Goal: Task Accomplishment & Management: Manage account settings

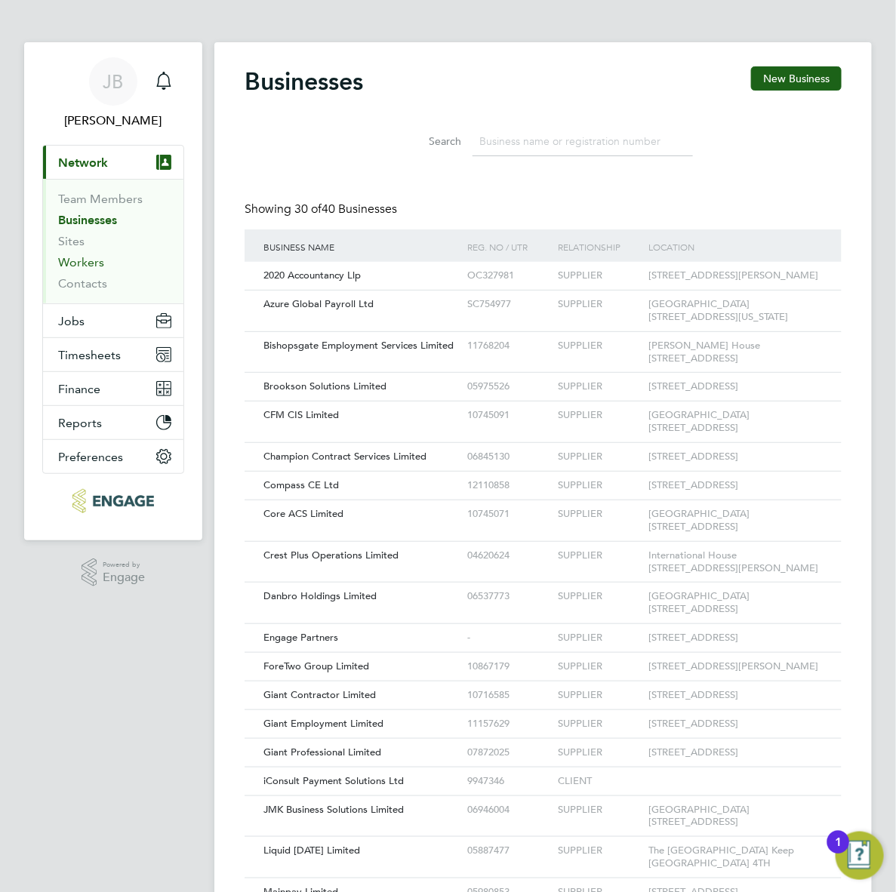
click at [80, 265] on link "Workers" at bounding box center [81, 262] width 46 height 14
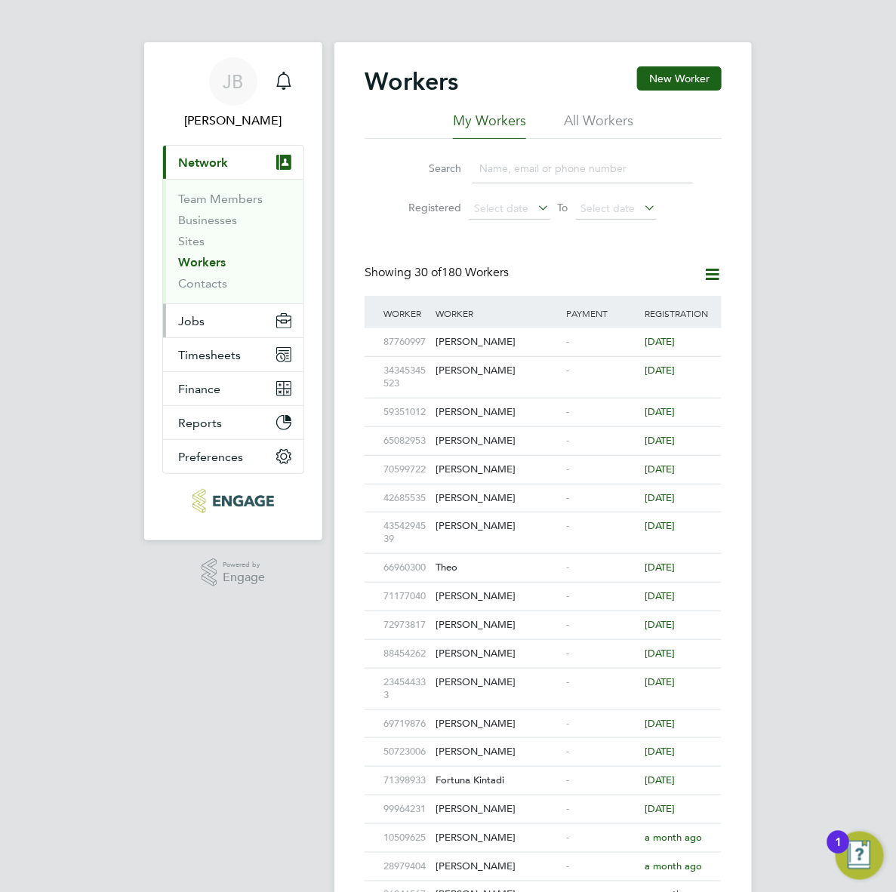
click at [200, 322] on span "Jobs" at bounding box center [191, 321] width 26 height 14
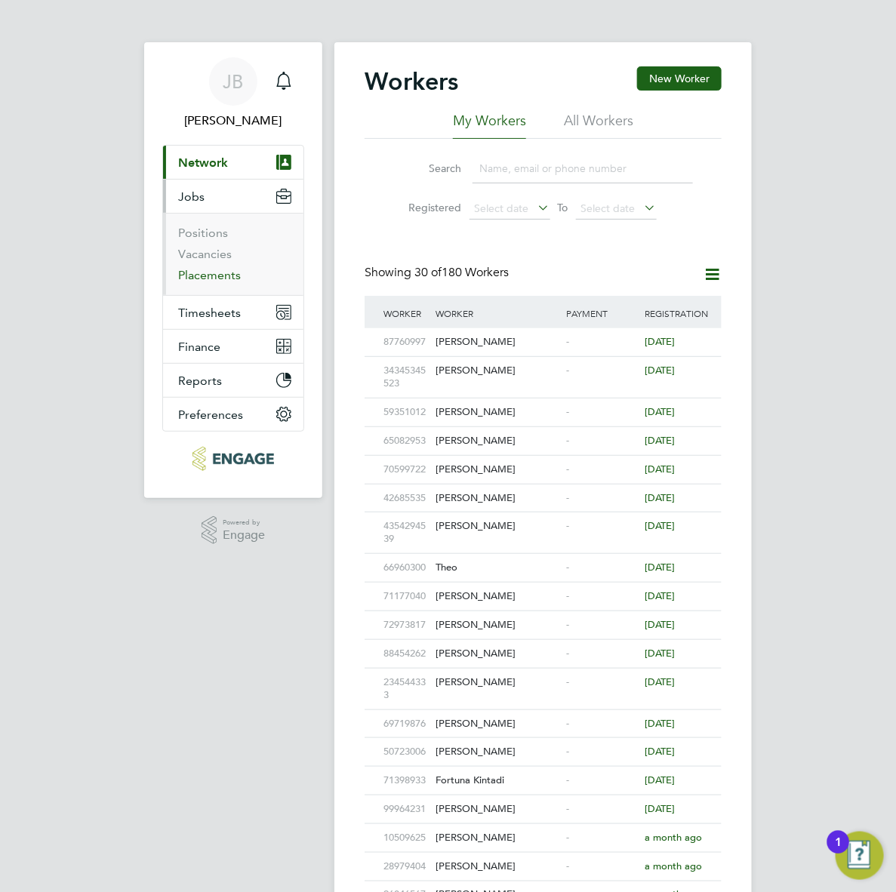
click at [209, 272] on link "Placements" at bounding box center [209, 275] width 63 height 14
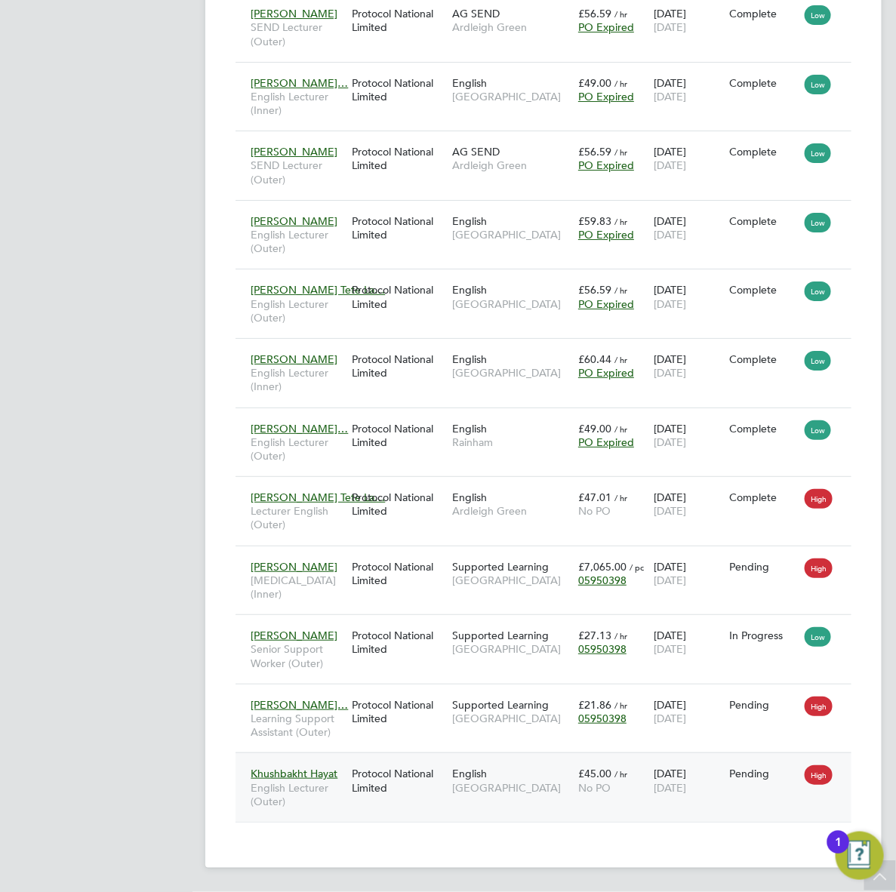
click at [496, 783] on span "[GEOGRAPHIC_DATA]" at bounding box center [511, 788] width 118 height 14
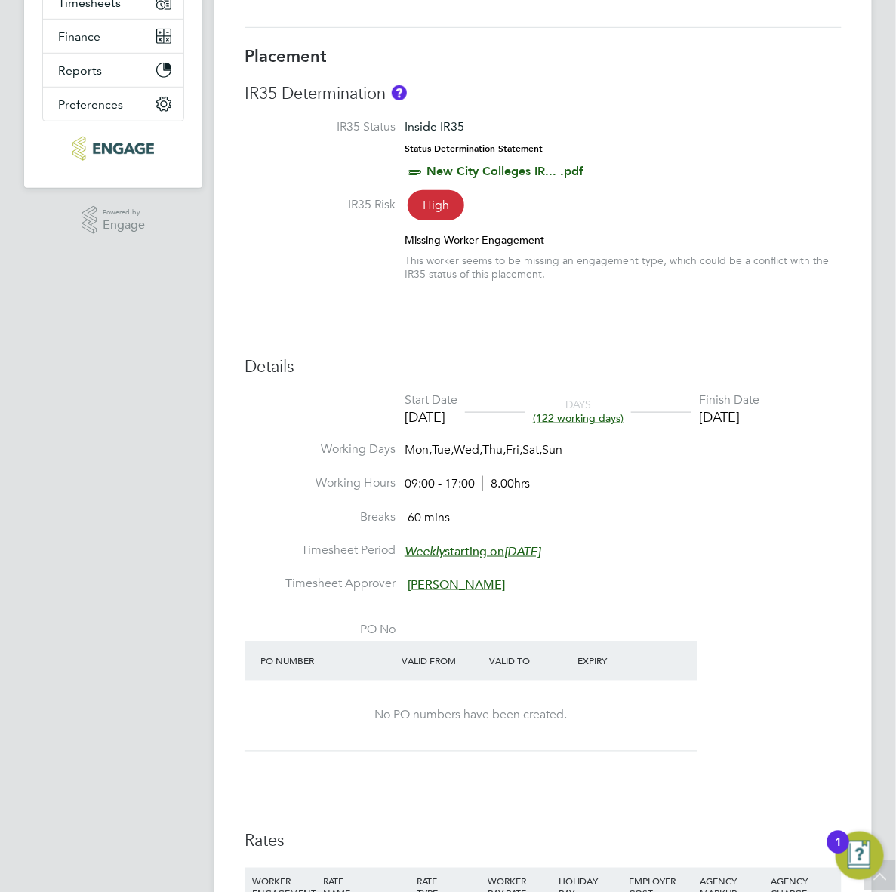
scroll to position [309, 0]
click at [543, 476] on li "Working Days Mon, Tue, Wed, Thu, Fri, Sat, Sun" at bounding box center [542, 459] width 597 height 34
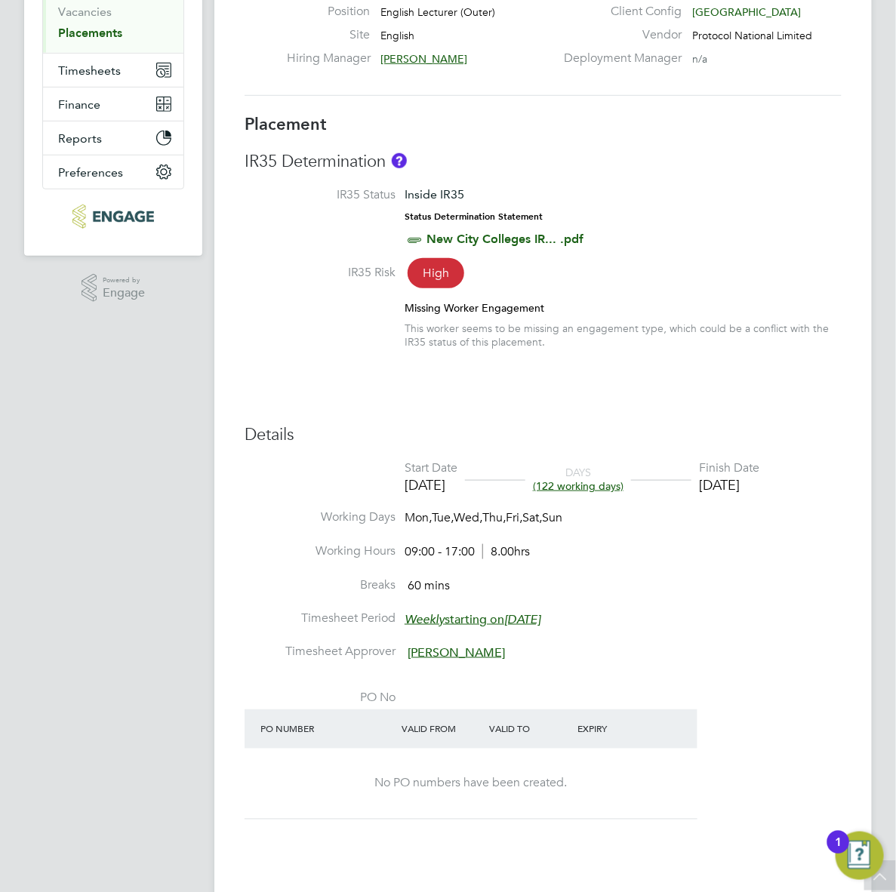
scroll to position [241, 0]
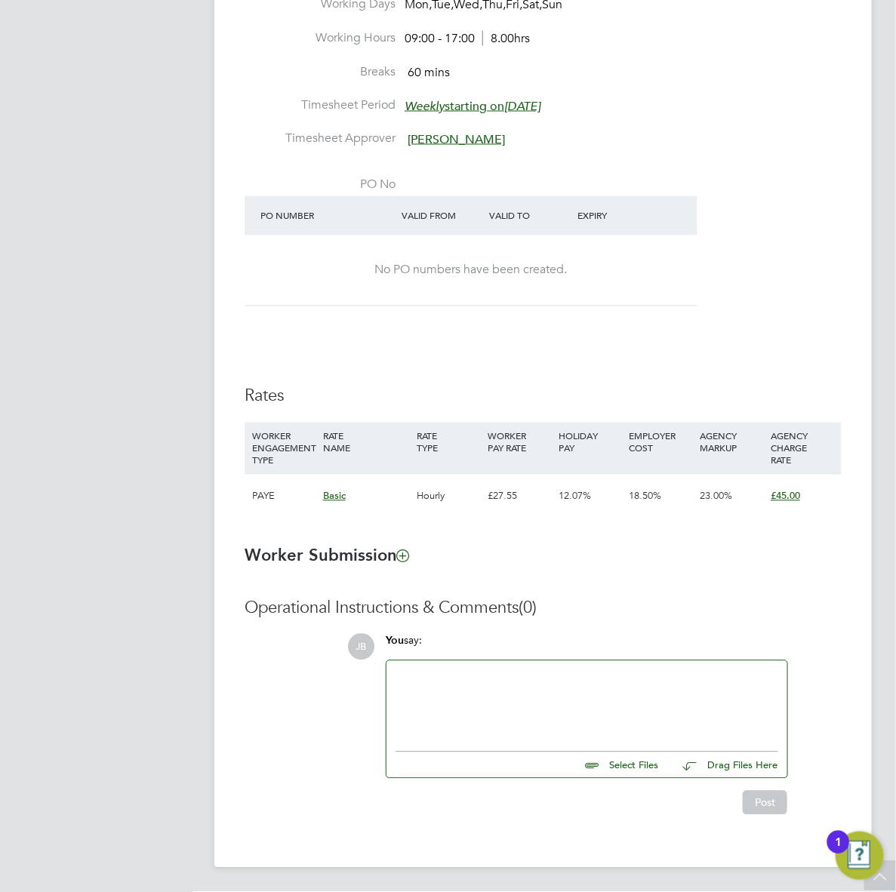
click at [470, 689] on div at bounding box center [586, 702] width 383 height 65
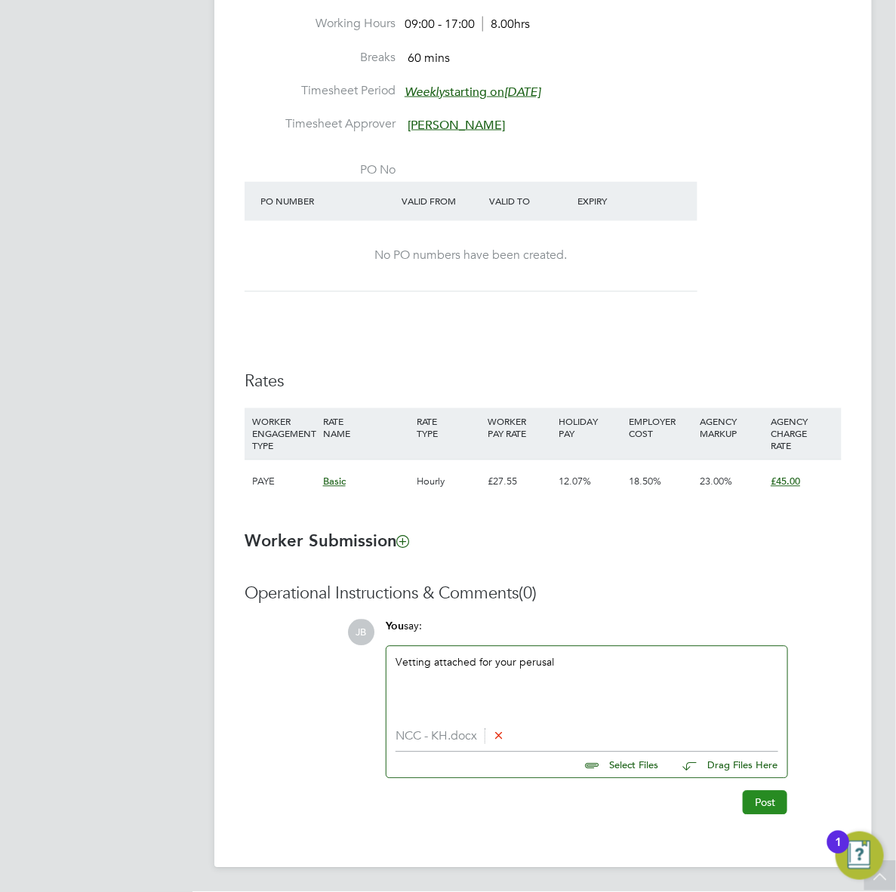
click at [761, 813] on button "Post" at bounding box center [764, 803] width 45 height 24
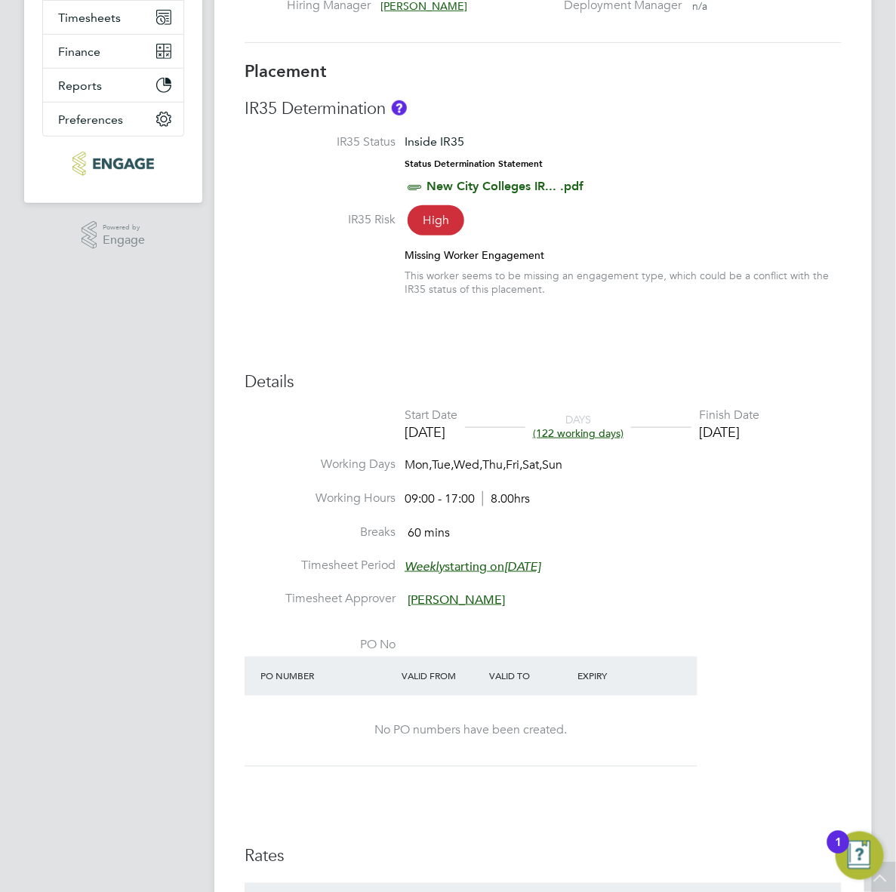
scroll to position [0, 0]
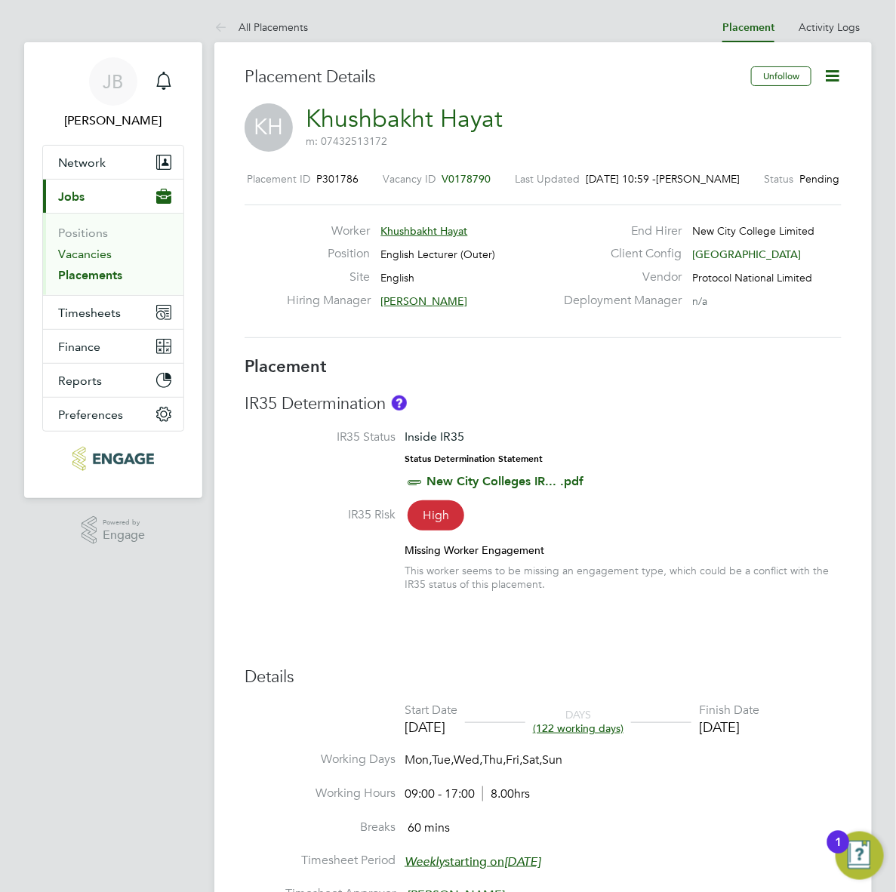
click at [64, 254] on link "Vacancies" at bounding box center [85, 254] width 54 height 14
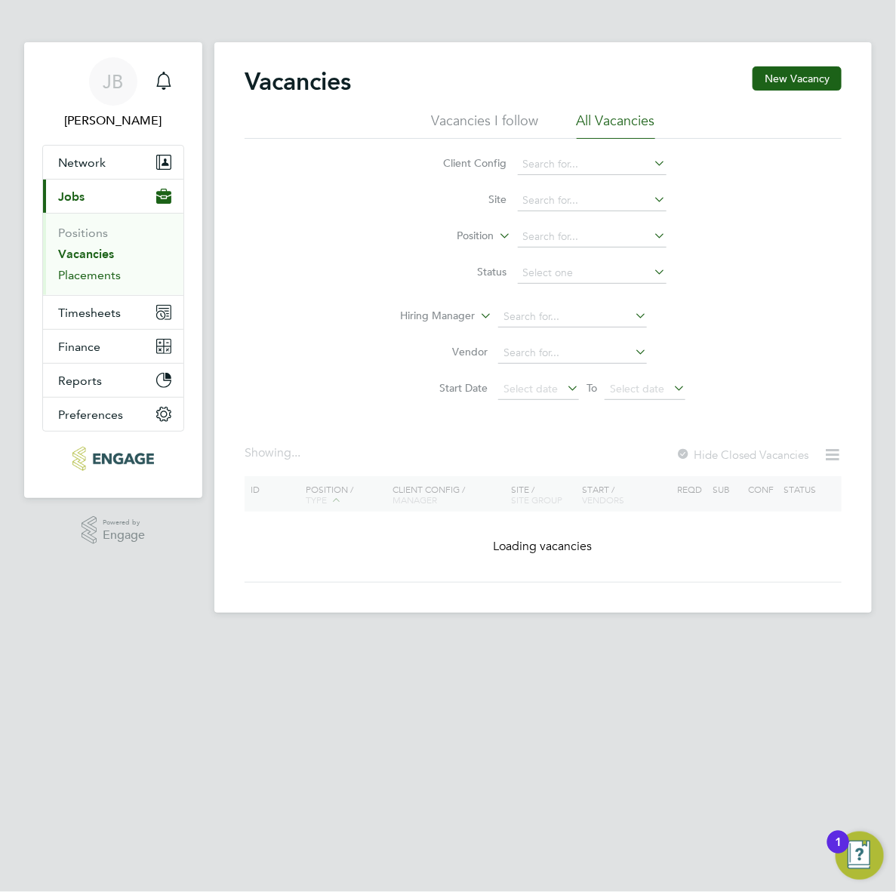
click at [69, 279] on link "Placements" at bounding box center [89, 275] width 63 height 14
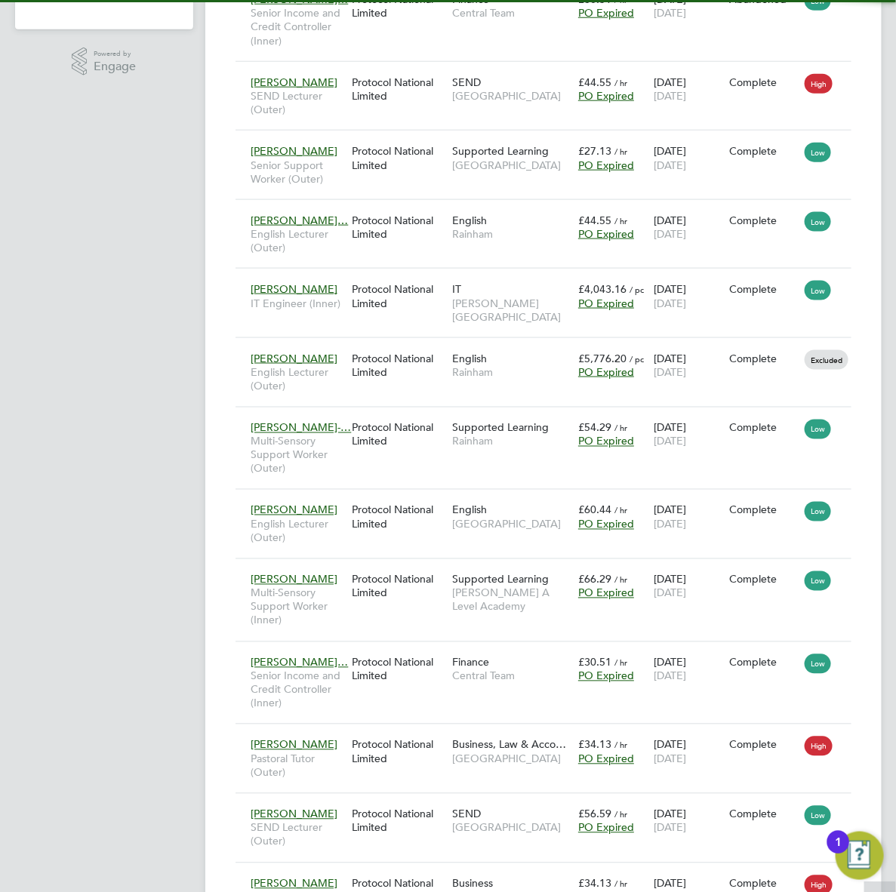
scroll to position [8, 8]
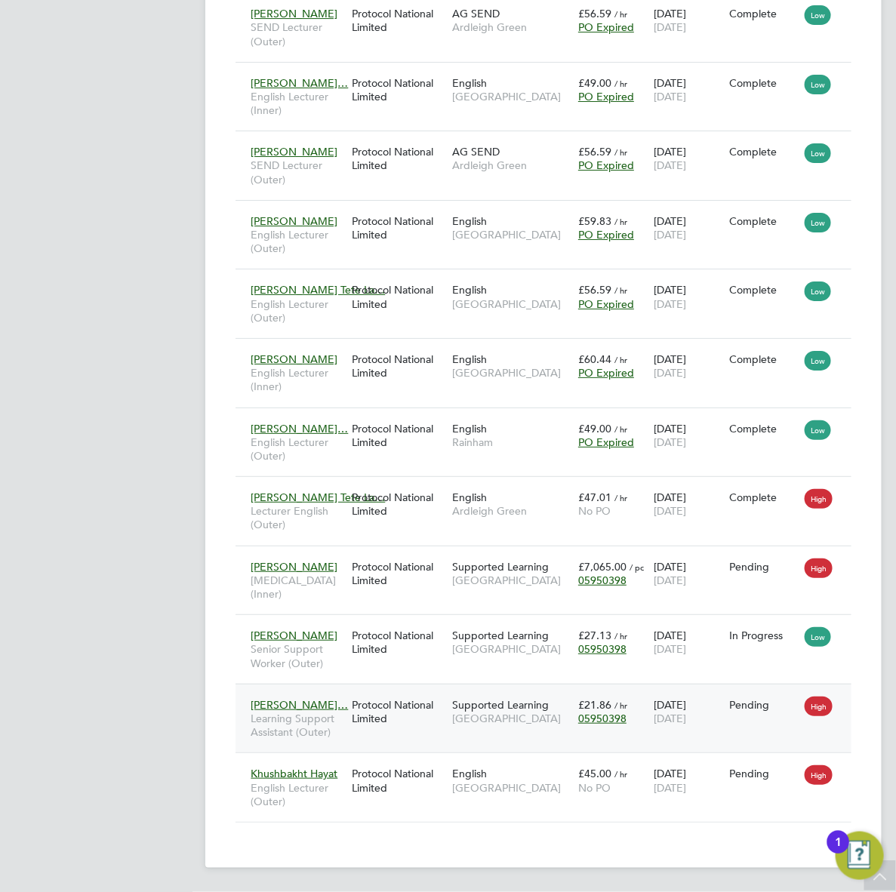
click at [318, 708] on span "Margaret Watkin…" at bounding box center [299, 705] width 97 height 14
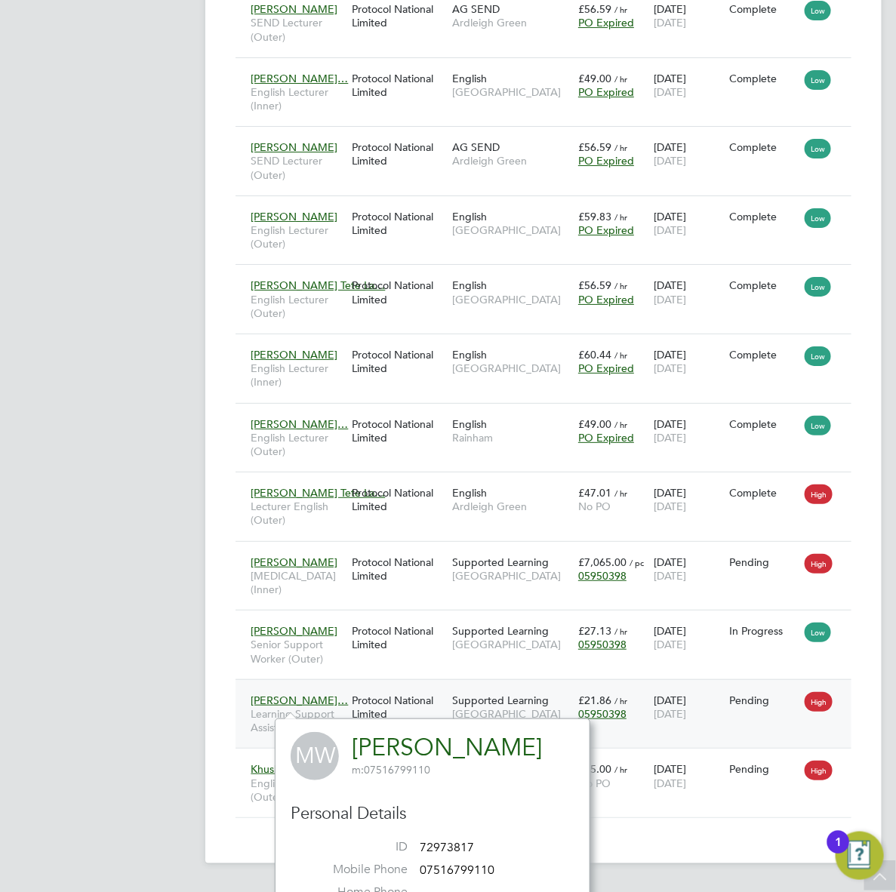
click at [367, 710] on div "Protocol National Limited" at bounding box center [398, 707] width 100 height 42
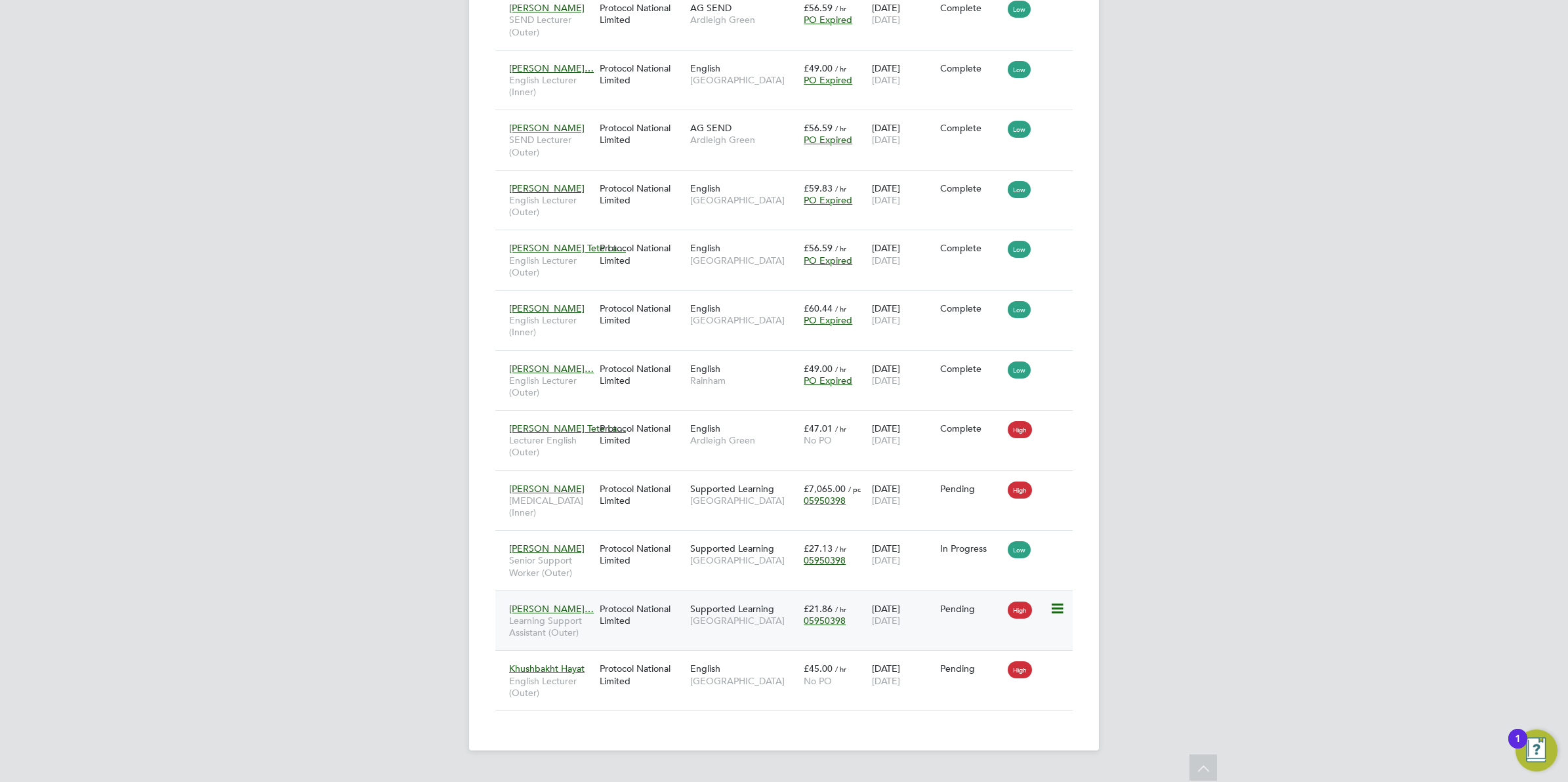
scroll to position [7, 7]
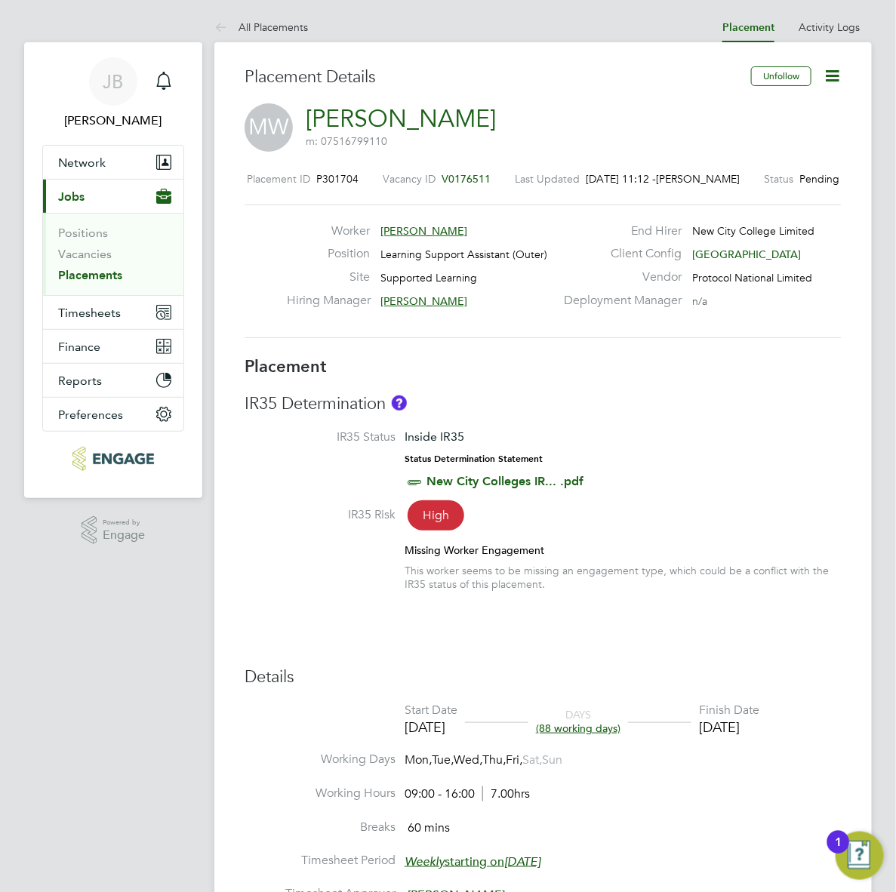
drag, startPoint x: 299, startPoint y: 109, endPoint x: 517, endPoint y: 114, distance: 218.1
click at [517, 114] on div "MW Margaret Watkinson m: 07516799110" at bounding box center [542, 128] width 597 height 51
copy link "Margaret Watkinson"
drag, startPoint x: 393, startPoint y: 138, endPoint x: 321, endPoint y: 136, distance: 72.5
click at [321, 136] on span "m: 07516799110" at bounding box center [401, 141] width 190 height 14
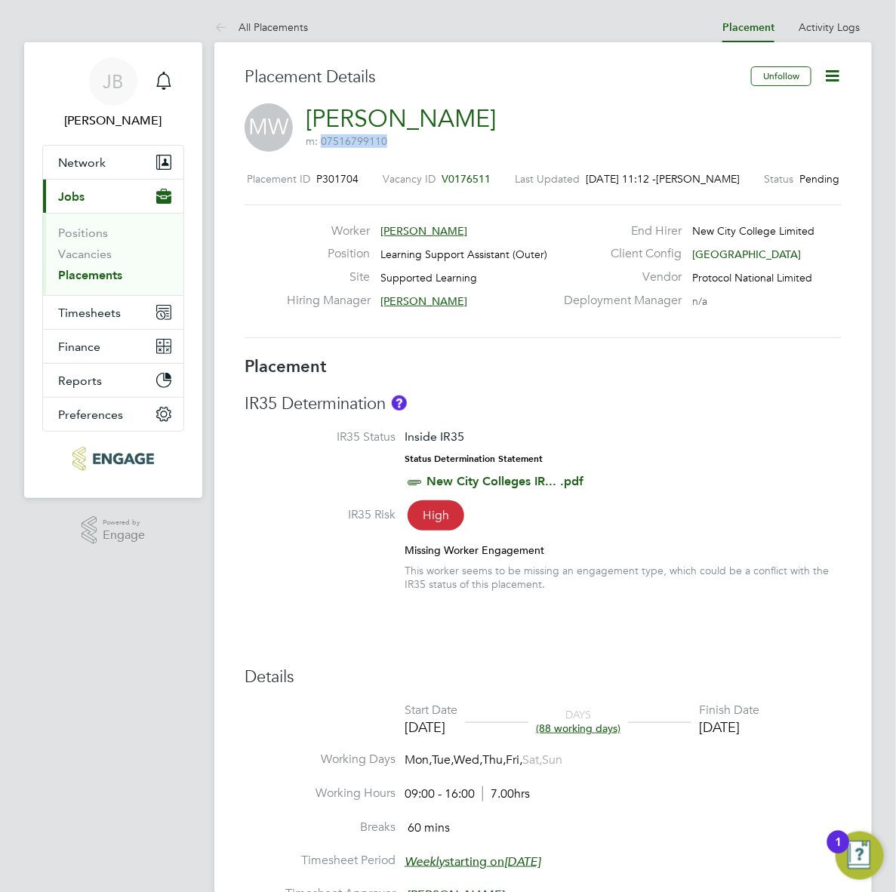
copy span "07516799110"
click at [108, 571] on app-navbar "JB Josh Boulding Notifications Applications: Network Team Members Businesses Si…" at bounding box center [113, 828] width 178 height 1572
click at [443, 115] on link "Margaret Watkinson" at bounding box center [401, 118] width 190 height 29
drag, startPoint x: 528, startPoint y: 123, endPoint x: 309, endPoint y: 106, distance: 219.4
click at [309, 106] on div "MW Margaret Watkinson m: 07516799110" at bounding box center [542, 128] width 597 height 51
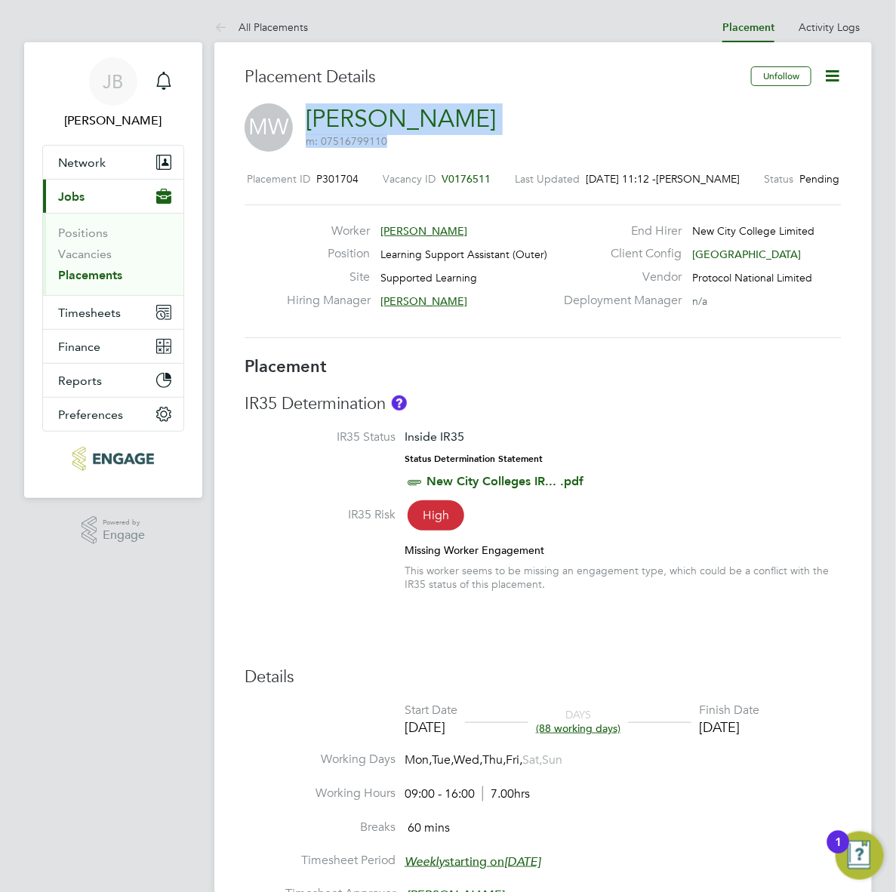
copy h2 "Margaret Watkinson m: 07516799110"
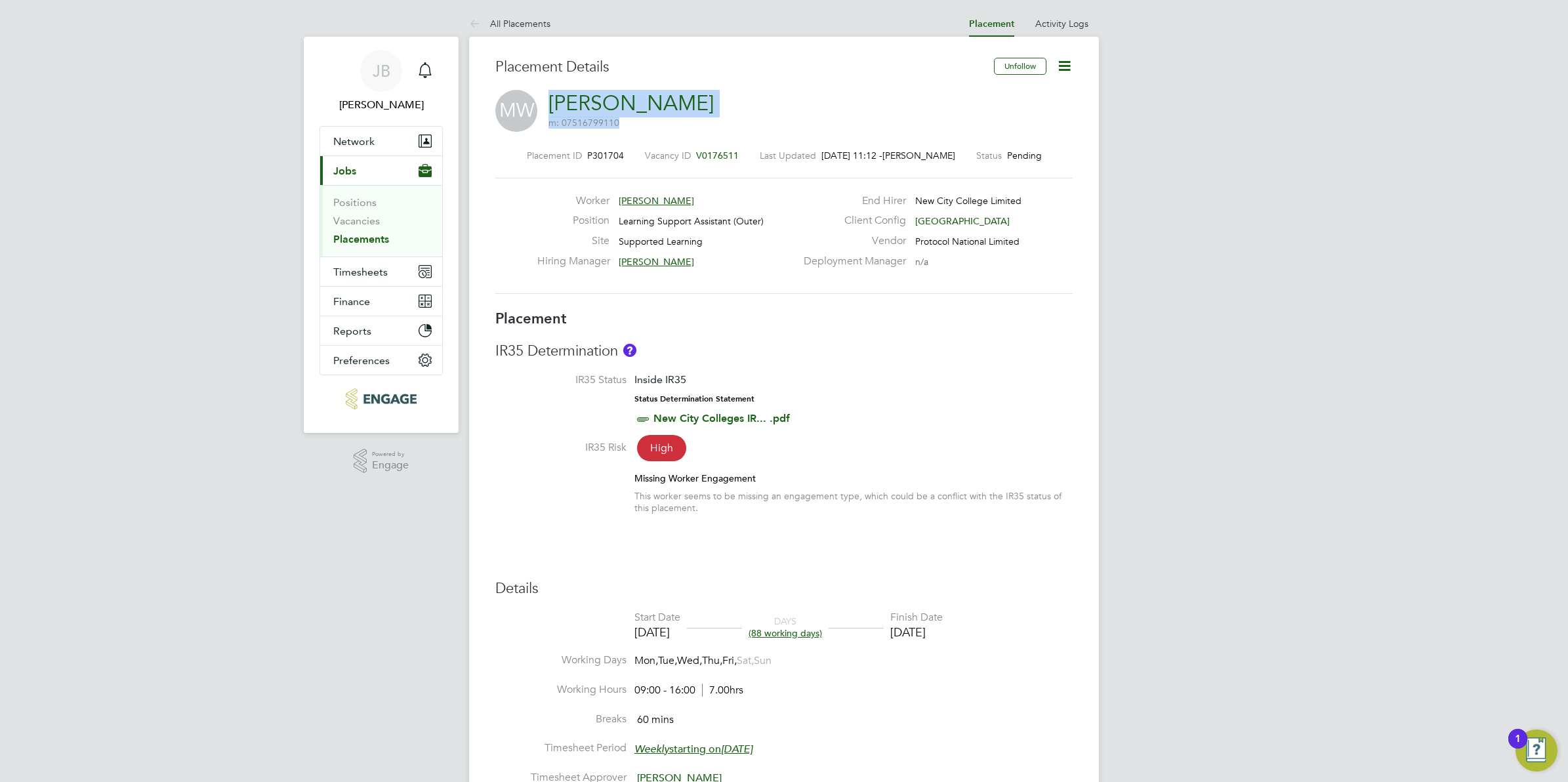
scroll to position [21, 259]
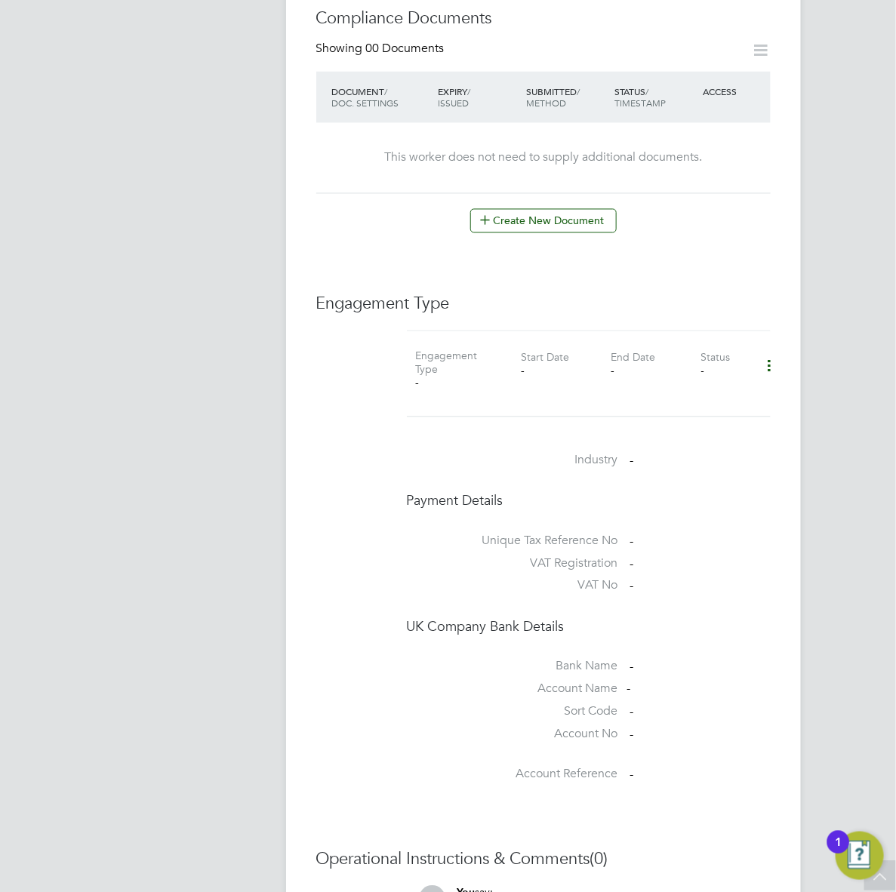
scroll to position [687, 0]
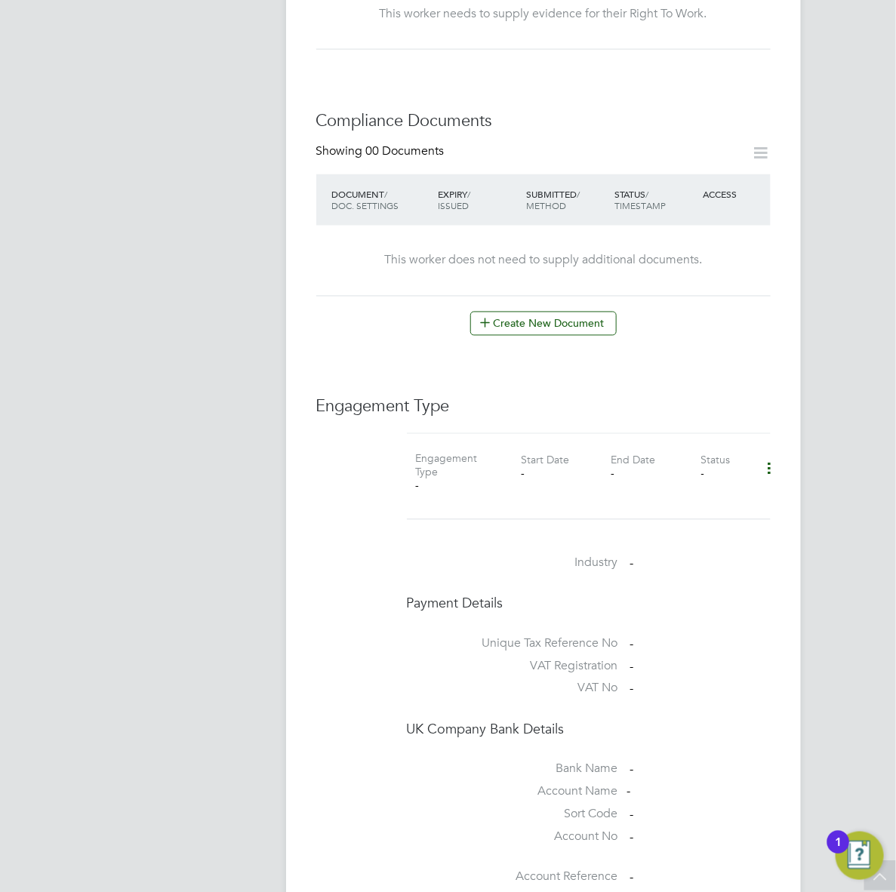
click at [767, 456] on icon at bounding box center [774, 469] width 26 height 35
click at [679, 521] on li "Add Engagement Type" at bounding box center [696, 519] width 171 height 21
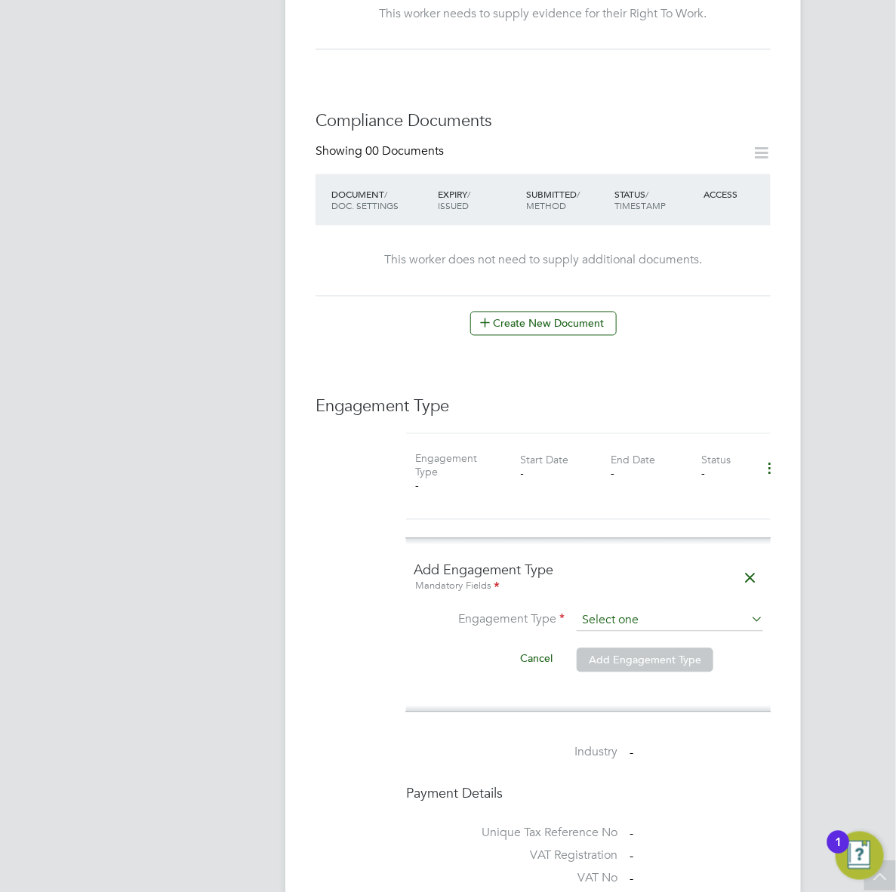
click at [617, 610] on input at bounding box center [669, 620] width 186 height 21
click at [605, 657] on li "PAYE Direct" at bounding box center [670, 651] width 188 height 22
type input "PAYE Direct"
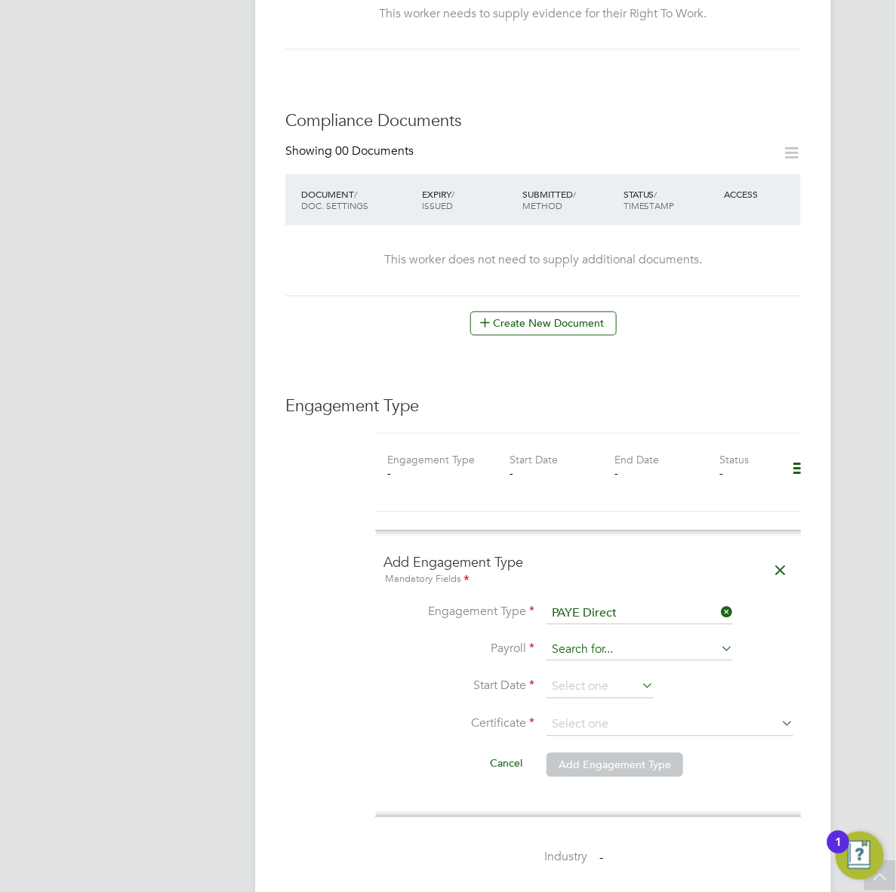
click at [564, 640] on input at bounding box center [639, 650] width 186 height 21
click at [568, 662] on li "PAYE" at bounding box center [640, 658] width 188 height 22
type input "PAYE"
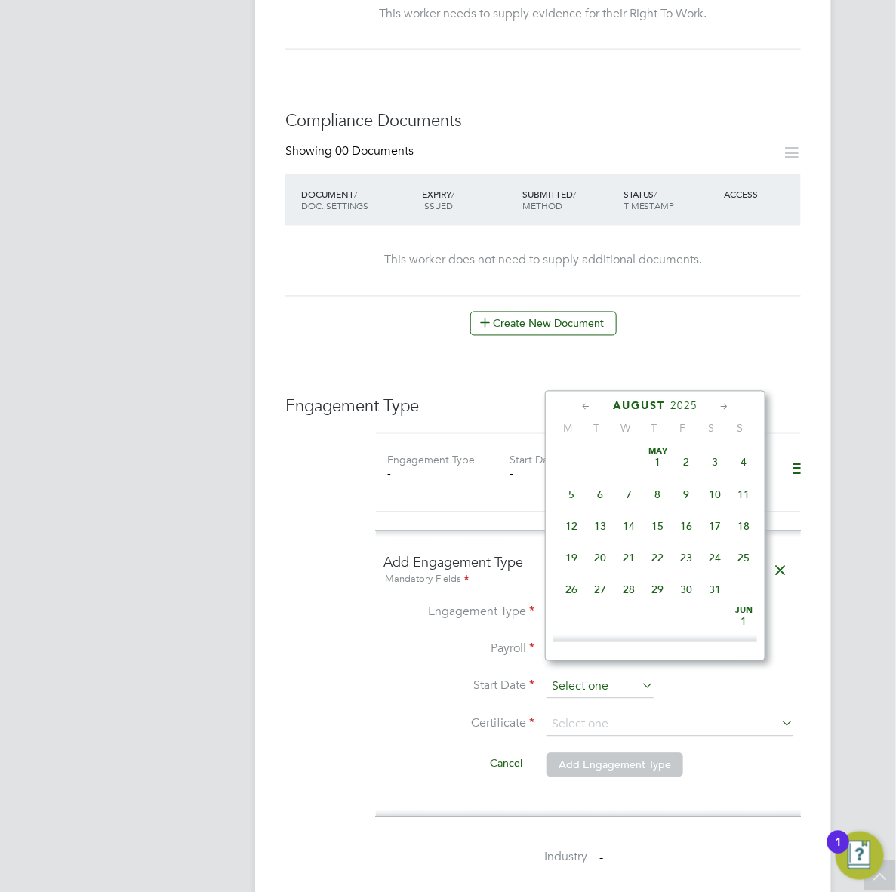
click at [571, 676] on input at bounding box center [599, 687] width 107 height 23
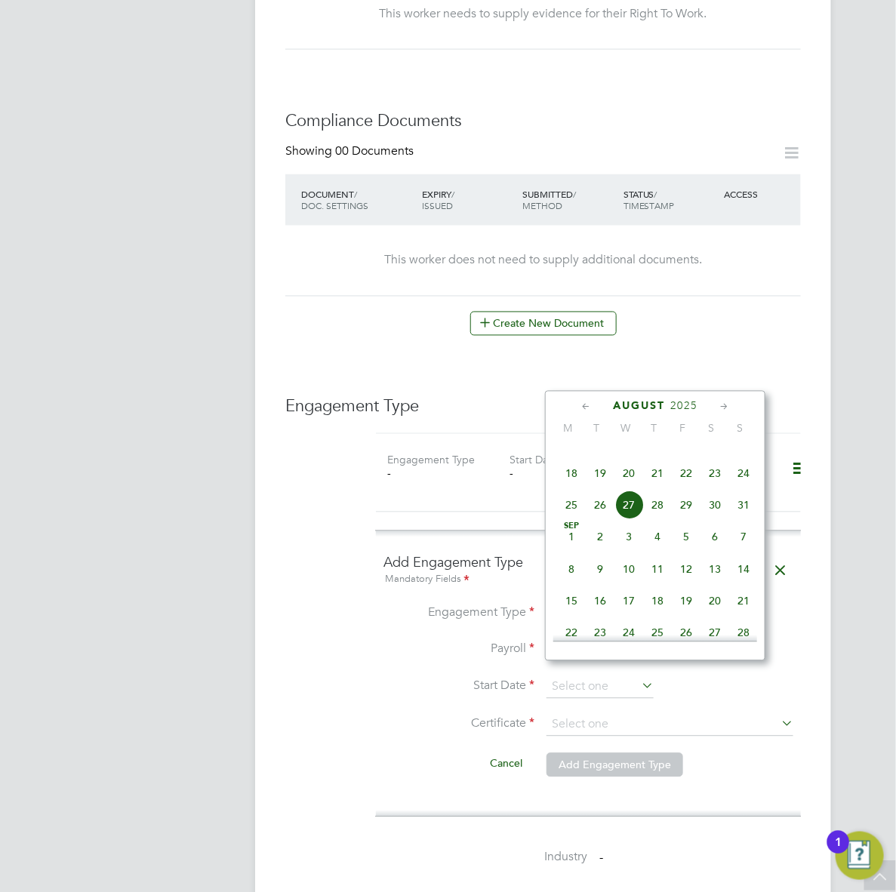
click at [624, 519] on span "27" at bounding box center [628, 504] width 29 height 29
type input "27 Aug 2025"
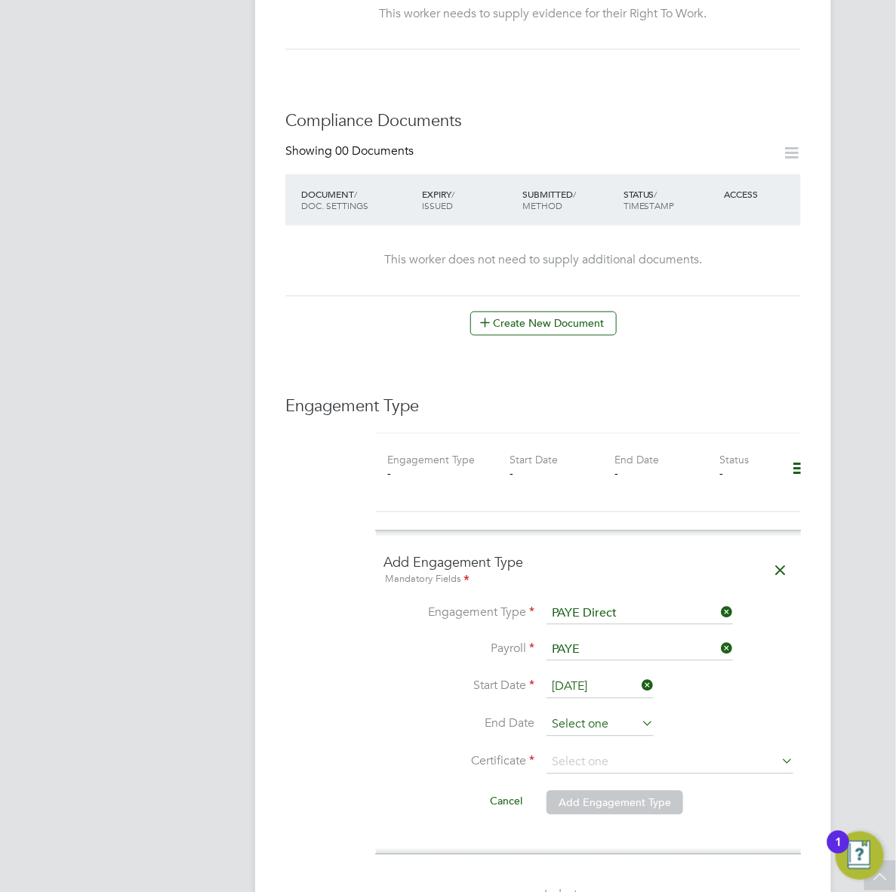
click at [585, 714] on input at bounding box center [599, 725] width 107 height 23
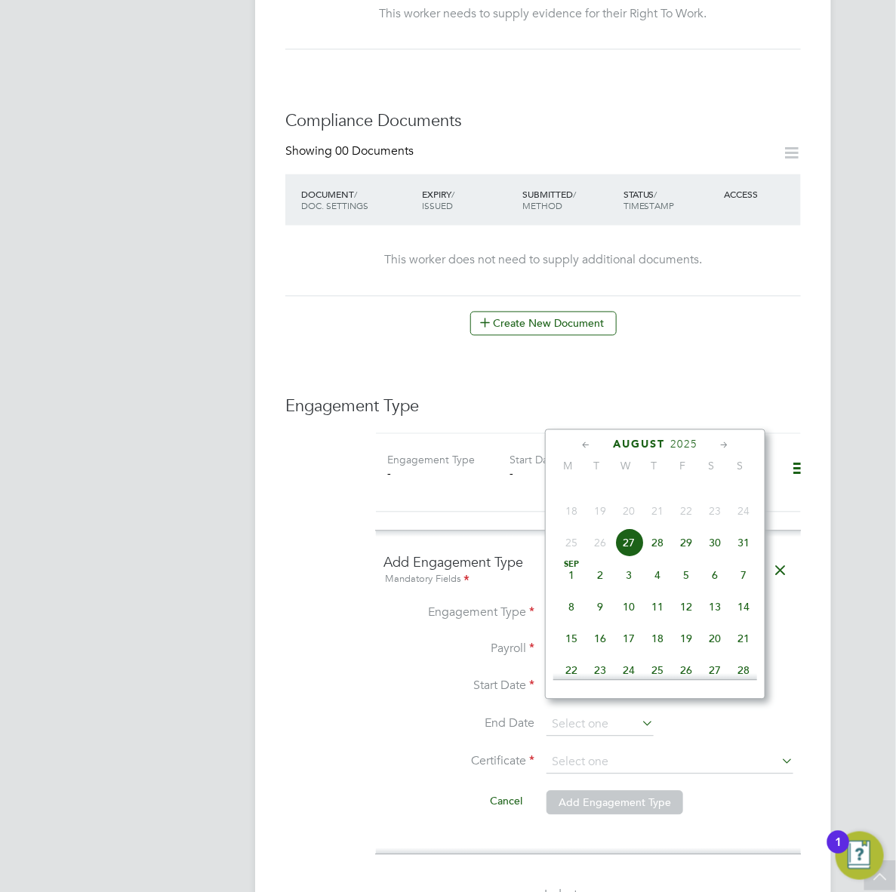
click at [733, 447] on div "August 2025" at bounding box center [655, 445] width 204 height 14
drag, startPoint x: 733, startPoint y: 447, endPoint x: 722, endPoint y: 445, distance: 10.8
click at [722, 445] on icon at bounding box center [724, 446] width 14 height 17
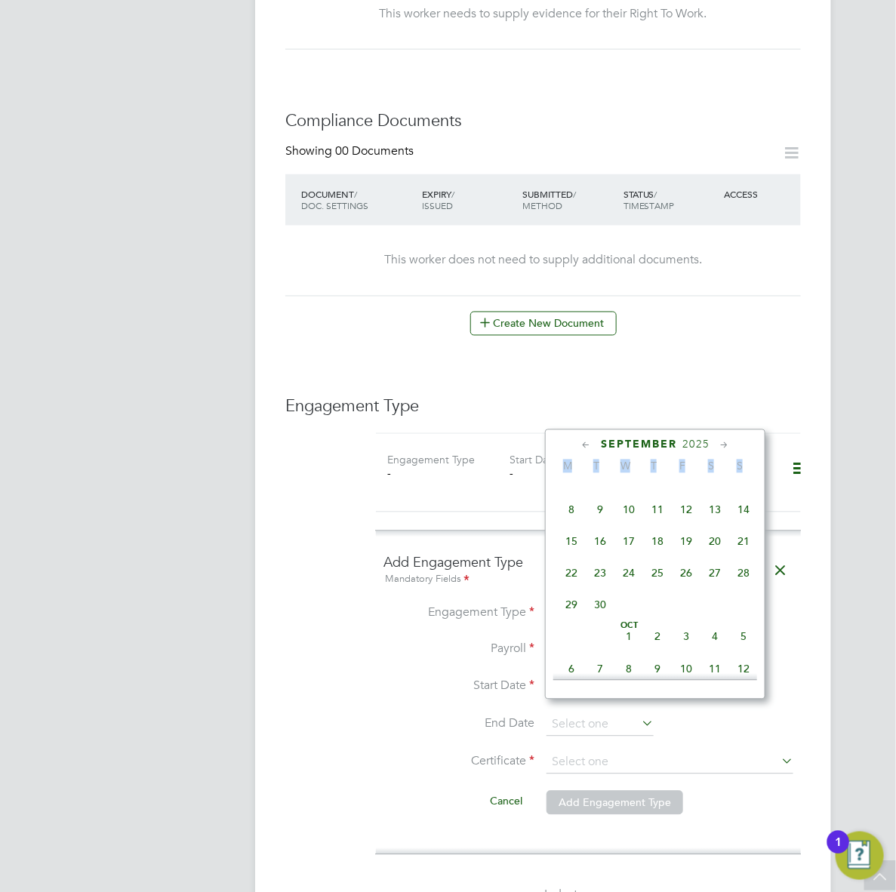
click at [722, 445] on icon at bounding box center [724, 446] width 14 height 17
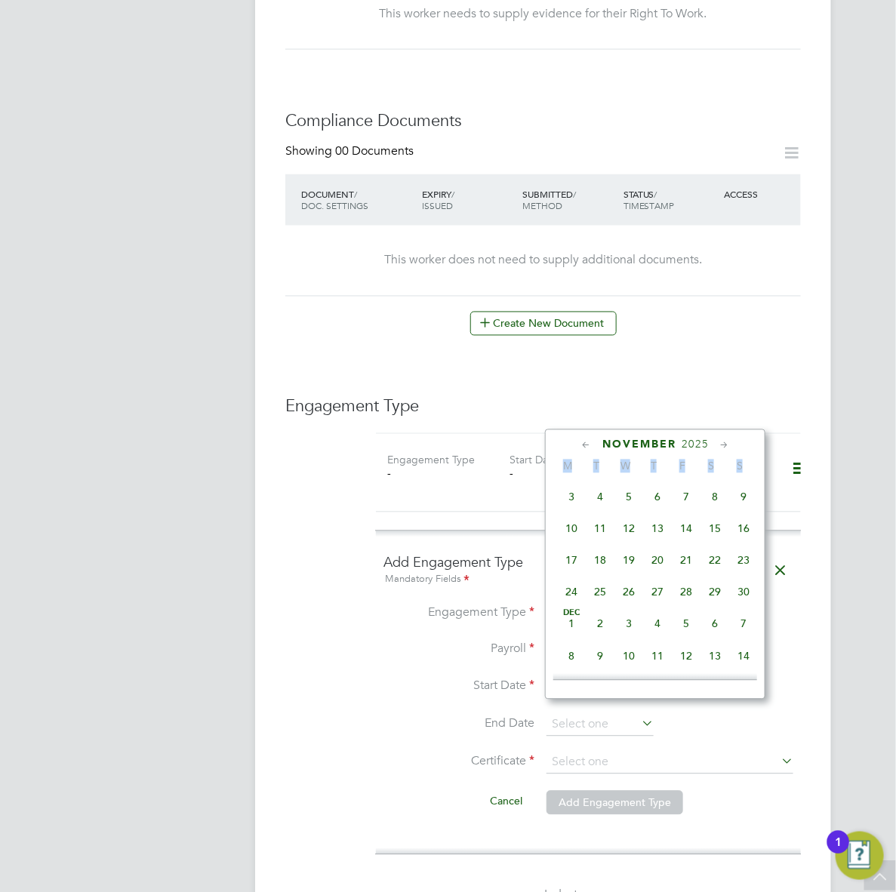
click at [722, 445] on icon at bounding box center [724, 446] width 14 height 17
click at [721, 443] on icon at bounding box center [724, 446] width 14 height 17
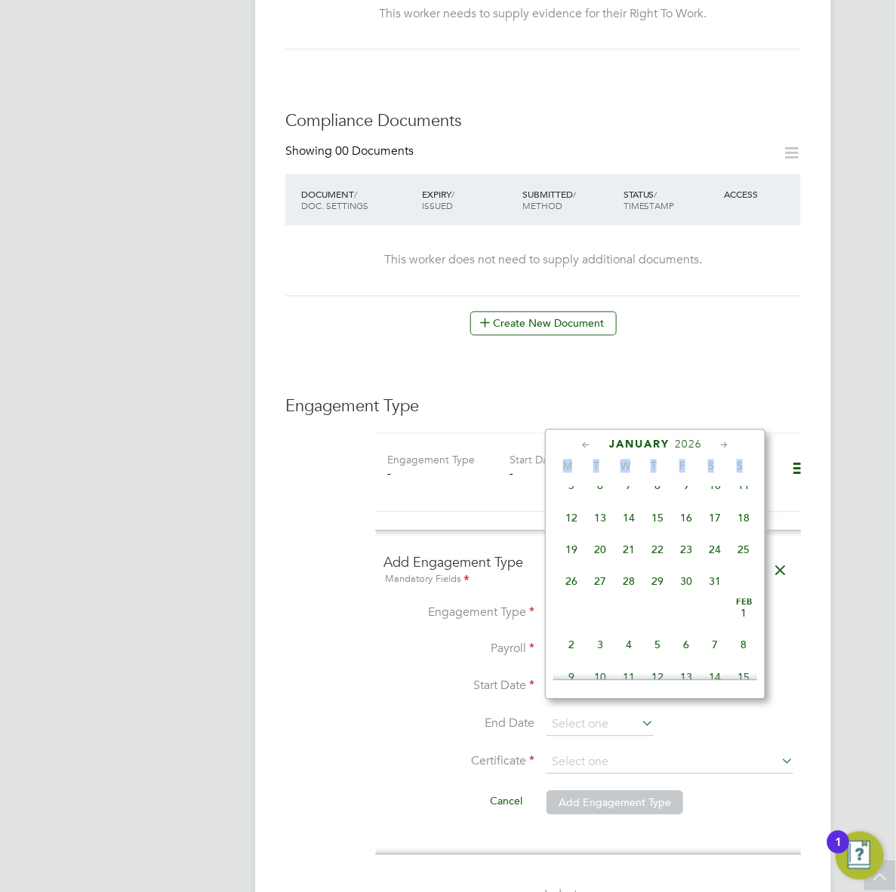
click at [721, 443] on icon at bounding box center [724, 446] width 14 height 17
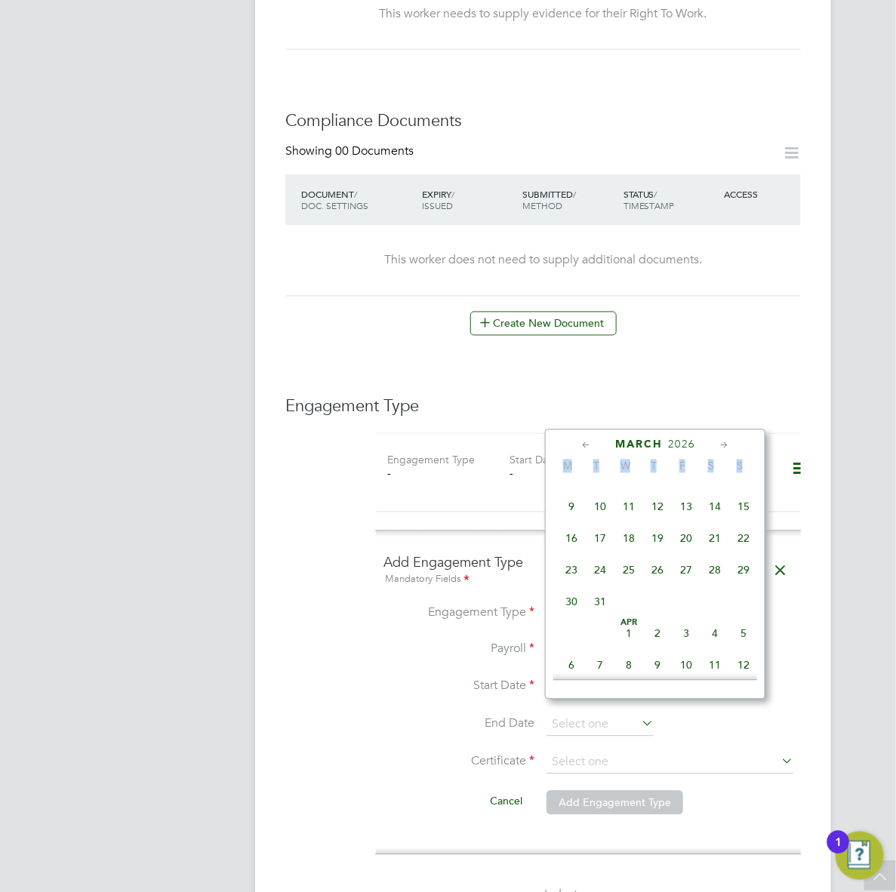
click at [721, 443] on icon at bounding box center [724, 446] width 14 height 17
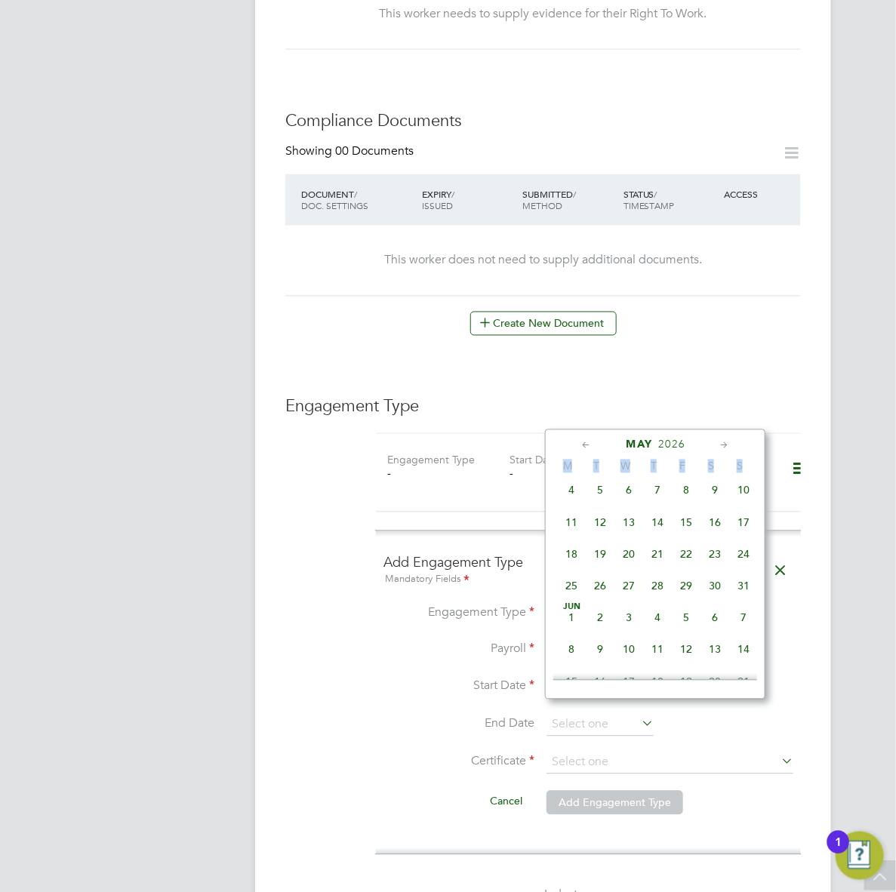
click at [721, 443] on icon at bounding box center [724, 446] width 14 height 17
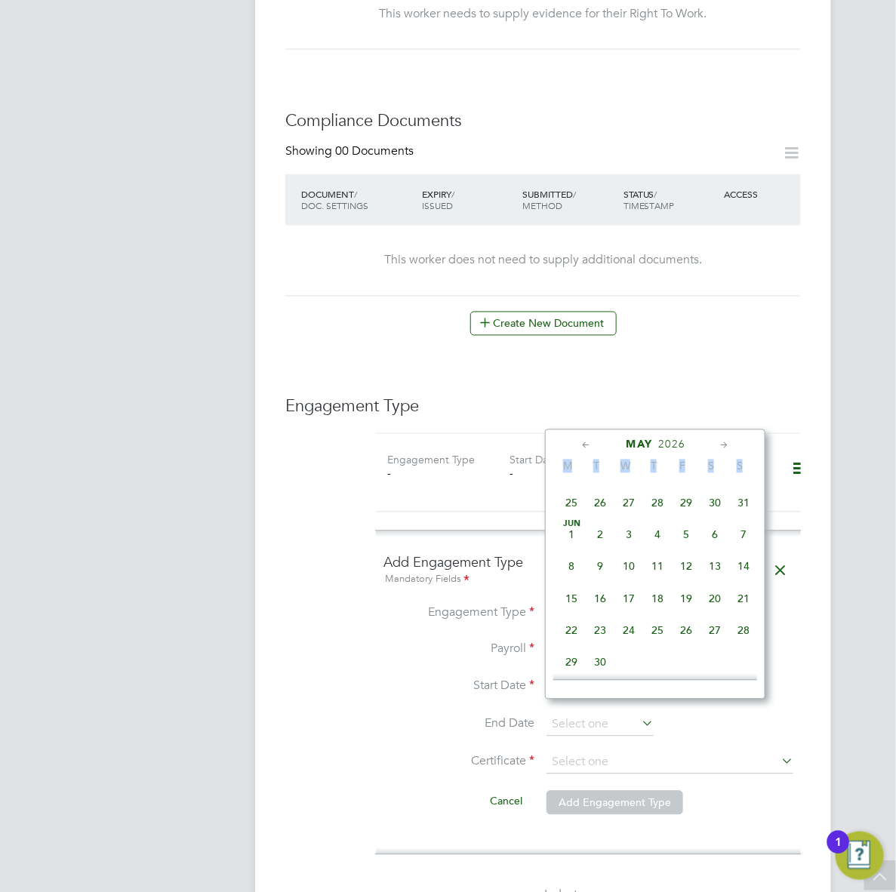
click at [721, 443] on icon at bounding box center [724, 446] width 14 height 17
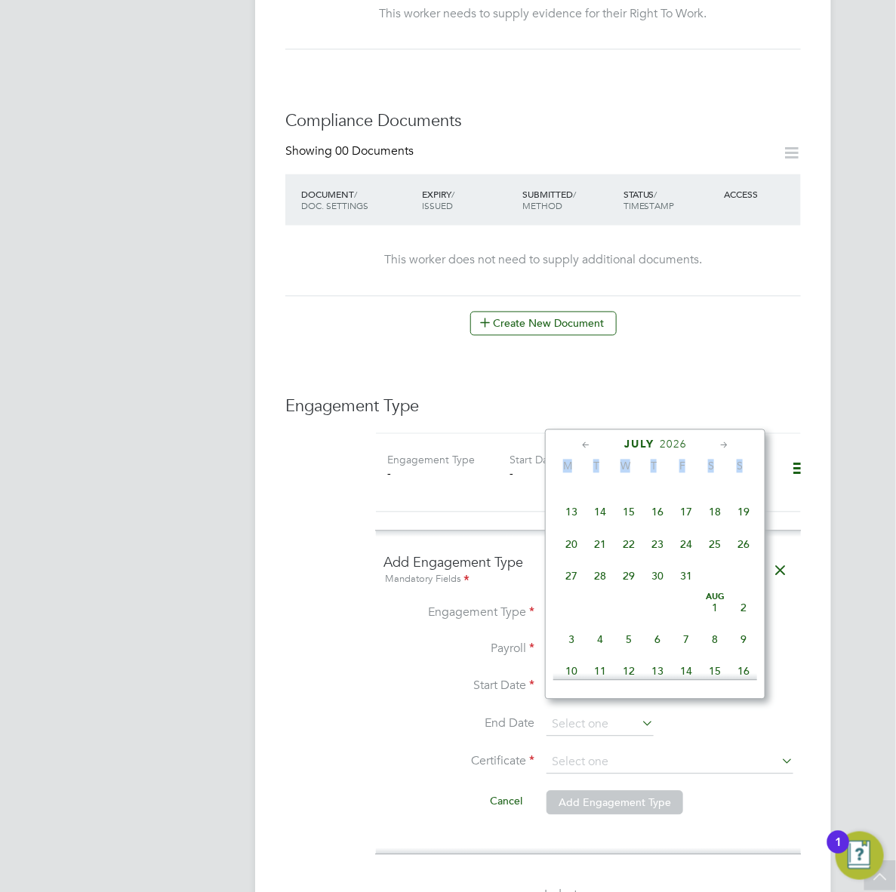
click at [721, 443] on icon at bounding box center [724, 446] width 14 height 17
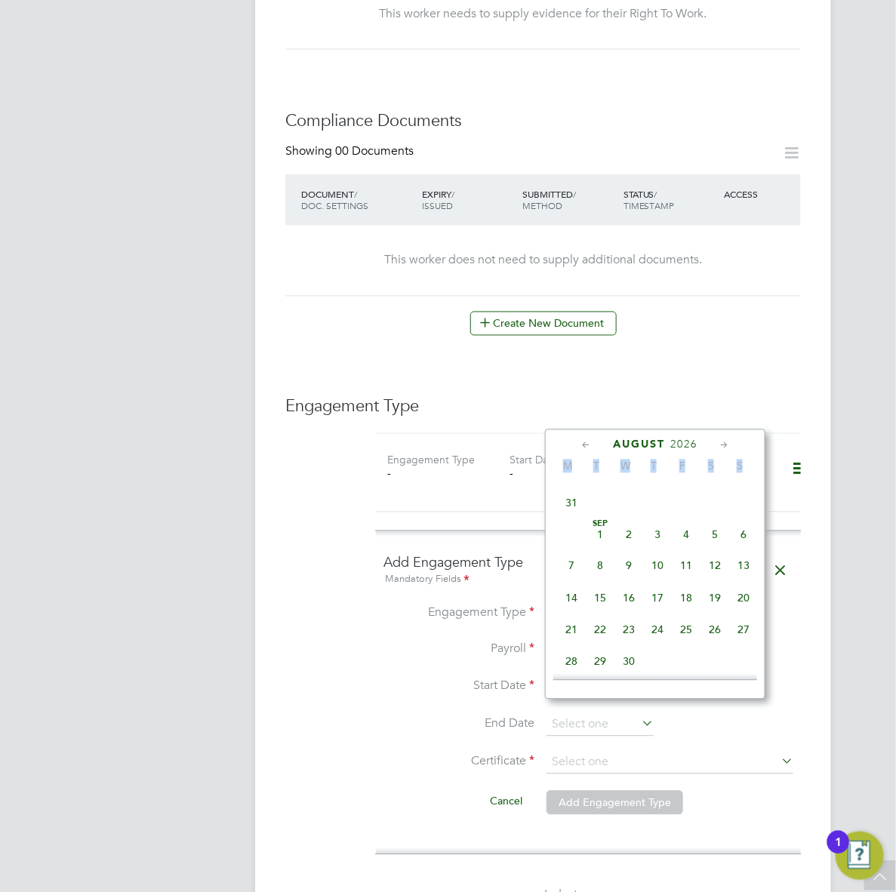
click at [721, 443] on icon at bounding box center [724, 446] width 14 height 17
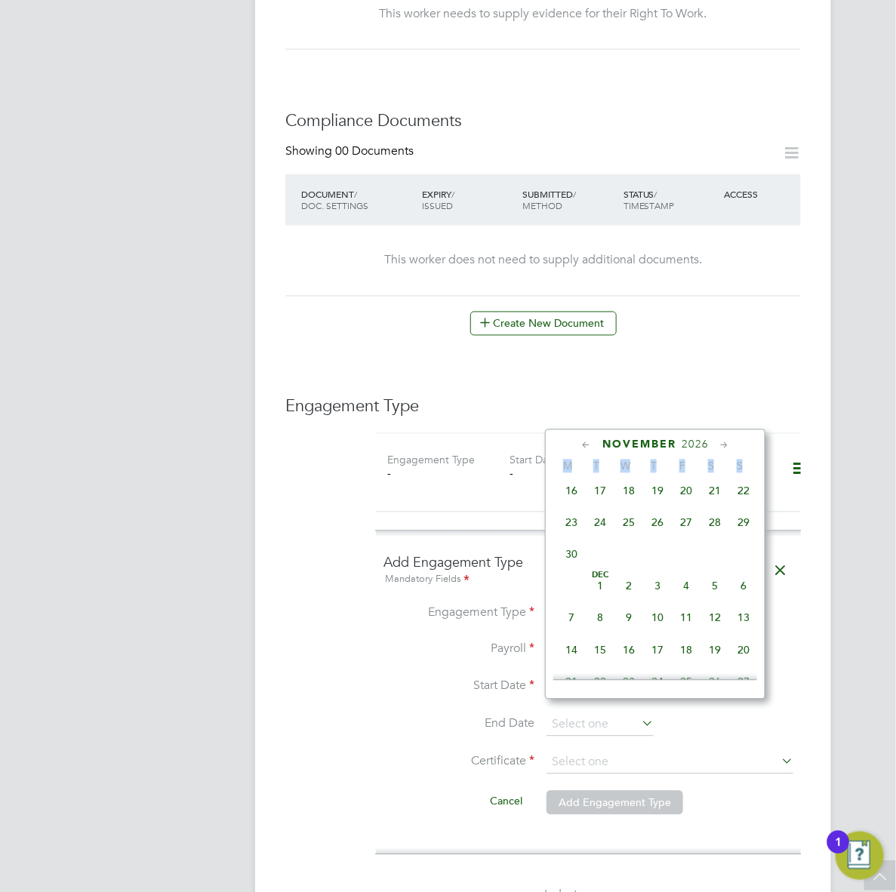
click at [653, 537] on span "26" at bounding box center [657, 523] width 29 height 29
type input "26 Nov 2026"
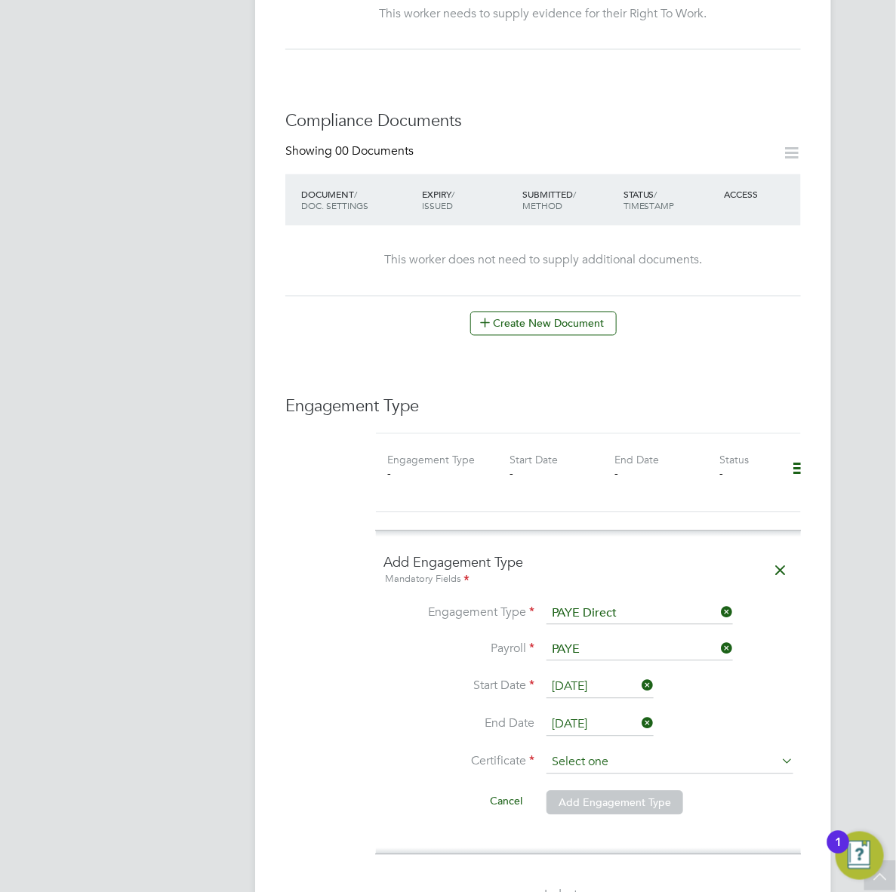
click at [592, 752] on input at bounding box center [669, 763] width 247 height 23
click at [575, 807] on li "Don't know" at bounding box center [670, 811] width 248 height 20
type input "Don't know"
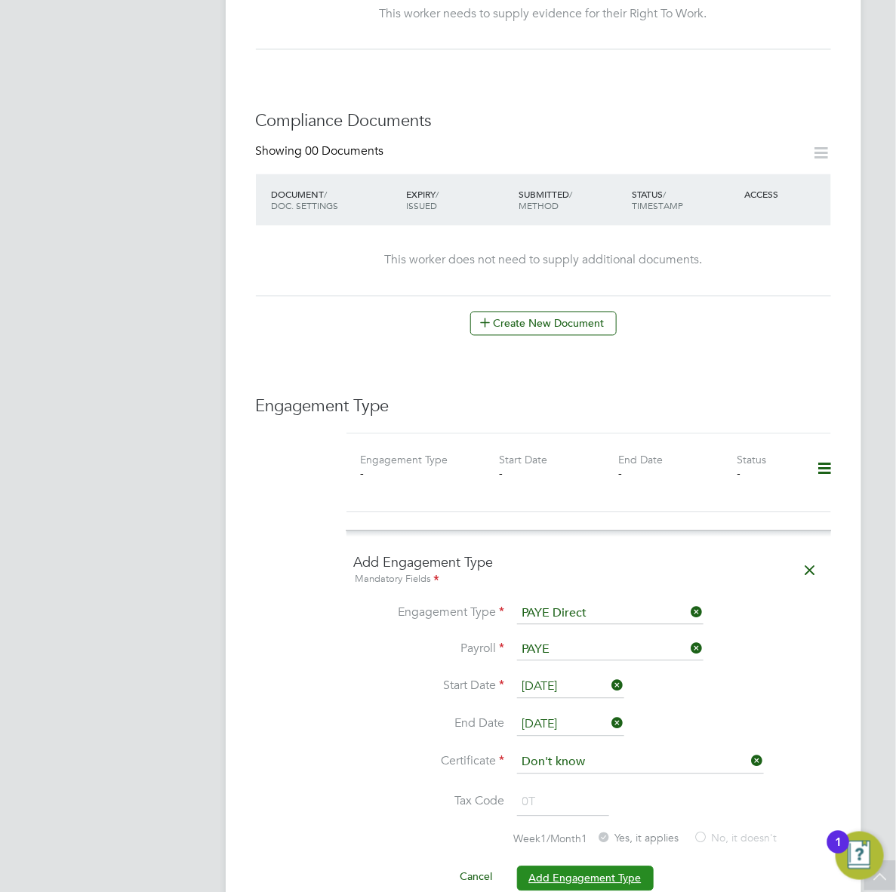
click at [551, 866] on button "Add Engagement Type" at bounding box center [585, 878] width 137 height 24
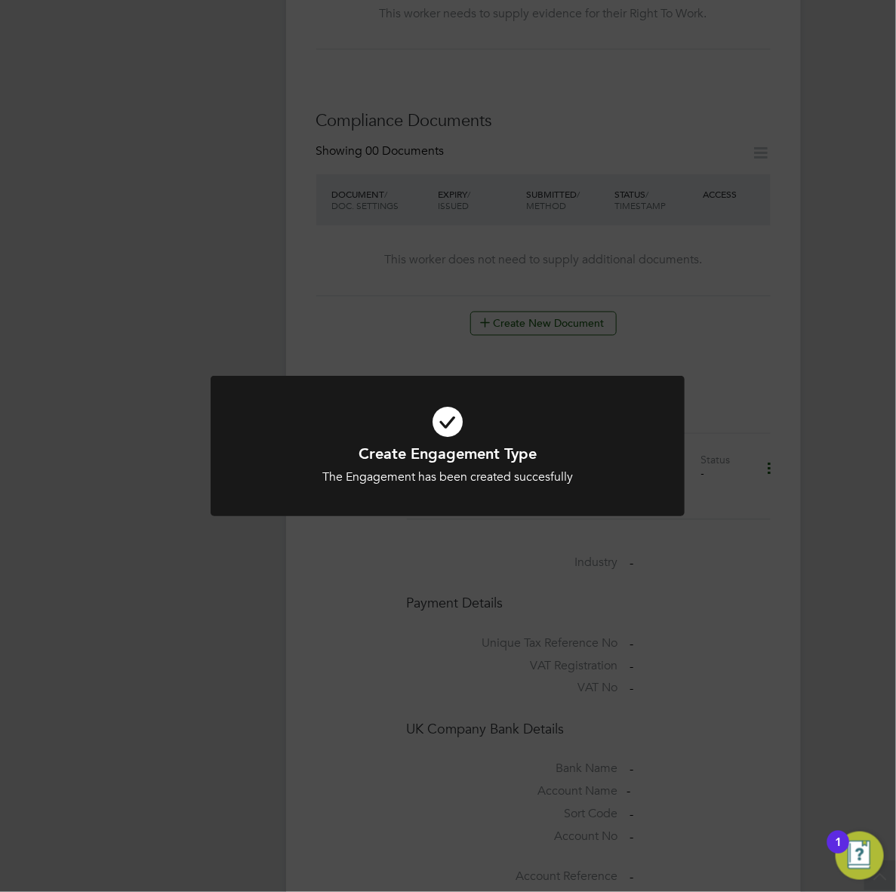
click at [386, 613] on div "Create Engagement Type The Engagement has been created succesfully Cancel Okay" at bounding box center [448, 446] width 896 height 892
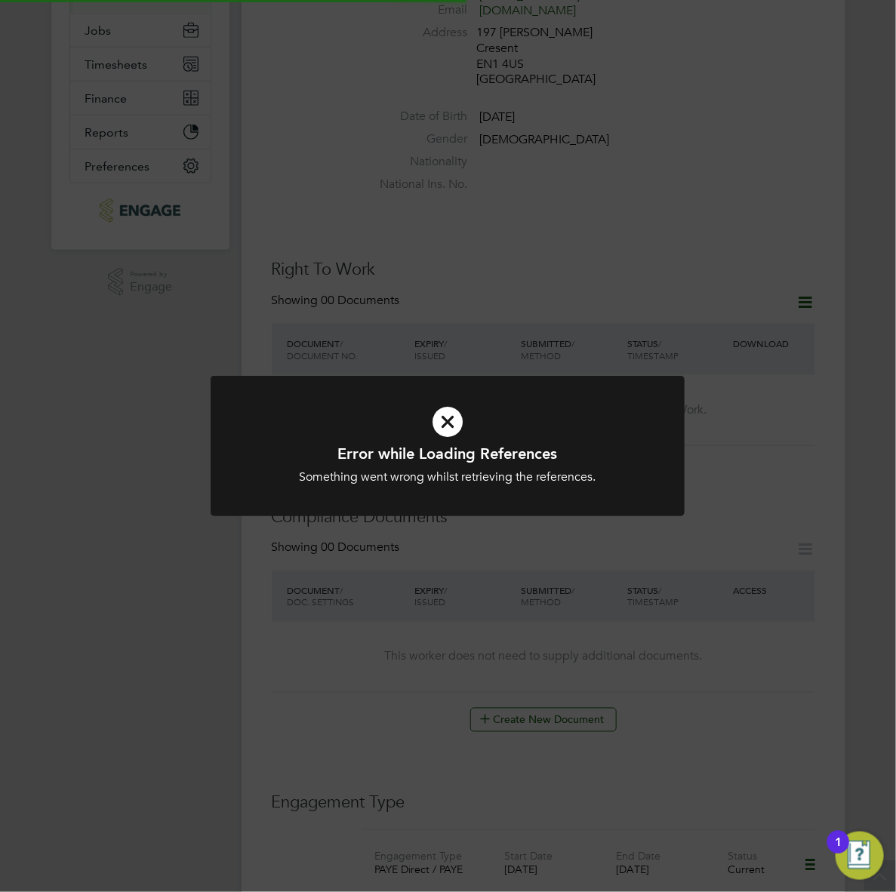
scroll to position [290, 0]
click at [344, 659] on div "Error while Loading References Something went wrong whilst retrieving the refer…" at bounding box center [448, 446] width 896 height 892
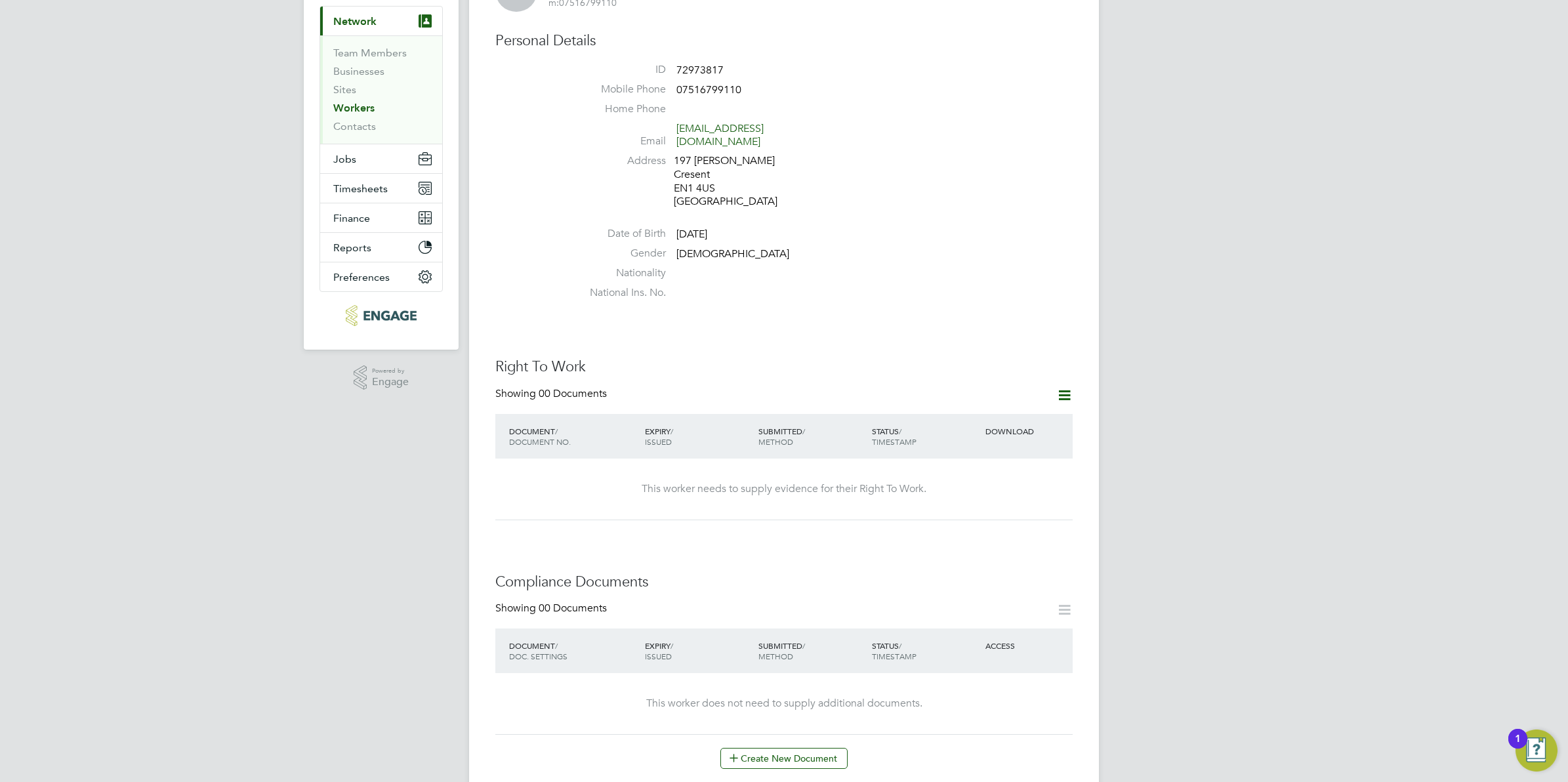
scroll to position [124, 0]
click at [778, 383] on icon at bounding box center [1064, 391] width 17 height 17
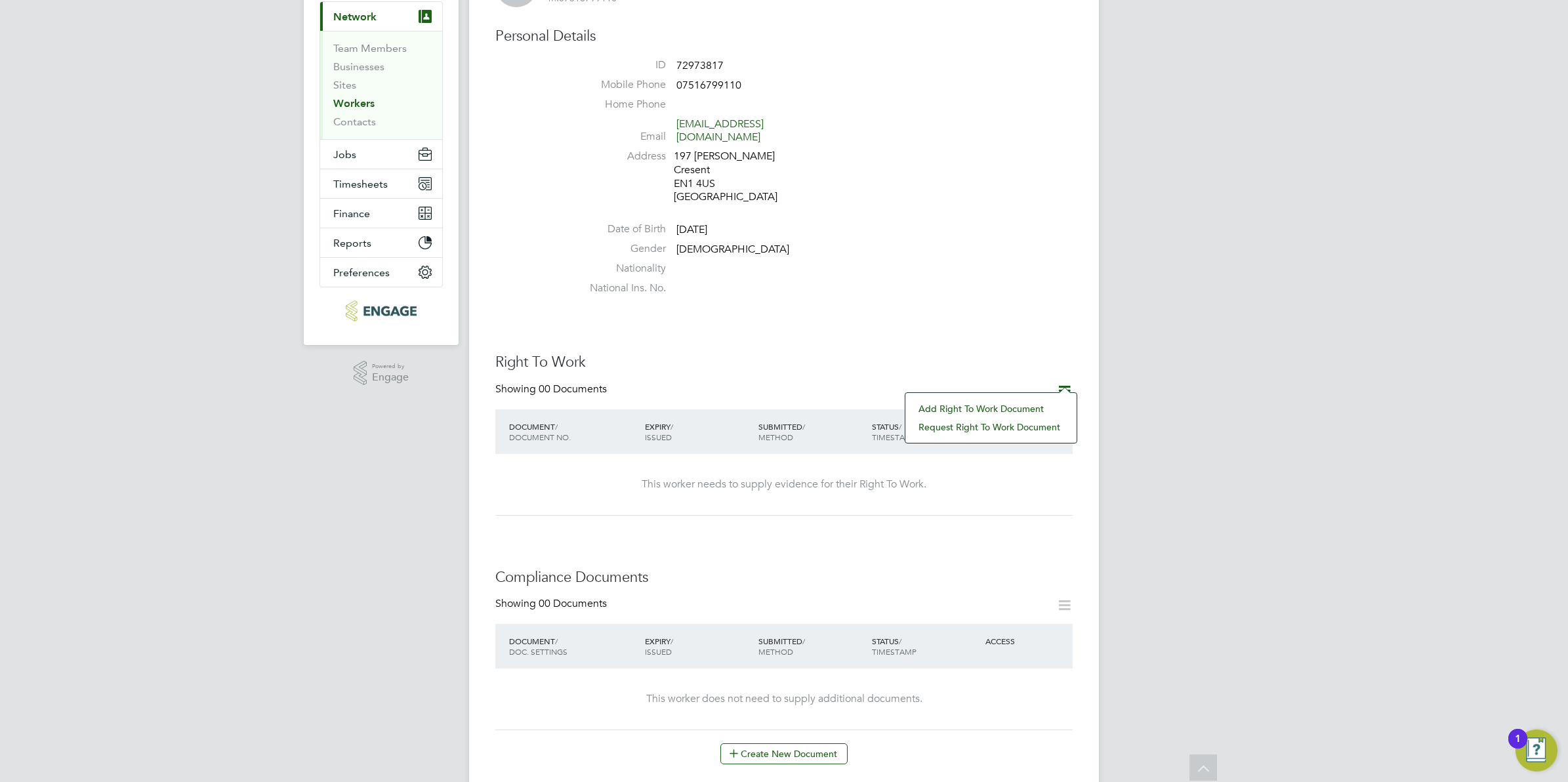
click at [778, 407] on li "Add Right To Work Document" at bounding box center [991, 409] width 158 height 18
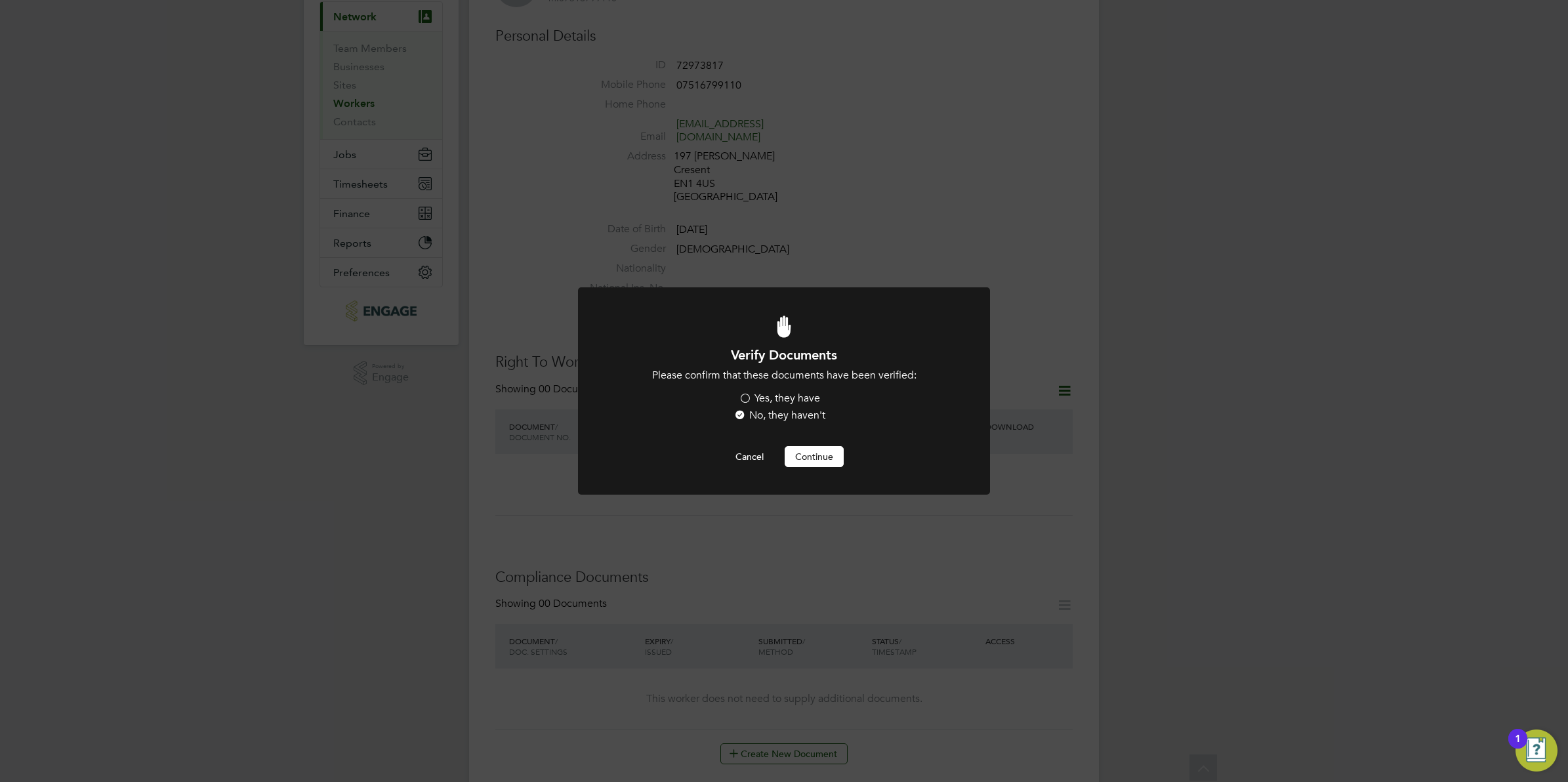
click at [778, 399] on label "Yes, they have" at bounding box center [780, 398] width 82 height 14
click at [0, 0] on input "Yes, they have" at bounding box center [0, 0] width 0 height 0
click at [778, 457] on button "Continue" at bounding box center [814, 457] width 59 height 21
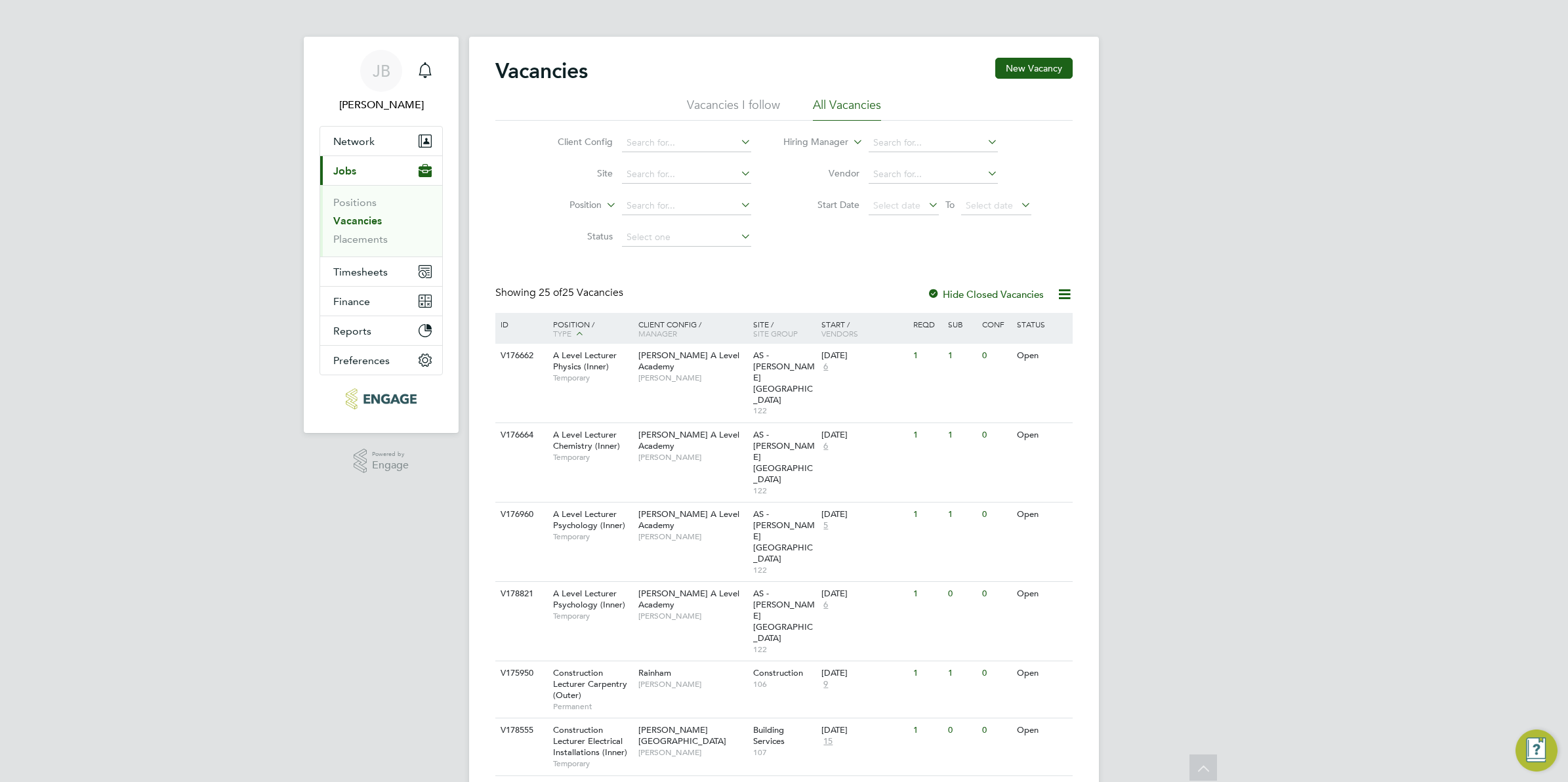
scroll to position [878, 0]
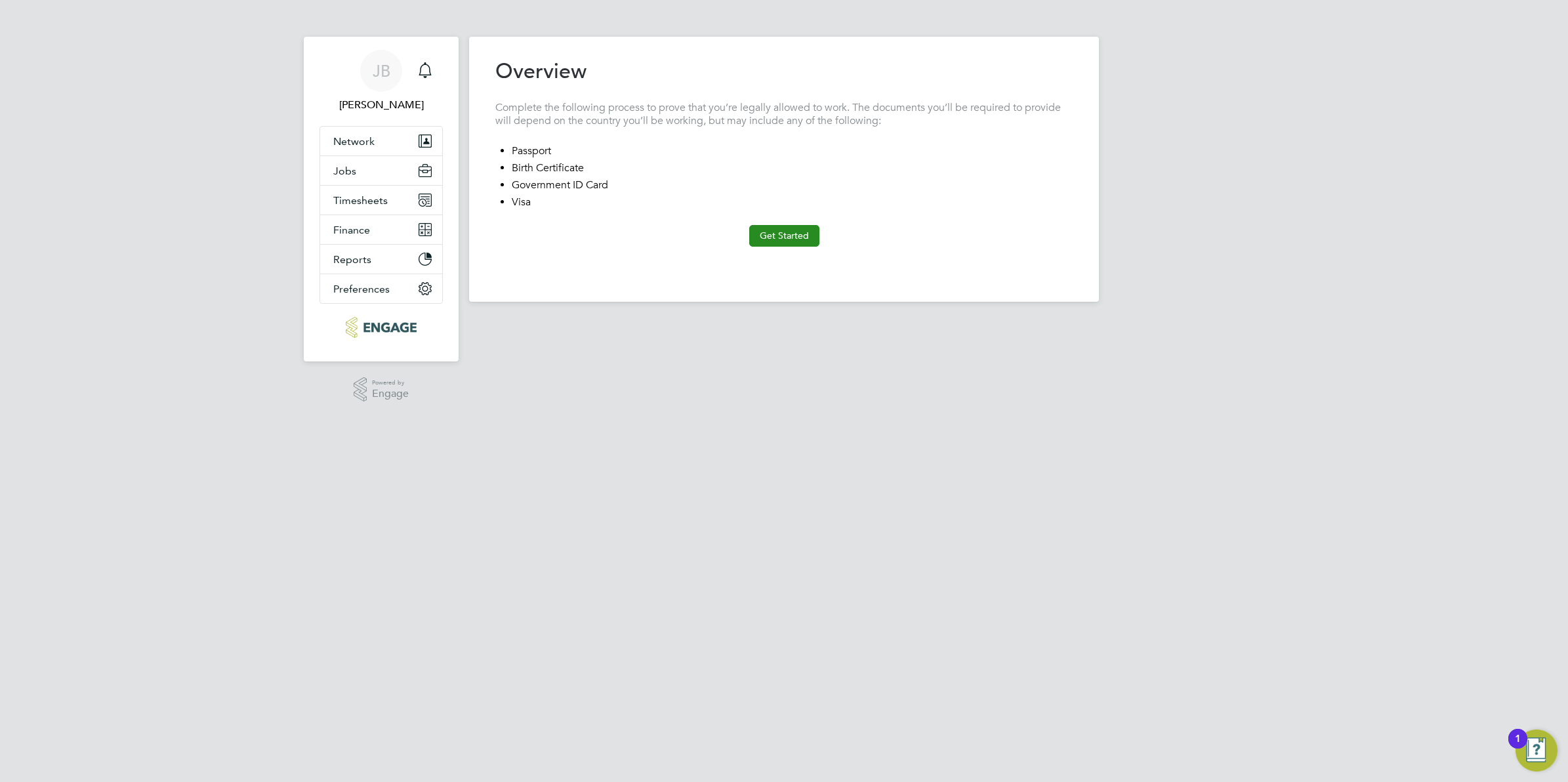
click at [798, 229] on button "Get Started" at bounding box center [784, 236] width 70 height 21
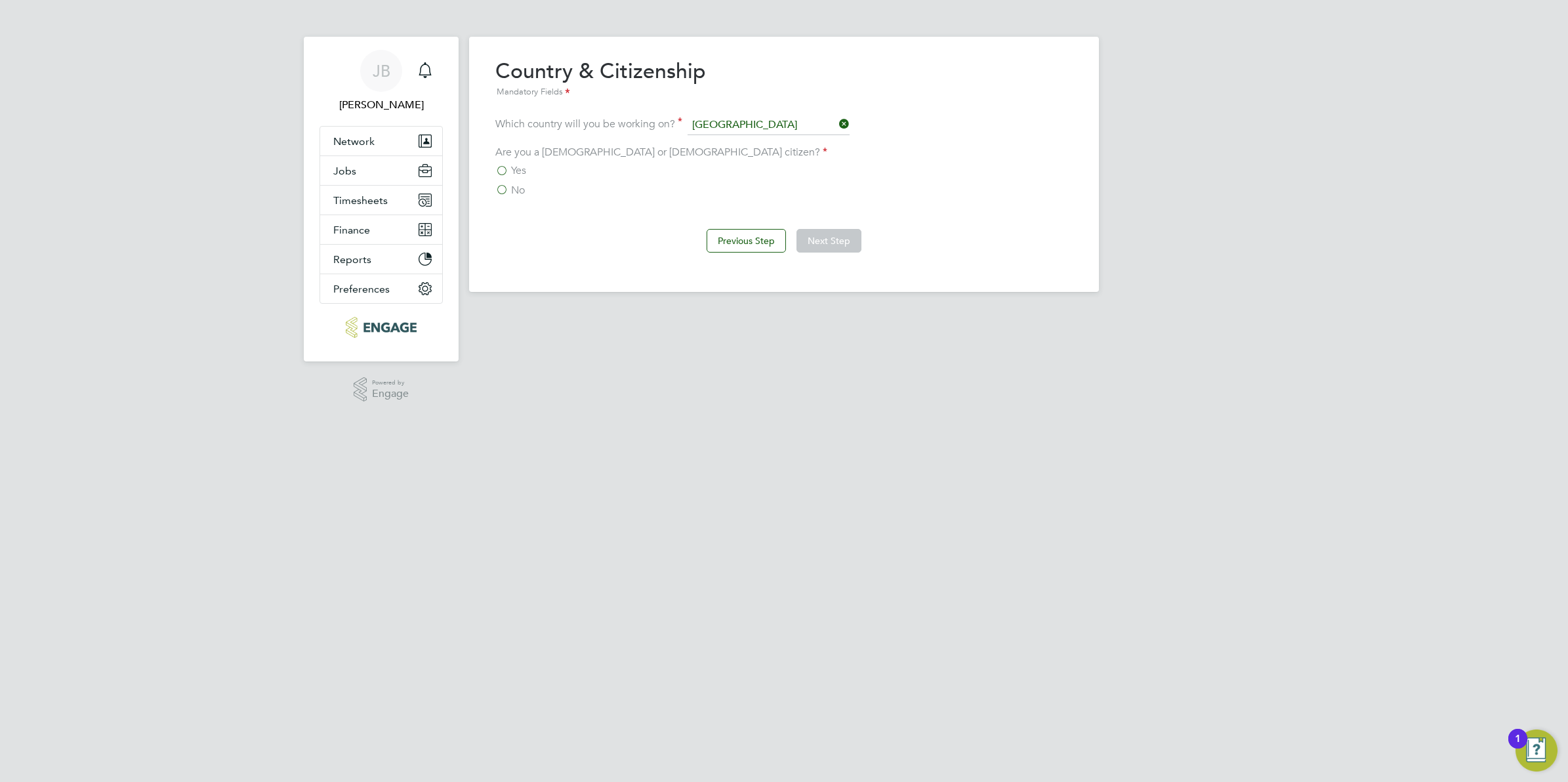
click at [512, 172] on span "Yes" at bounding box center [518, 170] width 15 height 13
click at [0, 0] on input "Yes" at bounding box center [0, 0] width 0 height 0
click at [837, 240] on button "Next Step" at bounding box center [829, 240] width 65 height 23
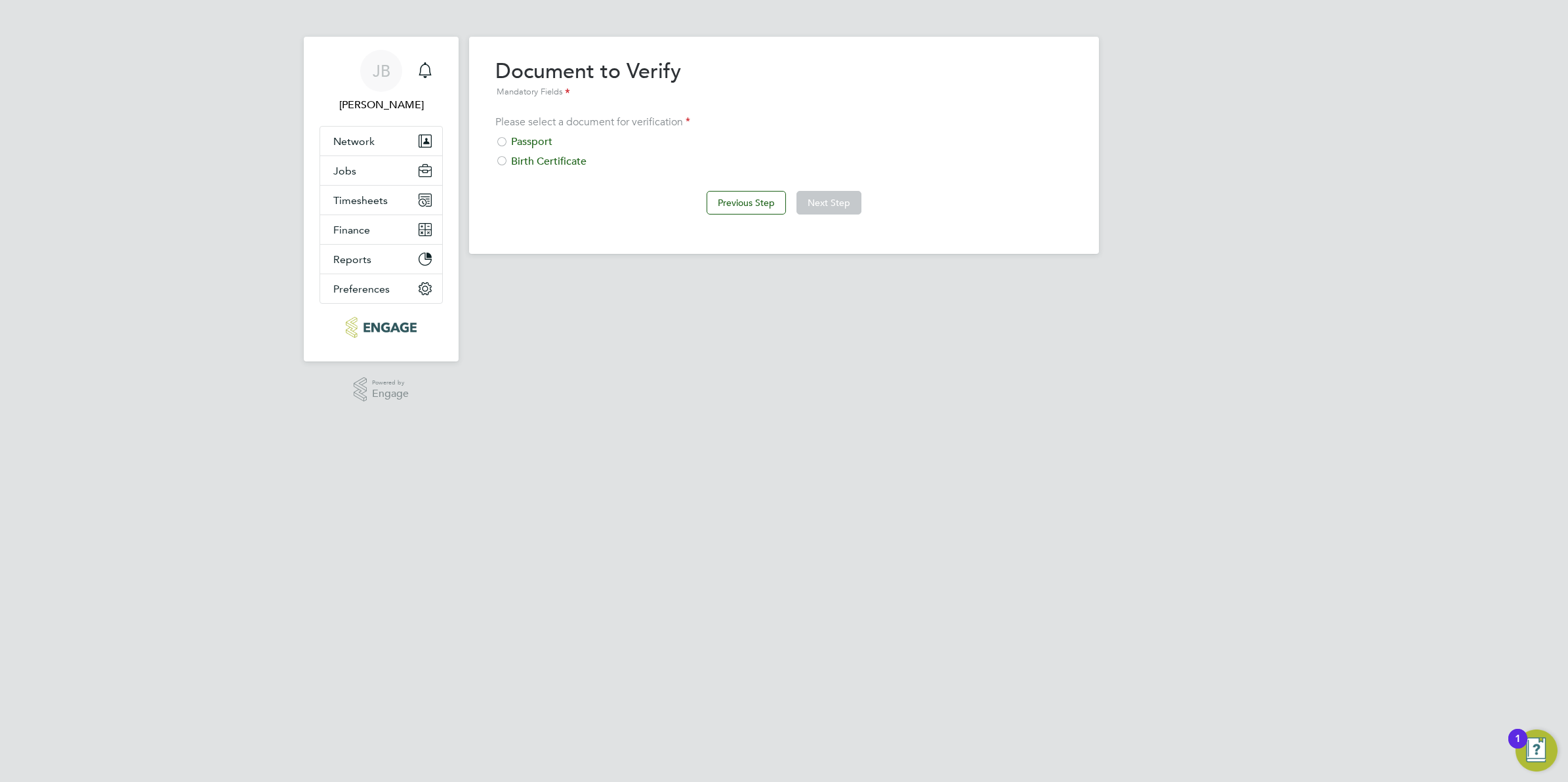
click at [530, 149] on div "Passport" at bounding box center [784, 142] width 577 height 14
click at [825, 207] on button "Next Step" at bounding box center [829, 203] width 65 height 23
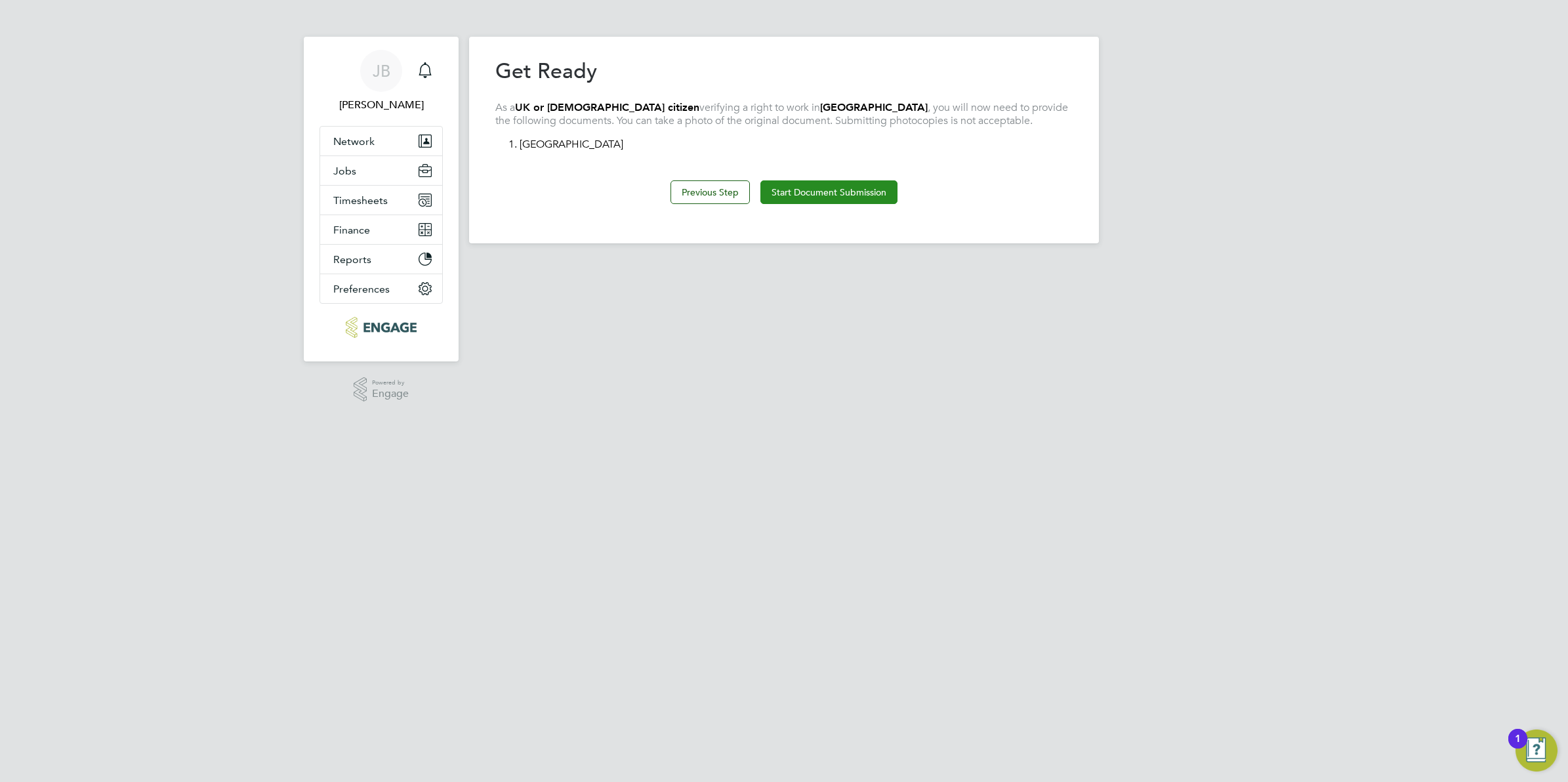
click at [837, 190] on button "Start Document Submission" at bounding box center [830, 191] width 137 height 23
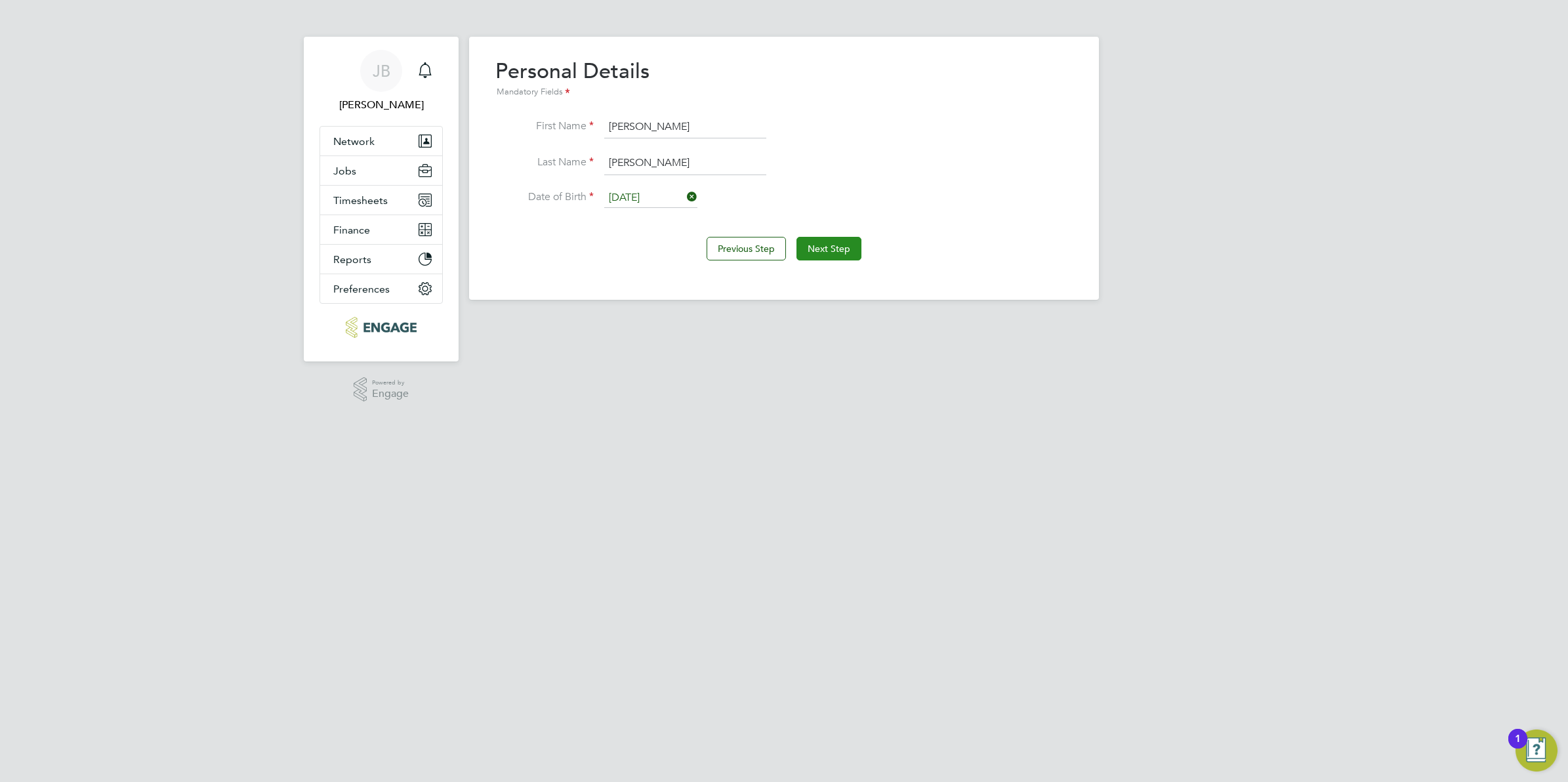
click at [827, 246] on button "Next Step" at bounding box center [829, 248] width 65 height 23
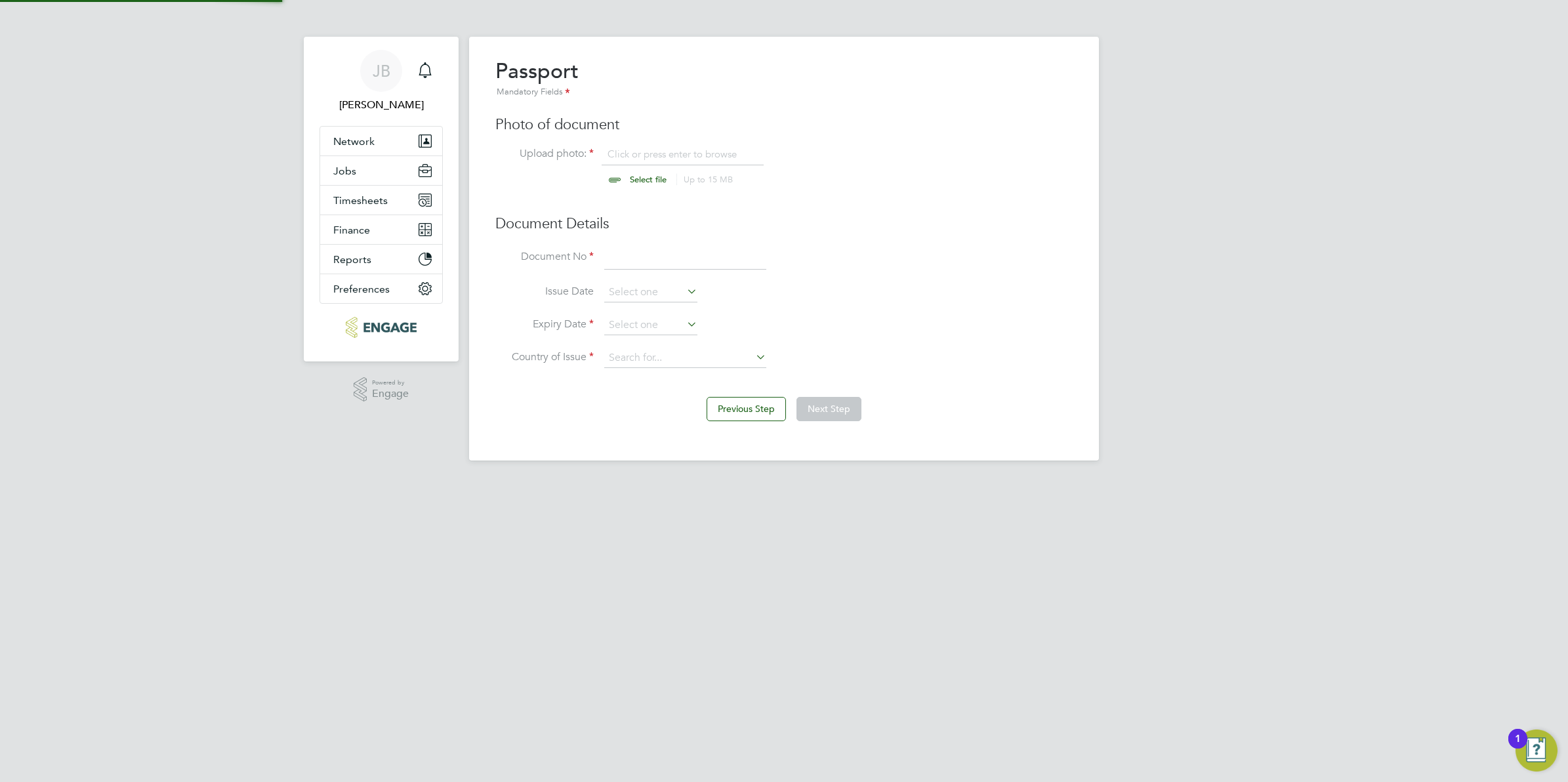
scroll to position [17, 163]
click at [684, 291] on icon at bounding box center [684, 291] width 0 height 18
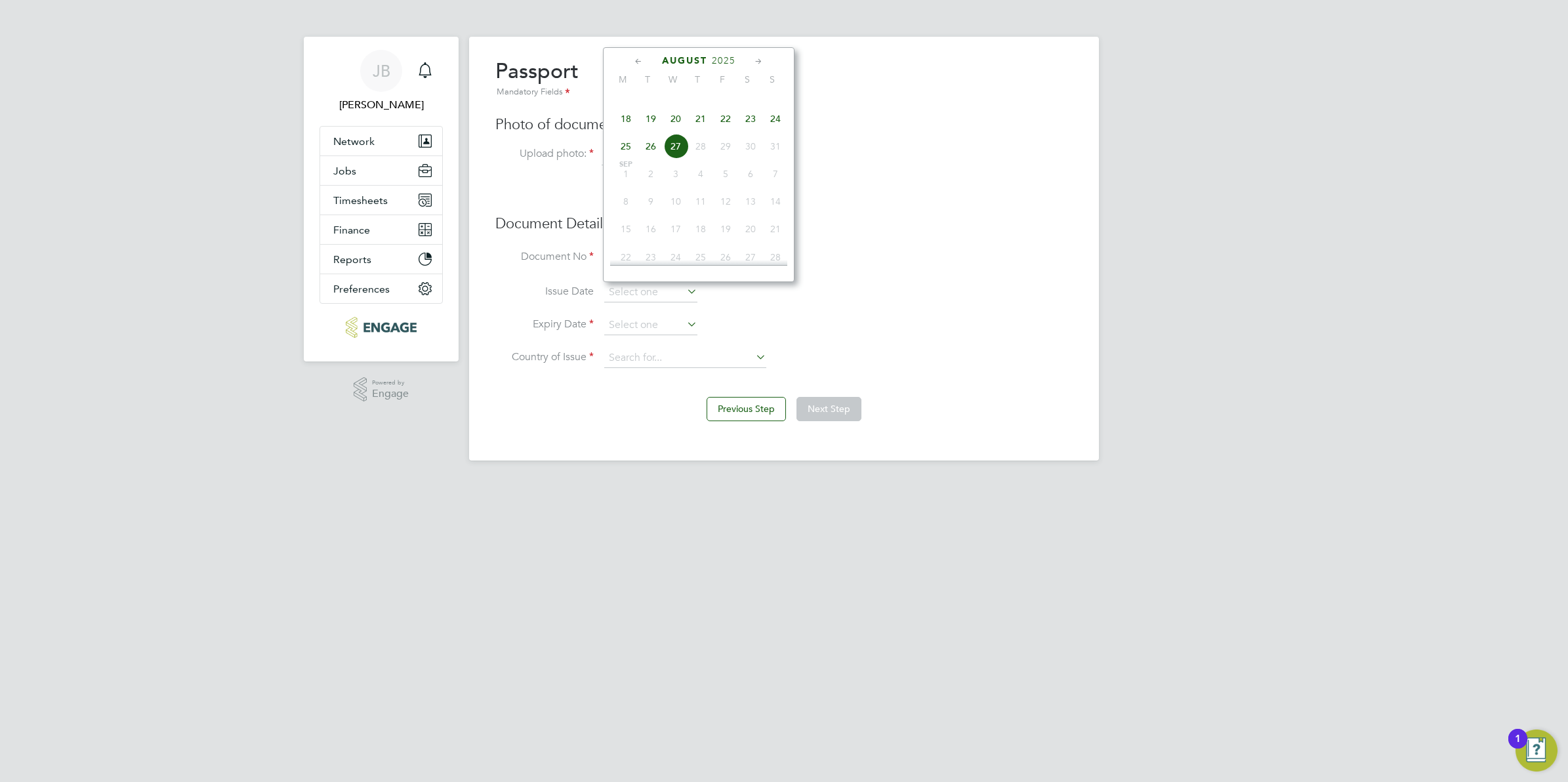
click at [731, 57] on span "2025" at bounding box center [724, 60] width 23 height 11
click at [677, 151] on span "2020" at bounding box center [676, 143] width 25 height 25
click at [638, 60] on icon at bounding box center [638, 62] width 12 height 15
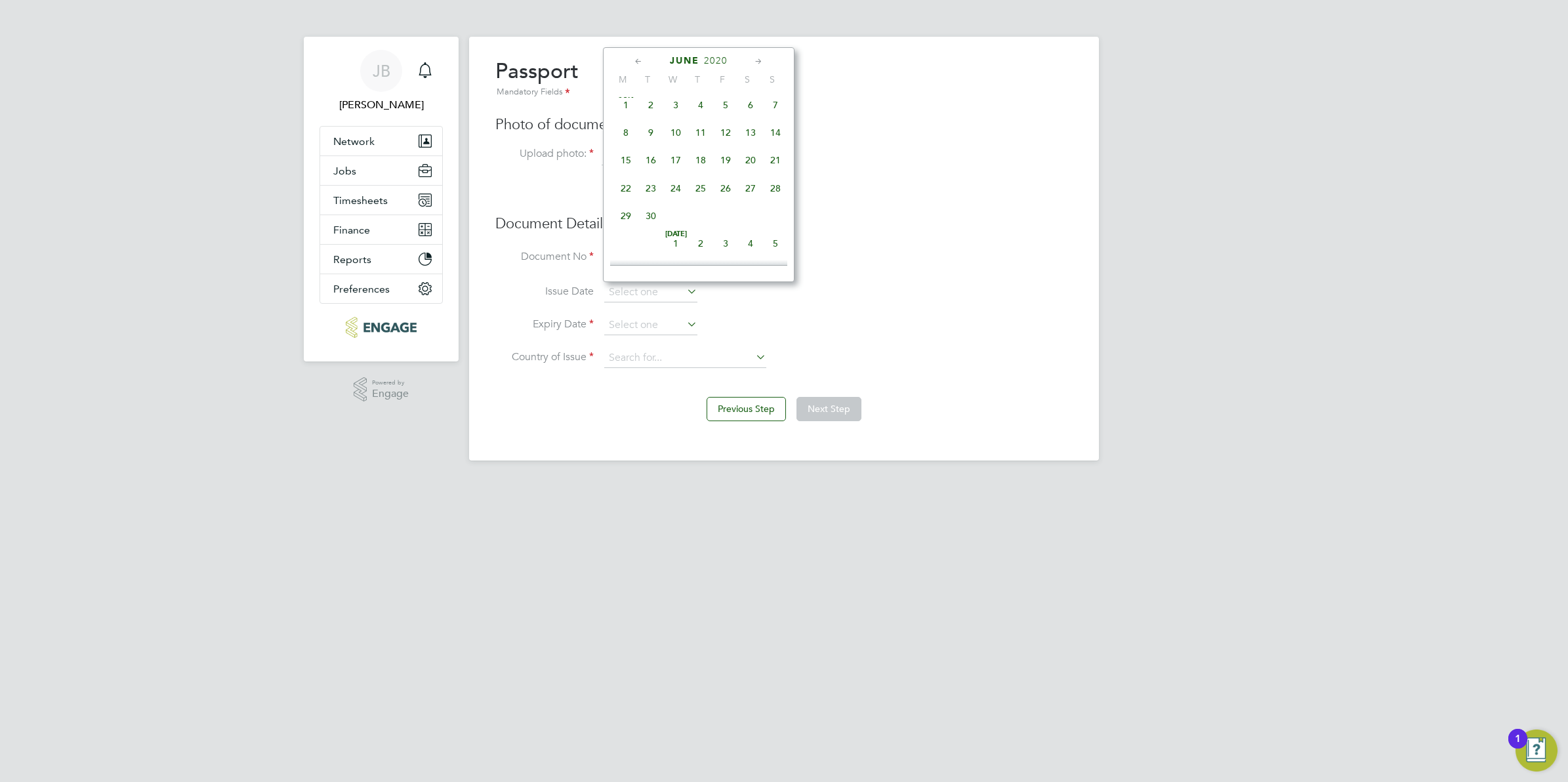
click at [638, 60] on icon at bounding box center [638, 62] width 12 height 15
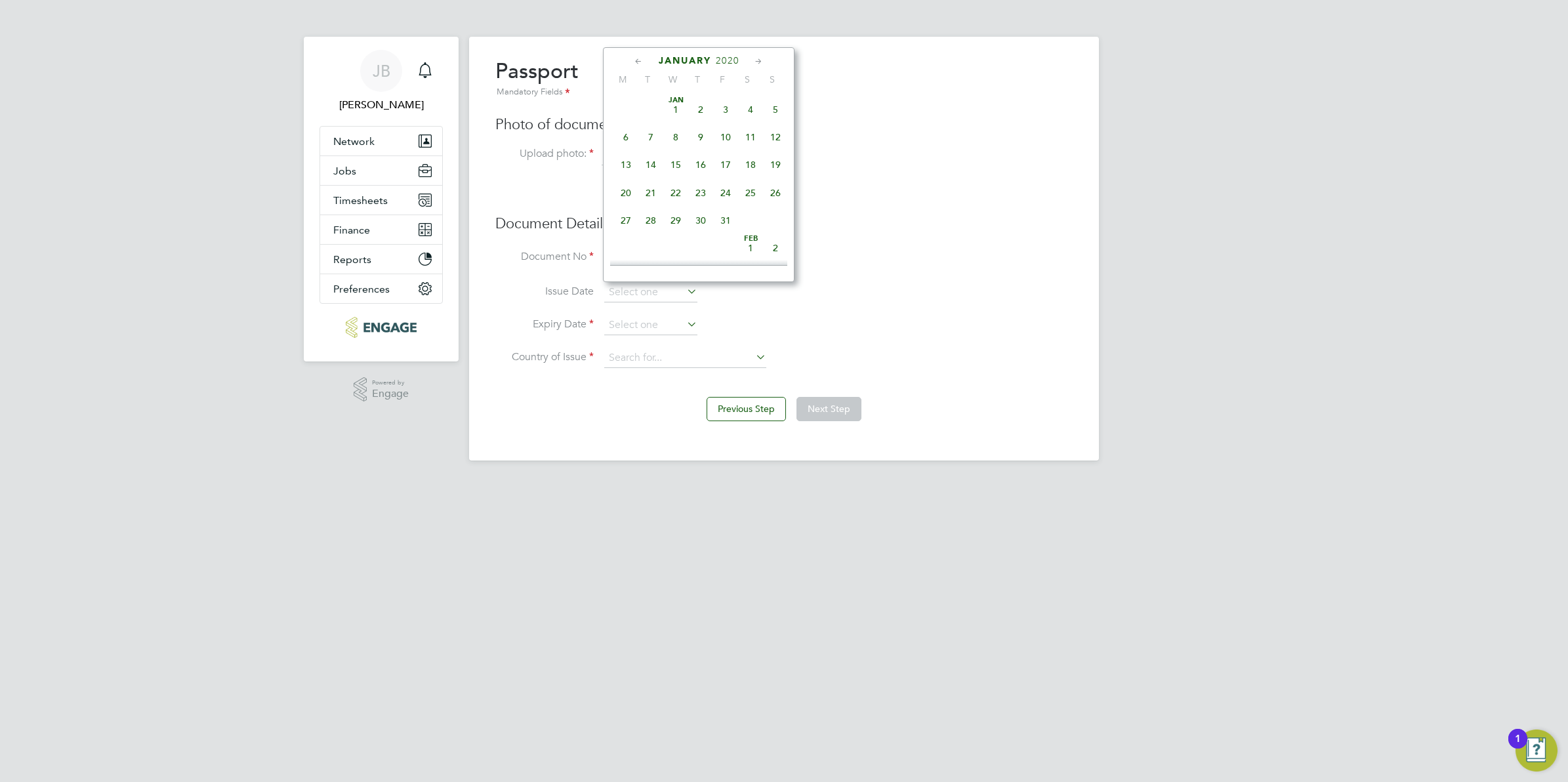
click at [760, 61] on icon at bounding box center [758, 62] width 12 height 15
click at [697, 194] on span "20" at bounding box center [701, 188] width 25 height 25
click at [613, 291] on input "20 Feb 2020" at bounding box center [651, 292] width 93 height 20
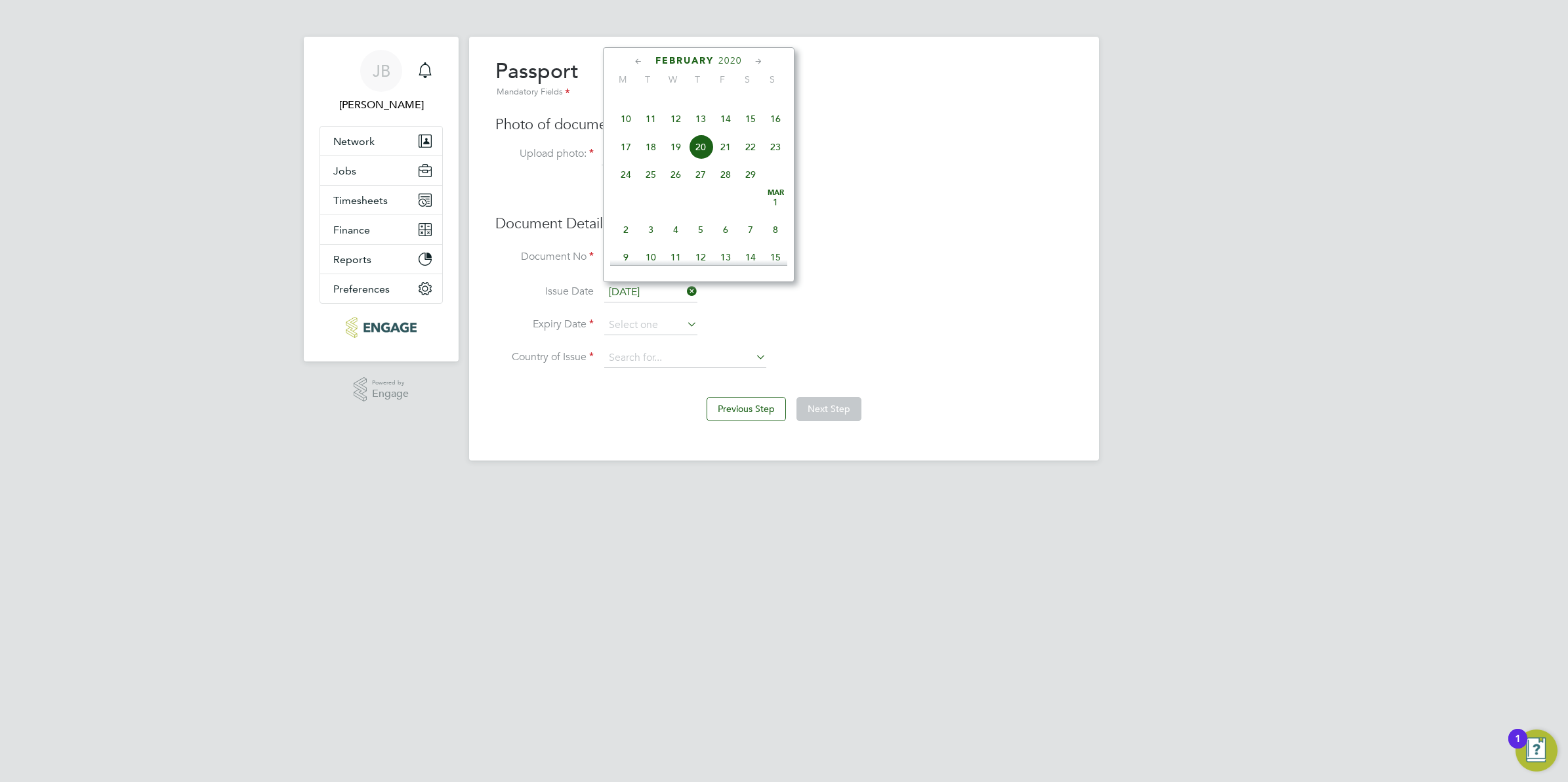
click at [672, 187] on span "26" at bounding box center [676, 174] width 25 height 25
type input "[DATE]"
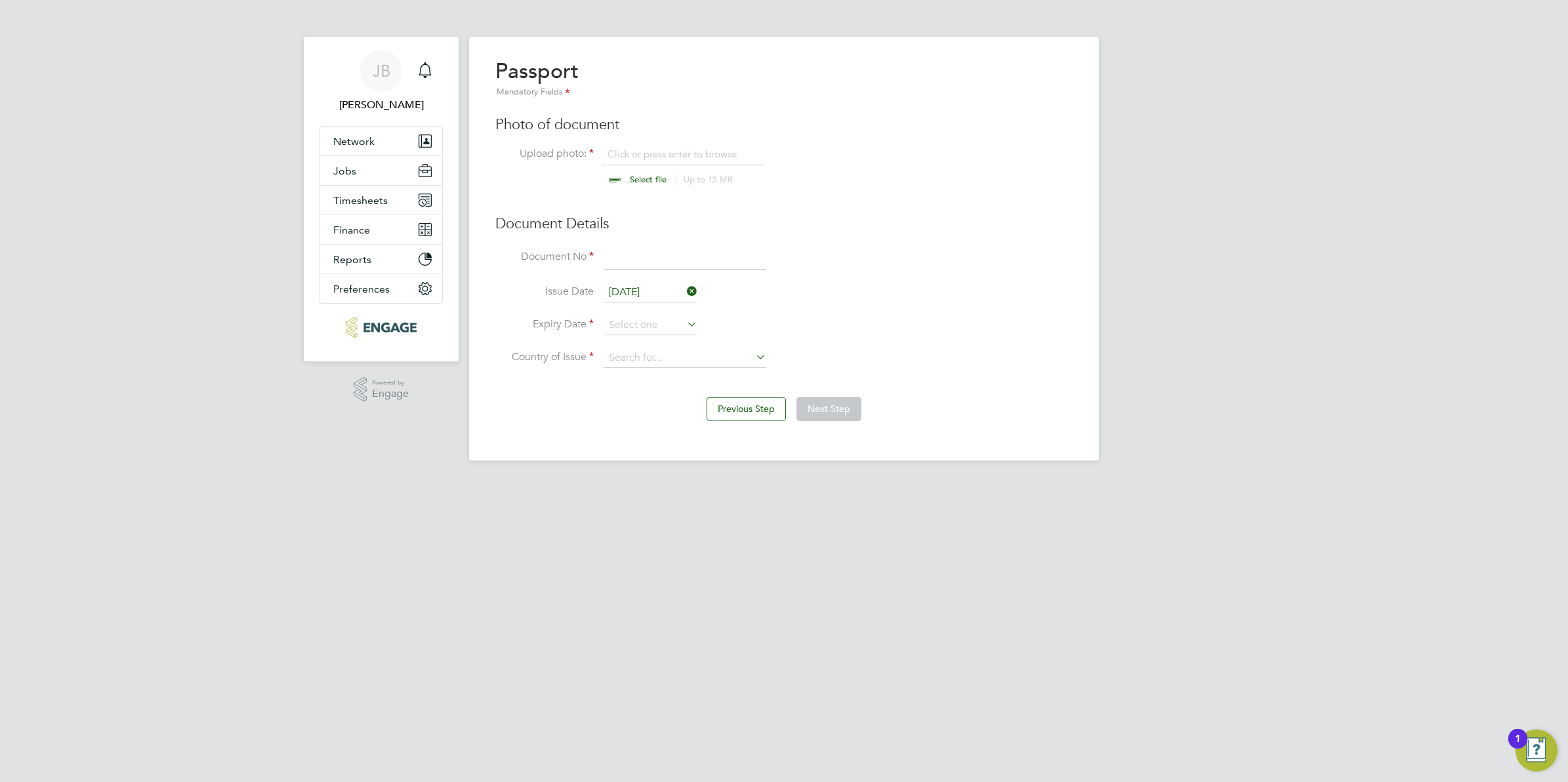
click at [684, 327] on icon at bounding box center [684, 324] width 0 height 18
click at [725, 92] on span "2025" at bounding box center [724, 93] width 23 height 11
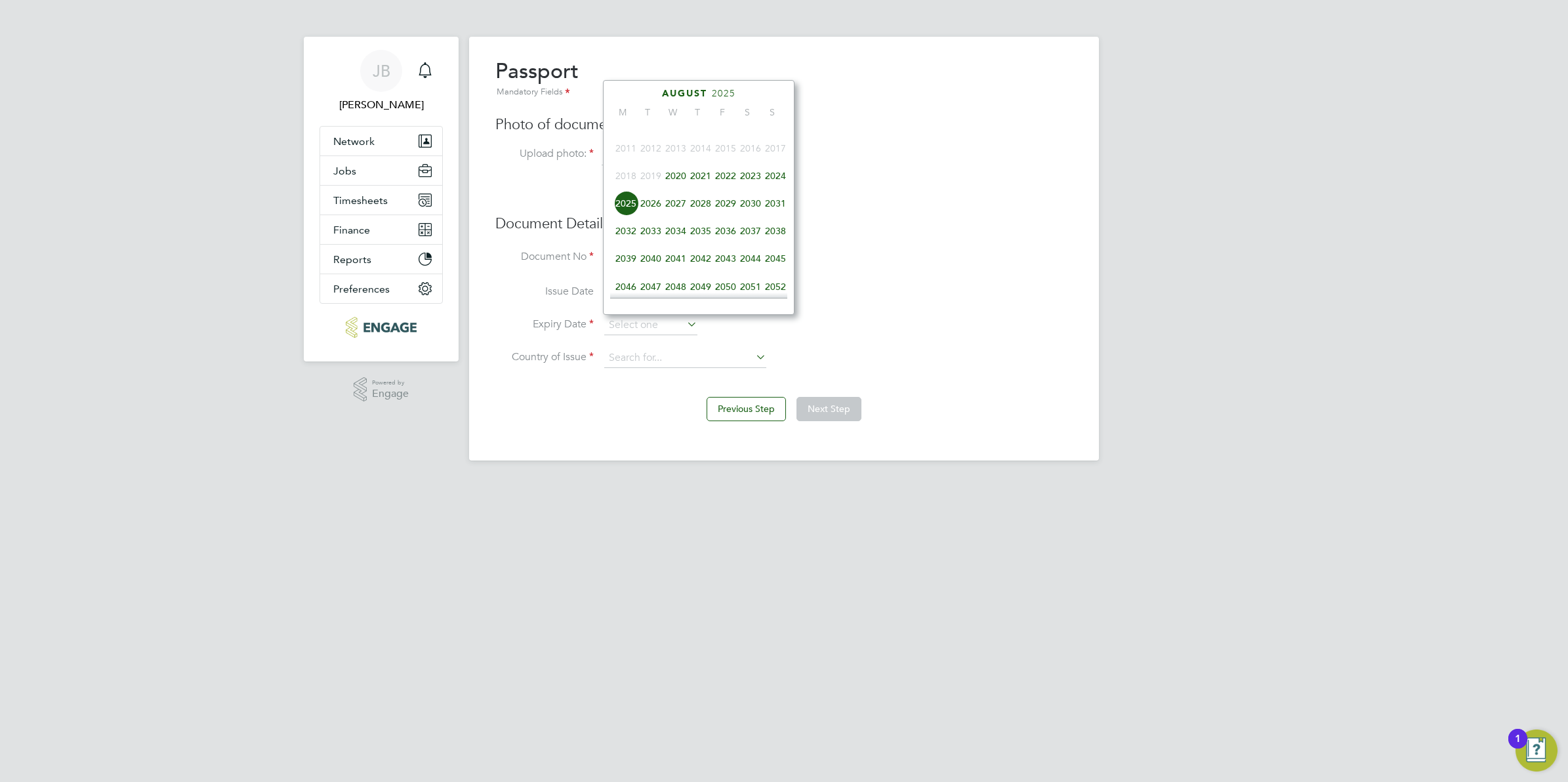
click at [748, 216] on span "2030" at bounding box center [751, 204] width 25 height 25
click at [729, 190] on span "26" at bounding box center [725, 177] width 25 height 25
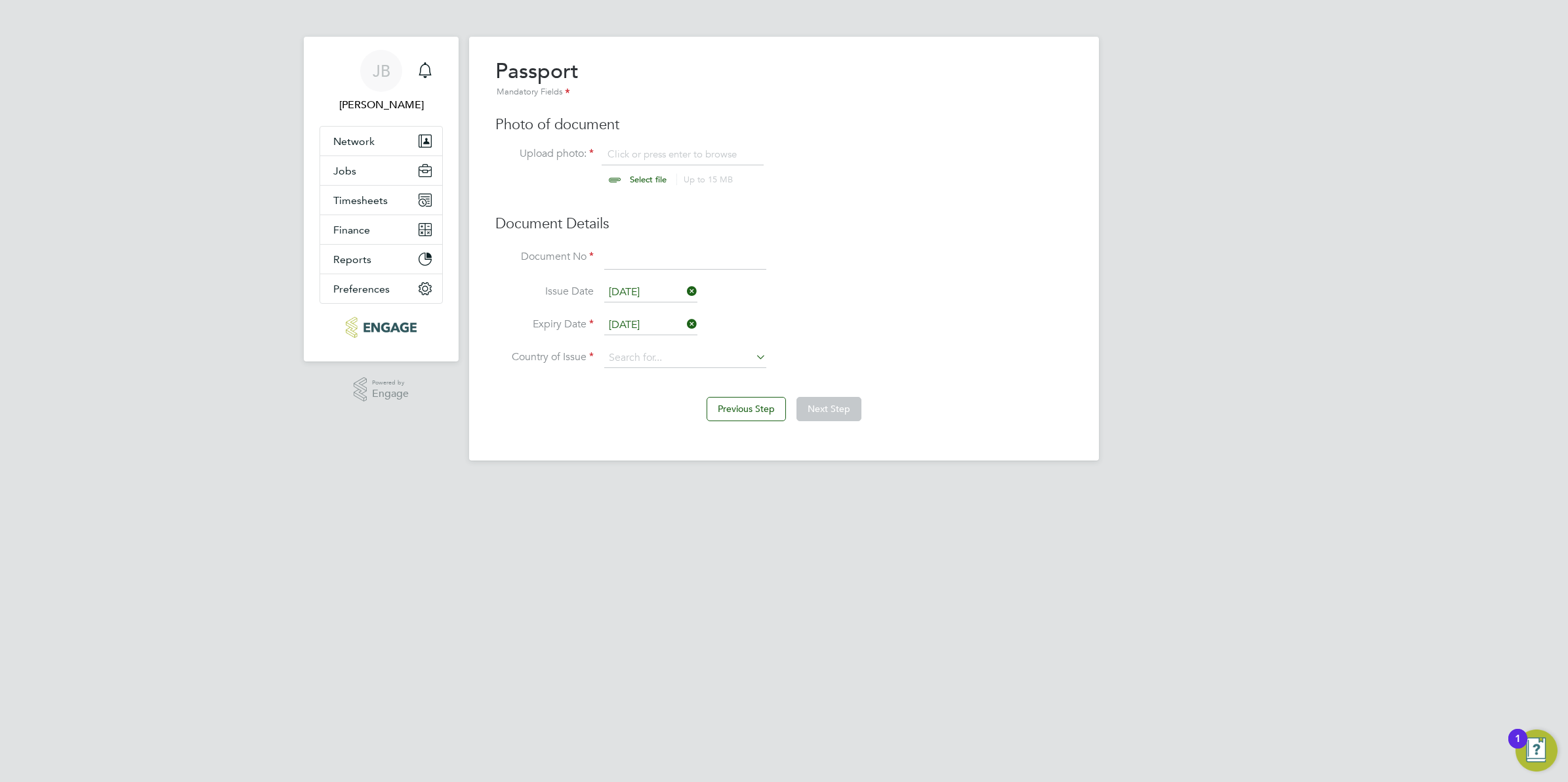
click at [643, 328] on input "26 Jul 2030" at bounding box center [651, 325] width 93 height 20
click at [633, 90] on icon at bounding box center [638, 94] width 12 height 15
click at [635, 90] on icon at bounding box center [638, 94] width 12 height 15
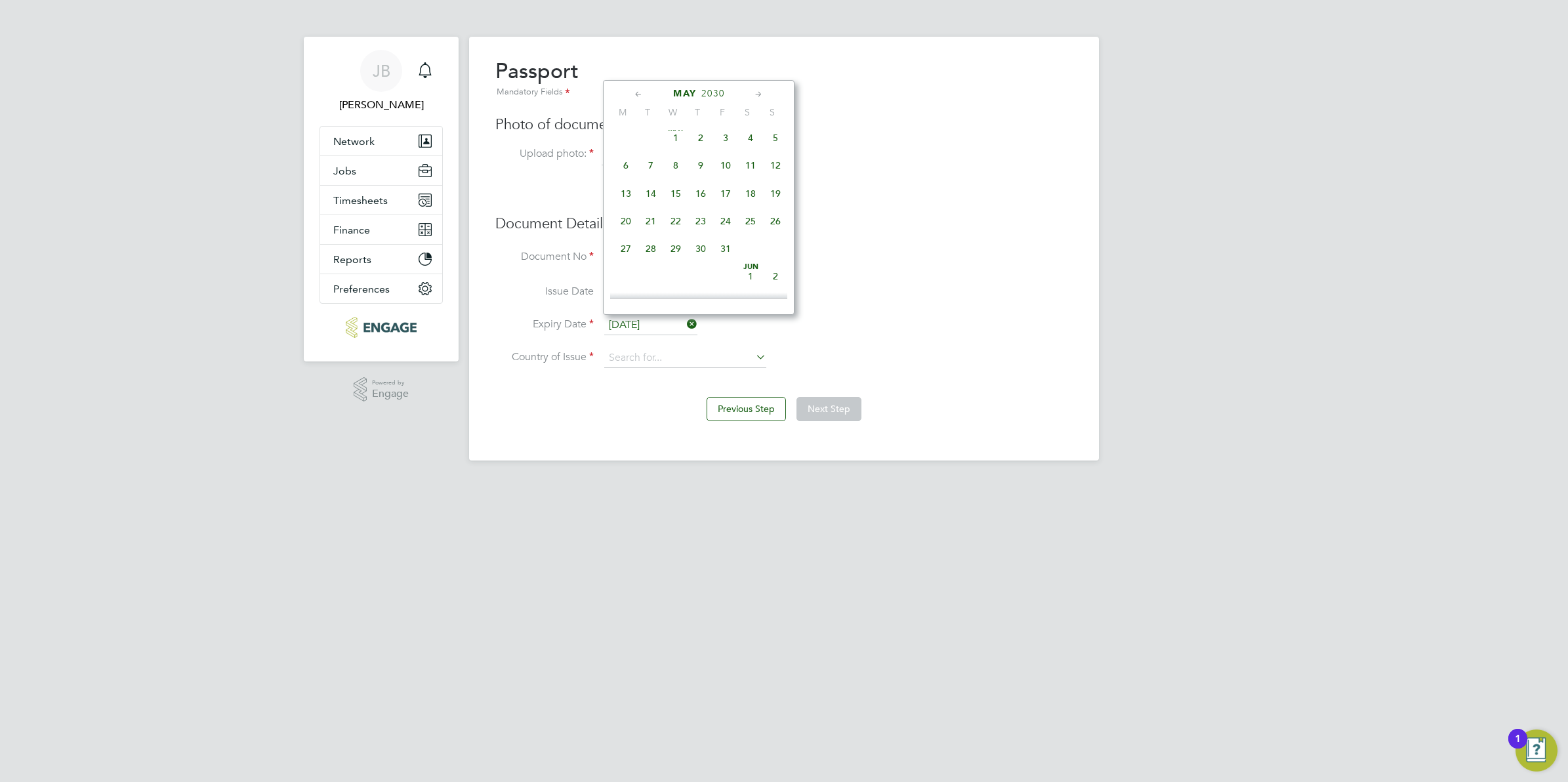
click at [635, 90] on icon at bounding box center [638, 94] width 12 height 15
click at [651, 257] on span "26" at bounding box center [651, 253] width 25 height 25
type input "[DATE]"
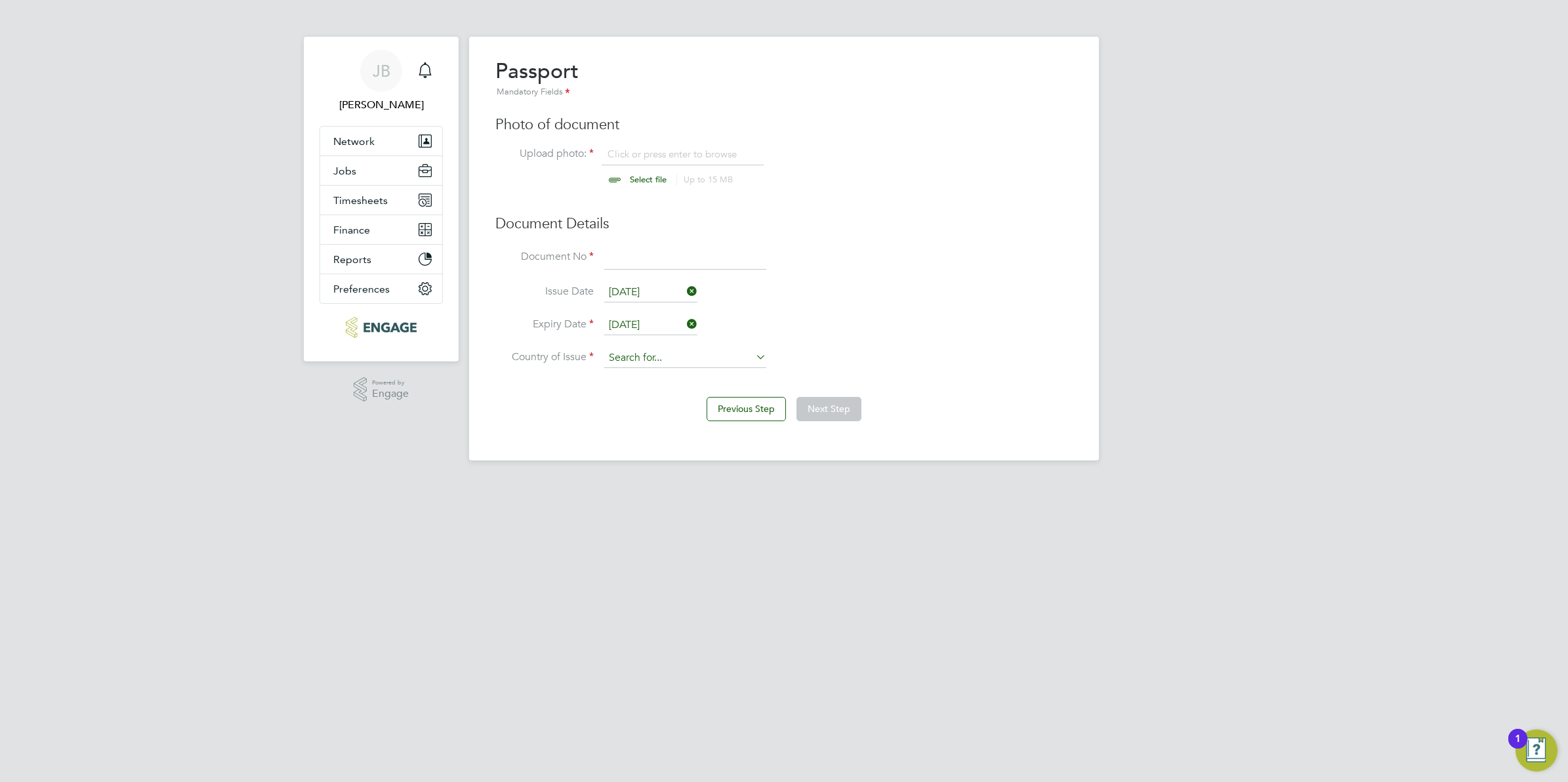
click at [650, 358] on input at bounding box center [685, 358] width 162 height 20
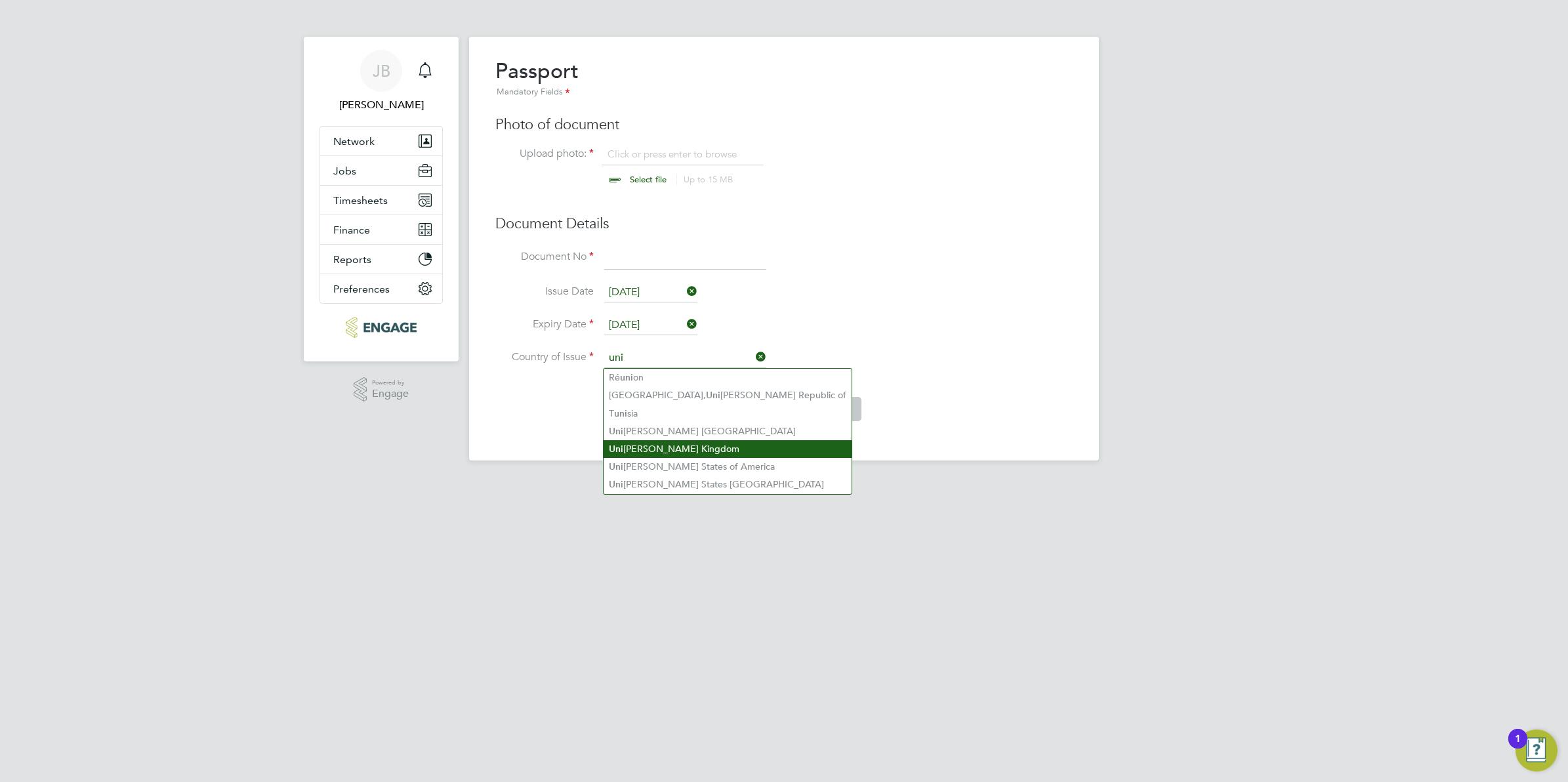
click at [647, 451] on li "Uni ted Kingdom" at bounding box center [727, 449] width 248 height 17
type input "[GEOGRAPHIC_DATA]"
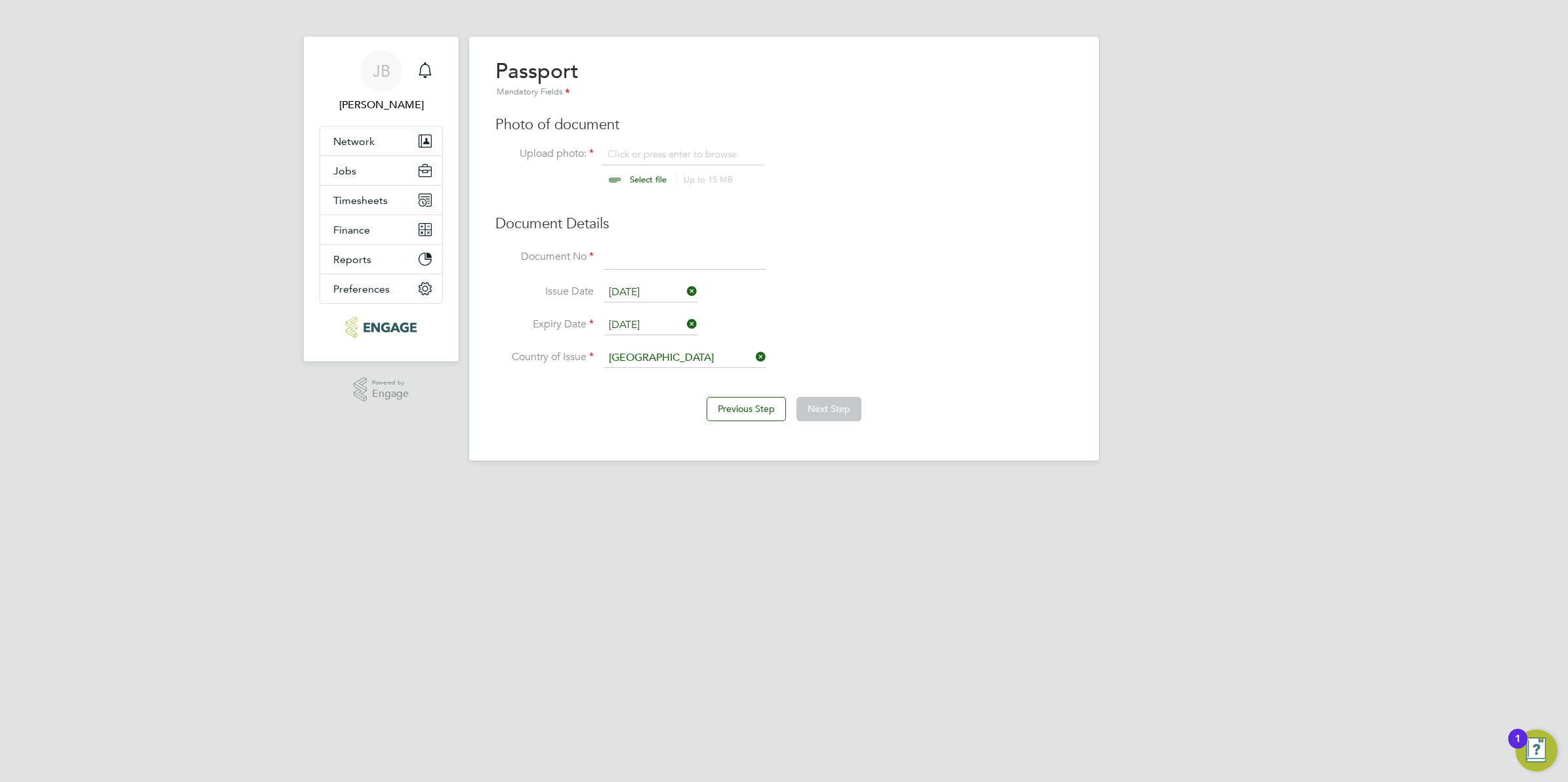
click at [822, 312] on li "Issue Date 26 Feb 2020" at bounding box center [784, 299] width 577 height 33
click at [710, 252] on input at bounding box center [685, 258] width 162 height 23
click at [645, 250] on input at bounding box center [685, 258] width 162 height 23
type input "576263492"
click at [875, 337] on li "Expiry Date 26 Feb 2030" at bounding box center [784, 332] width 577 height 33
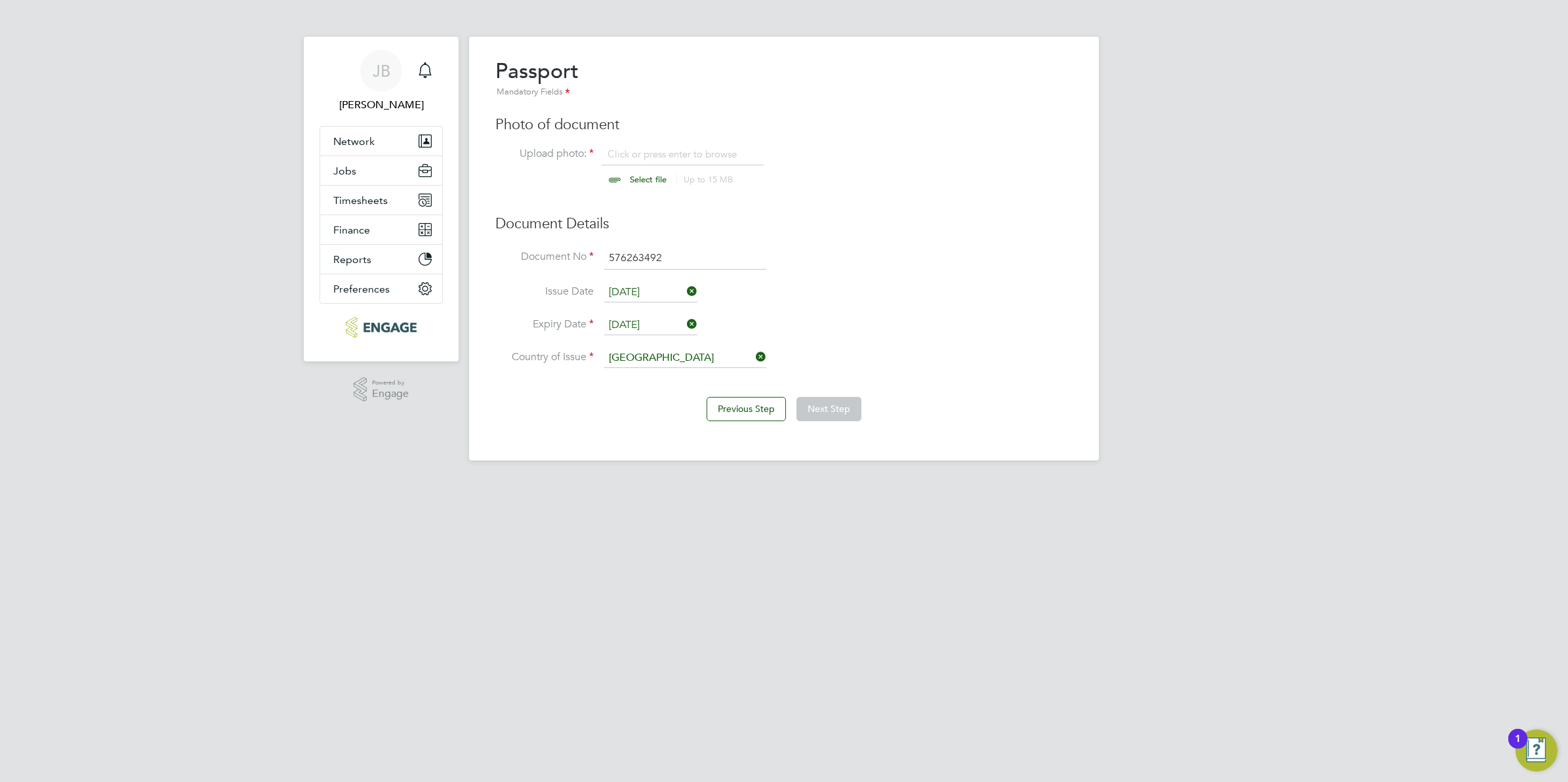
click at [644, 182] on input "file" at bounding box center [660, 167] width 206 height 39
type input "C:\fakepath\Screenshot 2025-08-27 113705.png"
click at [819, 415] on button "Next Step" at bounding box center [829, 408] width 65 height 23
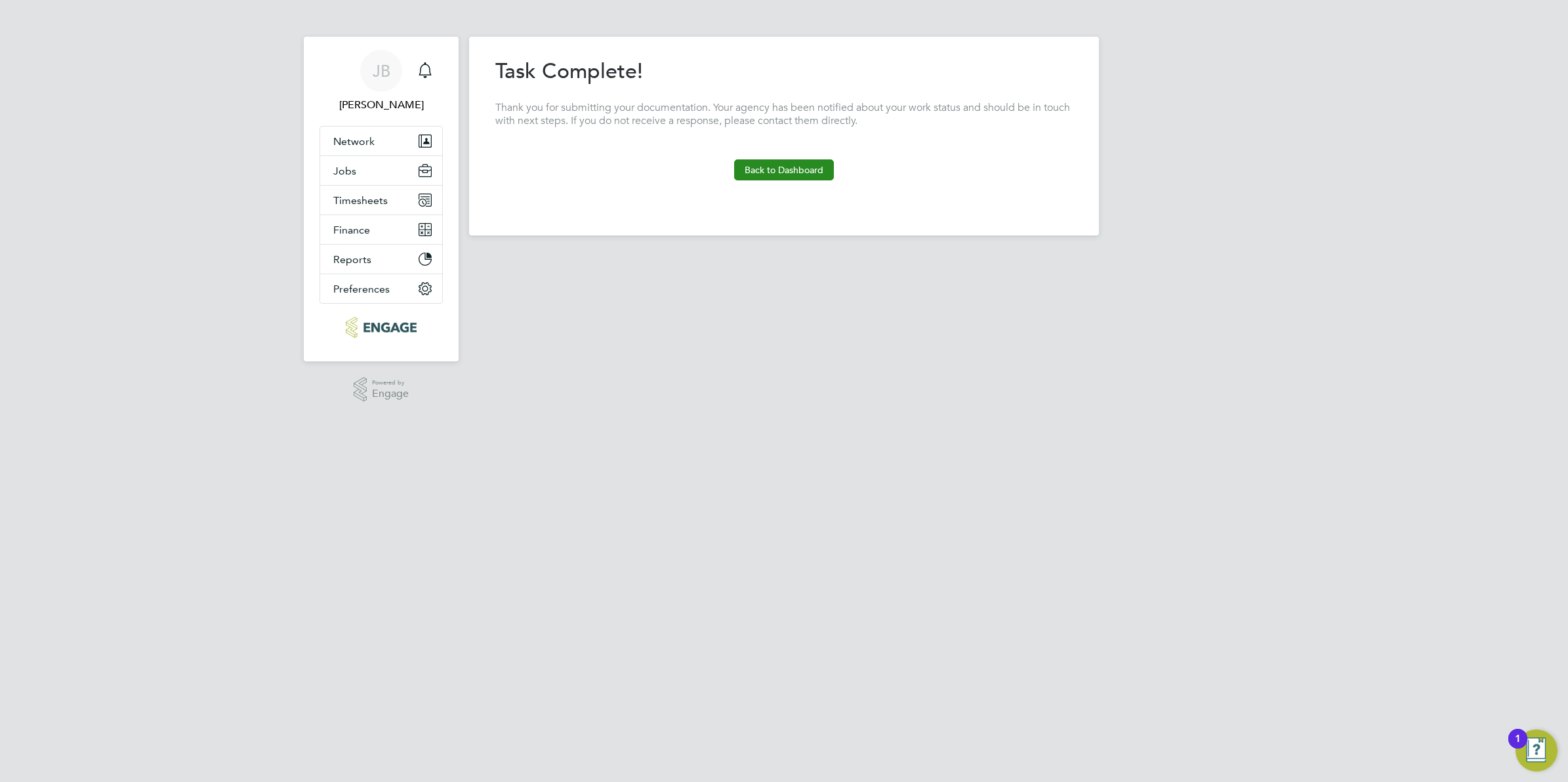
click at [764, 164] on button "Back to Dashboard" at bounding box center [784, 170] width 100 height 21
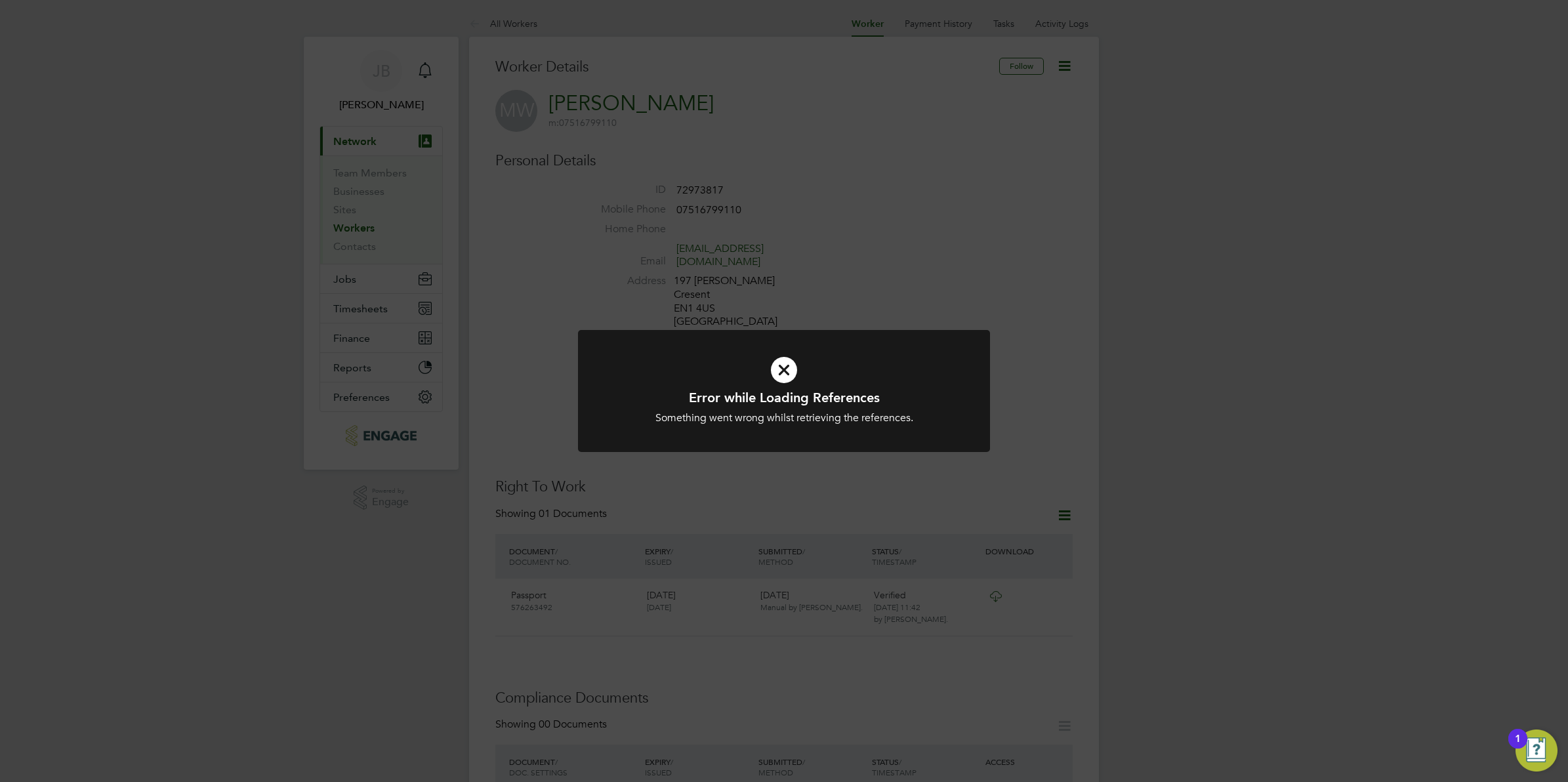
click at [795, 256] on div "Error while Loading References Something went wrong whilst retrieving the refer…" at bounding box center [784, 391] width 1568 height 782
click at [745, 474] on div "Error while Loading References Something went wrong whilst retrieving the refer…" at bounding box center [784, 391] width 1568 height 782
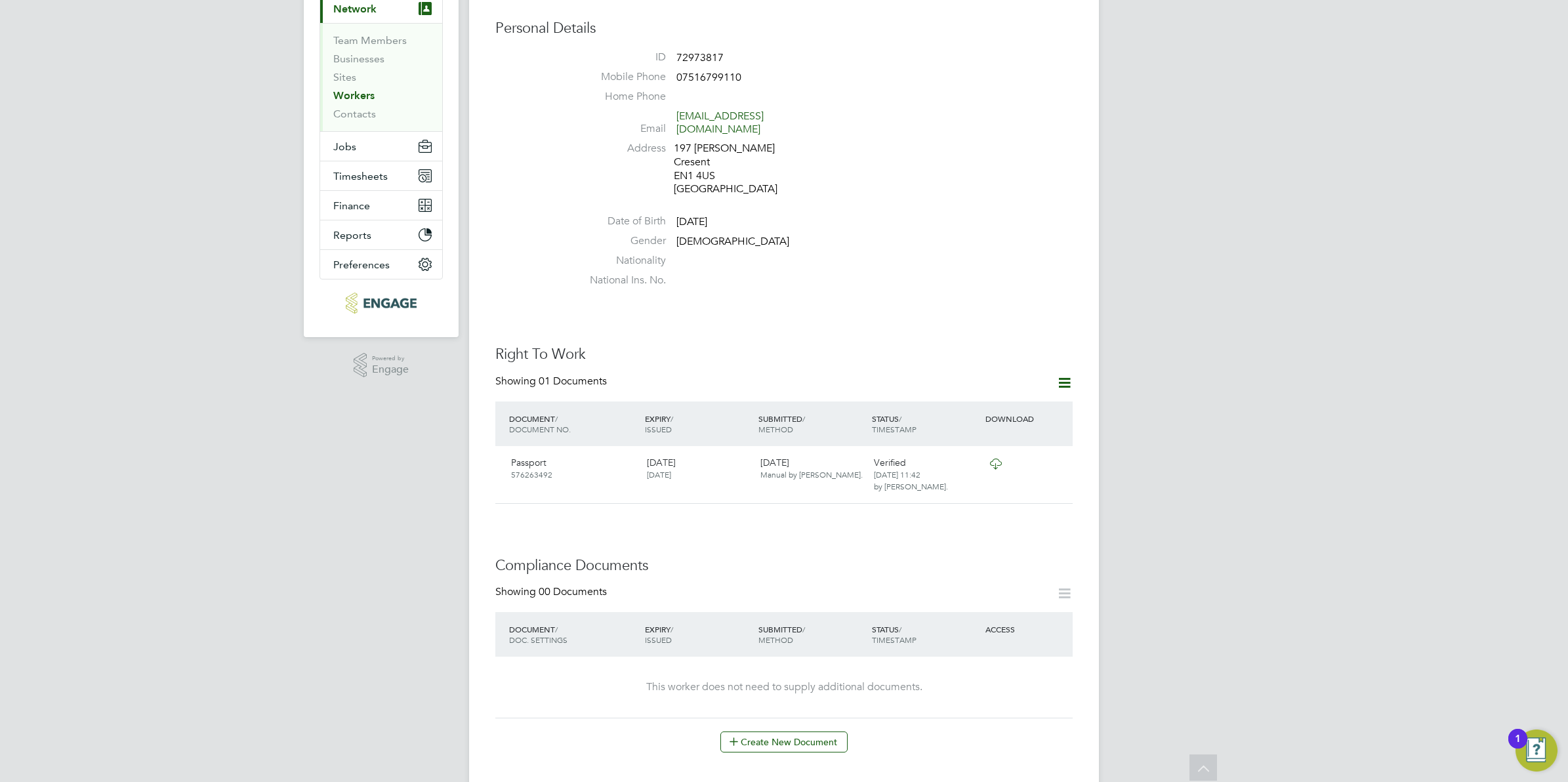
scroll to position [136, 0]
click at [1049, 448] on div at bounding box center [1017, 459] width 68 height 23
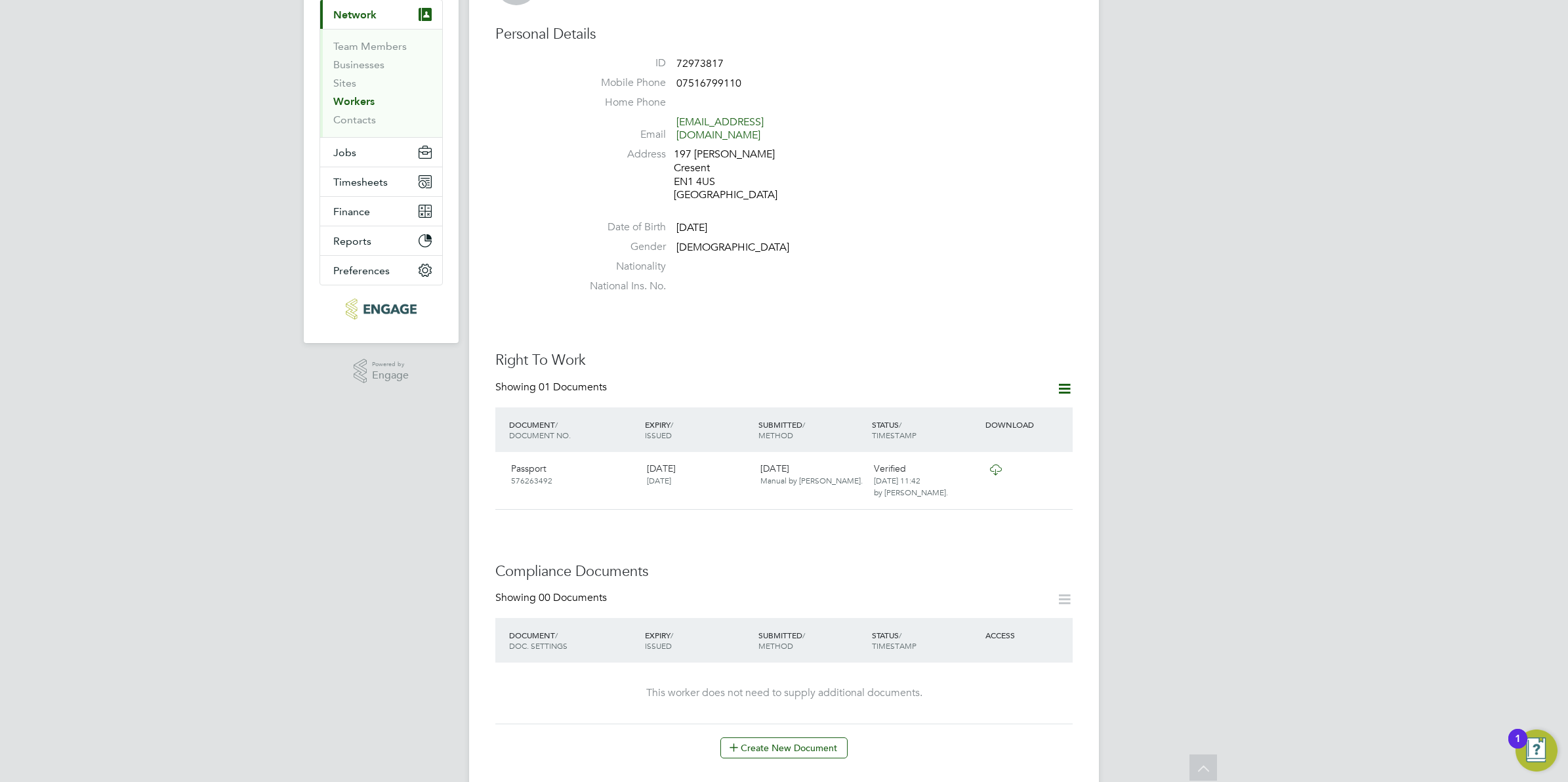
click at [1068, 381] on icon at bounding box center [1064, 389] width 17 height 17
click at [980, 475] on div "Verified [DATE] 11:42 by [PERSON_NAME]." at bounding box center [925, 481] width 114 height 47
click at [1061, 462] on icon at bounding box center [1056, 470] width 13 height 16
click at [884, 524] on div "Worker Details Follow MW [PERSON_NAME] m: 07516799110 Personal Details ID 72973…" at bounding box center [784, 682] width 577 height 1501
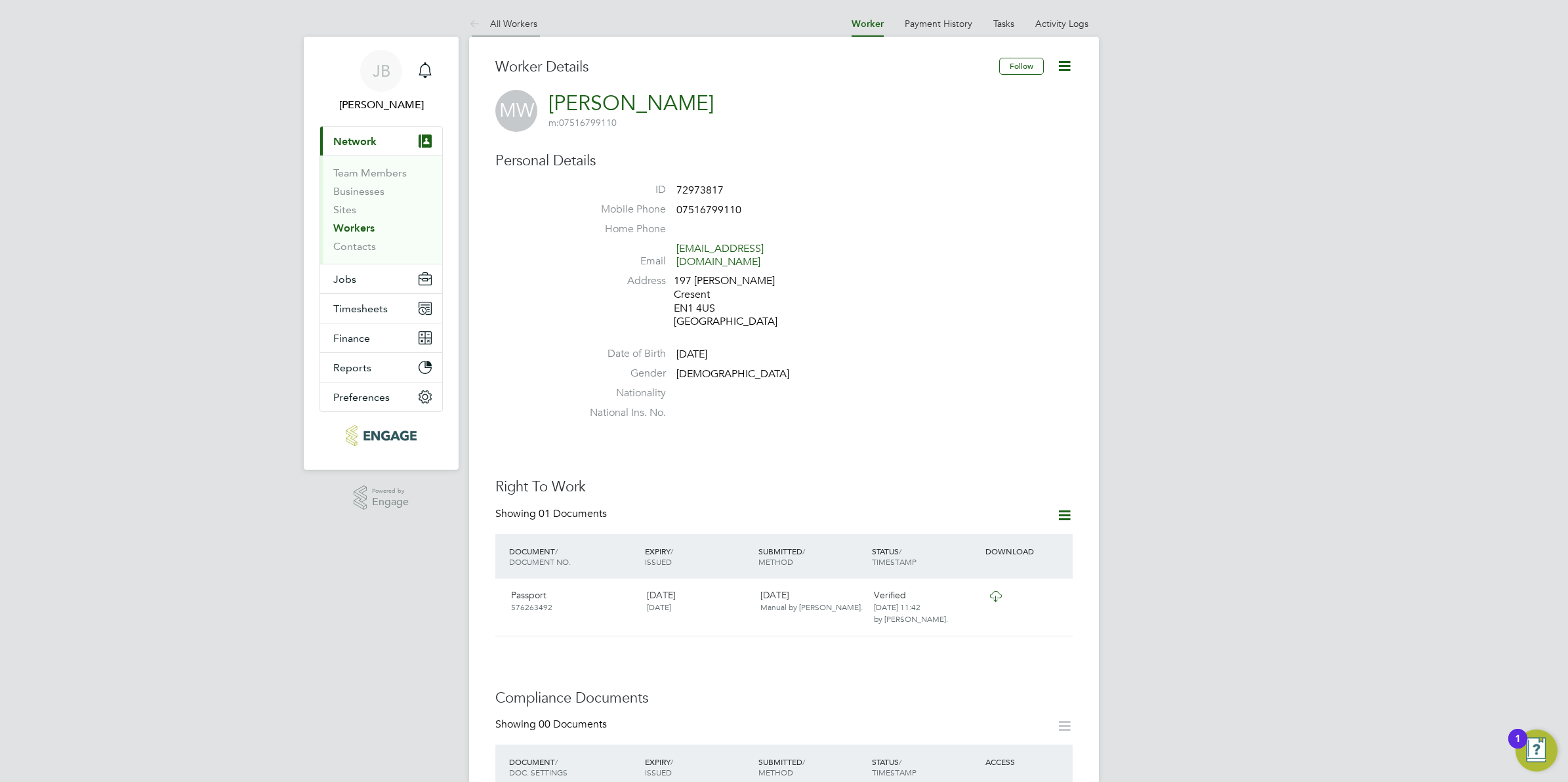
click at [481, 23] on icon at bounding box center [477, 24] width 17 height 17
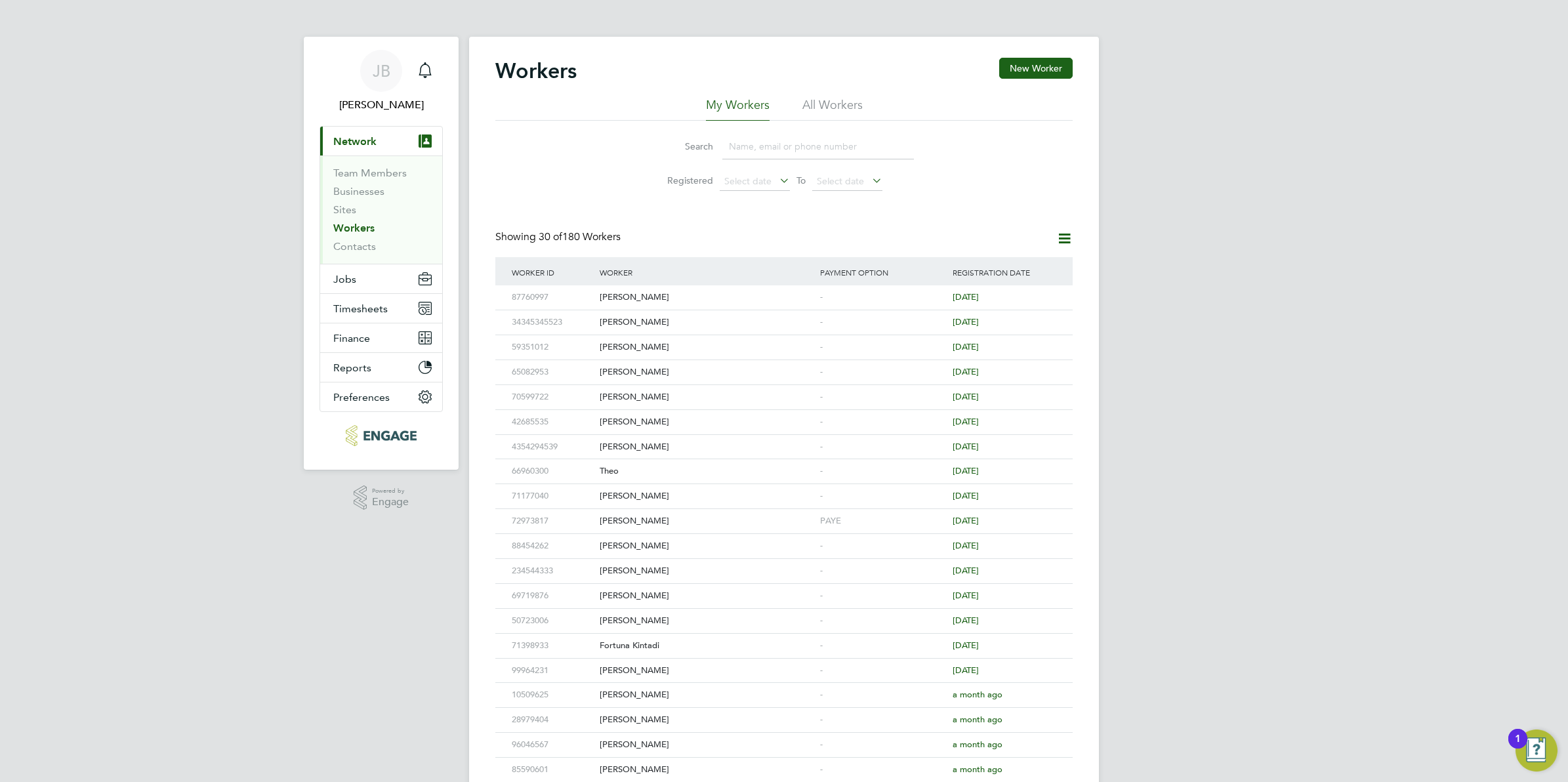
click at [1270, 325] on div "[PERSON_NAME] Notifications Applications: Current page: Network Team Members Bu…" at bounding box center [784, 558] width 1568 height 1118
click at [359, 277] on button "Jobs" at bounding box center [381, 278] width 122 height 29
click at [346, 233] on link "Placements" at bounding box center [360, 239] width 55 height 12
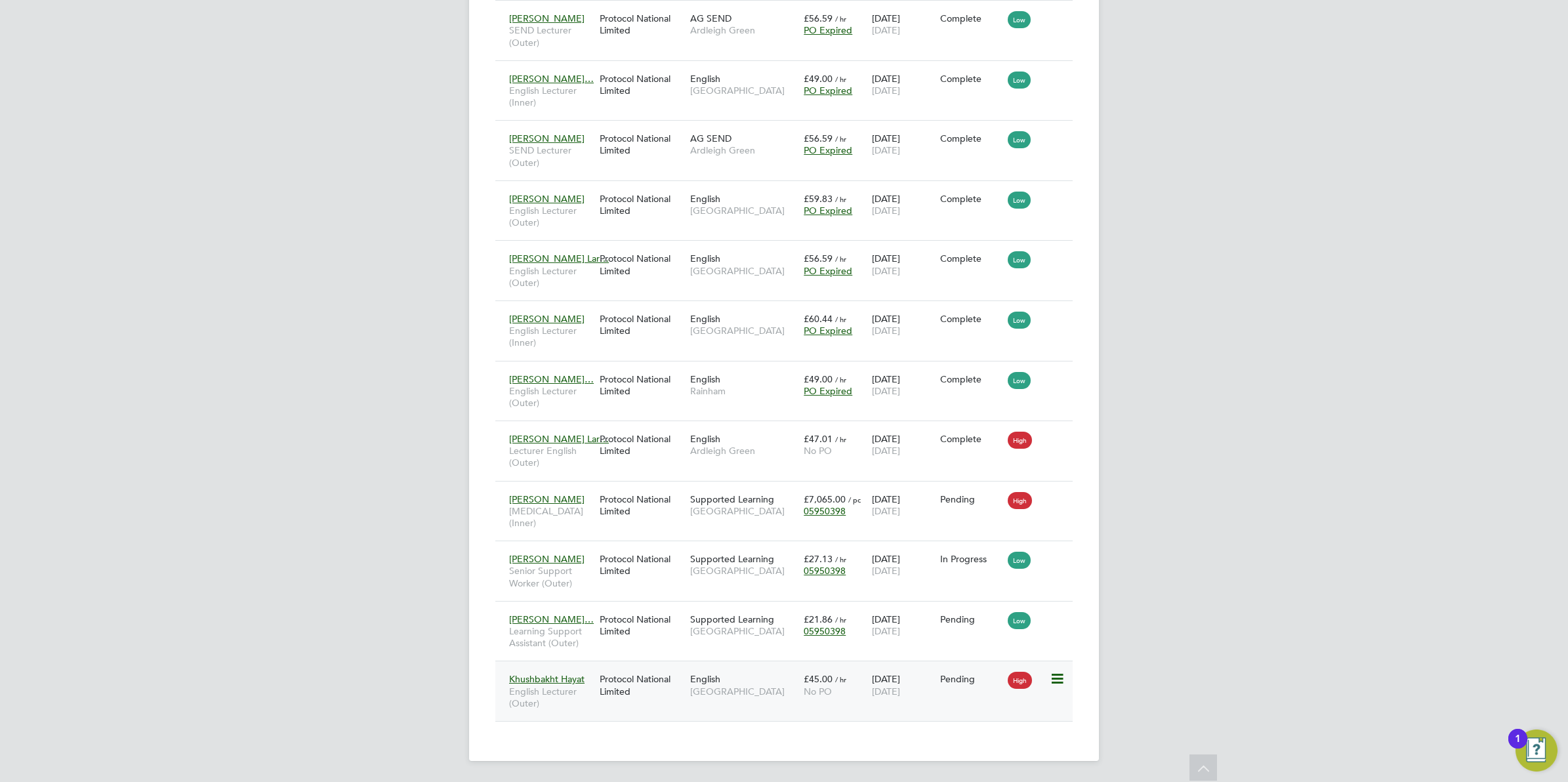
click at [786, 689] on span "[GEOGRAPHIC_DATA]" at bounding box center [744, 692] width 107 height 12
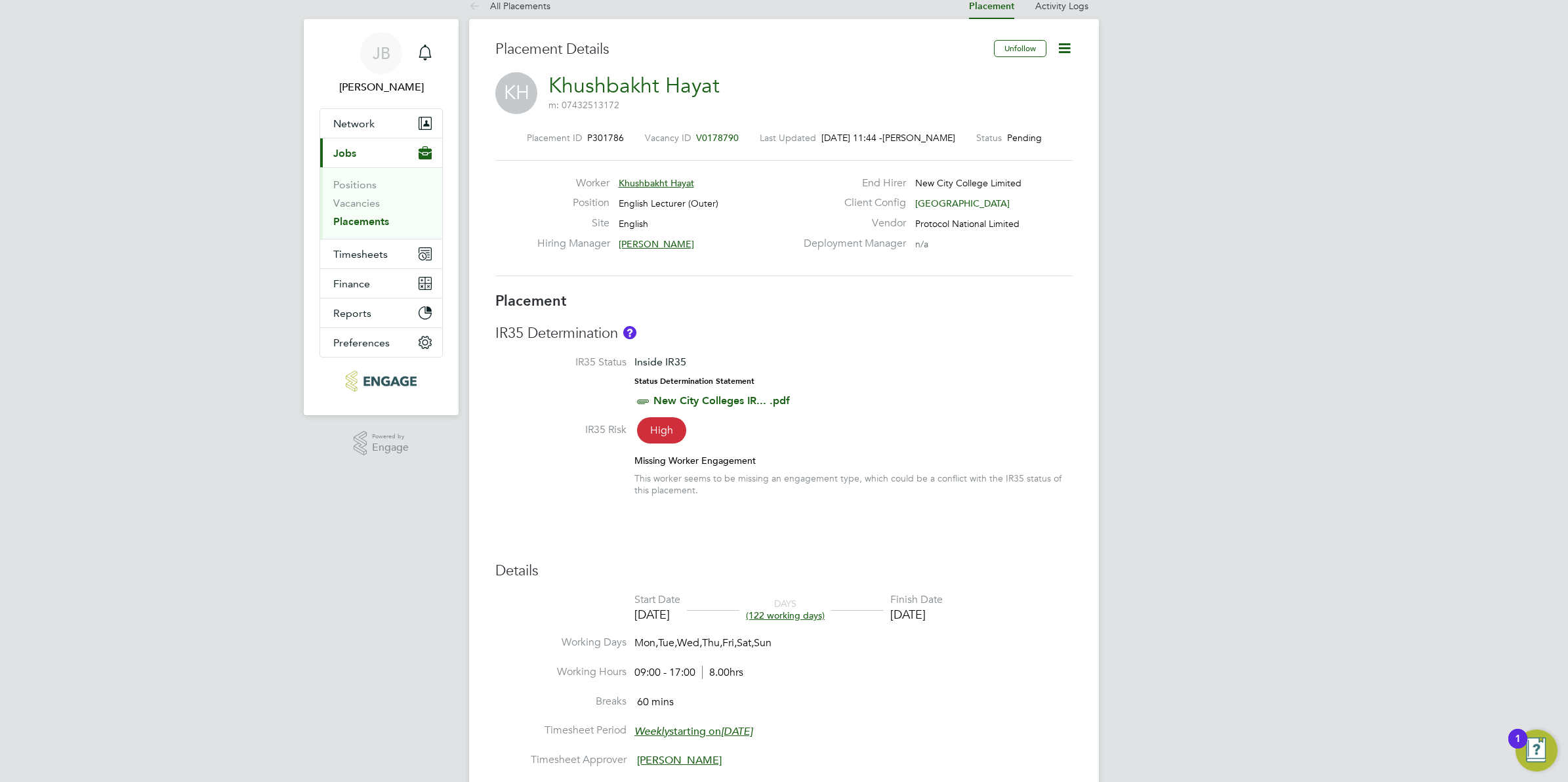
click at [1064, 48] on icon at bounding box center [1064, 48] width 17 height 17
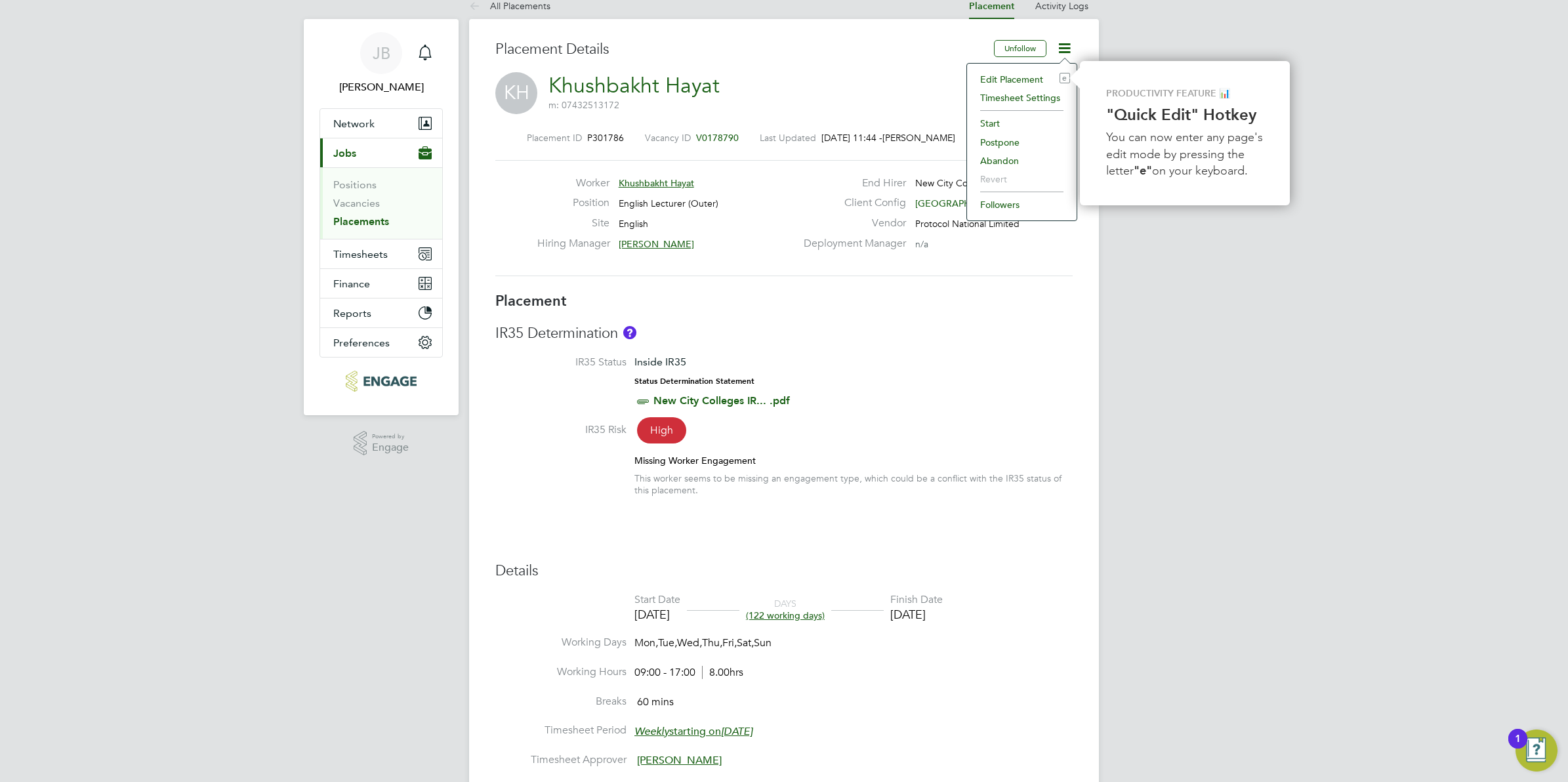
click at [884, 240] on label "Deployment Manager" at bounding box center [851, 244] width 110 height 14
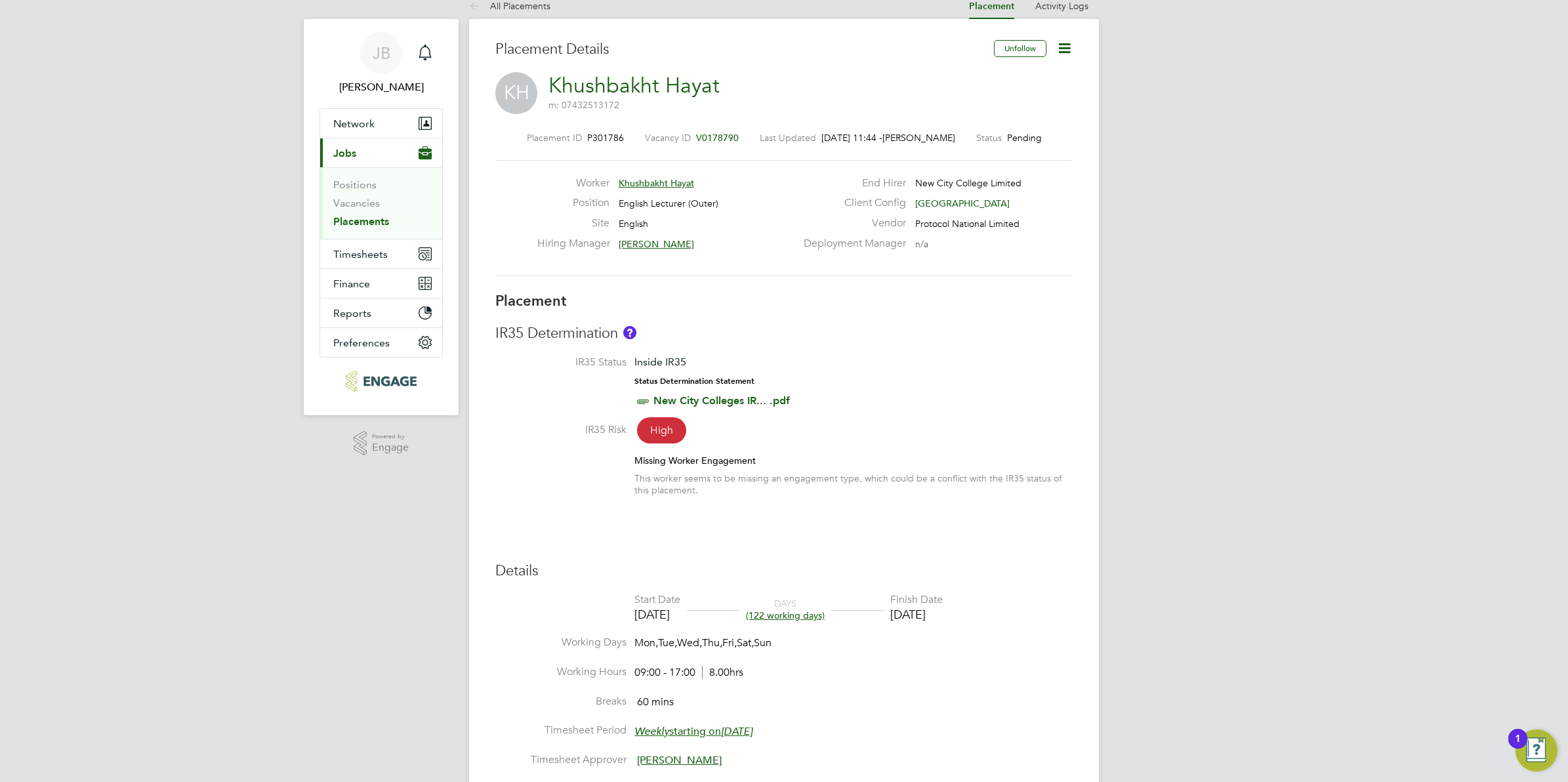
click at [644, 84] on link "Khushbakht Hayat" at bounding box center [634, 85] width 171 height 25
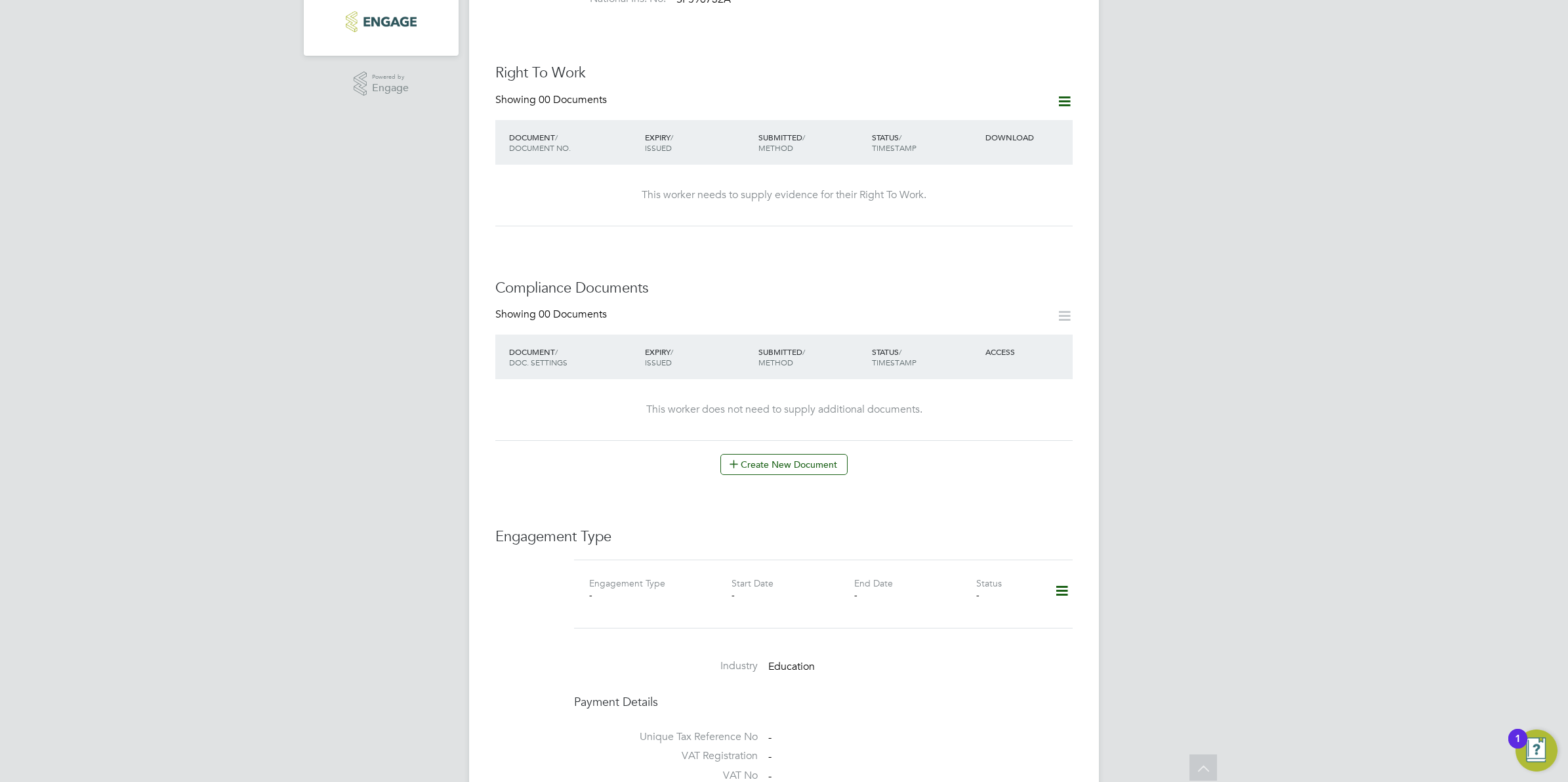
scroll to position [415, 0]
click at [1061, 579] on icon at bounding box center [1062, 591] width 23 height 30
click at [975, 635] on li "Add Engagement Type" at bounding box center [994, 634] width 149 height 18
click at [791, 707] on input at bounding box center [804, 716] width 162 height 18
click at [766, 749] on li "PAYE Direct" at bounding box center [804, 742] width 163 height 19
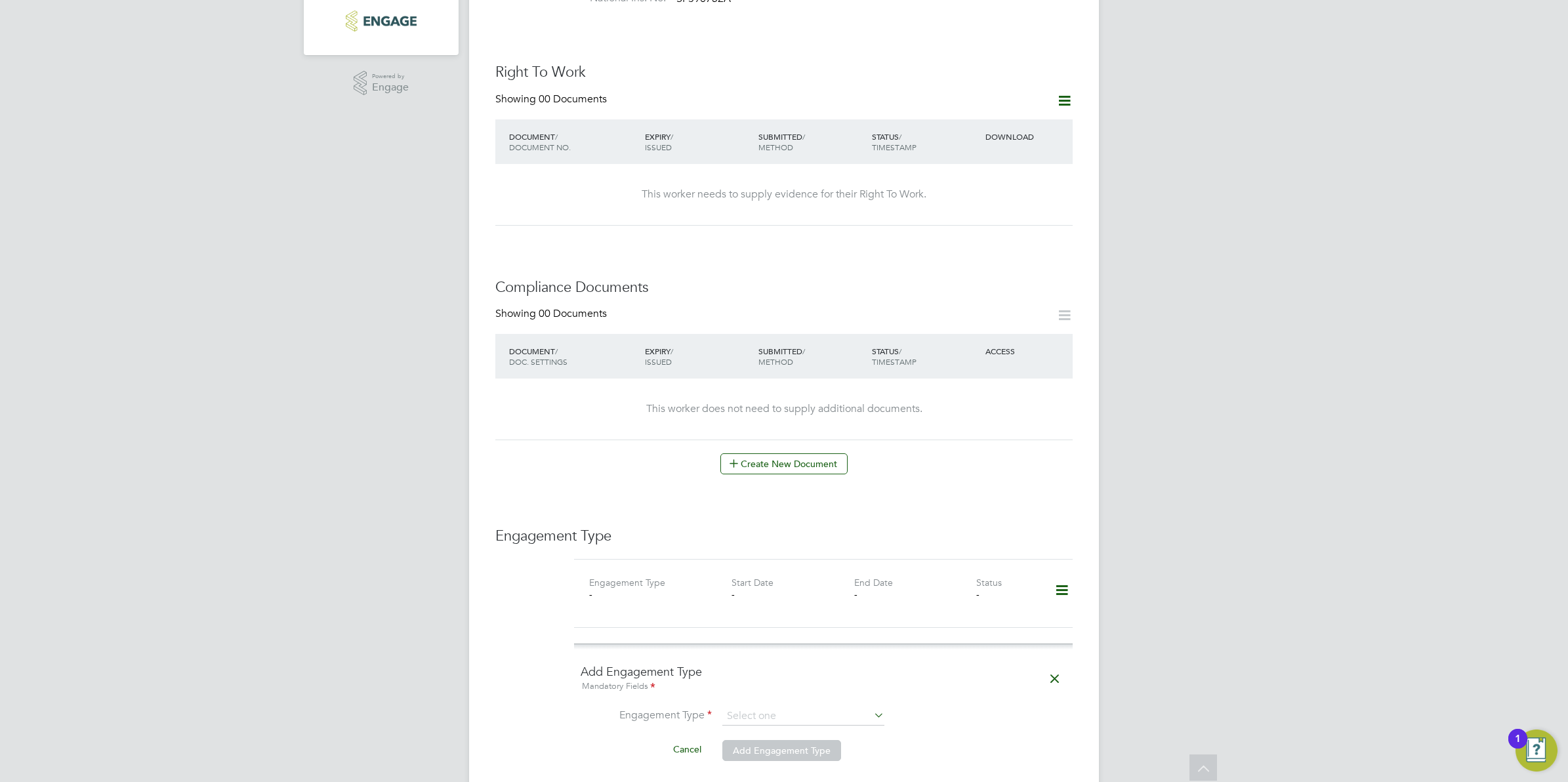
type input "PAYE Direct"
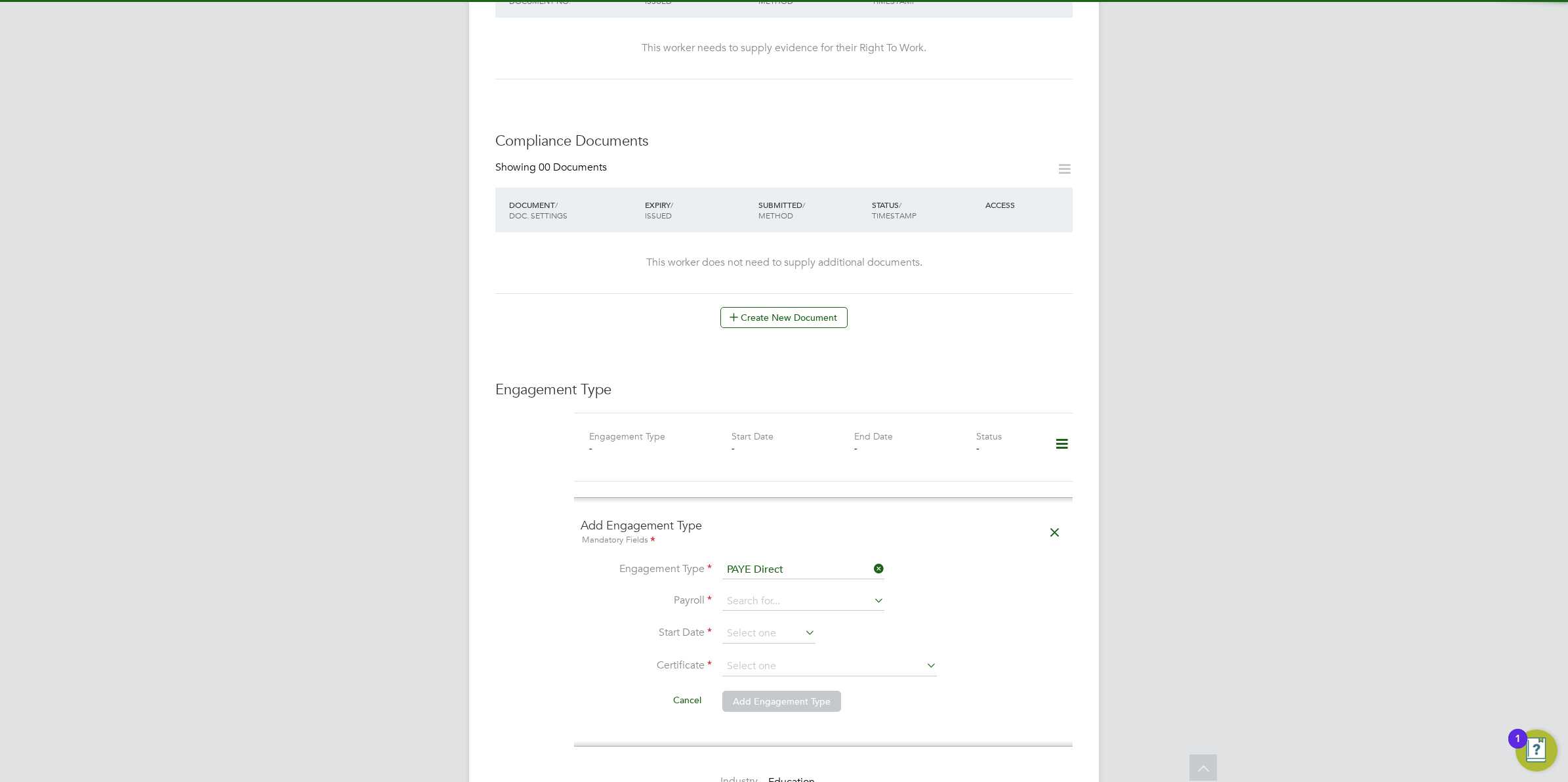
scroll to position [563, 0]
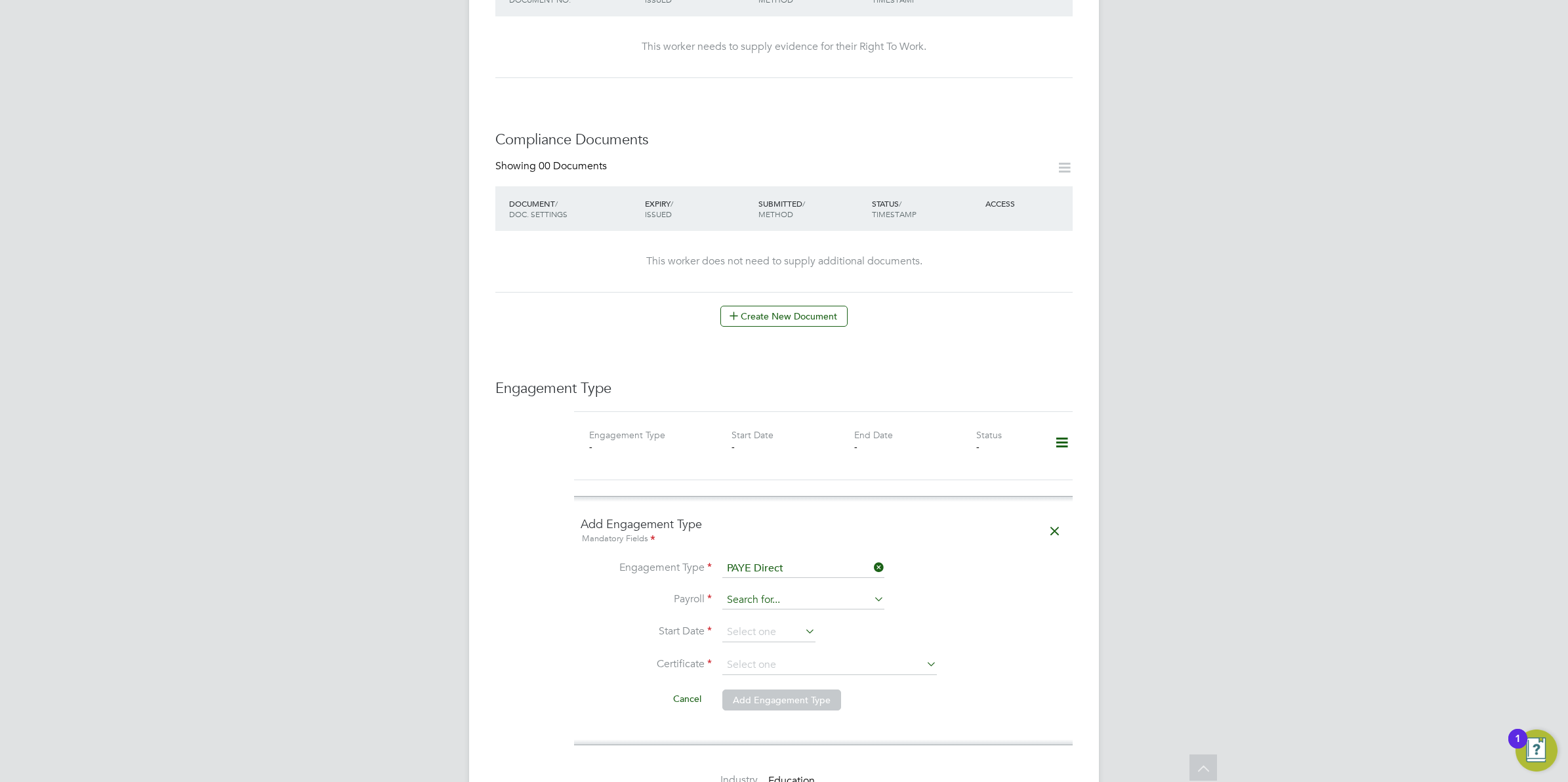
click at [765, 592] on input at bounding box center [804, 600] width 162 height 18
click at [763, 608] on li "PAYE" at bounding box center [804, 607] width 163 height 19
type input "PAYE"
click at [761, 623] on input at bounding box center [769, 632] width 93 height 20
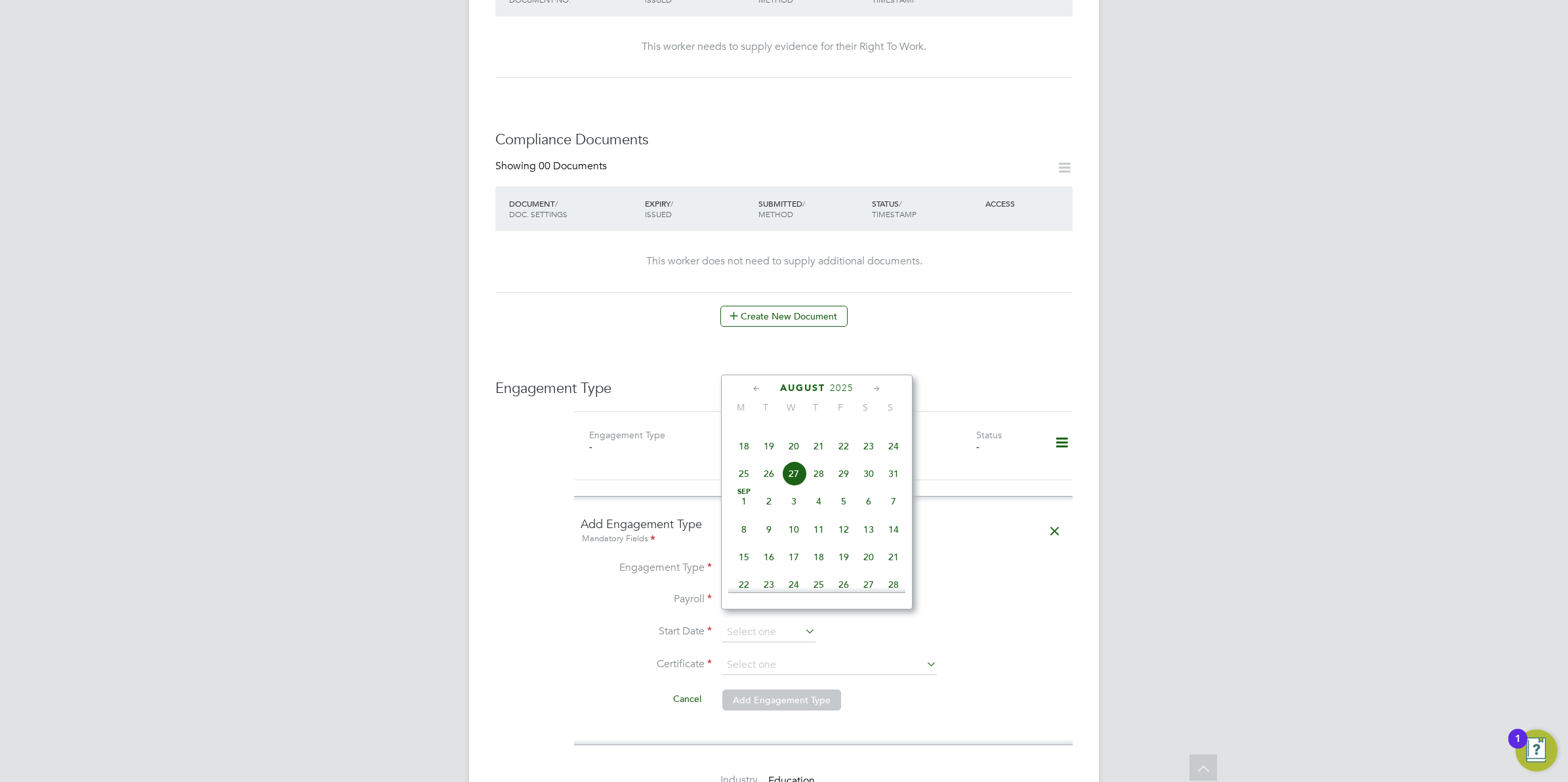
click at [798, 486] on span "27" at bounding box center [794, 473] width 25 height 25
type input "[DATE]"
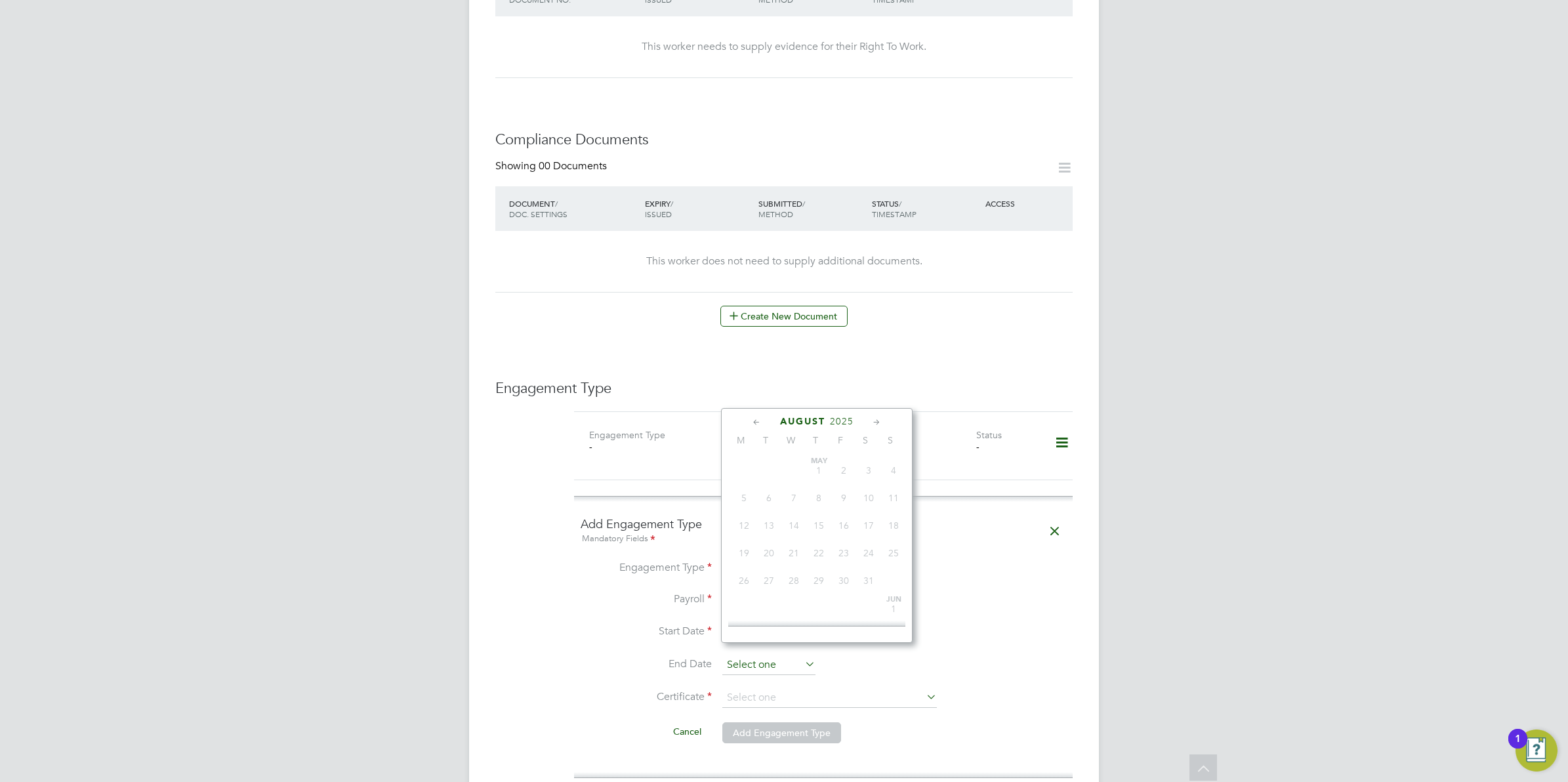
click at [801, 656] on input at bounding box center [769, 665] width 93 height 20
click at [879, 421] on icon at bounding box center [877, 423] width 12 height 15
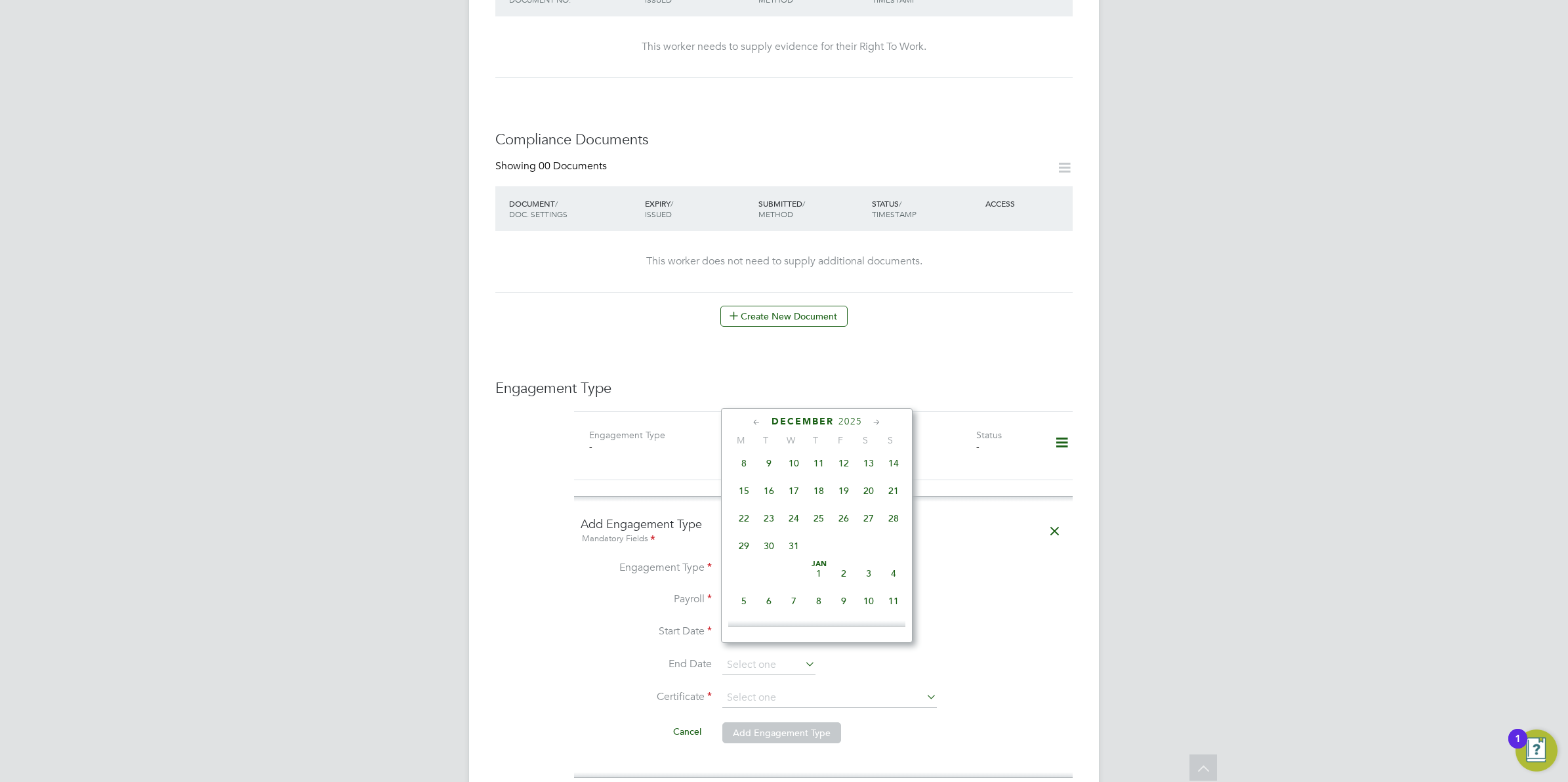
click at [879, 421] on icon at bounding box center [877, 423] width 12 height 15
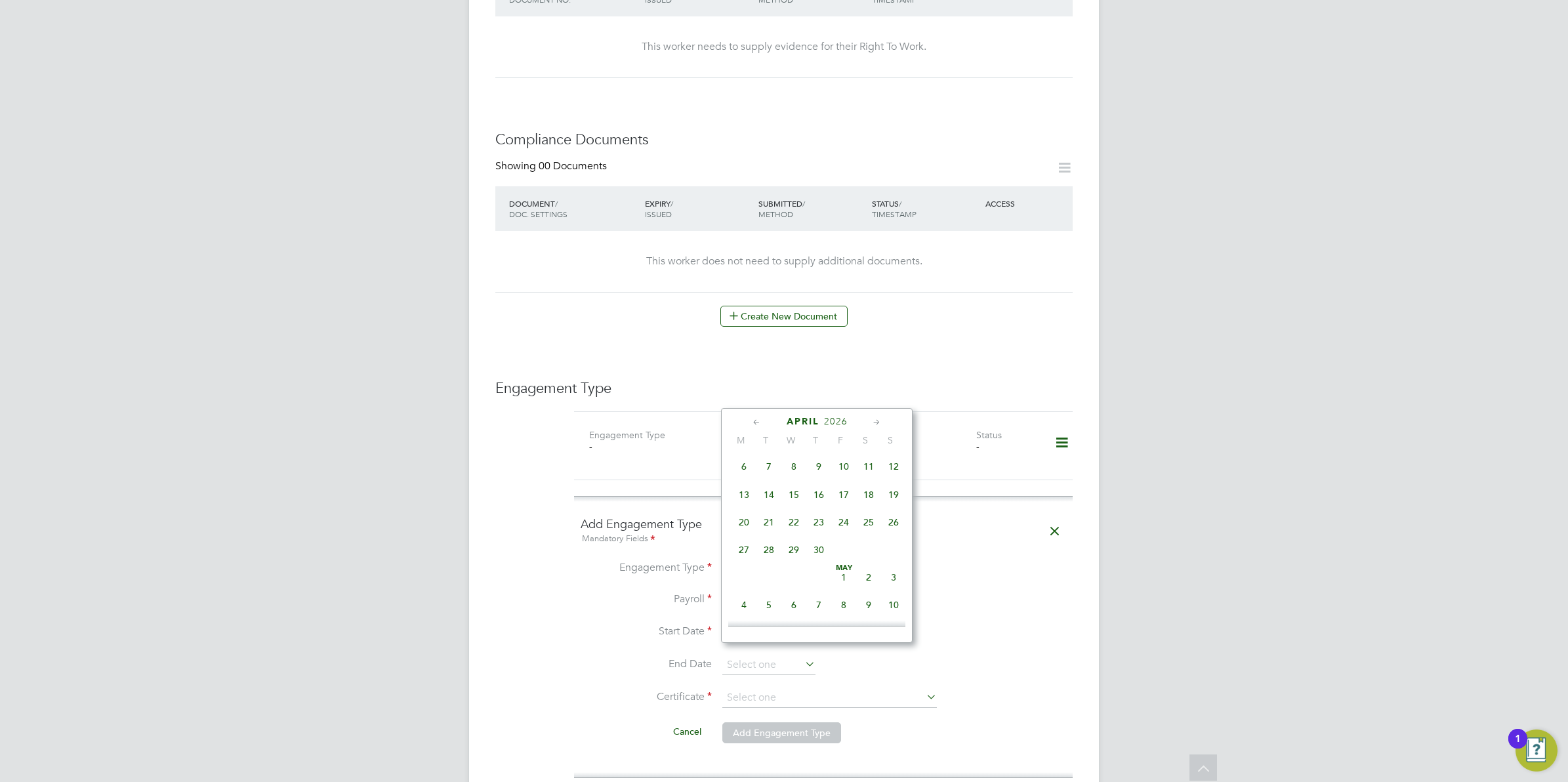
click at [879, 421] on icon at bounding box center [877, 423] width 12 height 15
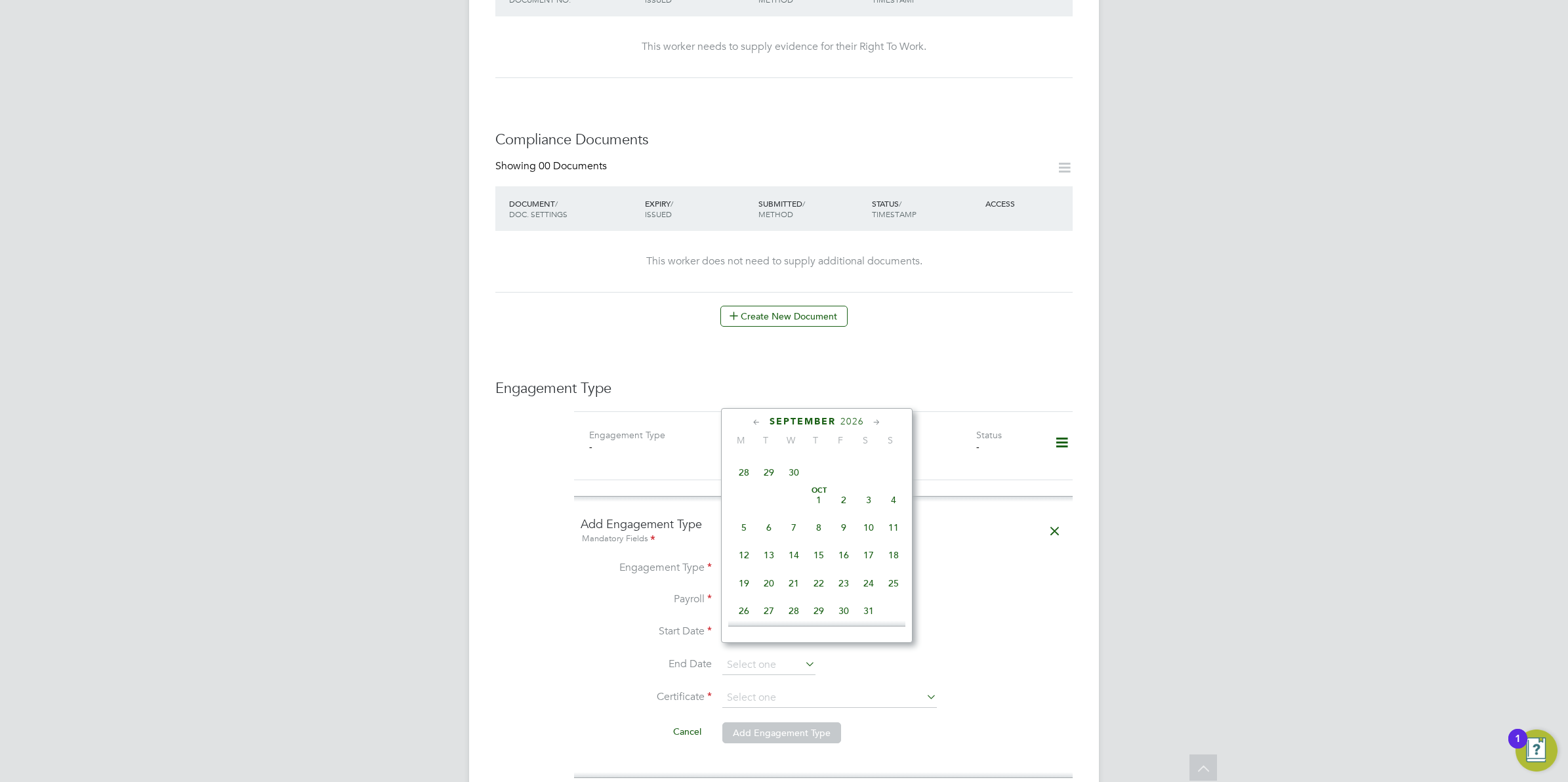
click at [879, 421] on icon at bounding box center [877, 423] width 12 height 15
click at [820, 502] on span "26" at bounding box center [818, 490] width 25 height 25
type input "26 Nov 2026"
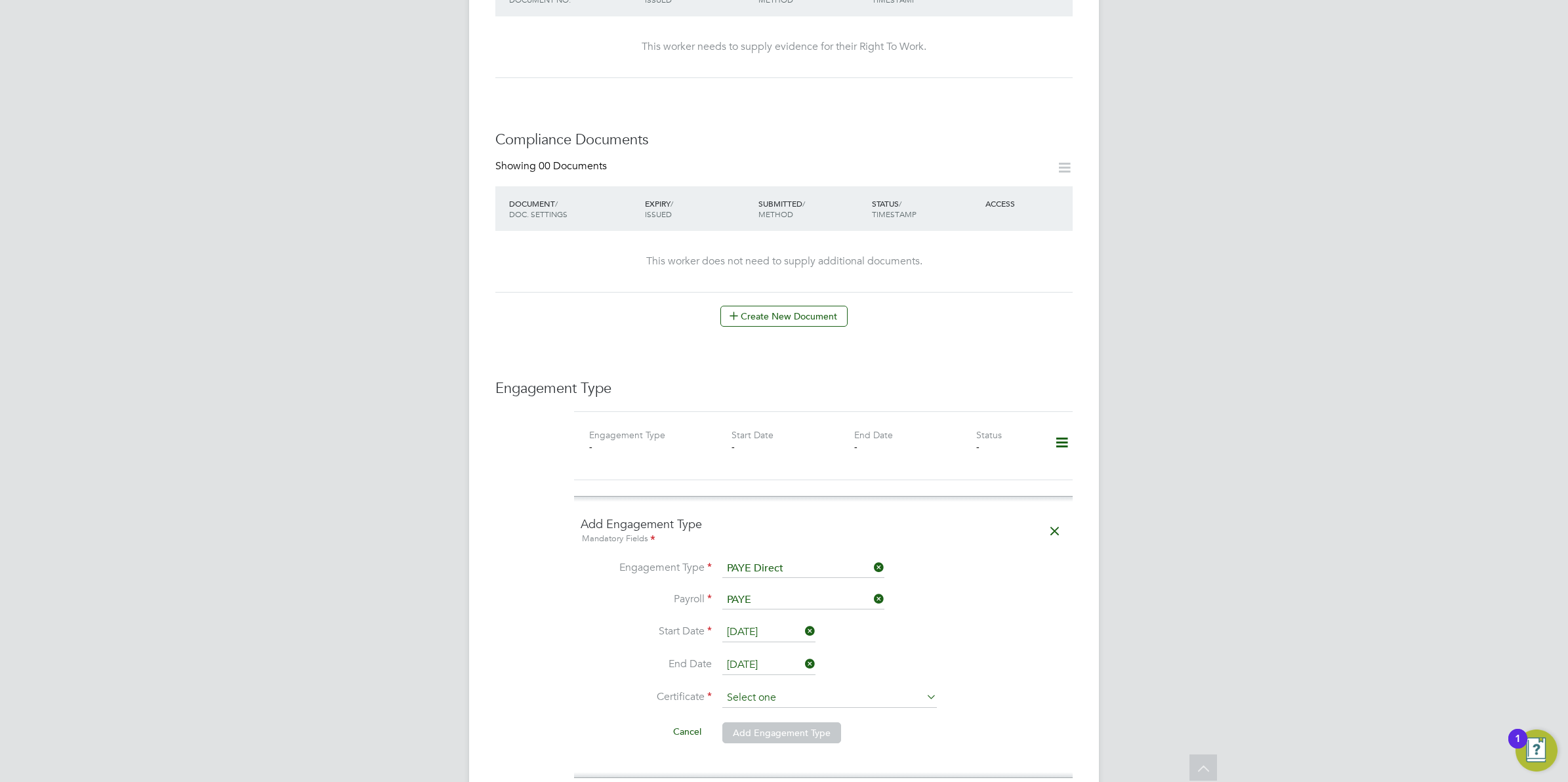
click at [775, 689] on input at bounding box center [830, 698] width 215 height 20
click at [753, 742] on li "Don't know" at bounding box center [830, 740] width 216 height 17
type input "Don't know"
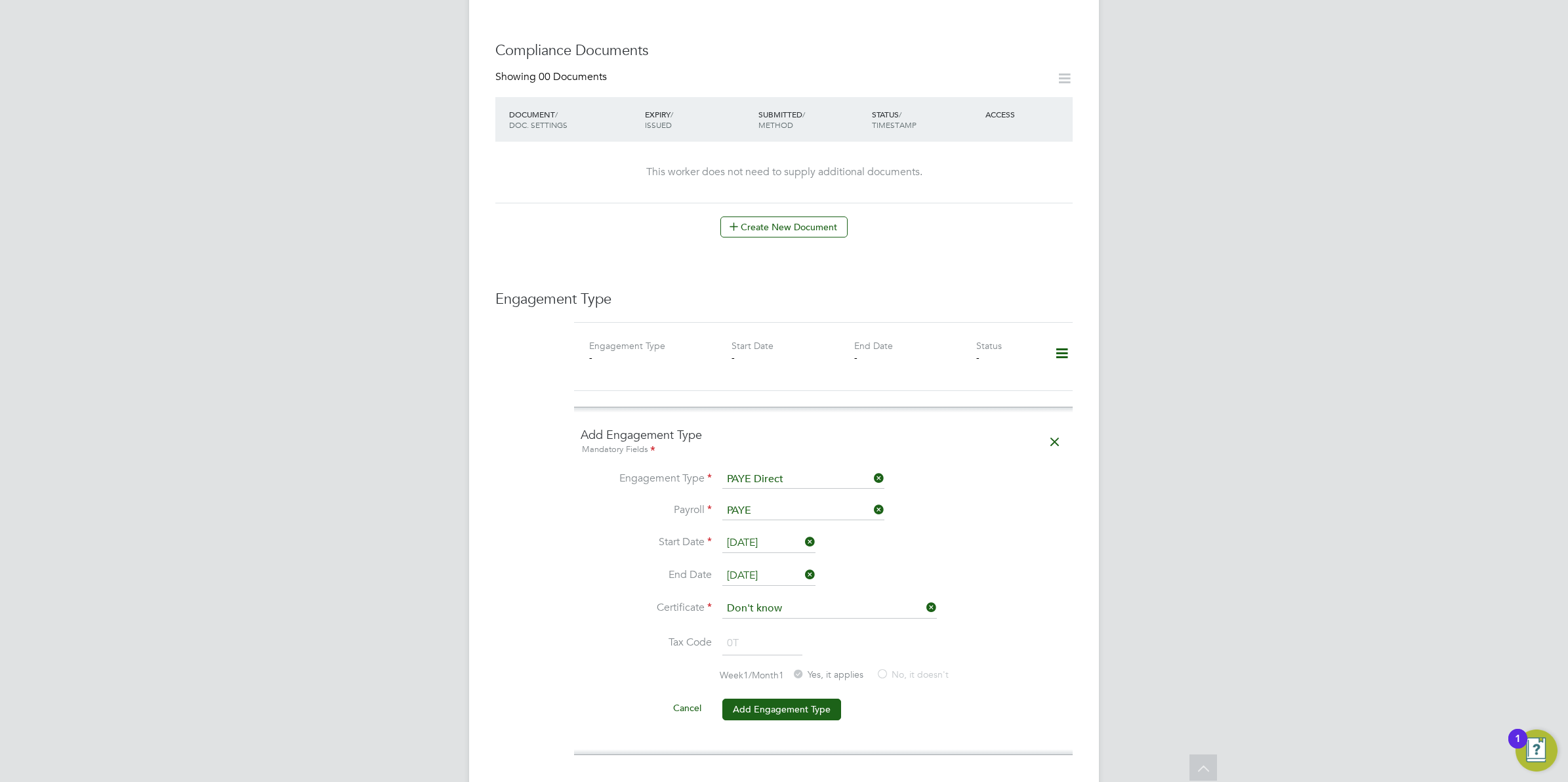
scroll to position [653, 0]
click at [764, 698] on button "Add Engagement Type" at bounding box center [782, 708] width 119 height 21
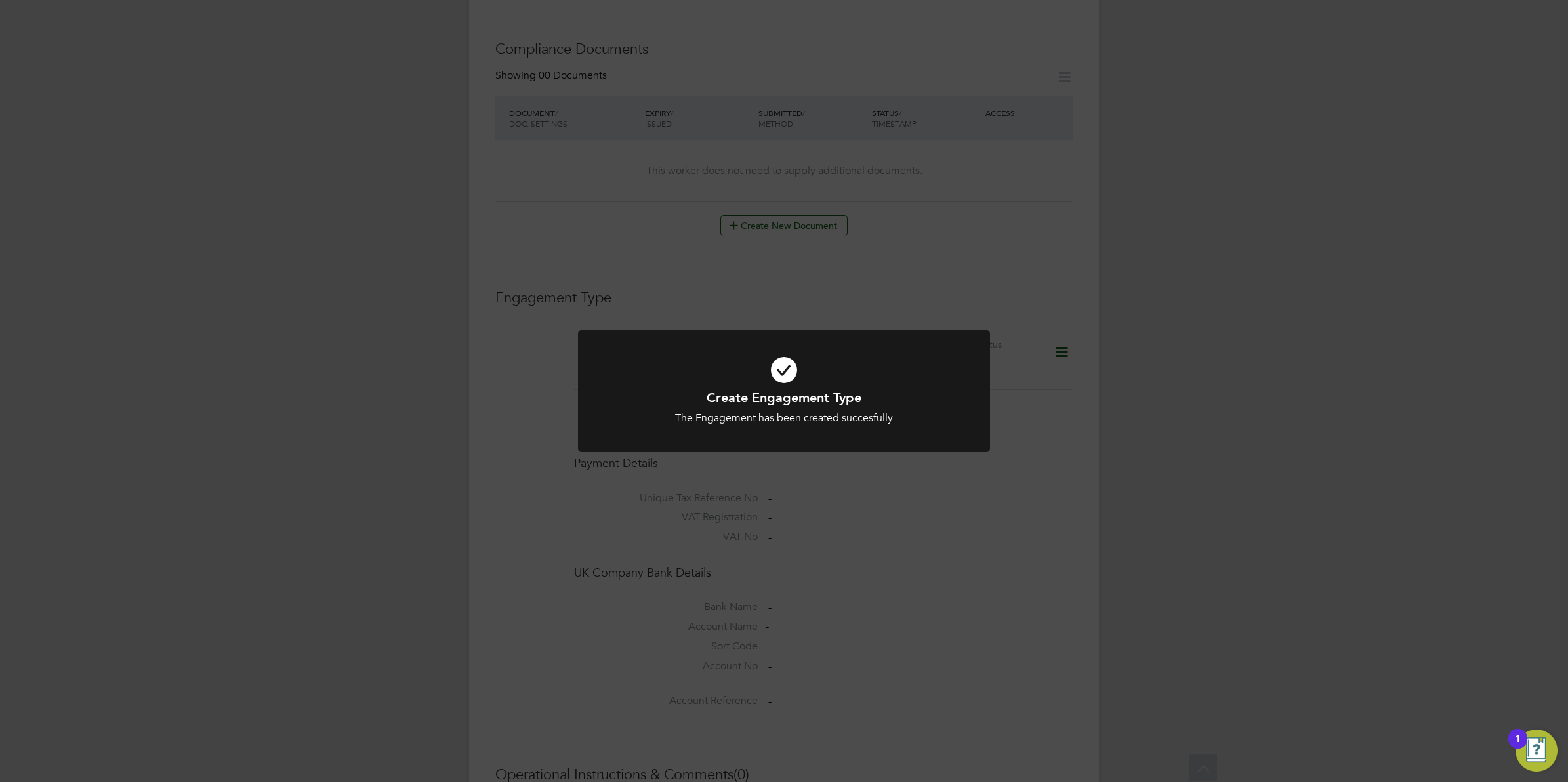
click at [897, 579] on div "Create Engagement Type The Engagement has been created succesfully Cancel Okay" at bounding box center [784, 391] width 1568 height 782
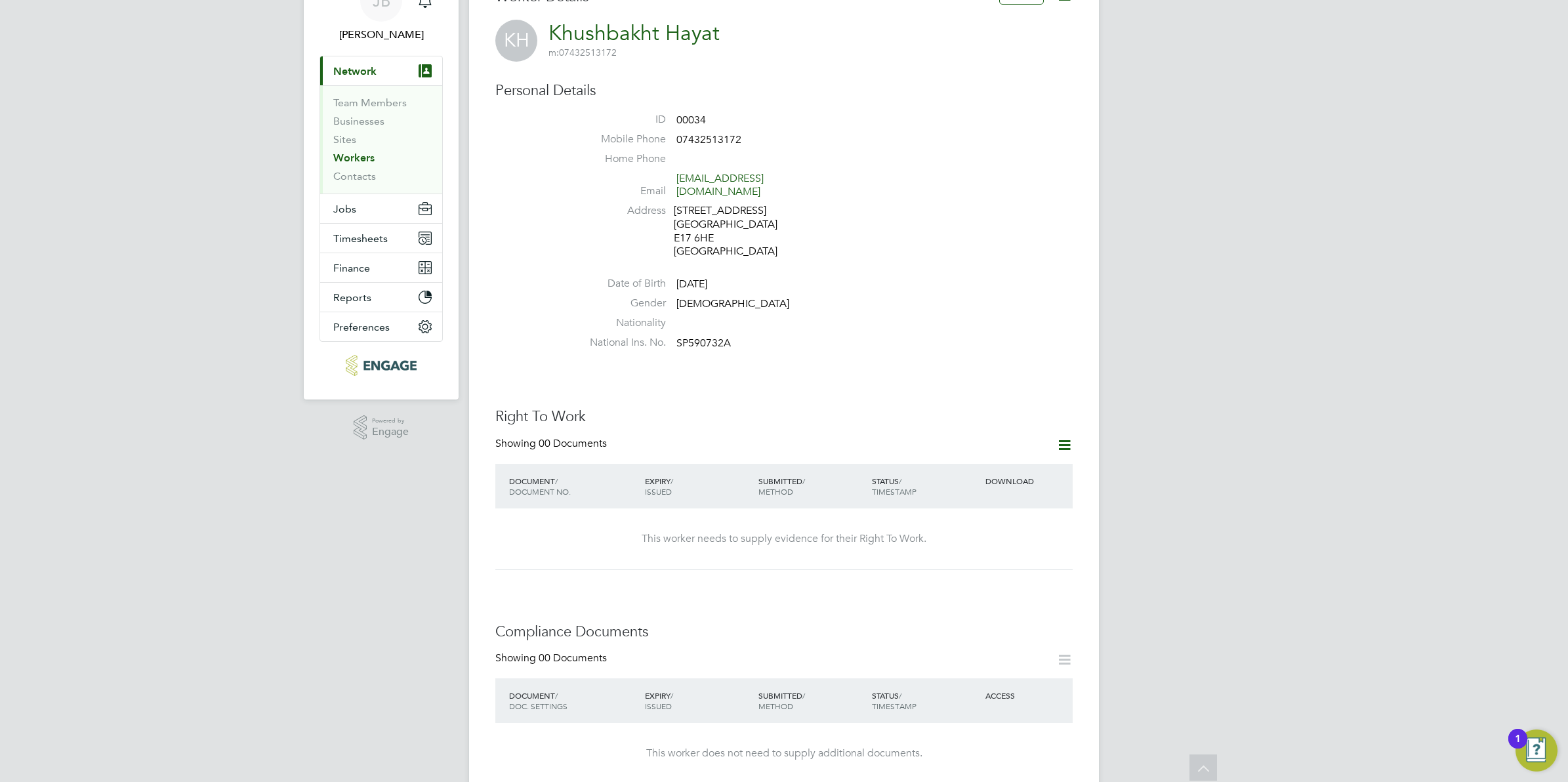
scroll to position [67, 0]
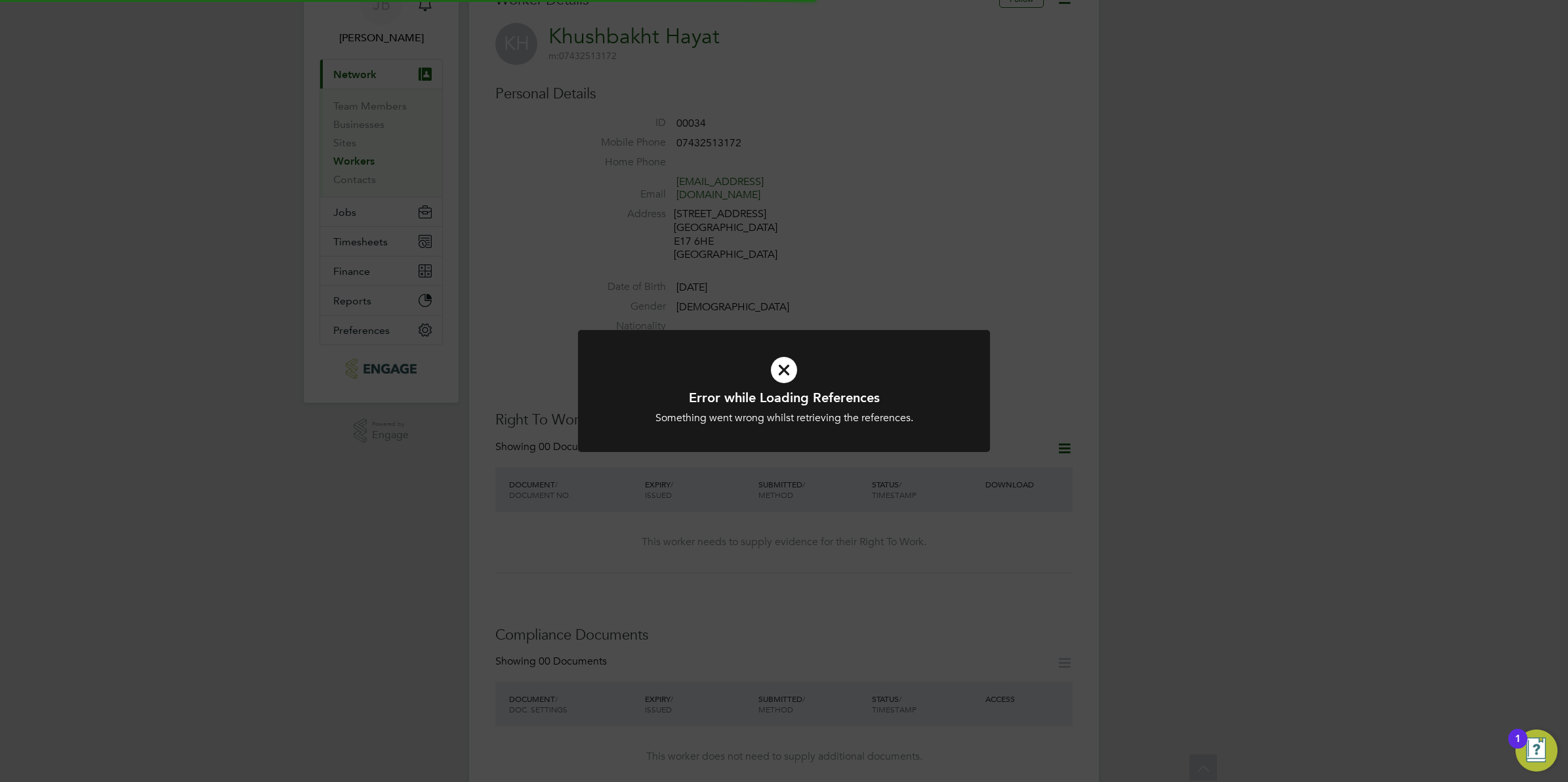
click at [985, 420] on div at bounding box center [784, 391] width 412 height 123
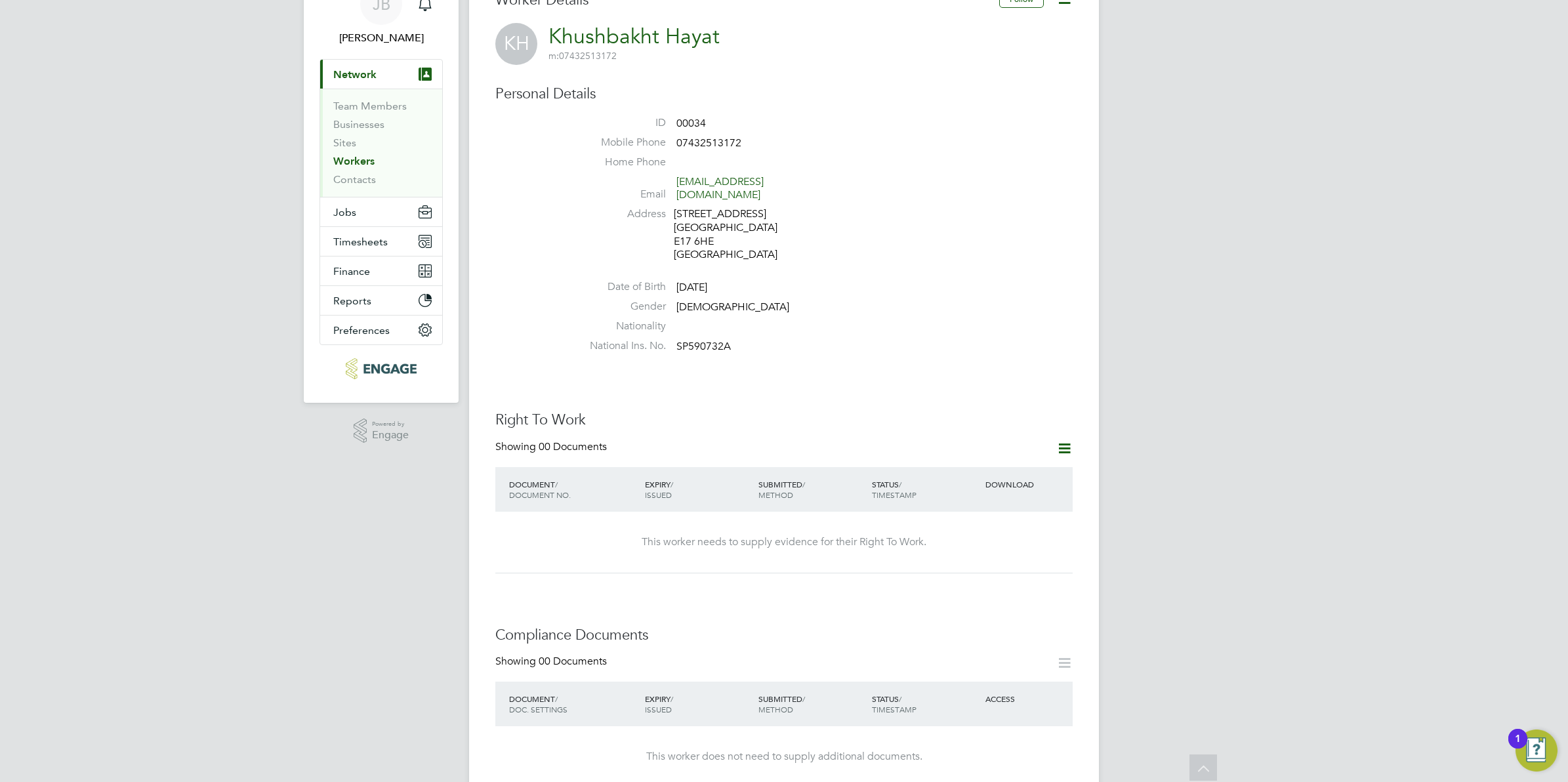
click at [1065, 440] on icon at bounding box center [1064, 448] width 17 height 17
click at [977, 464] on li "Add Right To Work Document" at bounding box center [991, 466] width 158 height 18
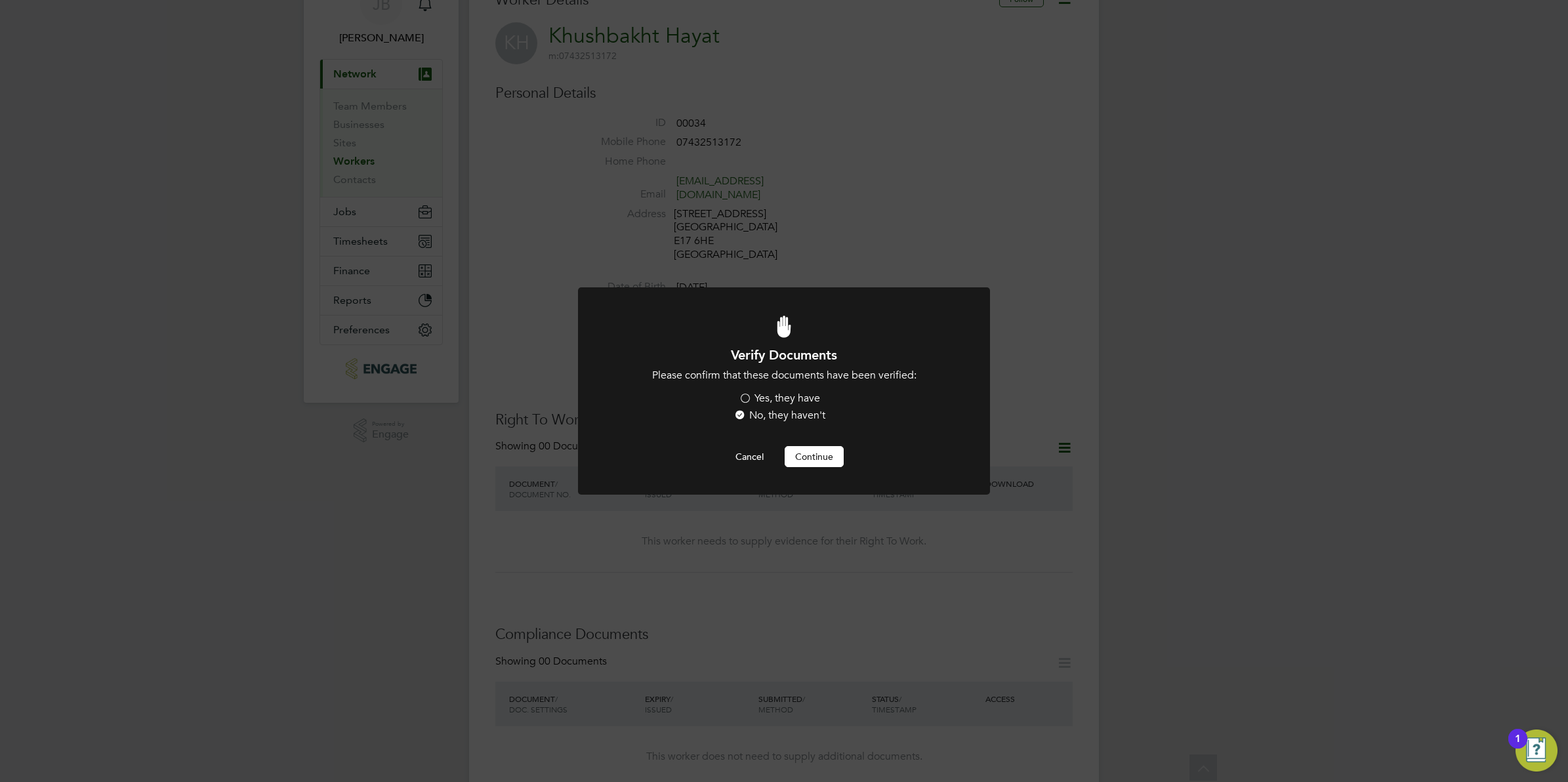
click at [743, 398] on label "Yes, they have" at bounding box center [780, 398] width 82 height 14
click at [0, 0] on input "Yes, they have" at bounding box center [0, 0] width 0 height 0
click at [796, 458] on button "Continue" at bounding box center [814, 457] width 59 height 21
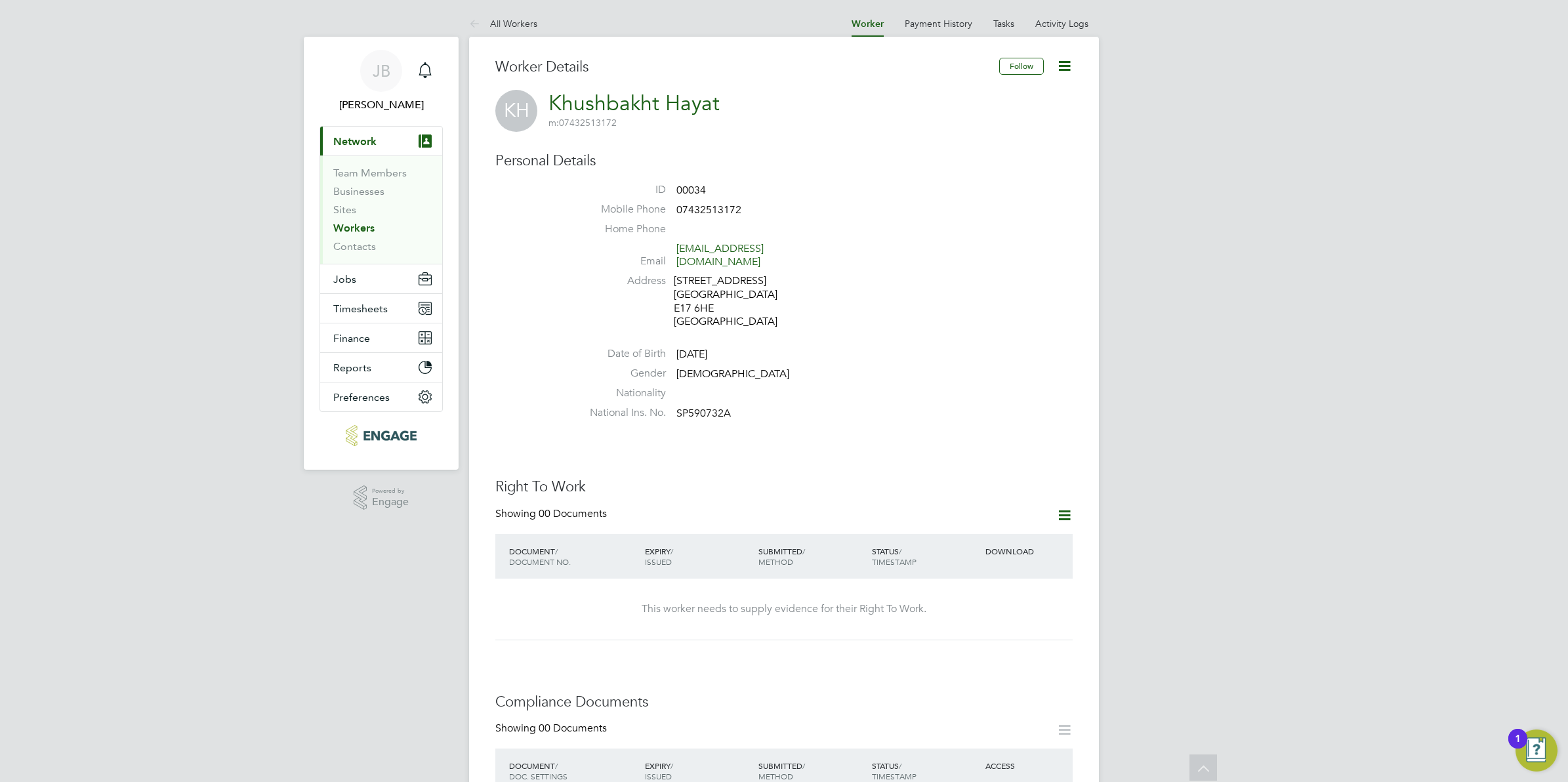
scroll to position [67, 0]
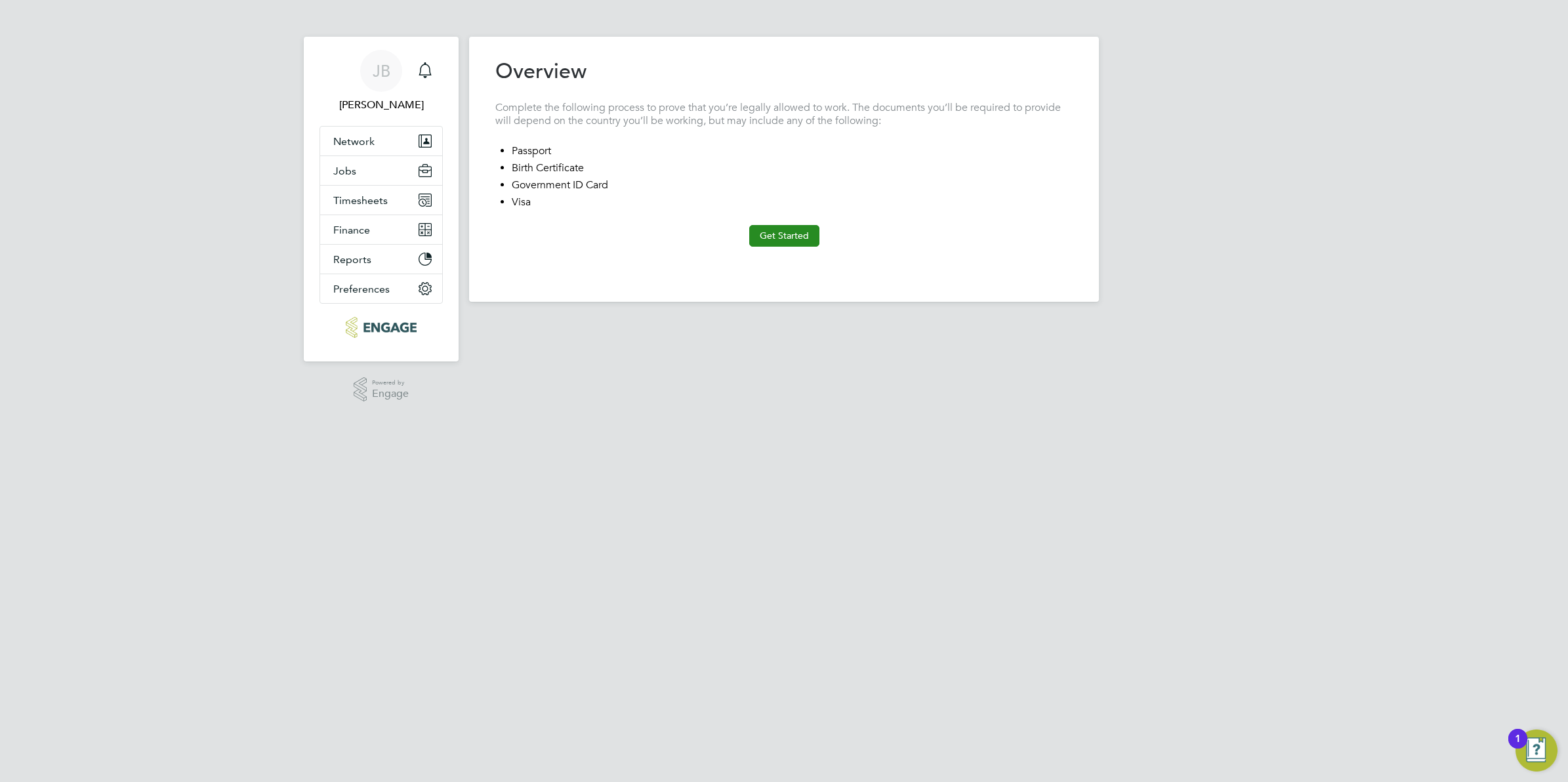
click at [804, 240] on button "Get Started" at bounding box center [784, 236] width 70 height 21
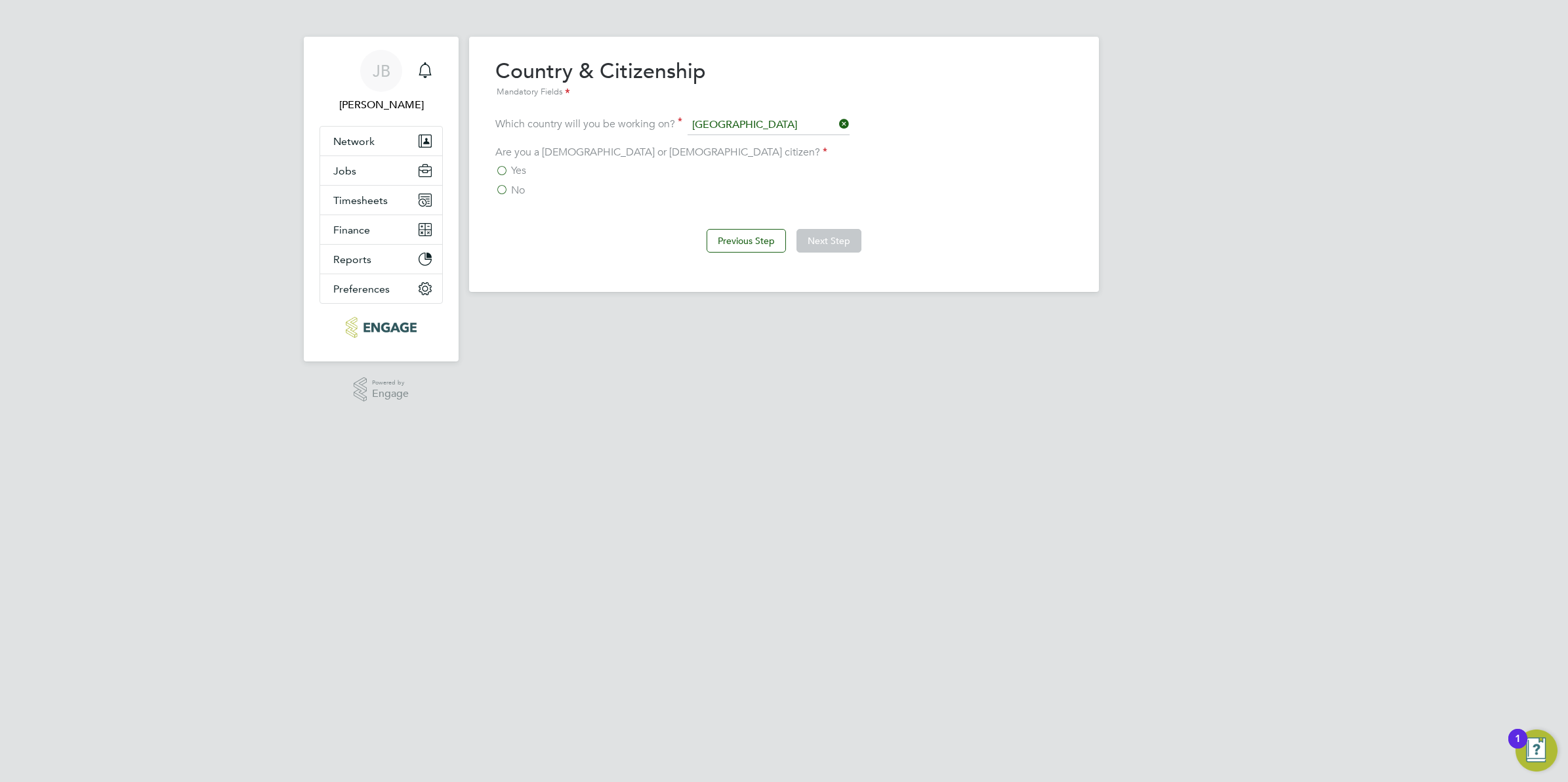
click at [512, 169] on span "Yes" at bounding box center [518, 170] width 15 height 13
click at [0, 0] on input "Yes" at bounding box center [0, 0] width 0 height 0
click at [837, 246] on button "Next Step" at bounding box center [829, 240] width 65 height 23
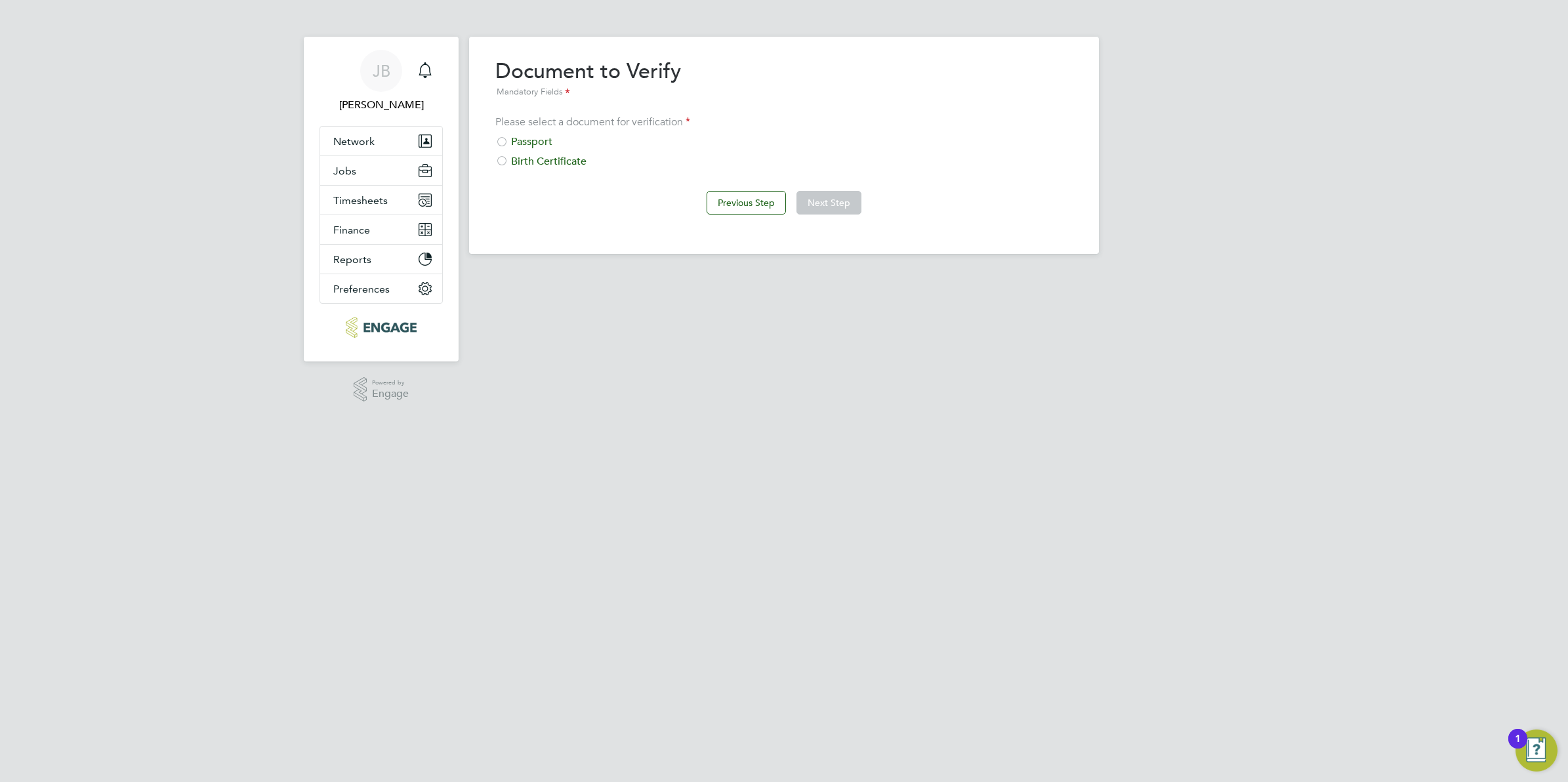
click at [533, 141] on div "Passport" at bounding box center [784, 142] width 577 height 14
click at [817, 204] on button "Next Step" at bounding box center [829, 203] width 65 height 23
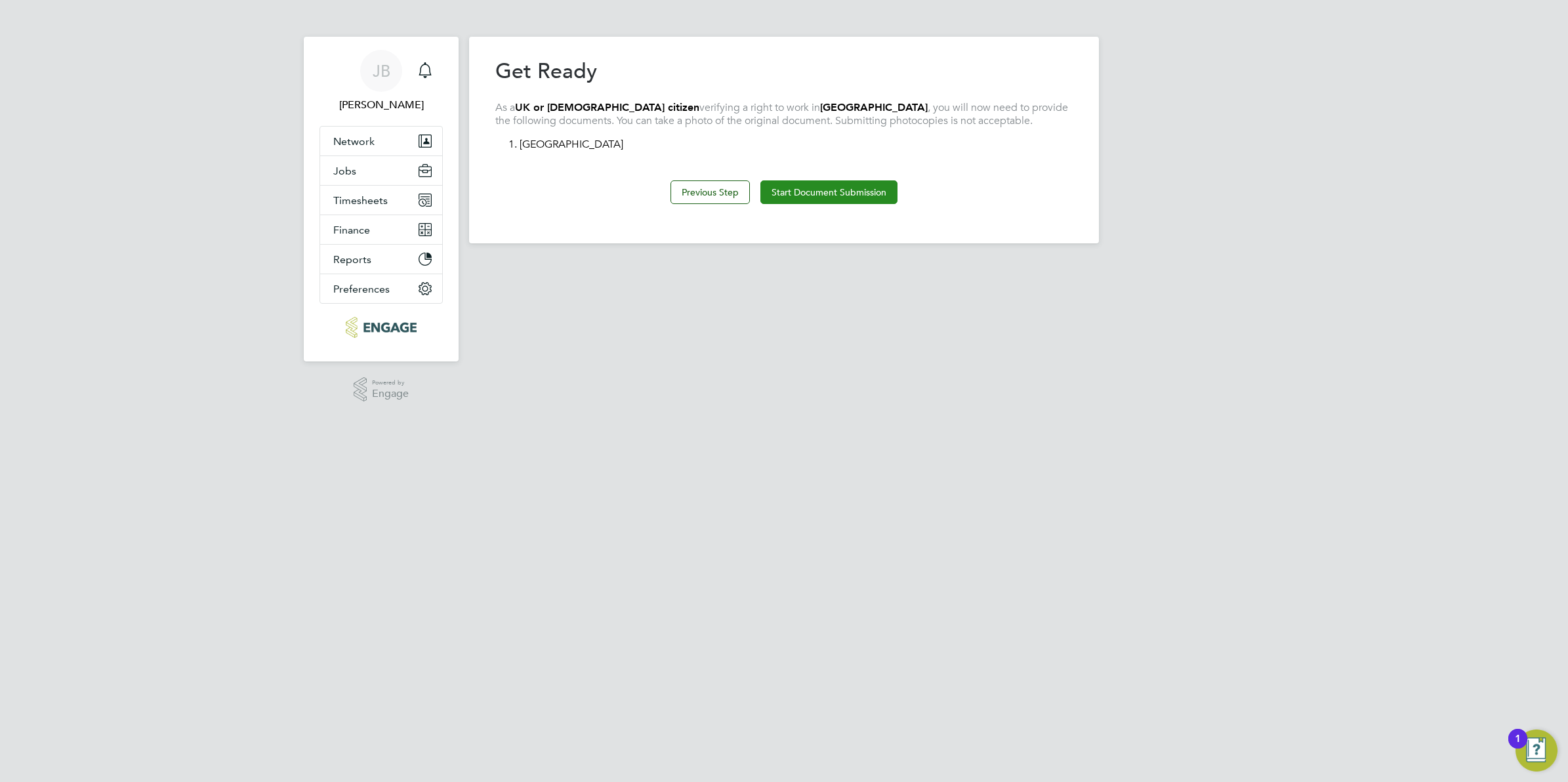
click at [824, 196] on button "Start Document Submission" at bounding box center [830, 191] width 137 height 23
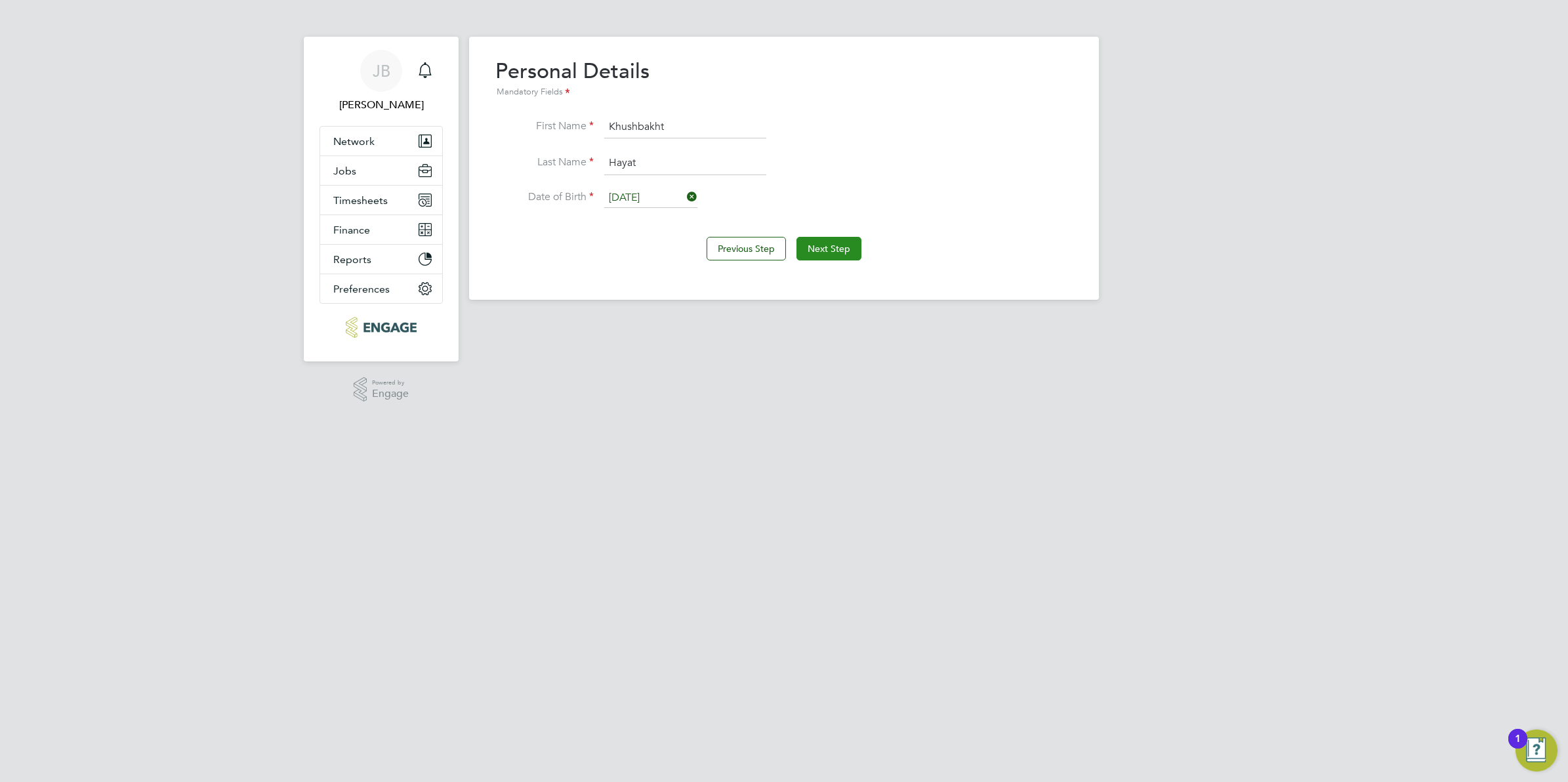
click at [831, 247] on button "Next Step" at bounding box center [829, 248] width 65 height 23
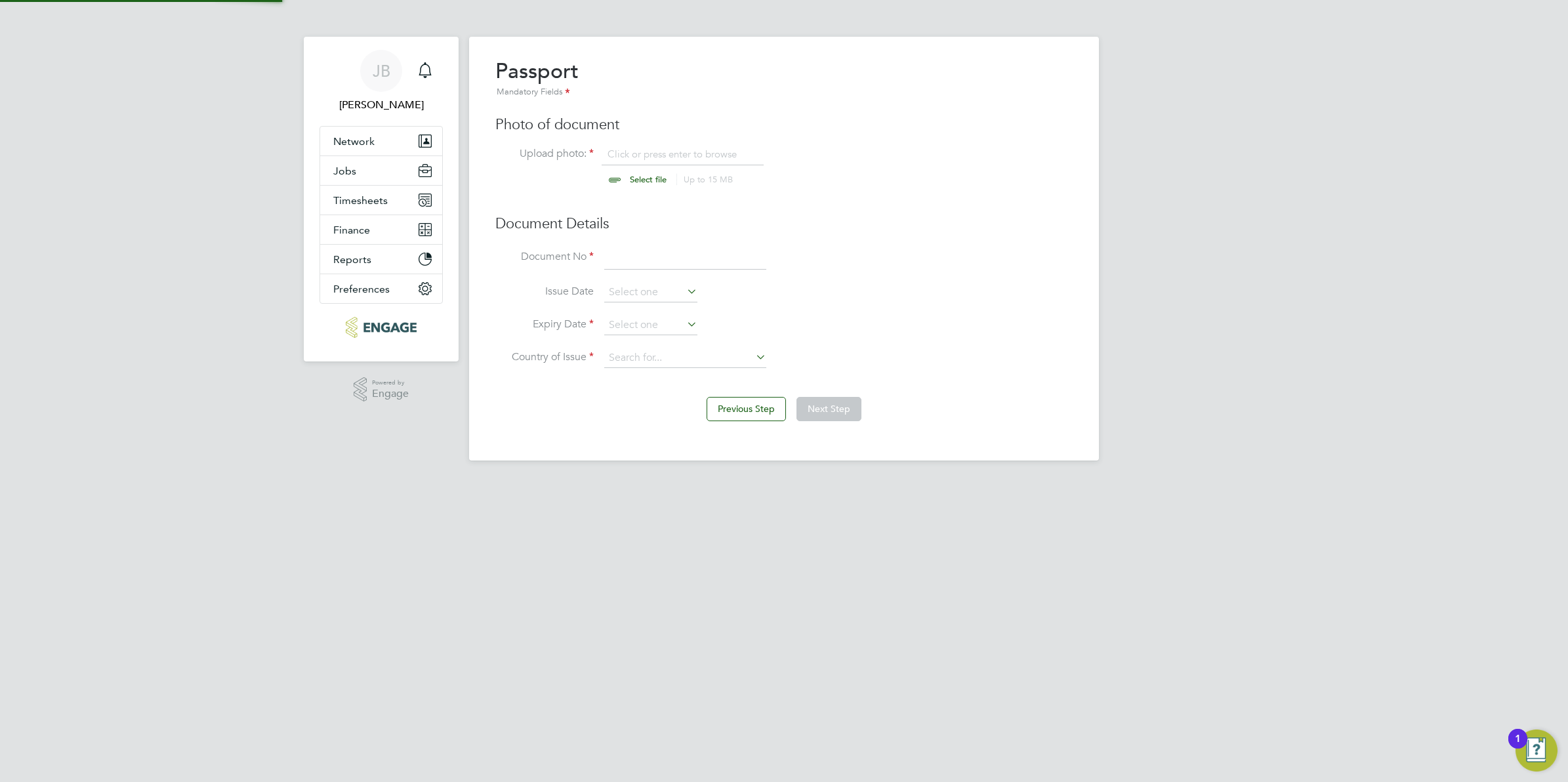
scroll to position [17, 163]
click at [635, 250] on input at bounding box center [685, 258] width 162 height 23
click at [662, 266] on input at bounding box center [685, 258] width 162 height 23
paste input "123555707"
type input "123555707"
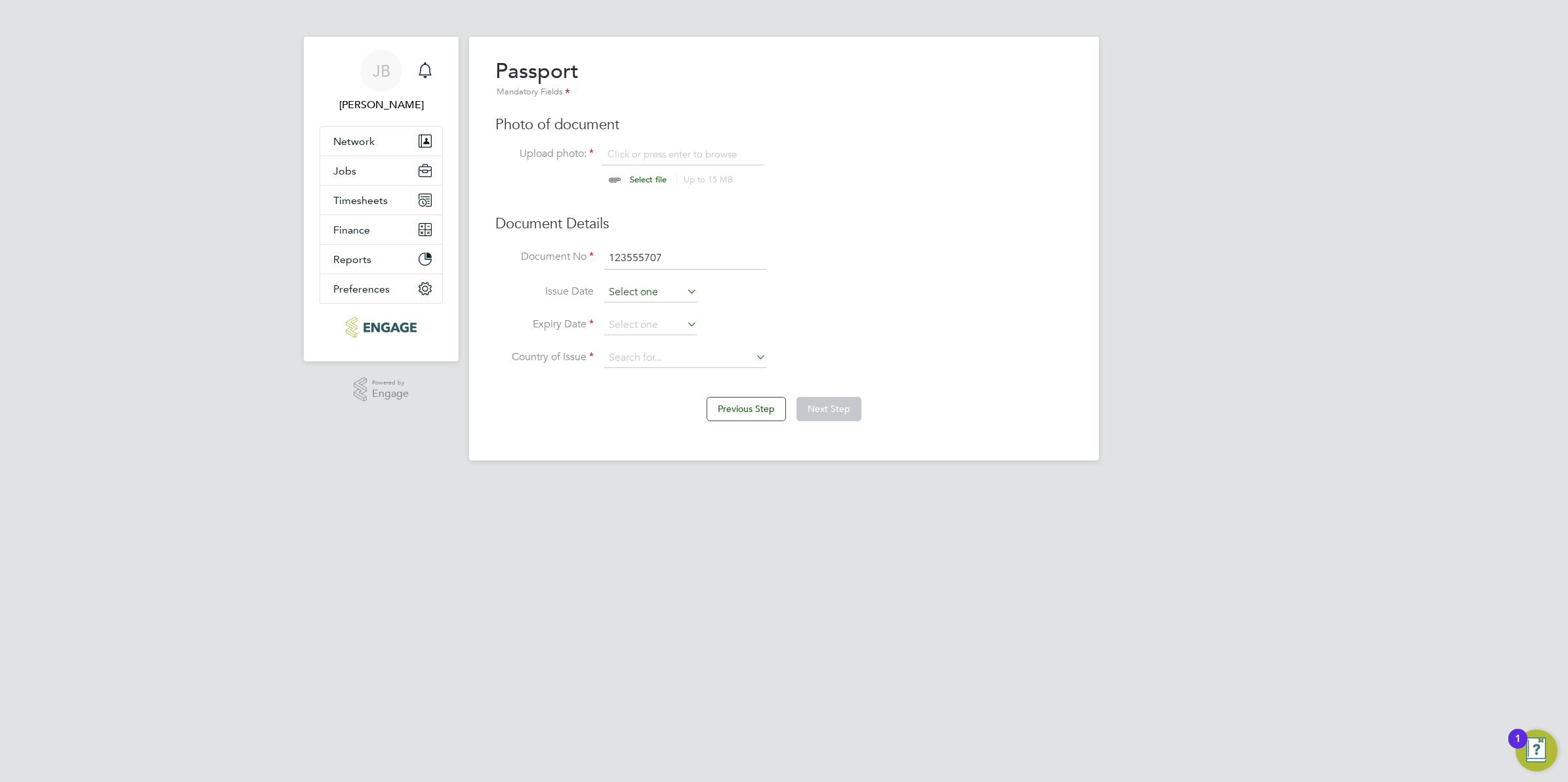
click at [647, 287] on input at bounding box center [651, 292] width 93 height 20
click at [755, 60] on icon at bounding box center [758, 62] width 12 height 15
click at [727, 60] on span "2025" at bounding box center [734, 60] width 23 height 11
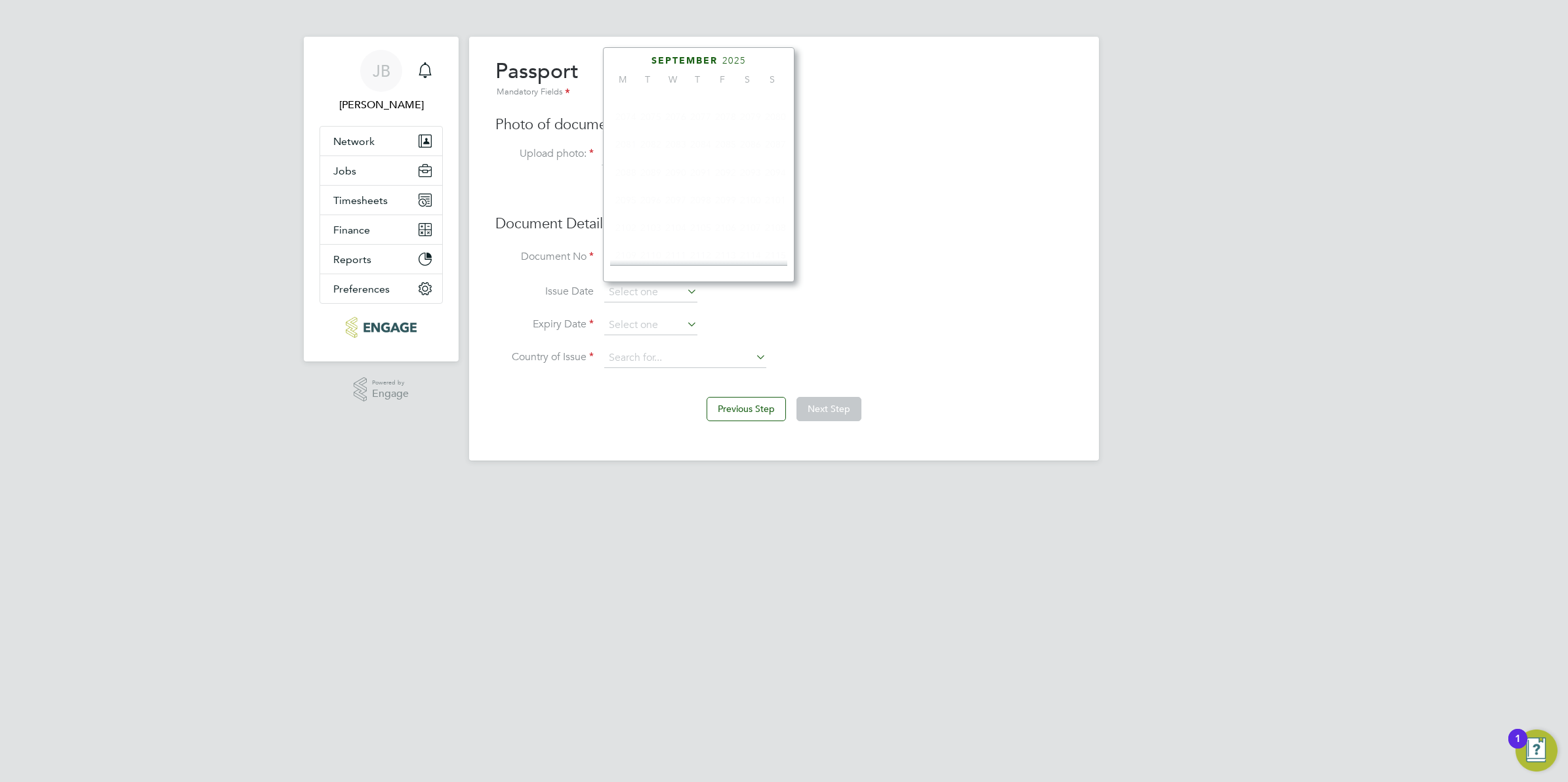
scroll to position [354, 0]
click at [671, 155] on span "2020" at bounding box center [676, 143] width 25 height 25
click at [752, 59] on icon at bounding box center [758, 62] width 12 height 15
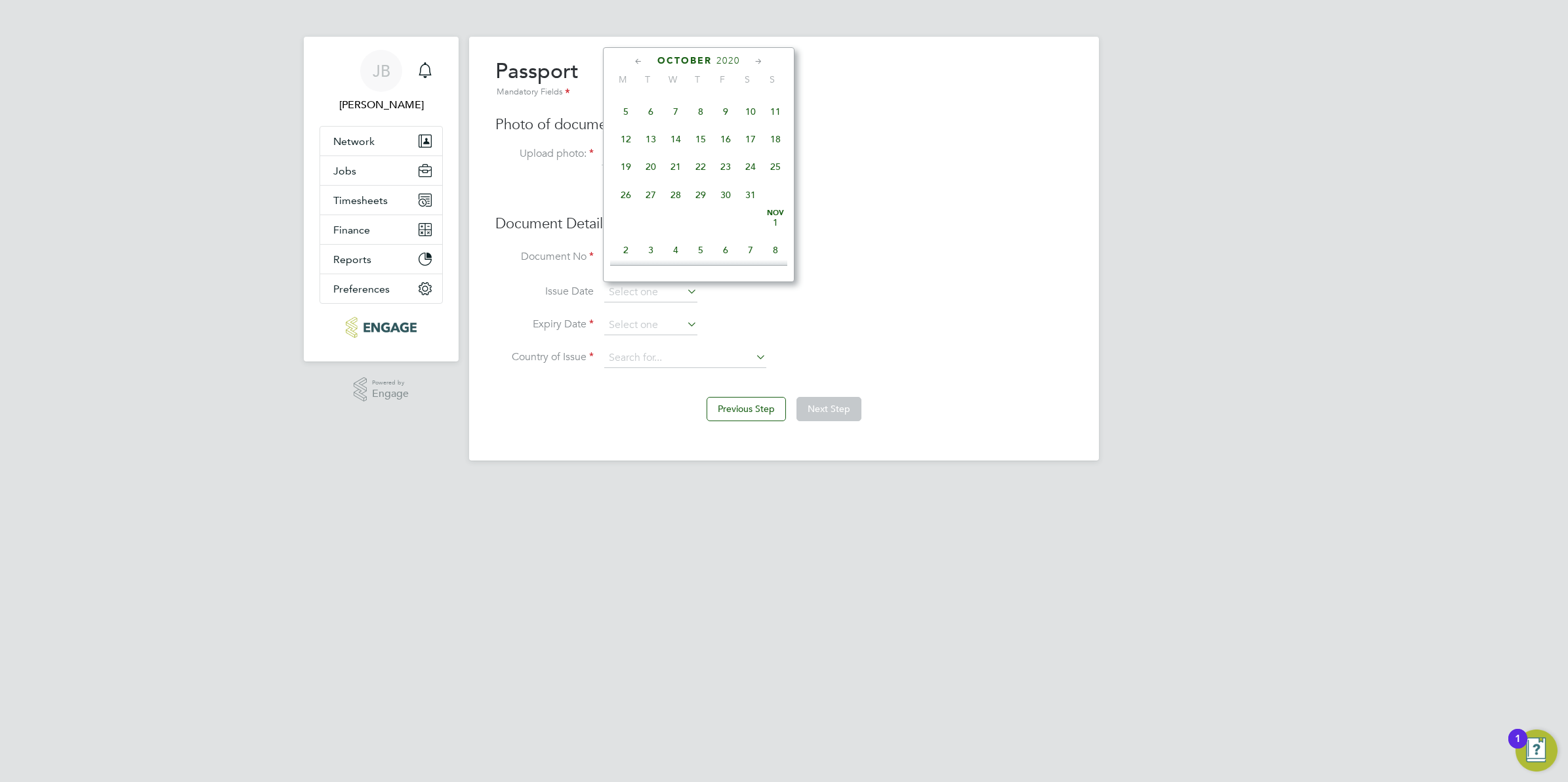
click at [752, 59] on icon at bounding box center [758, 62] width 12 height 15
click at [624, 174] on span "16" at bounding box center [625, 161] width 25 height 25
type input "[DATE]"
click at [684, 322] on icon at bounding box center [684, 324] width 0 height 18
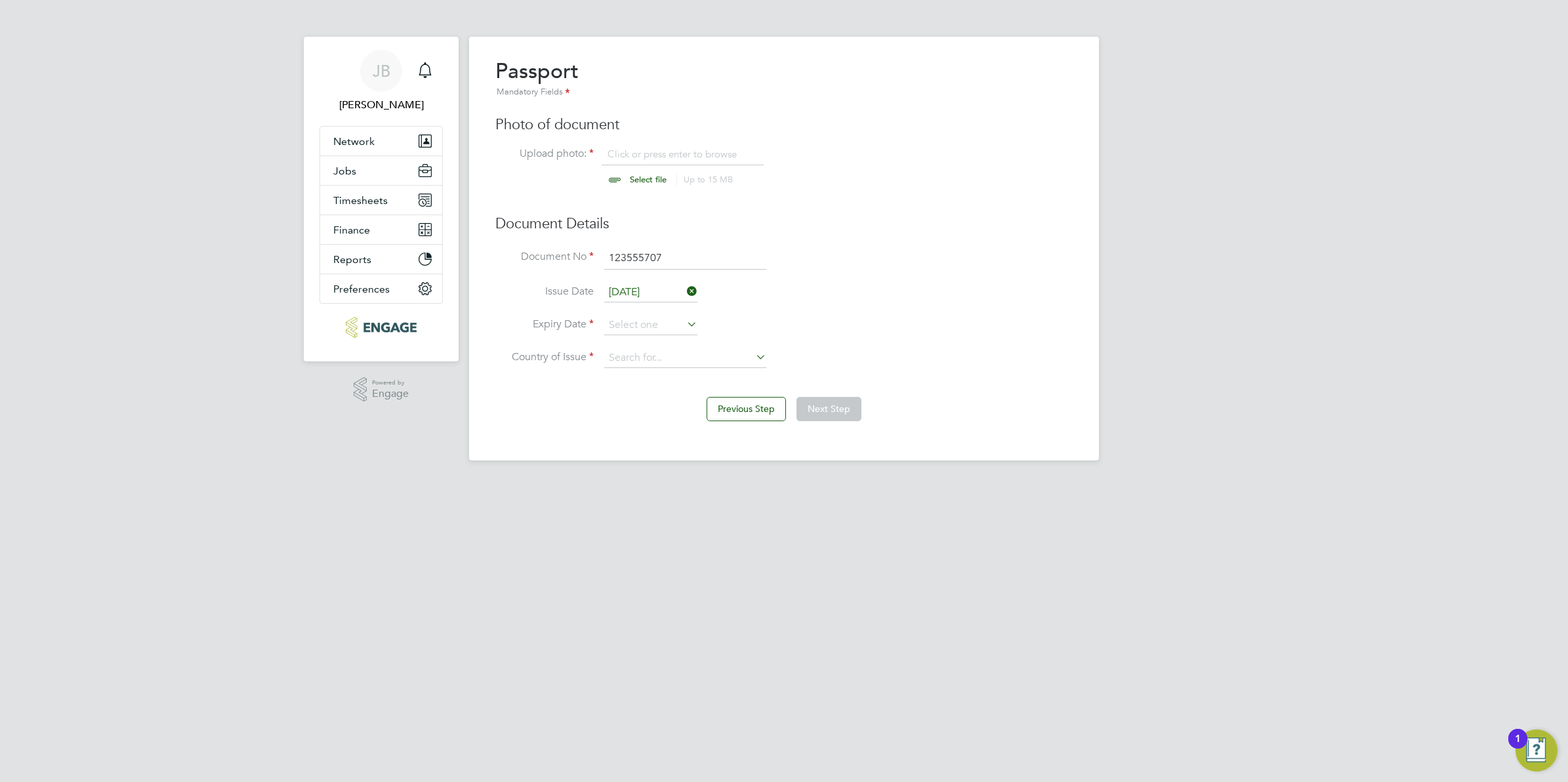
scroll to position [518, 0]
click at [756, 191] on span "30" at bounding box center [751, 179] width 25 height 25
type input "[DATE]"
click at [684, 322] on icon at bounding box center [684, 324] width 0 height 18
click at [667, 324] on input at bounding box center [651, 325] width 93 height 20
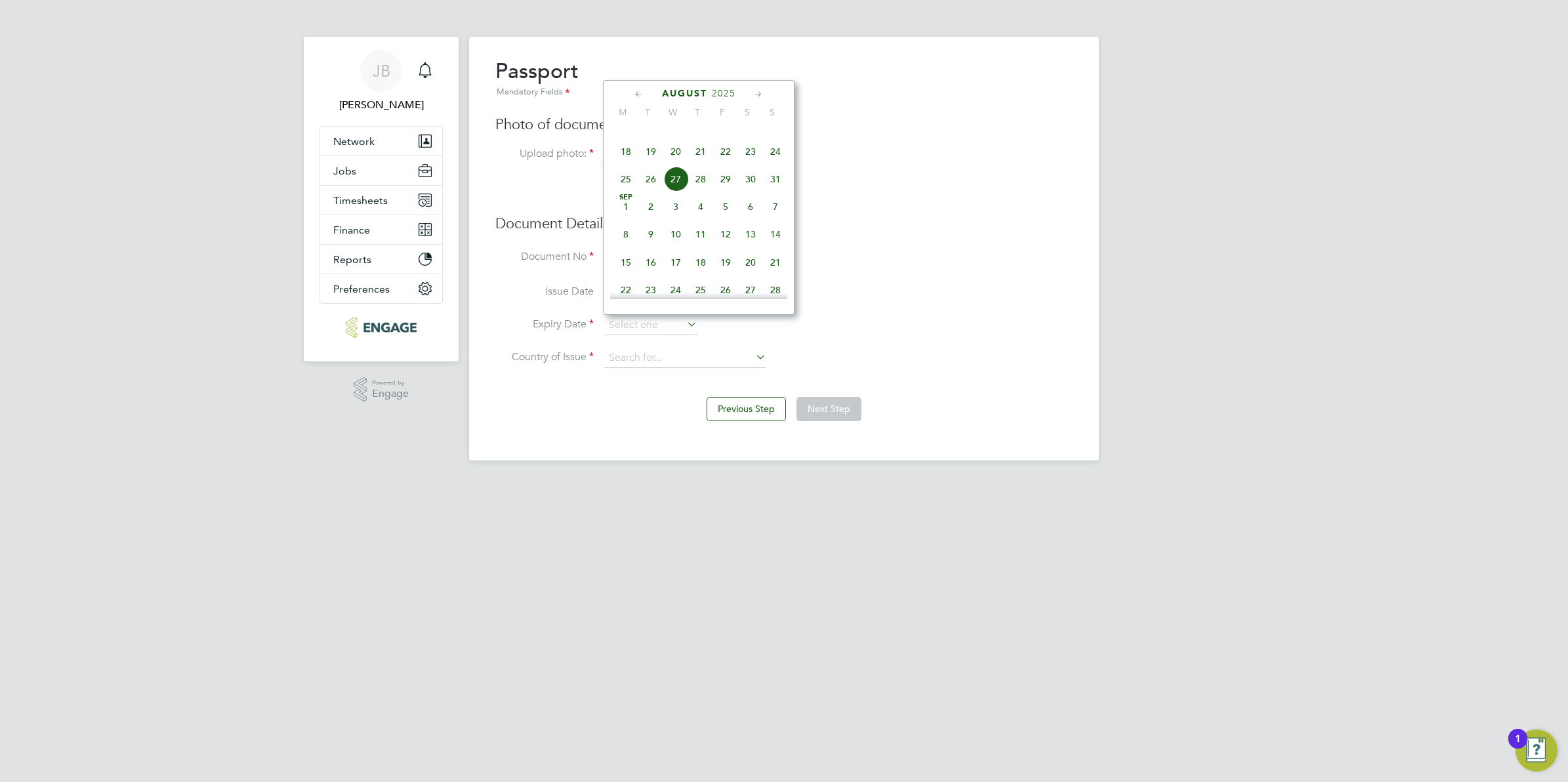
click at [732, 93] on span "2025" at bounding box center [724, 93] width 23 height 11
click at [752, 214] on span "2030" at bounding box center [751, 204] width 25 height 25
click at [755, 207] on span "16" at bounding box center [751, 195] width 25 height 25
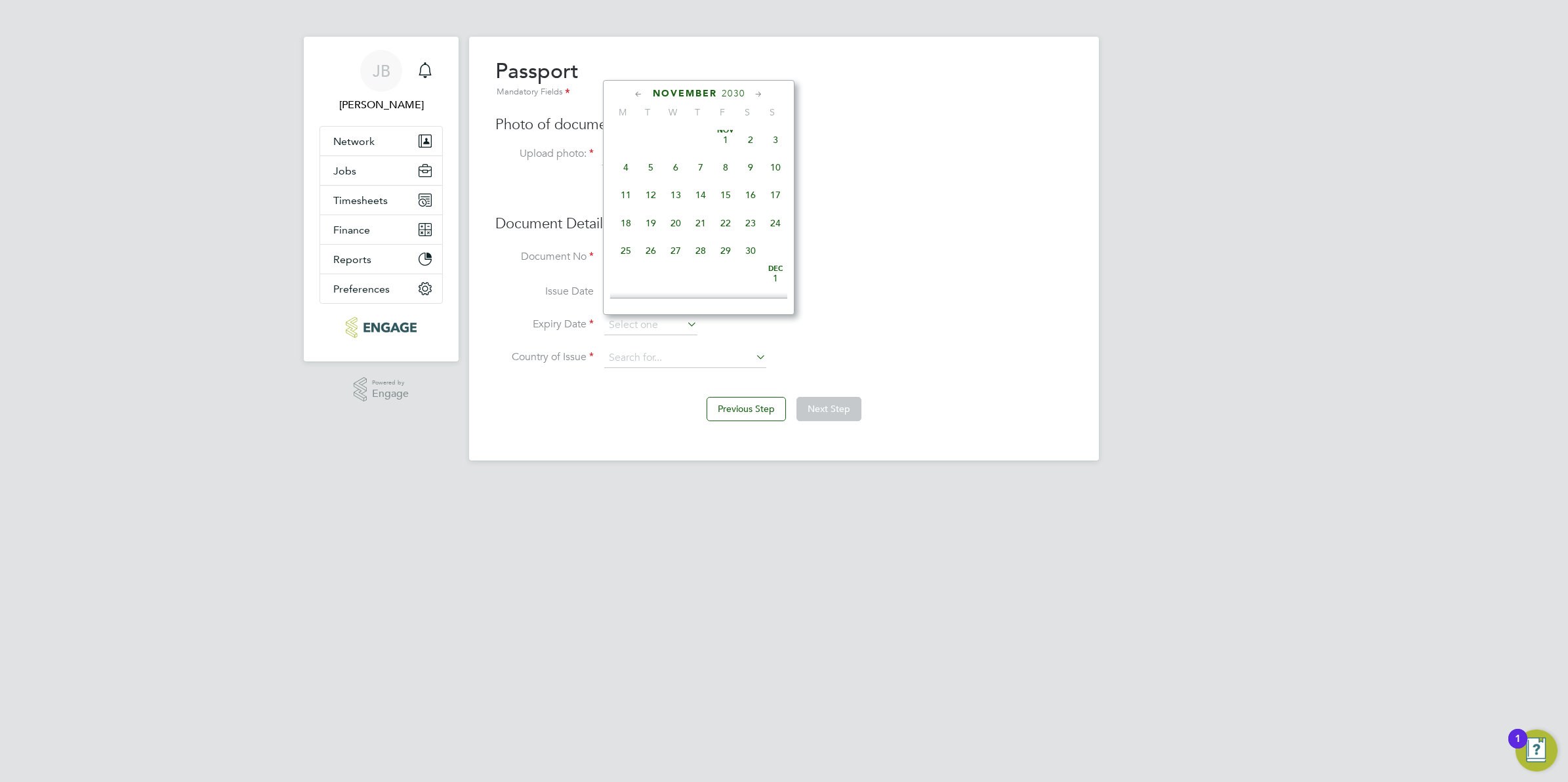
type input "[DATE]"
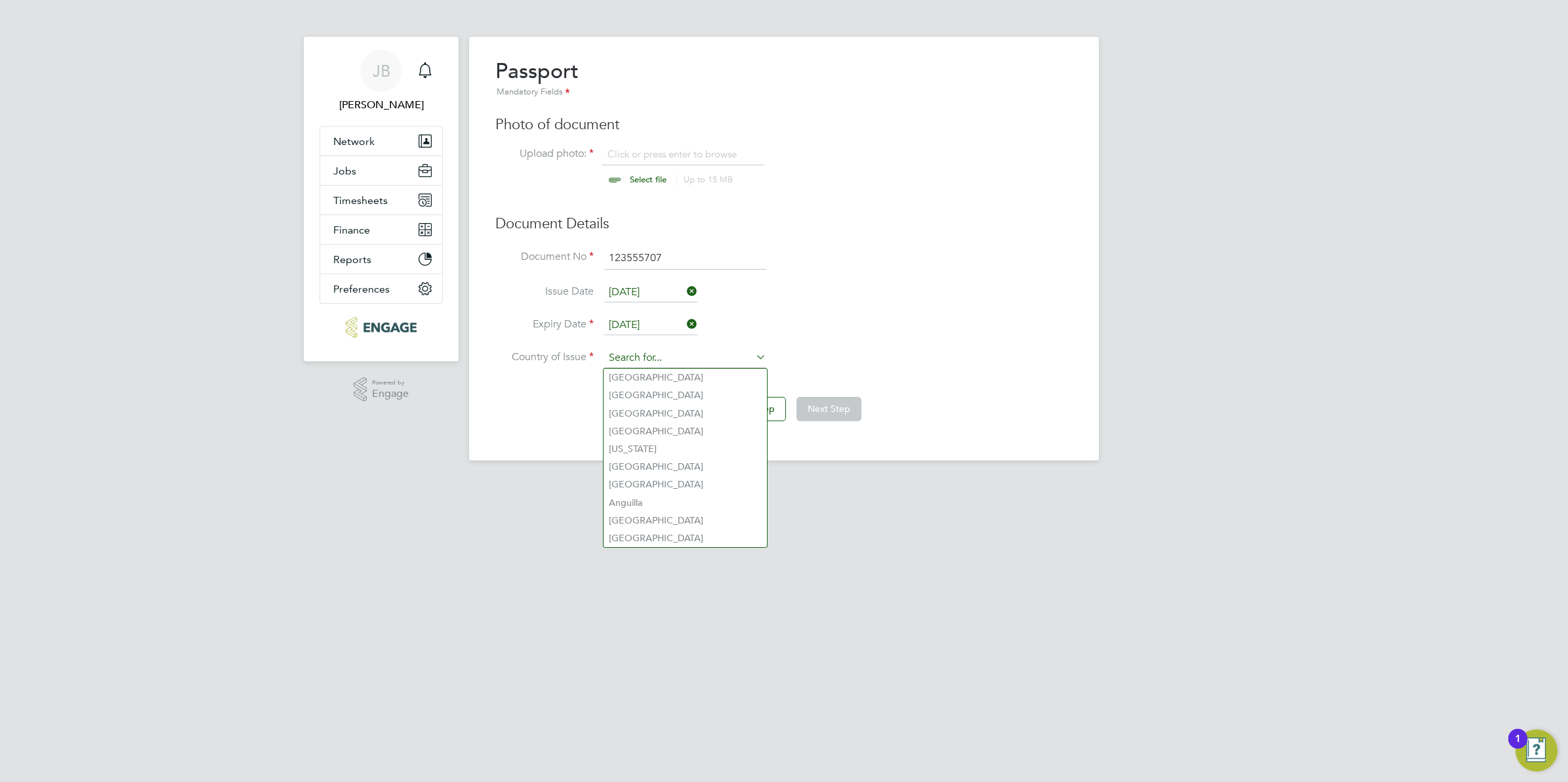
click at [644, 355] on input at bounding box center [685, 358] width 162 height 20
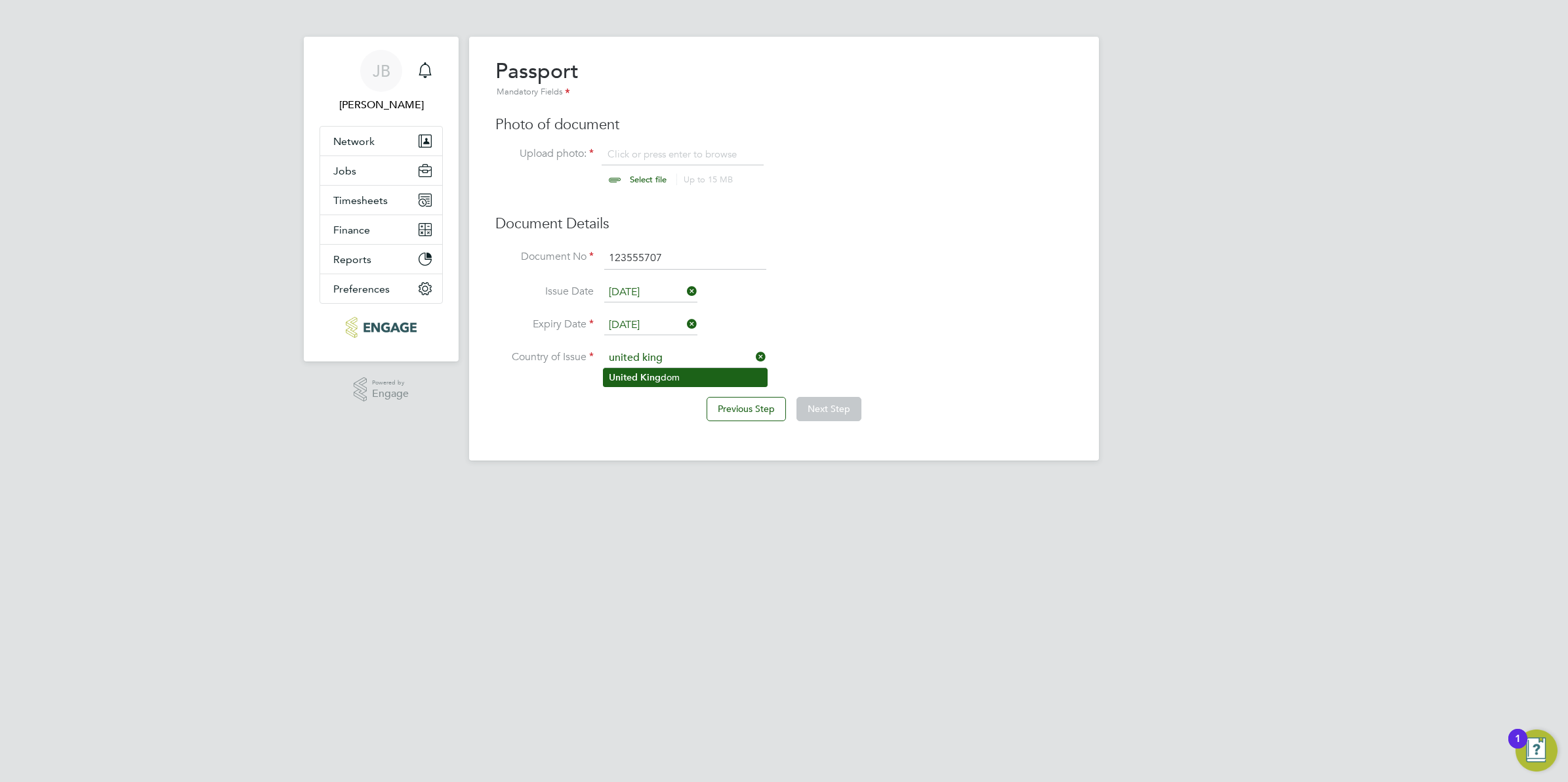
click at [628, 378] on b "United" at bounding box center [623, 378] width 29 height 11
type input "[GEOGRAPHIC_DATA]"
click at [632, 179] on input "file" at bounding box center [660, 167] width 206 height 39
type input "C:\fakepath\Screenshot [DATE] 114607.png"
click at [814, 417] on button "Next Step" at bounding box center [829, 408] width 65 height 23
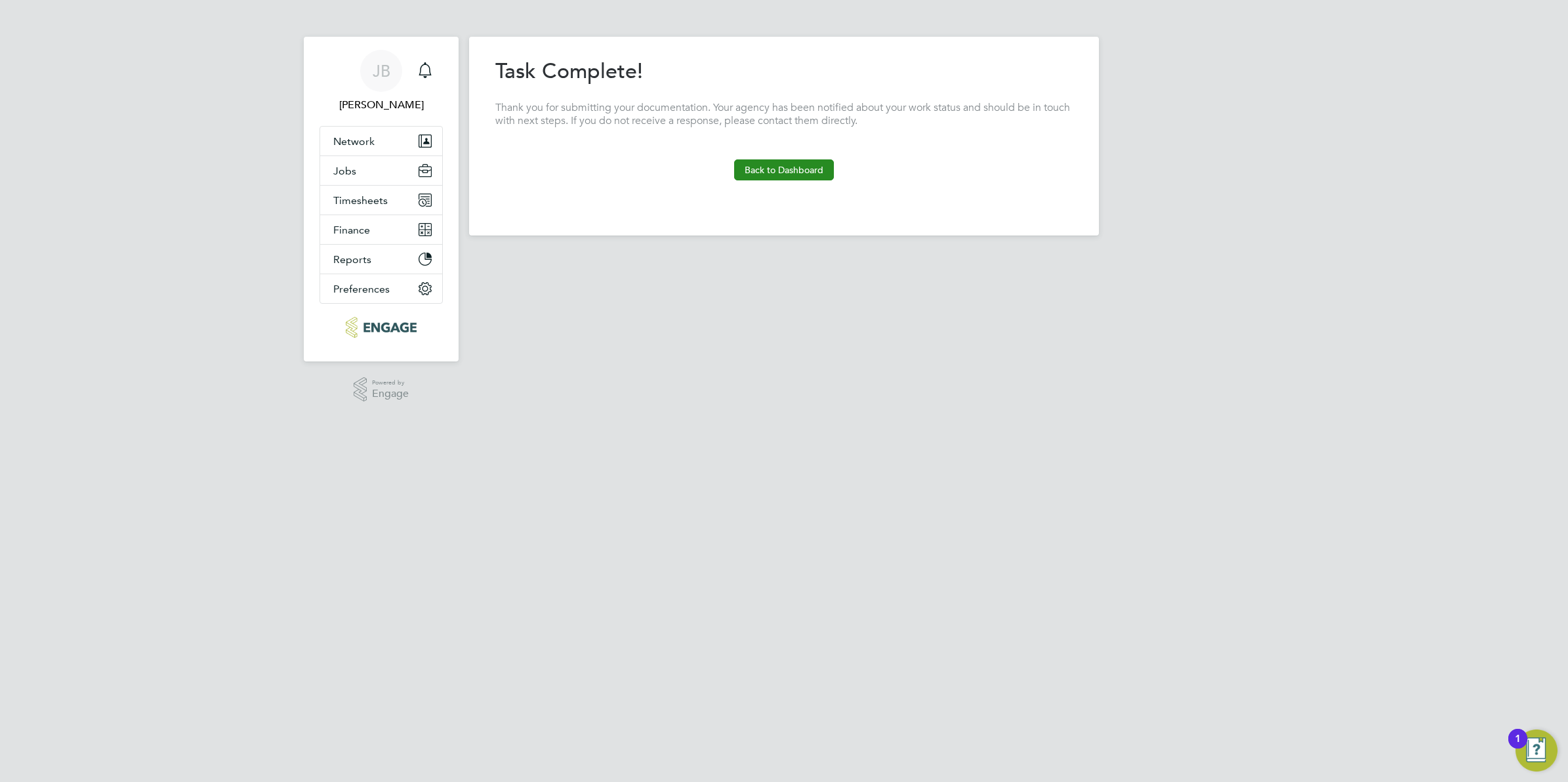
click at [758, 172] on button "Back to Dashboard" at bounding box center [784, 170] width 100 height 21
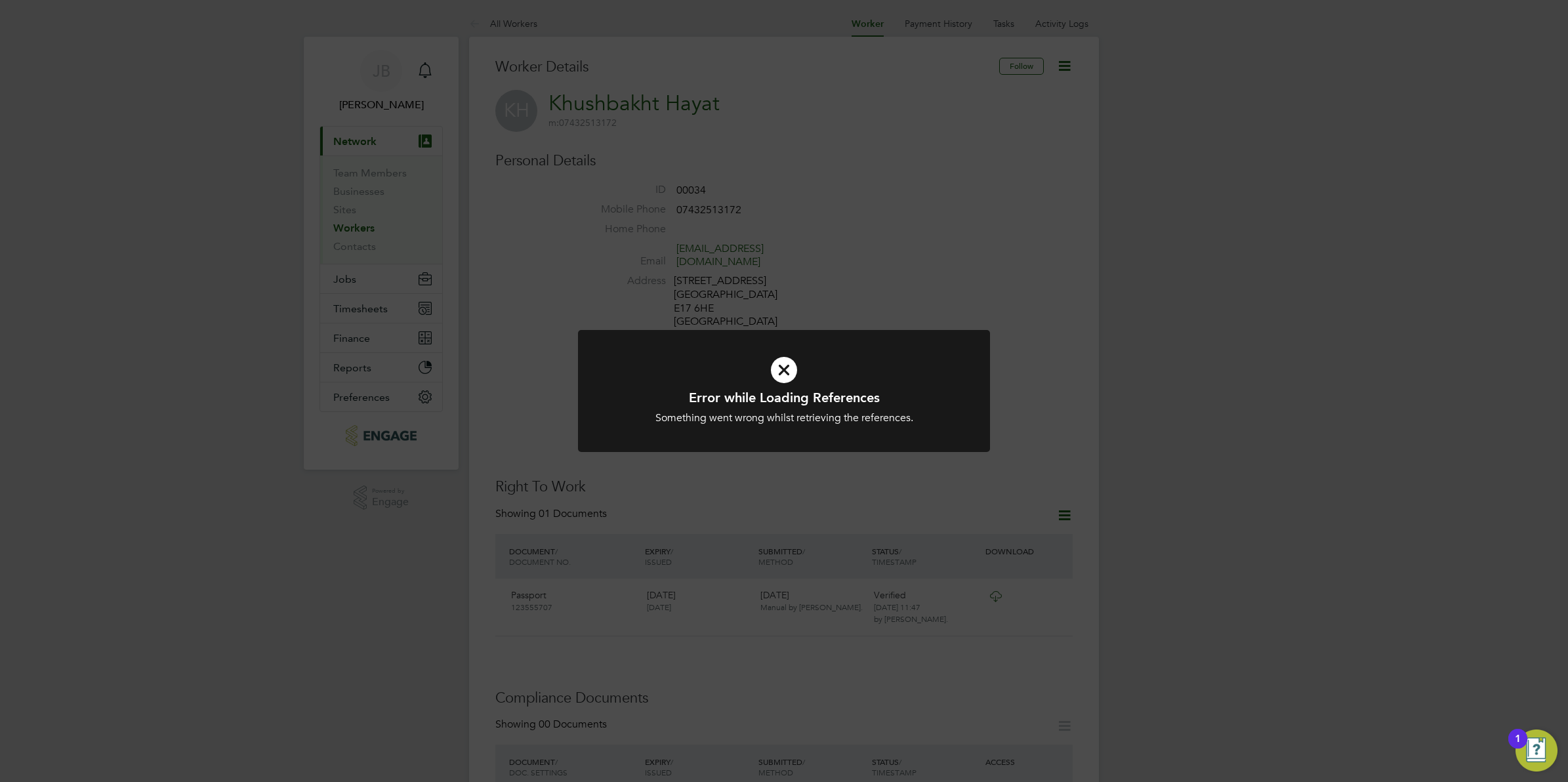
click at [1035, 433] on div "Error while Loading References Something went wrong whilst retrieving the refer…" at bounding box center [784, 391] width 1568 height 782
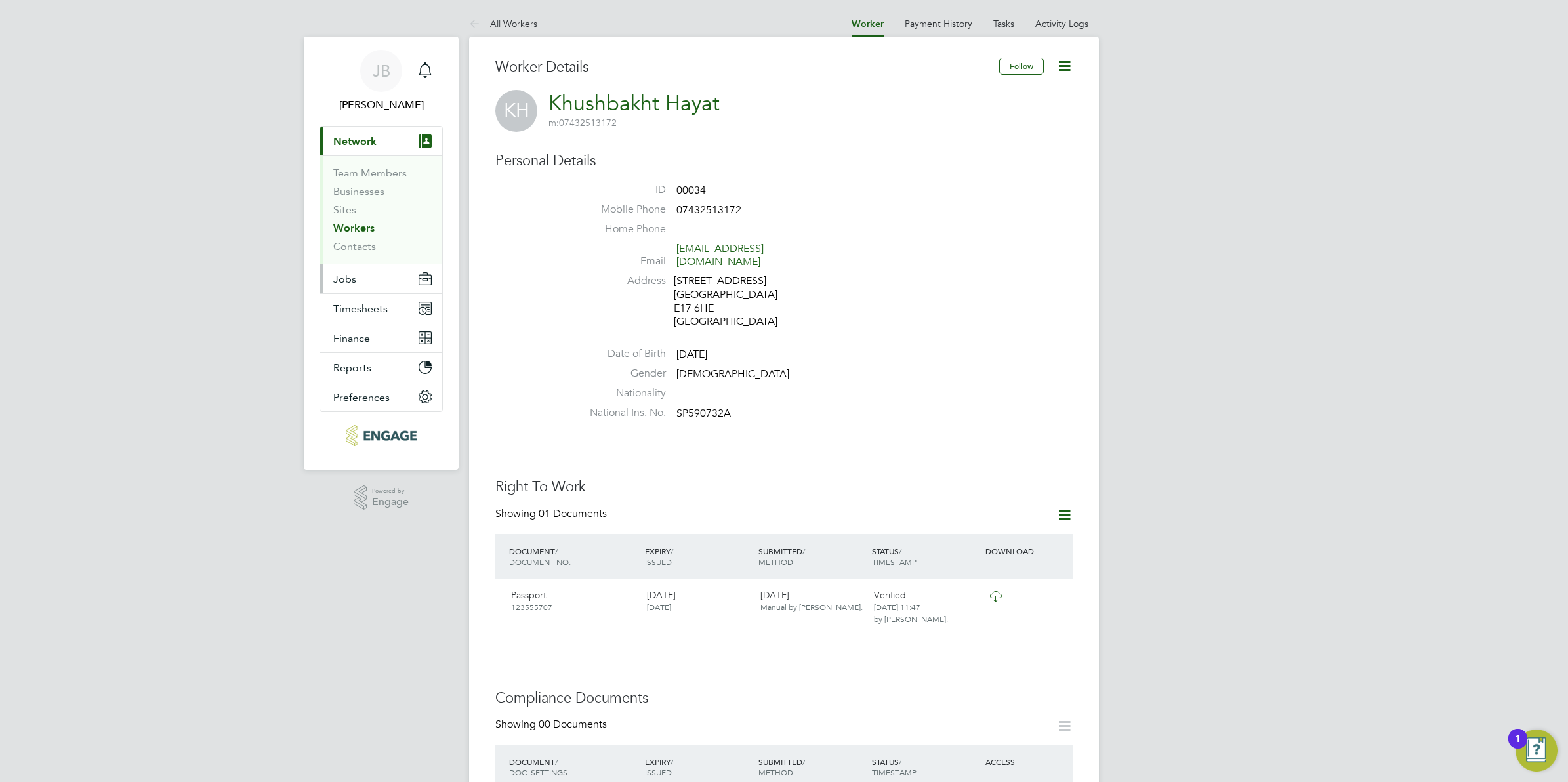
click at [353, 285] on span "Jobs" at bounding box center [344, 279] width 23 height 12
click at [359, 241] on link "Placements" at bounding box center [360, 239] width 55 height 12
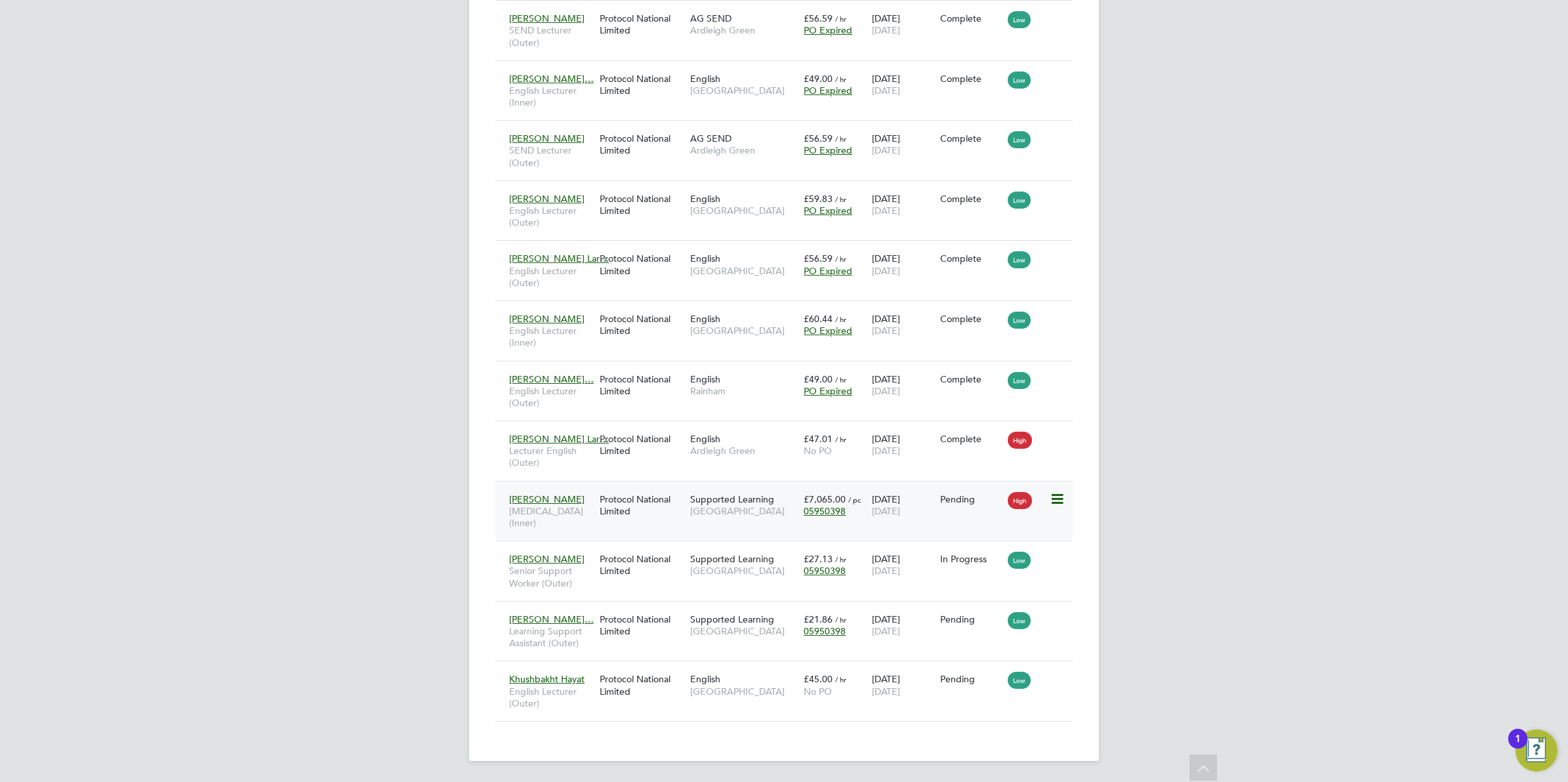
click at [1057, 491] on icon at bounding box center [1056, 499] width 13 height 16
click at [990, 568] on li "Start" at bounding box center [1016, 572] width 93 height 18
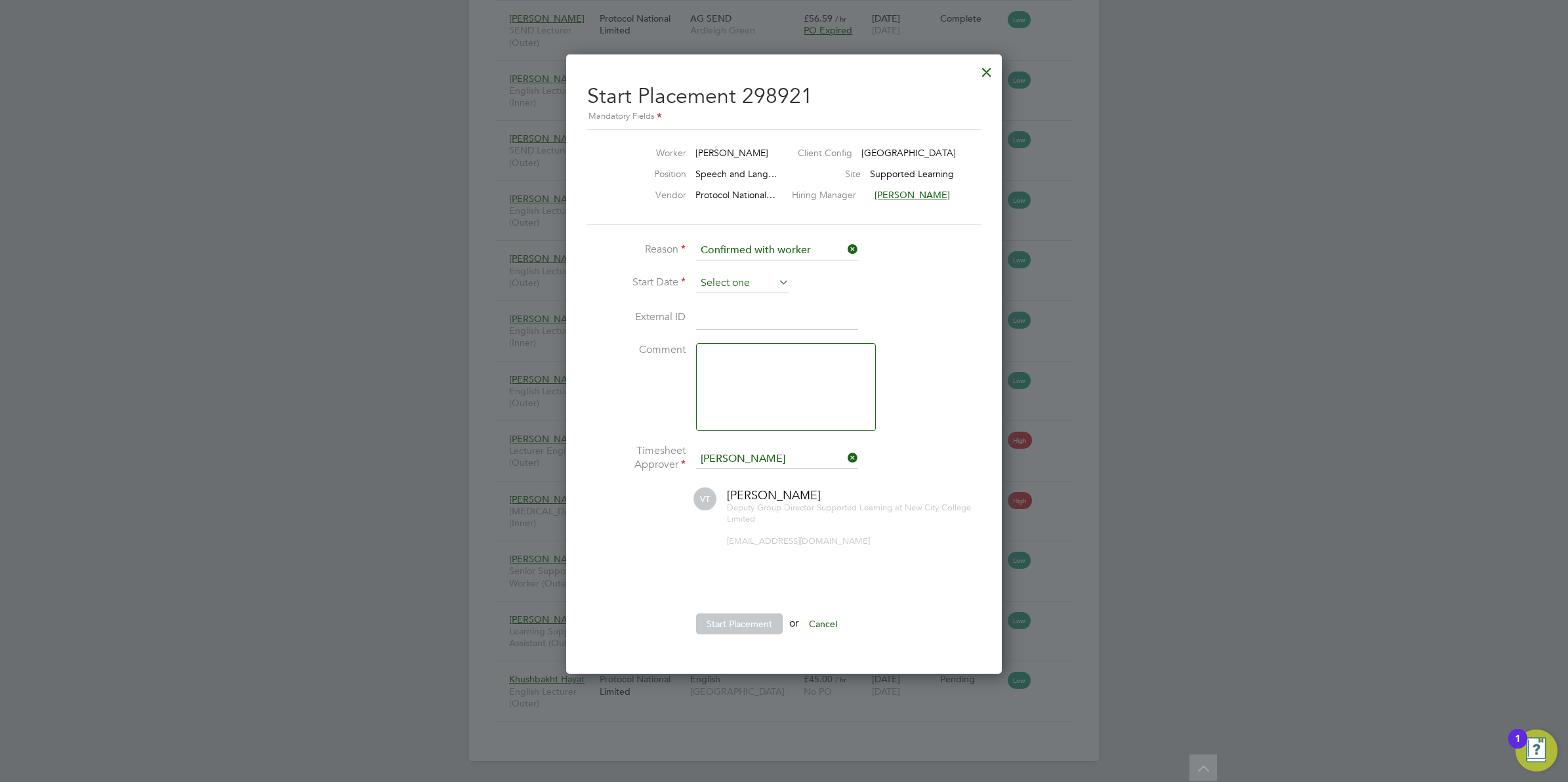
click at [733, 279] on input at bounding box center [743, 284] width 93 height 20
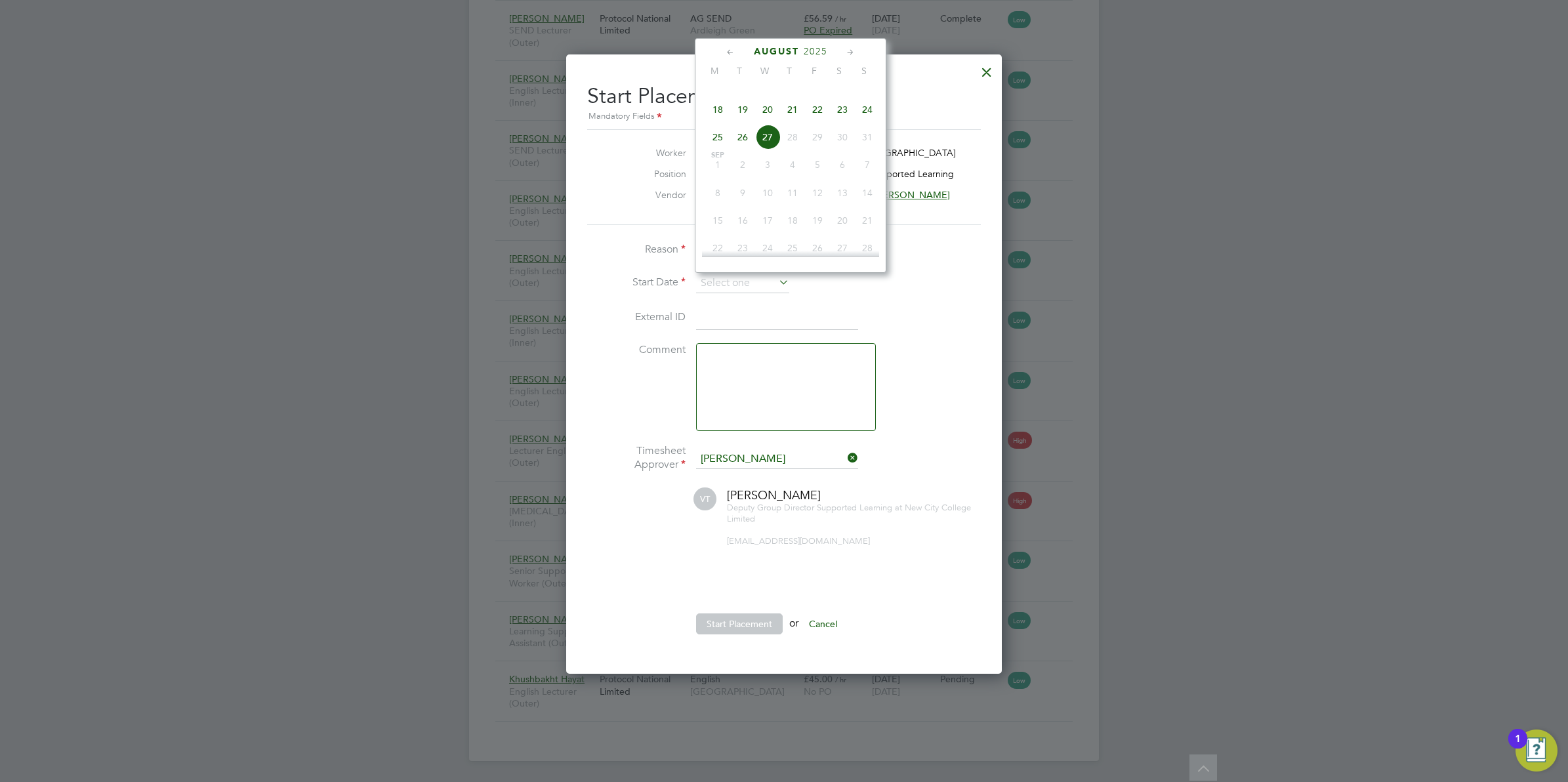
click at [769, 146] on span "27" at bounding box center [767, 137] width 25 height 25
type input "[DATE]"
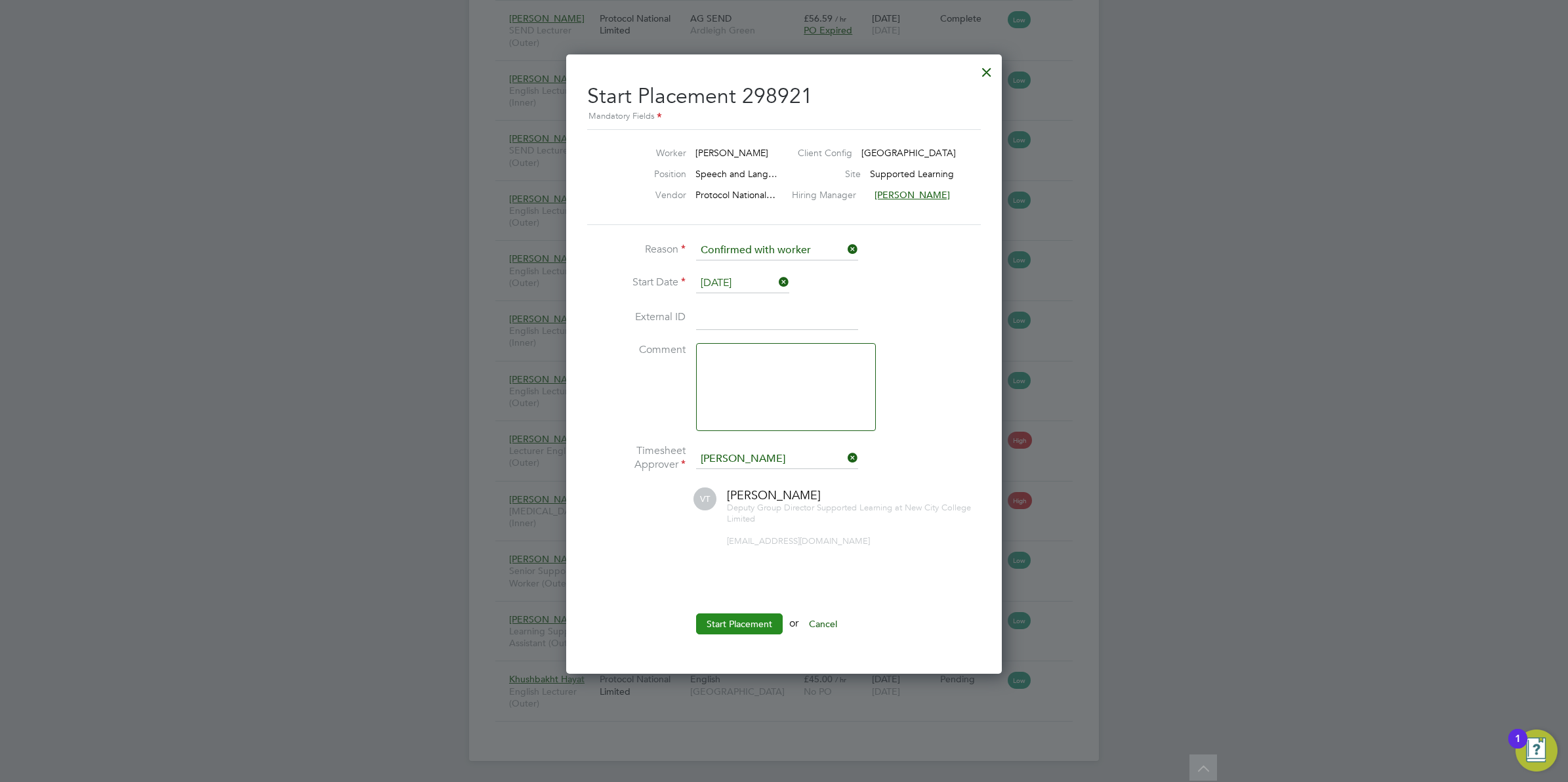
click at [729, 625] on button "Start Placement" at bounding box center [740, 624] width 87 height 21
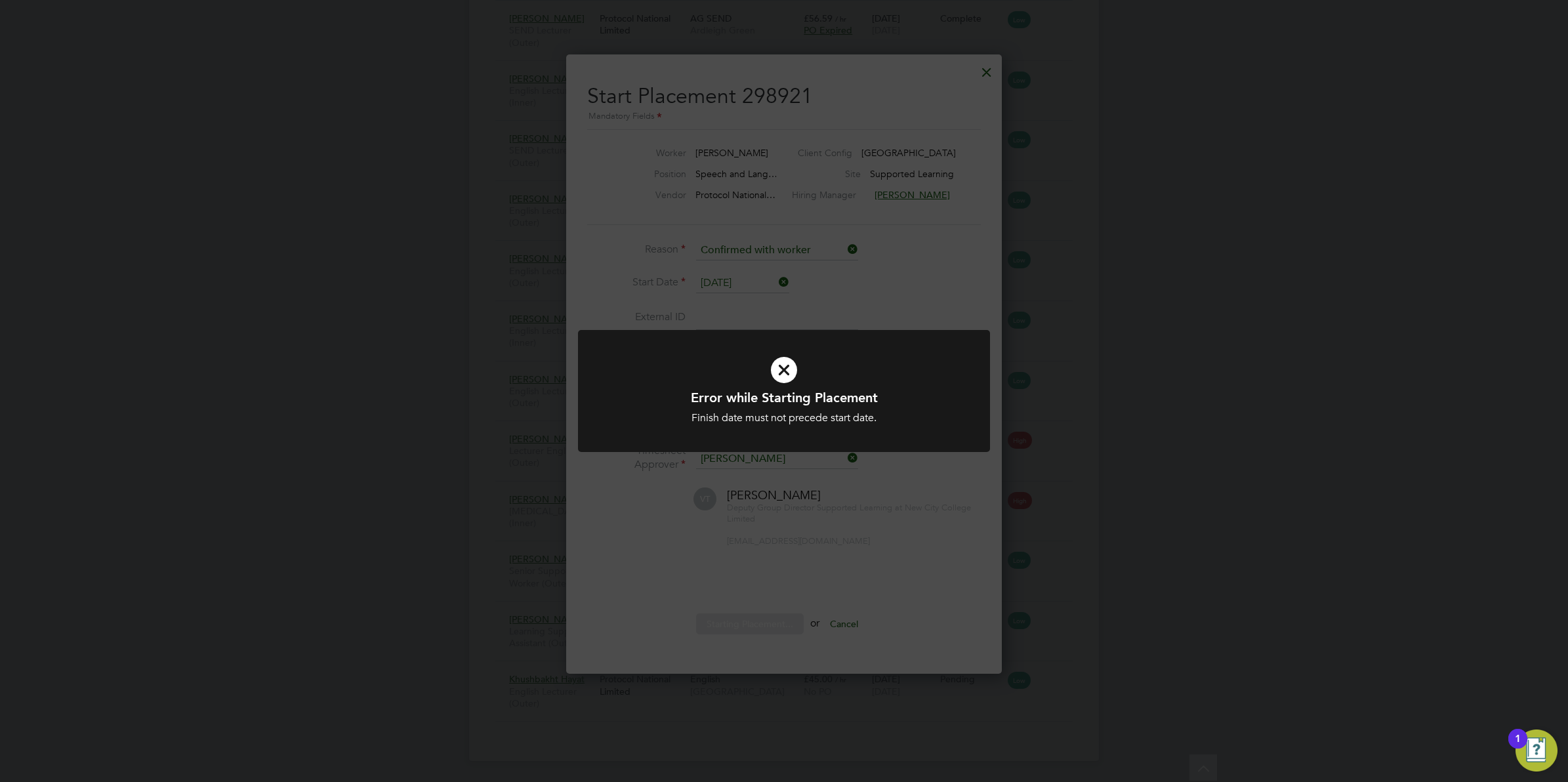
click at [749, 504] on div "Error while Starting Placement Finish date must not precede start date. Cancel …" at bounding box center [784, 391] width 1568 height 782
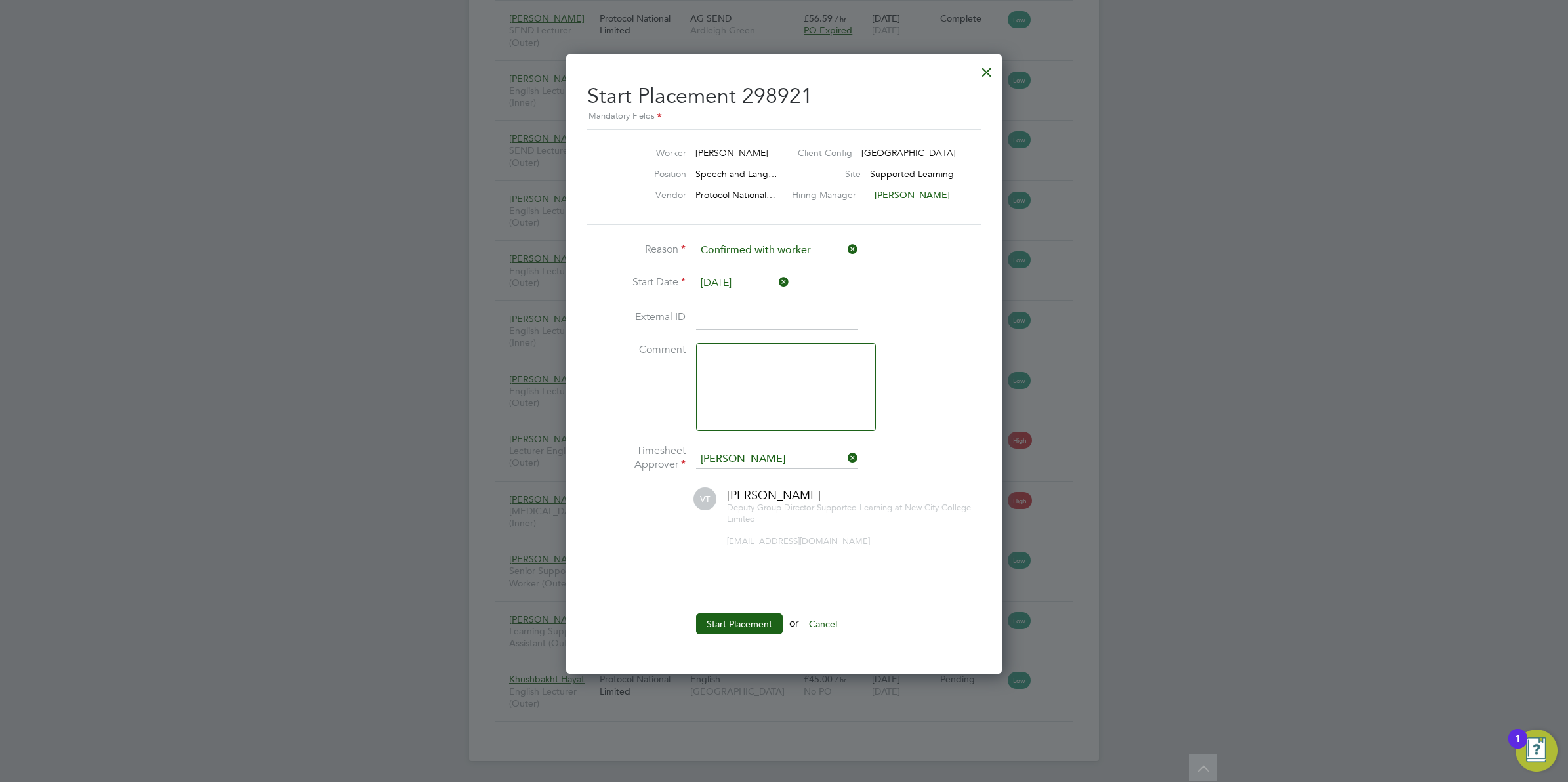
click at [709, 302] on li "Start Date 27 Aug 2025" at bounding box center [784, 291] width 394 height 33
click at [712, 322] on input at bounding box center [777, 317] width 162 height 23
click at [713, 381] on textarea at bounding box center [786, 387] width 180 height 88
click at [746, 605] on ul "Reason Confirmed with worker Start Date 27 Aug 2025 External ID Comment Timeshe…" at bounding box center [784, 444] width 394 height 407
click at [742, 615] on button "Start Placement" at bounding box center [740, 624] width 87 height 21
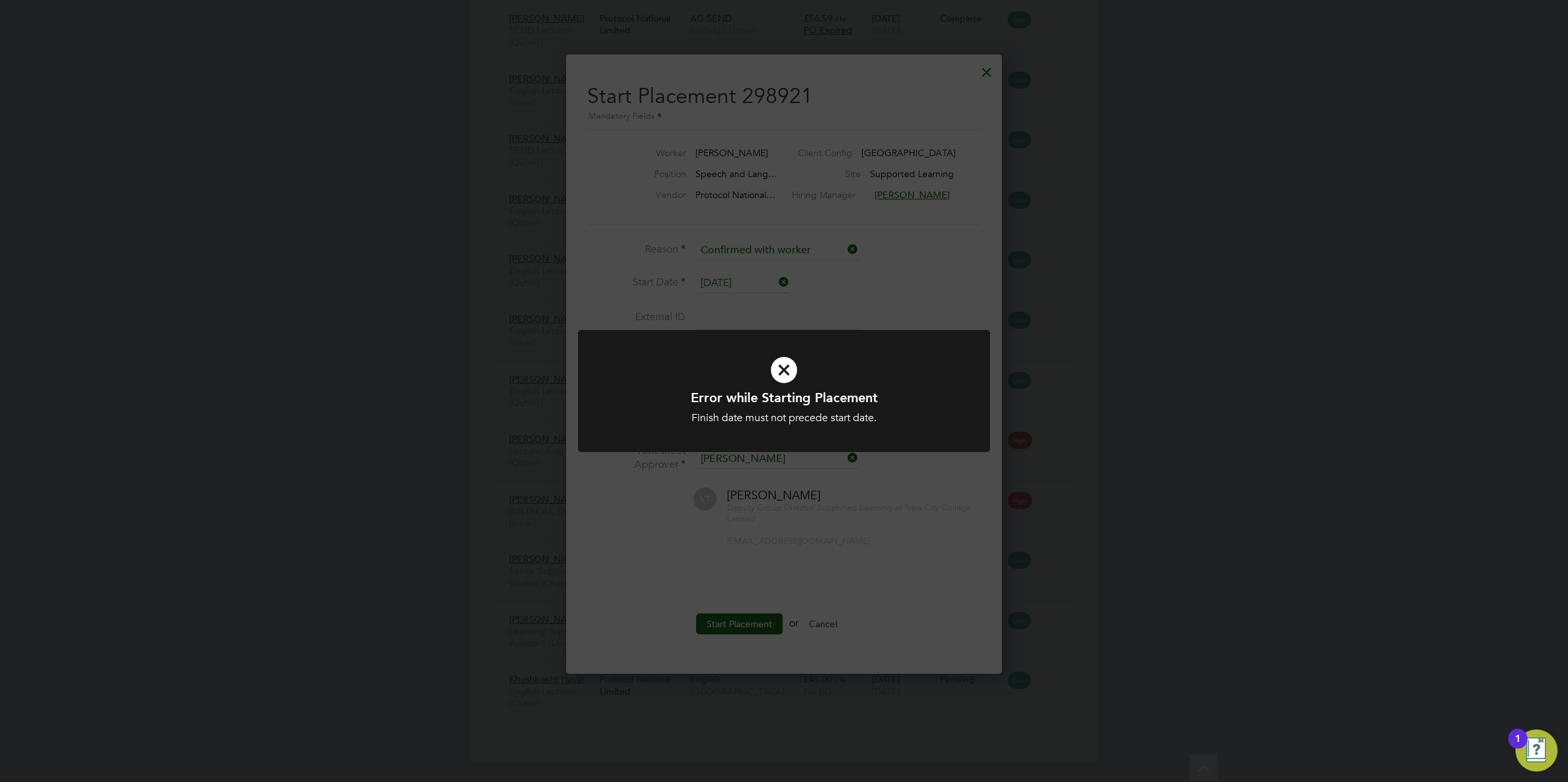
click at [738, 609] on div "Error while Starting Placement Finish date must not precede start date. Cancel …" at bounding box center [784, 391] width 1568 height 782
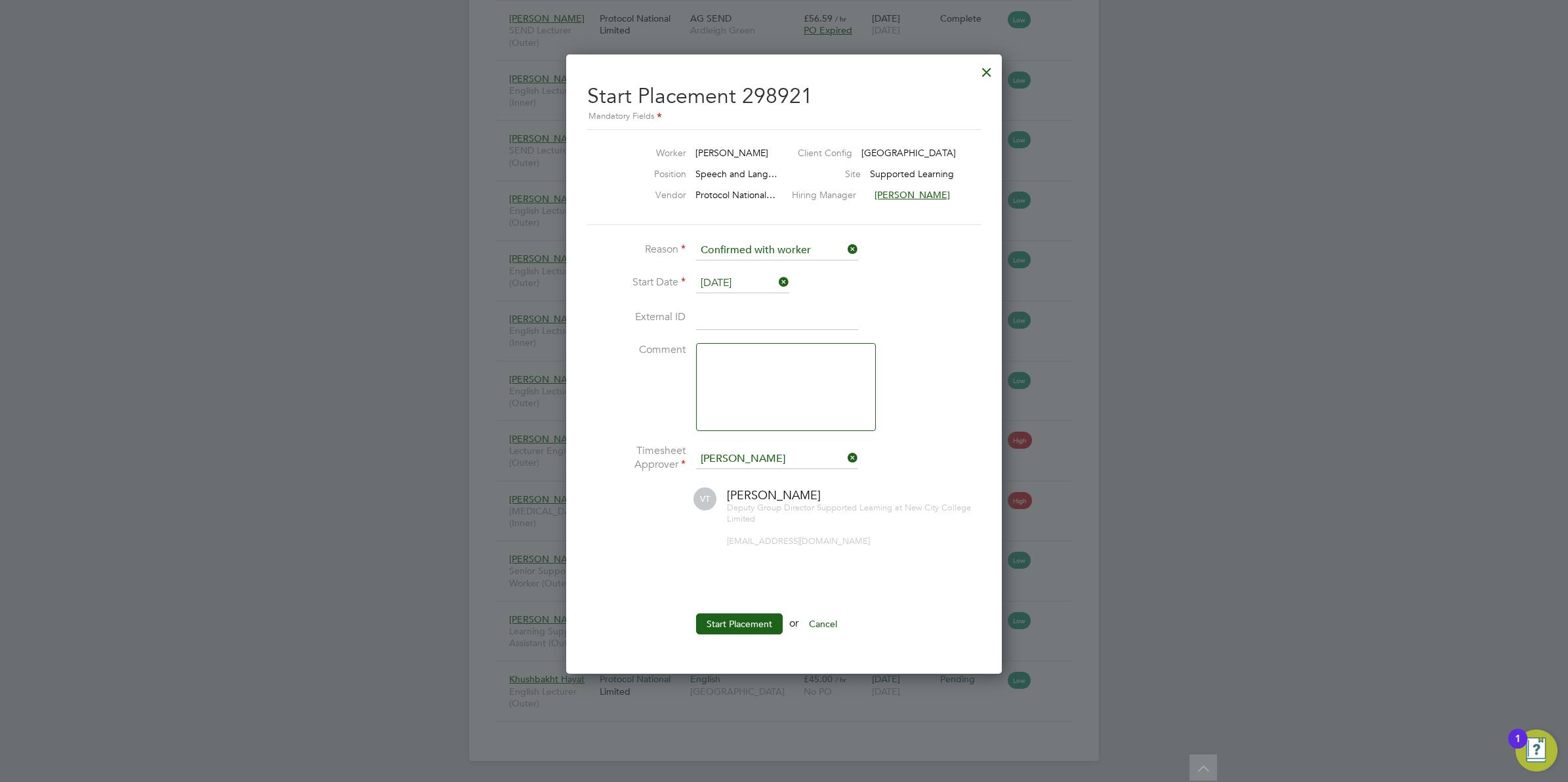
click at [777, 277] on icon at bounding box center [777, 282] width 0 height 18
click at [750, 277] on input at bounding box center [743, 284] width 93 height 20
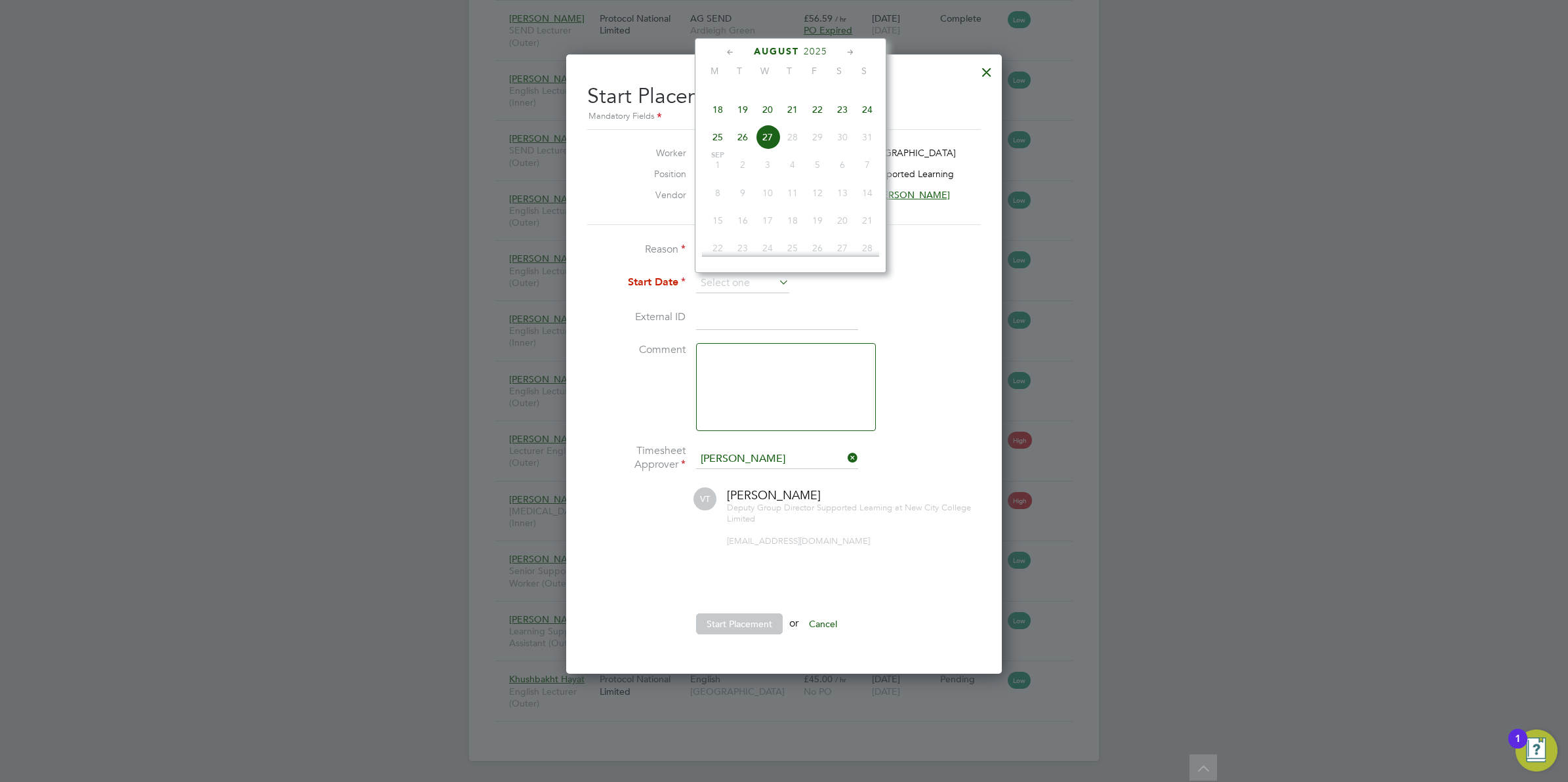
click at [713, 146] on span "25" at bounding box center [717, 137] width 25 height 25
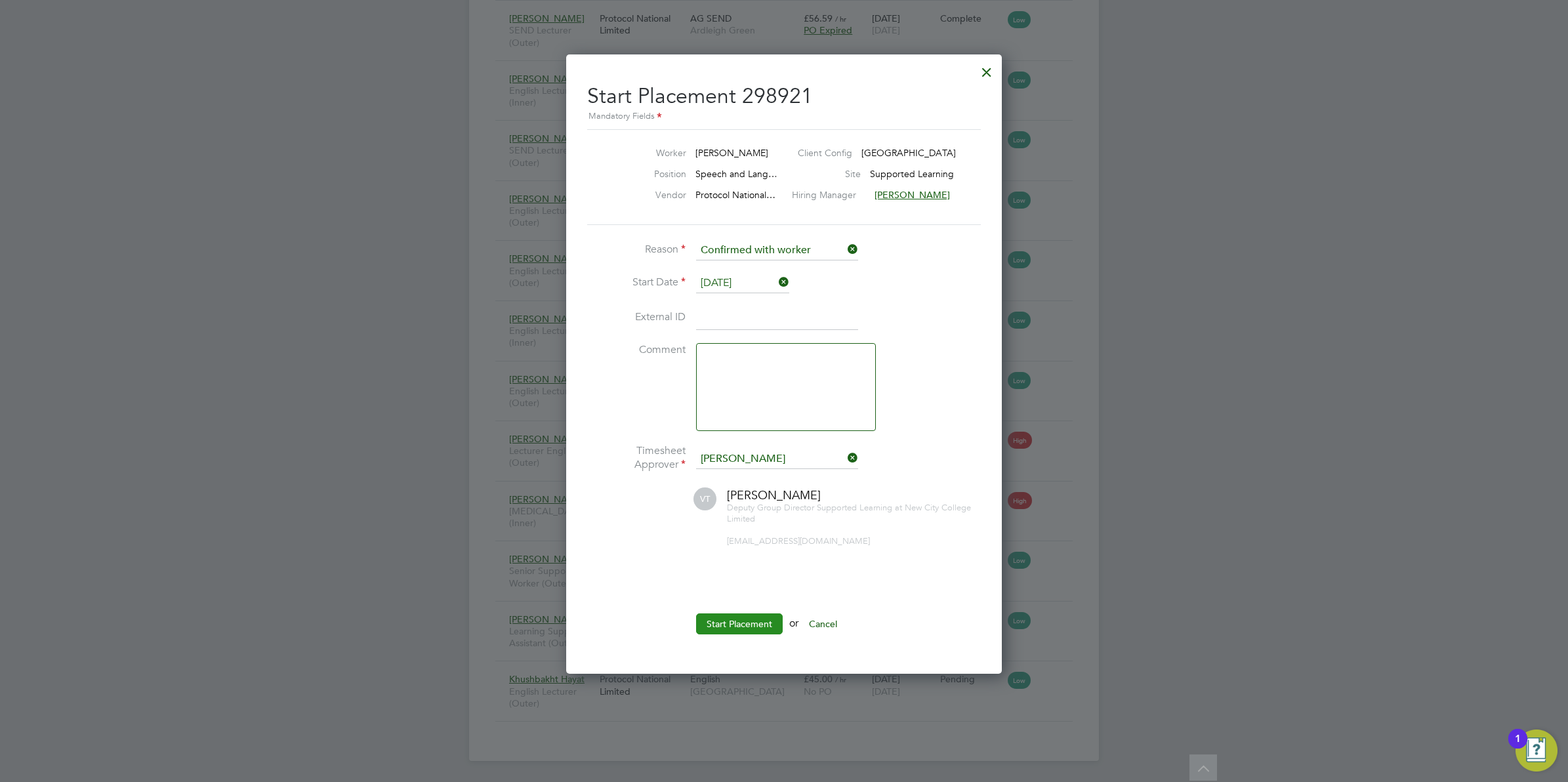
click at [750, 621] on button "Start Placement" at bounding box center [740, 624] width 87 height 21
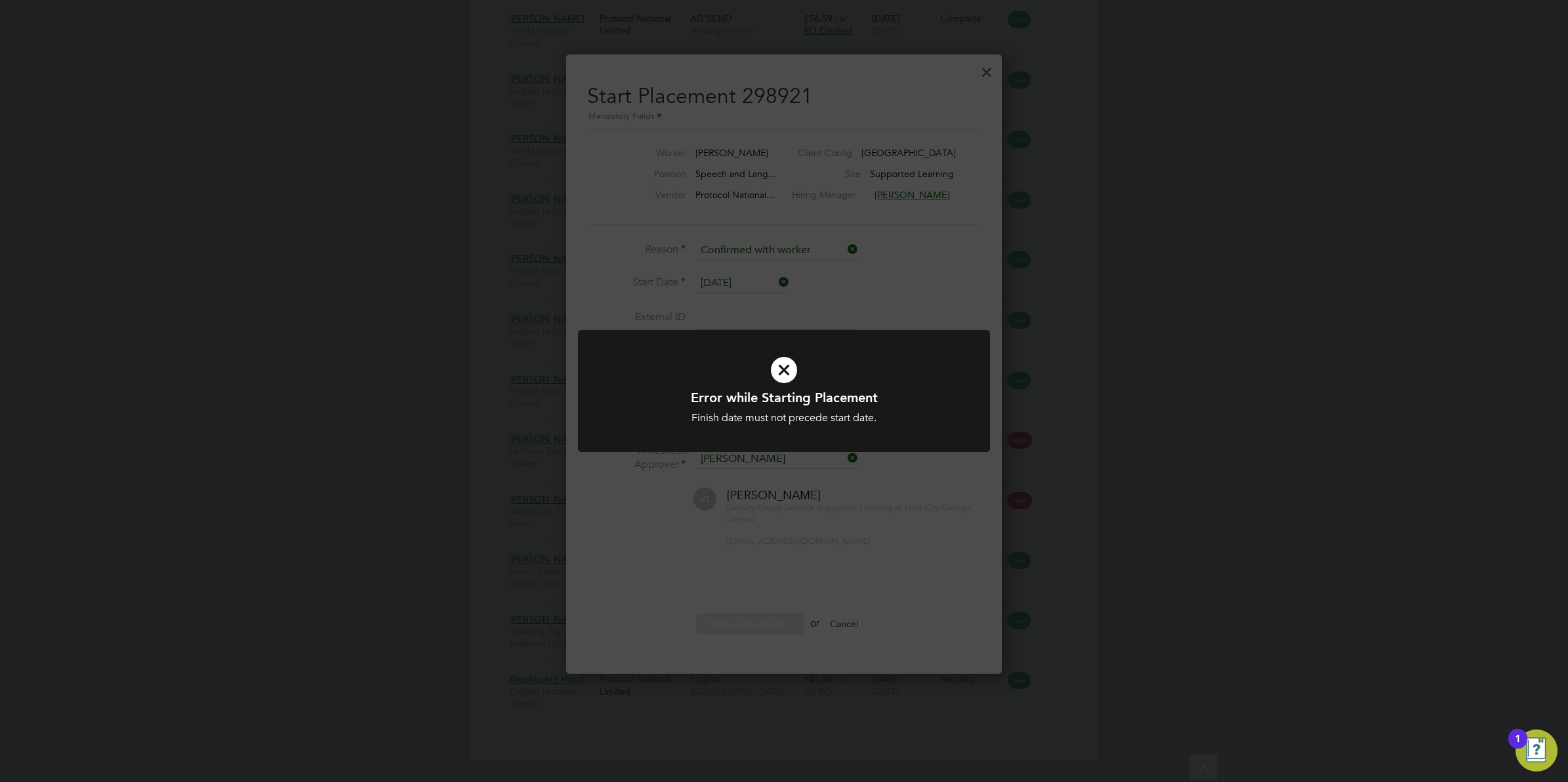
click at [753, 569] on div "Error while Starting Placement Finish date must not precede start date. Cancel …" at bounding box center [784, 391] width 1568 height 782
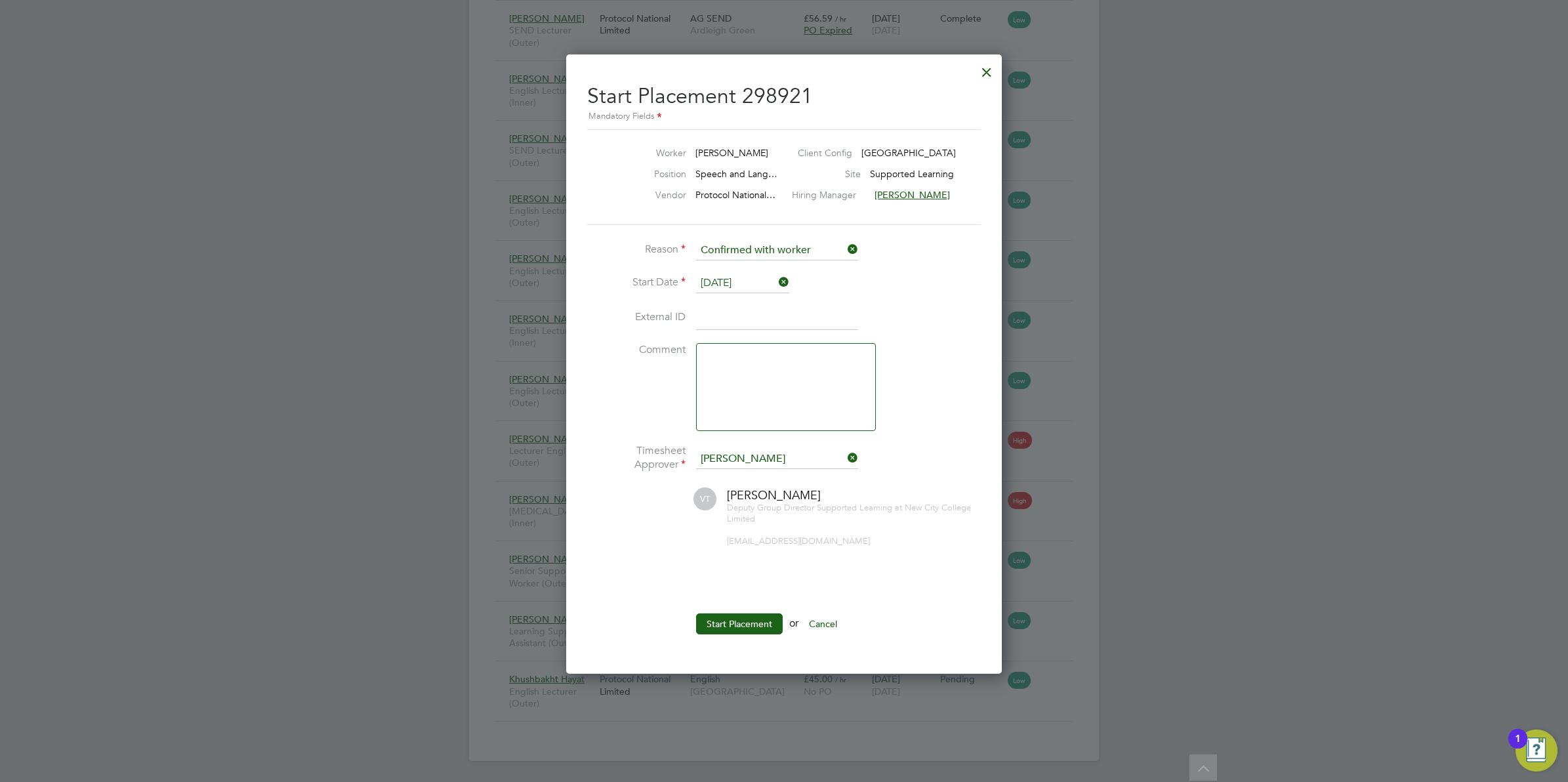
click at [762, 274] on input "25 Aug 2025" at bounding box center [743, 284] width 93 height 20
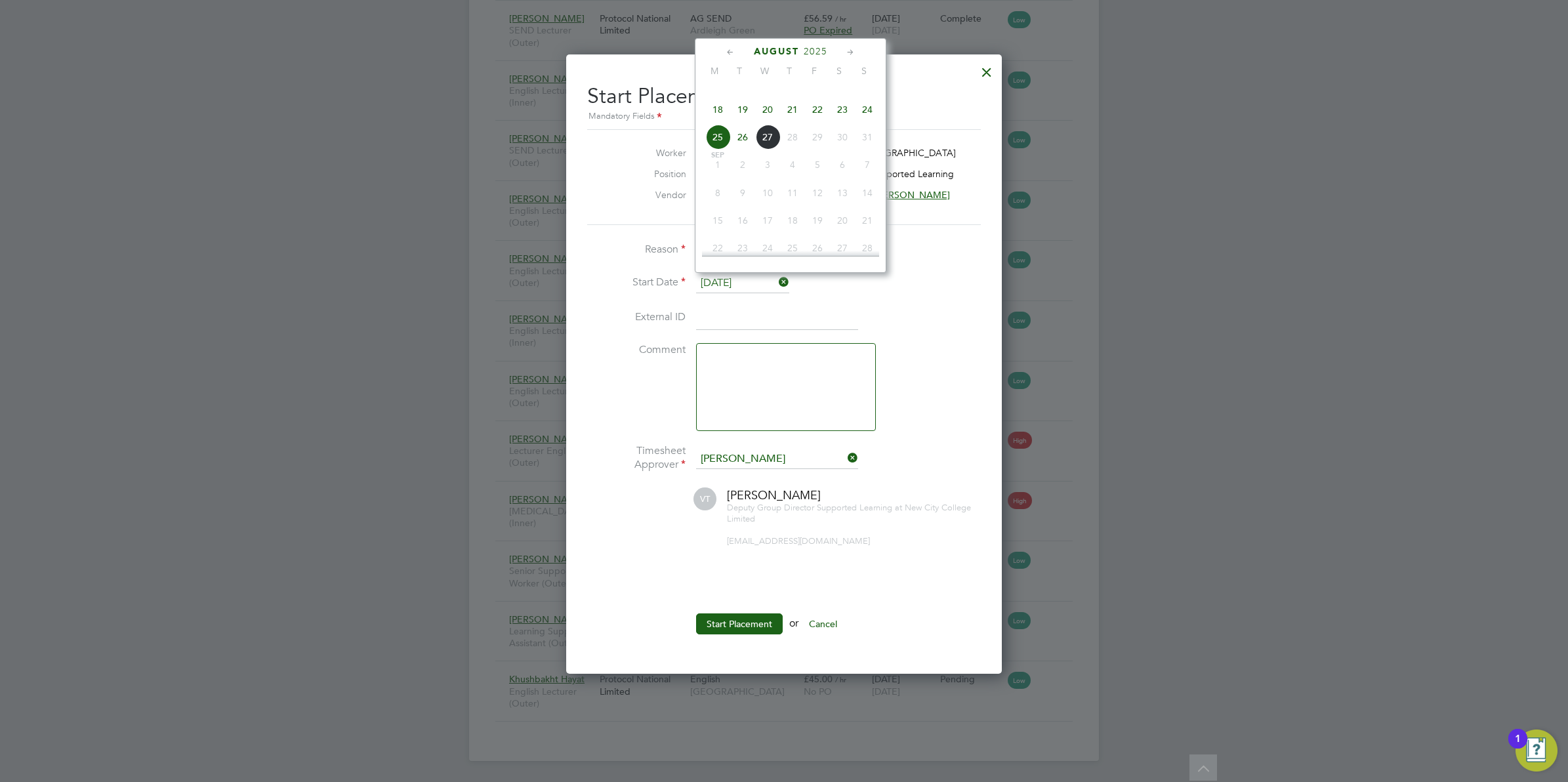
click at [762, 274] on input "25 Aug 2025" at bounding box center [743, 284] width 93 height 20
click at [740, 150] on span "26" at bounding box center [743, 137] width 25 height 25
type input "26 Aug 2025"
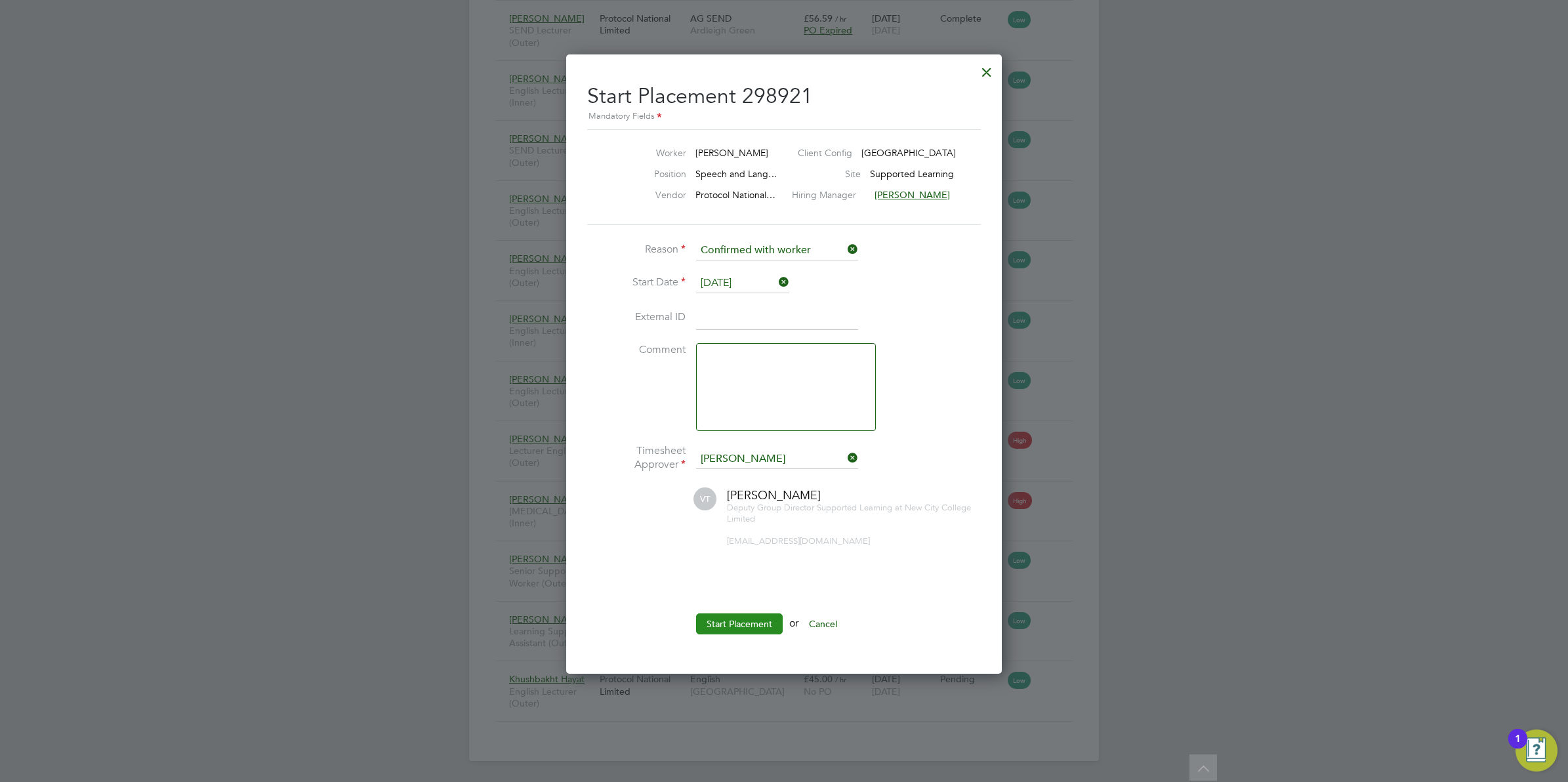
click at [740, 619] on button "Start Placement" at bounding box center [740, 624] width 87 height 21
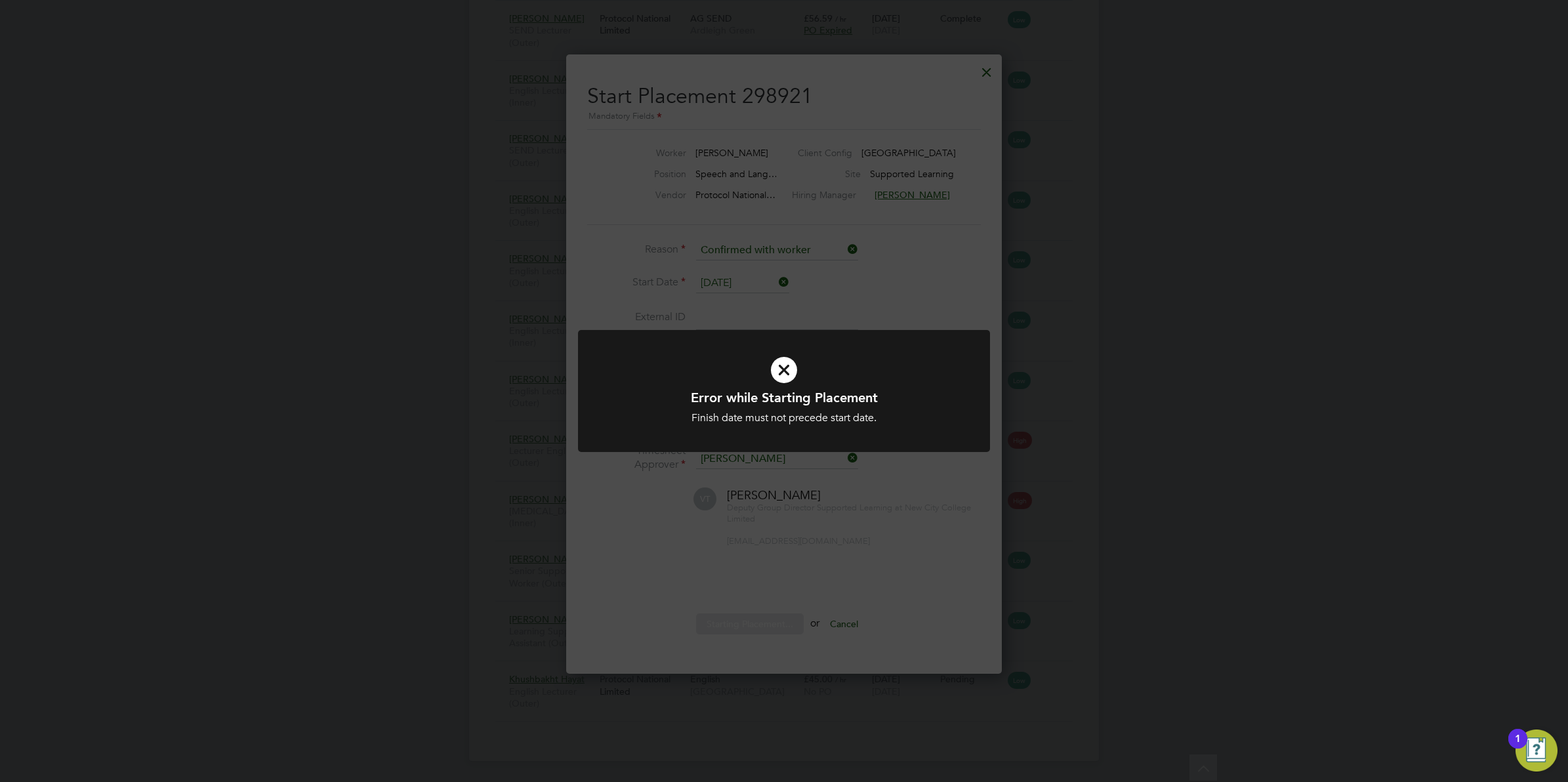
click at [740, 619] on div "Error while Starting Placement Finish date must not precede start date. Cancel …" at bounding box center [784, 391] width 1568 height 782
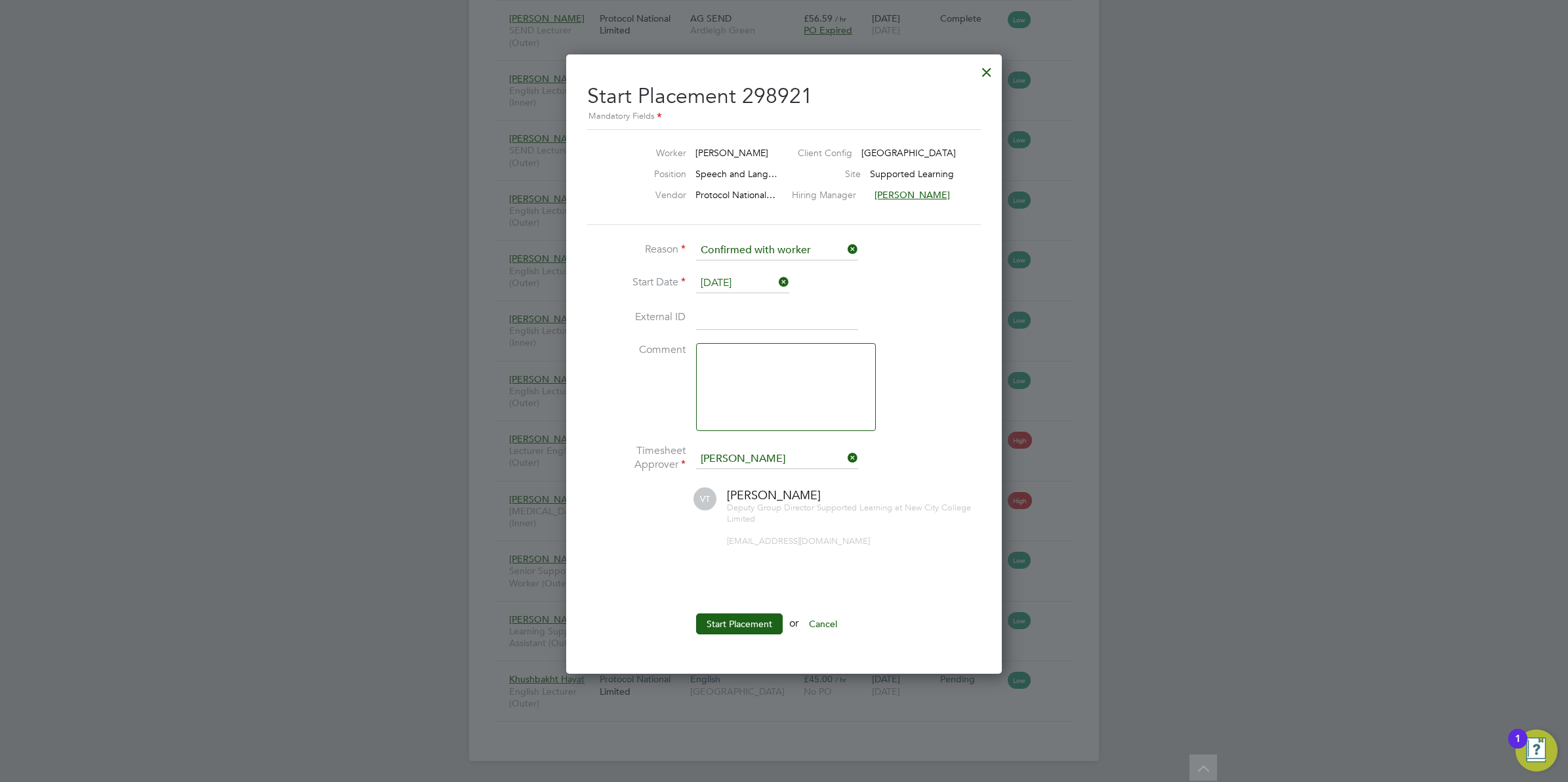
click at [988, 70] on div at bounding box center [986, 69] width 23 height 23
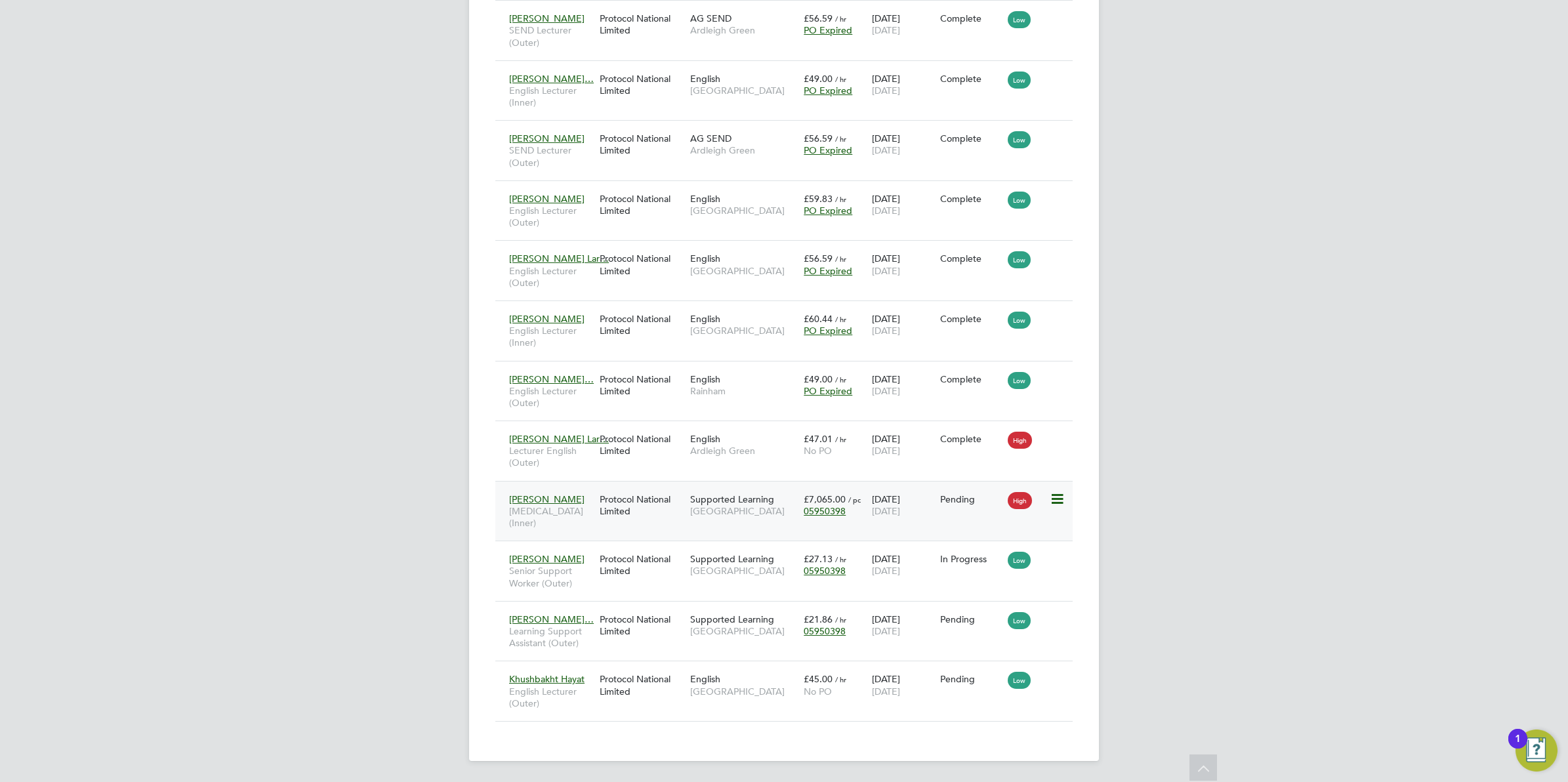
click at [677, 501] on div "Protocol National Limited" at bounding box center [642, 505] width 90 height 37
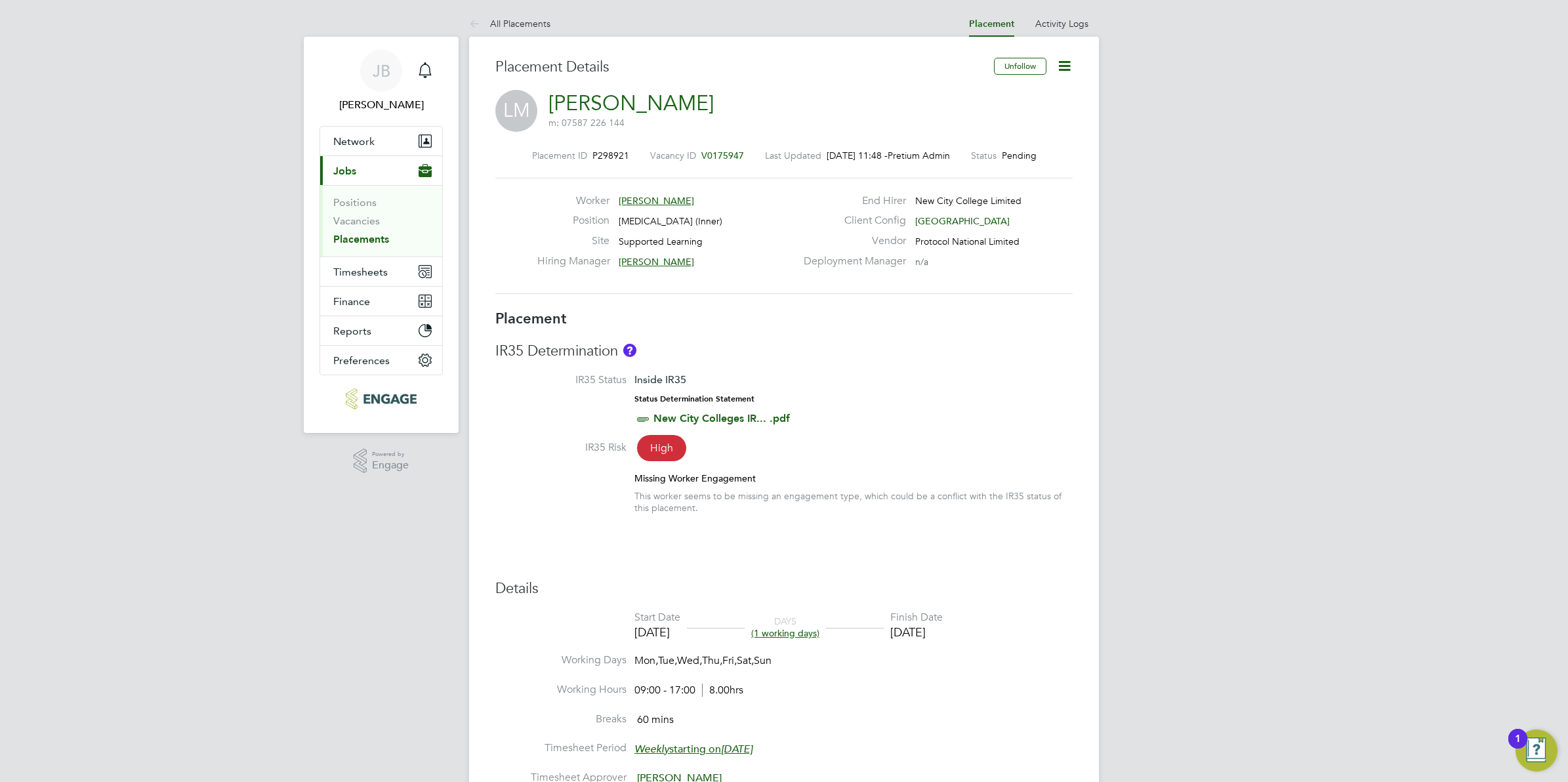
click at [1065, 57] on icon at bounding box center [1064, 65] width 17 height 17
click at [999, 142] on li "Start" at bounding box center [1022, 141] width 97 height 18
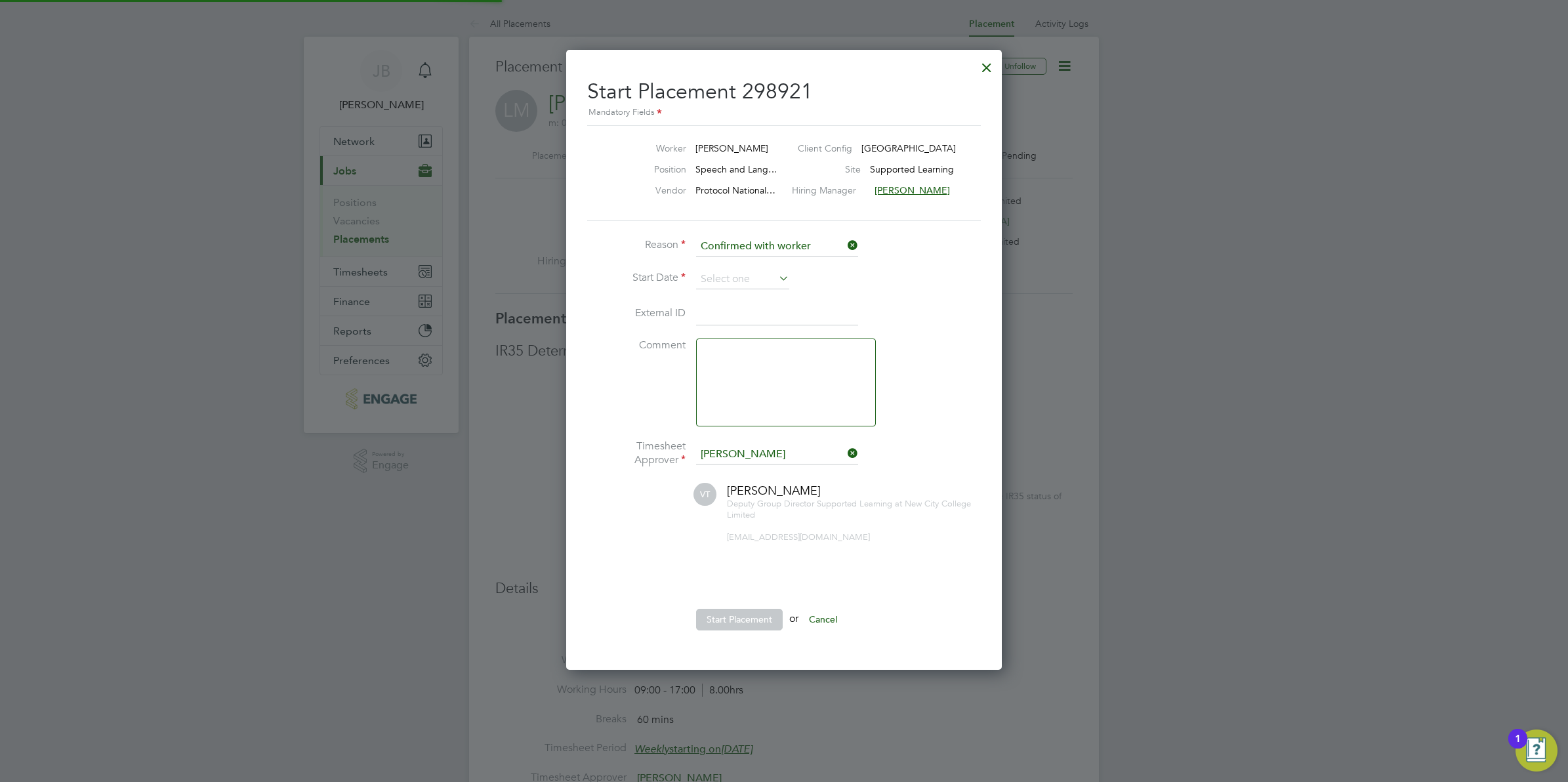
scroll to position [13, 162]
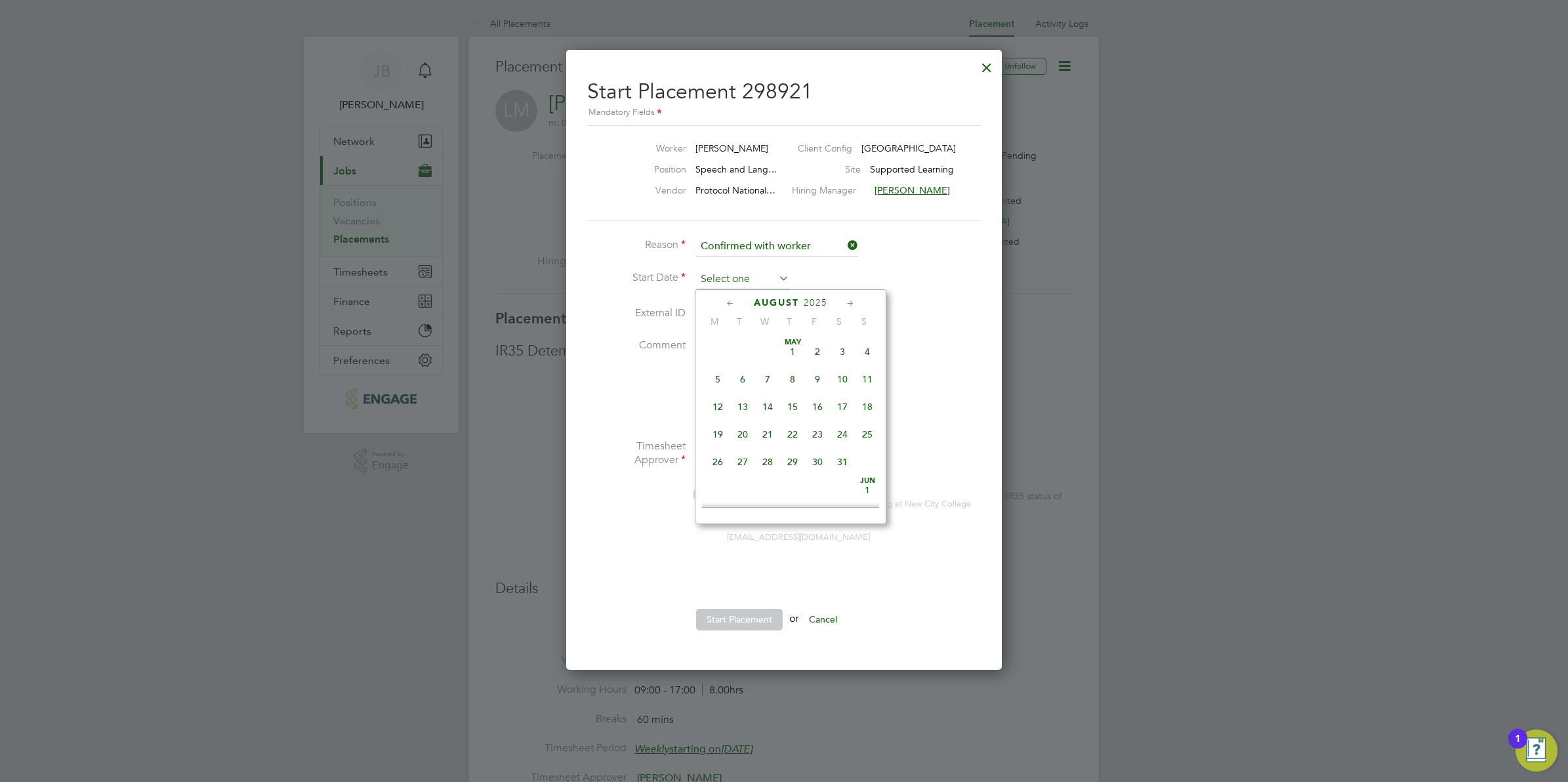
click at [745, 279] on input at bounding box center [743, 279] width 93 height 20
click at [730, 304] on icon at bounding box center [731, 304] width 12 height 15
click at [744, 409] on span "15" at bounding box center [743, 396] width 25 height 25
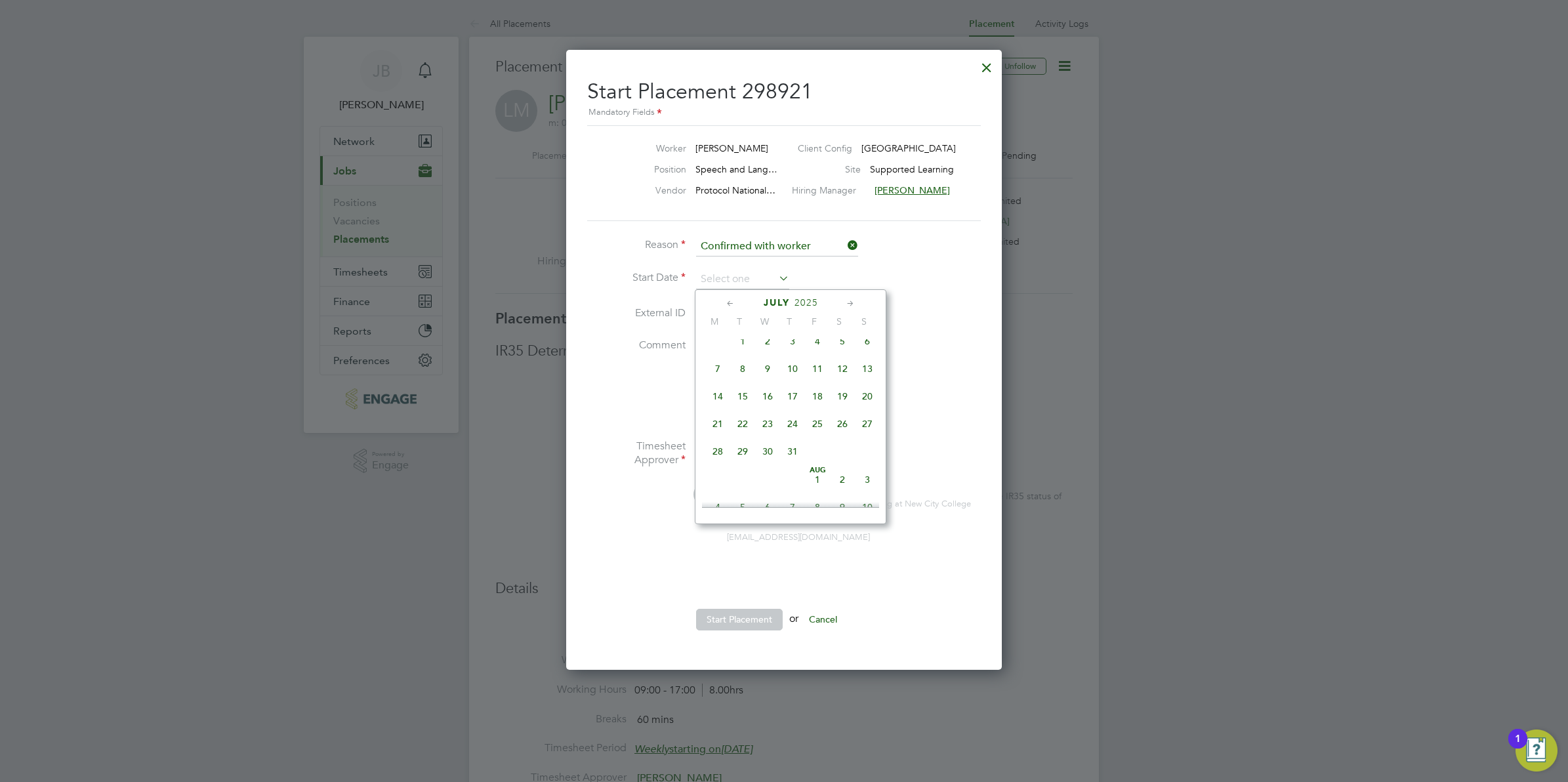
type input "[DATE]"
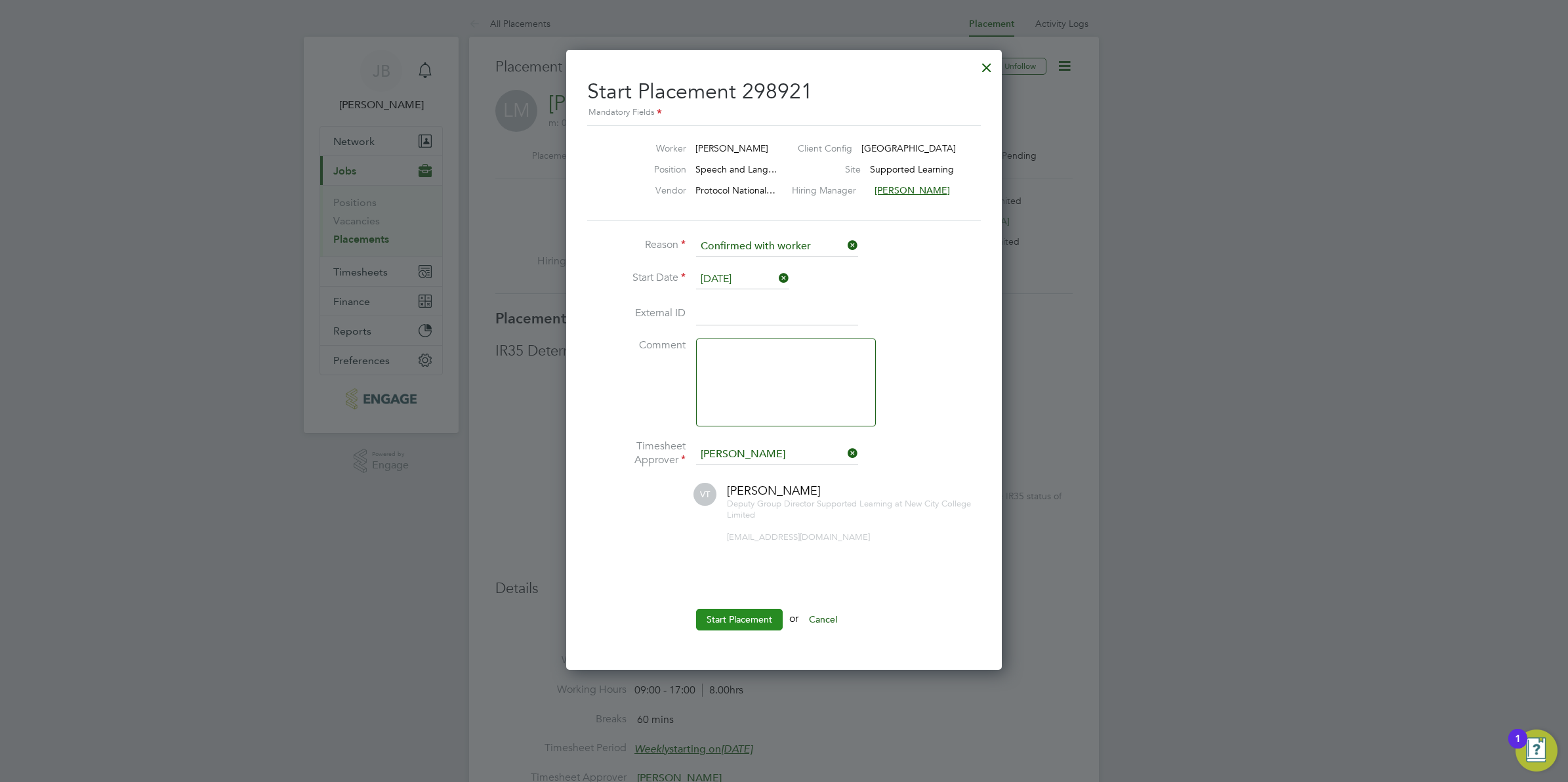
click at [736, 616] on button "Start Placement" at bounding box center [740, 619] width 87 height 21
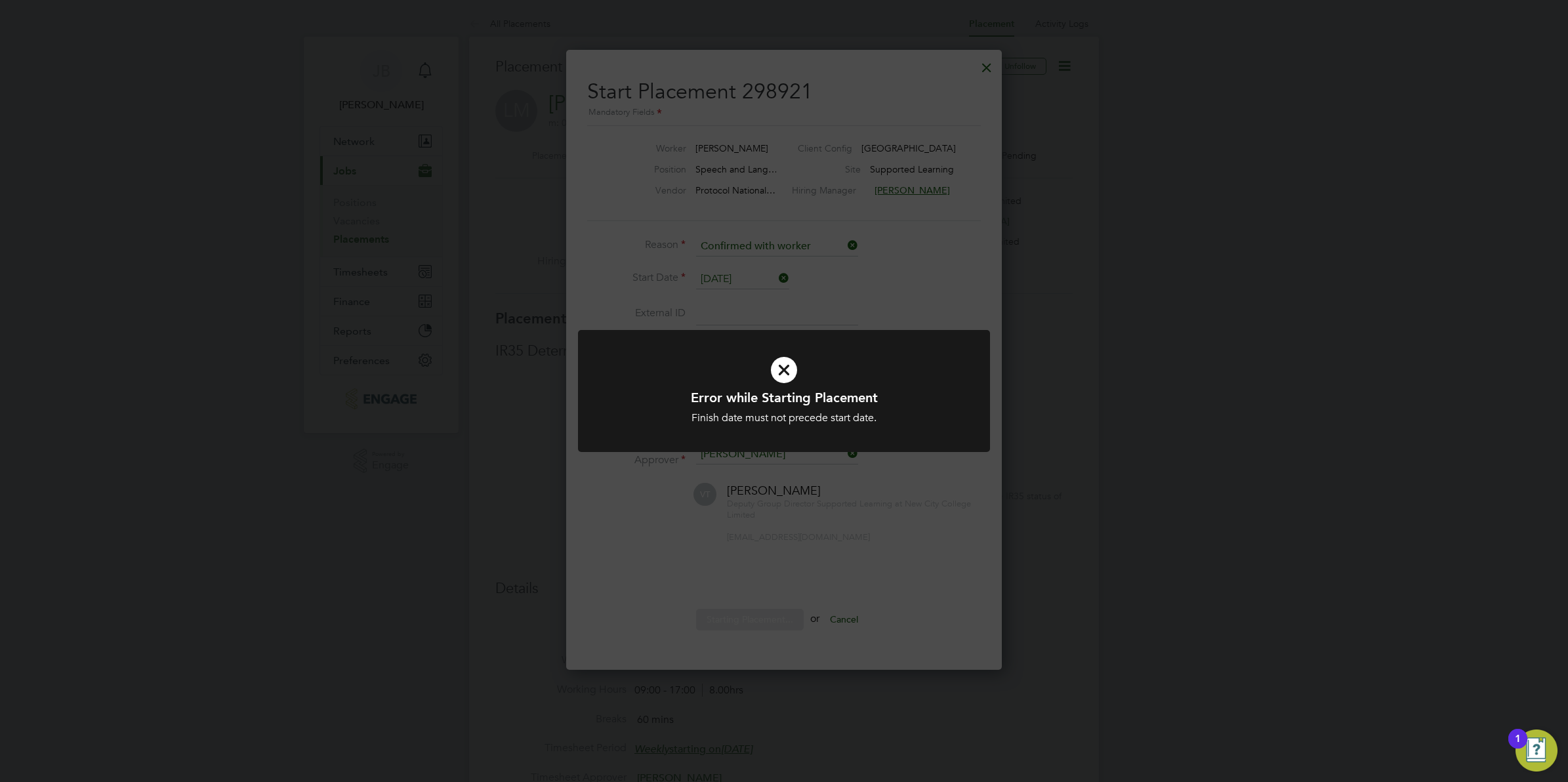
click at [734, 552] on div "Error while Starting Placement Finish date must not precede start date. Cancel …" at bounding box center [784, 391] width 1568 height 782
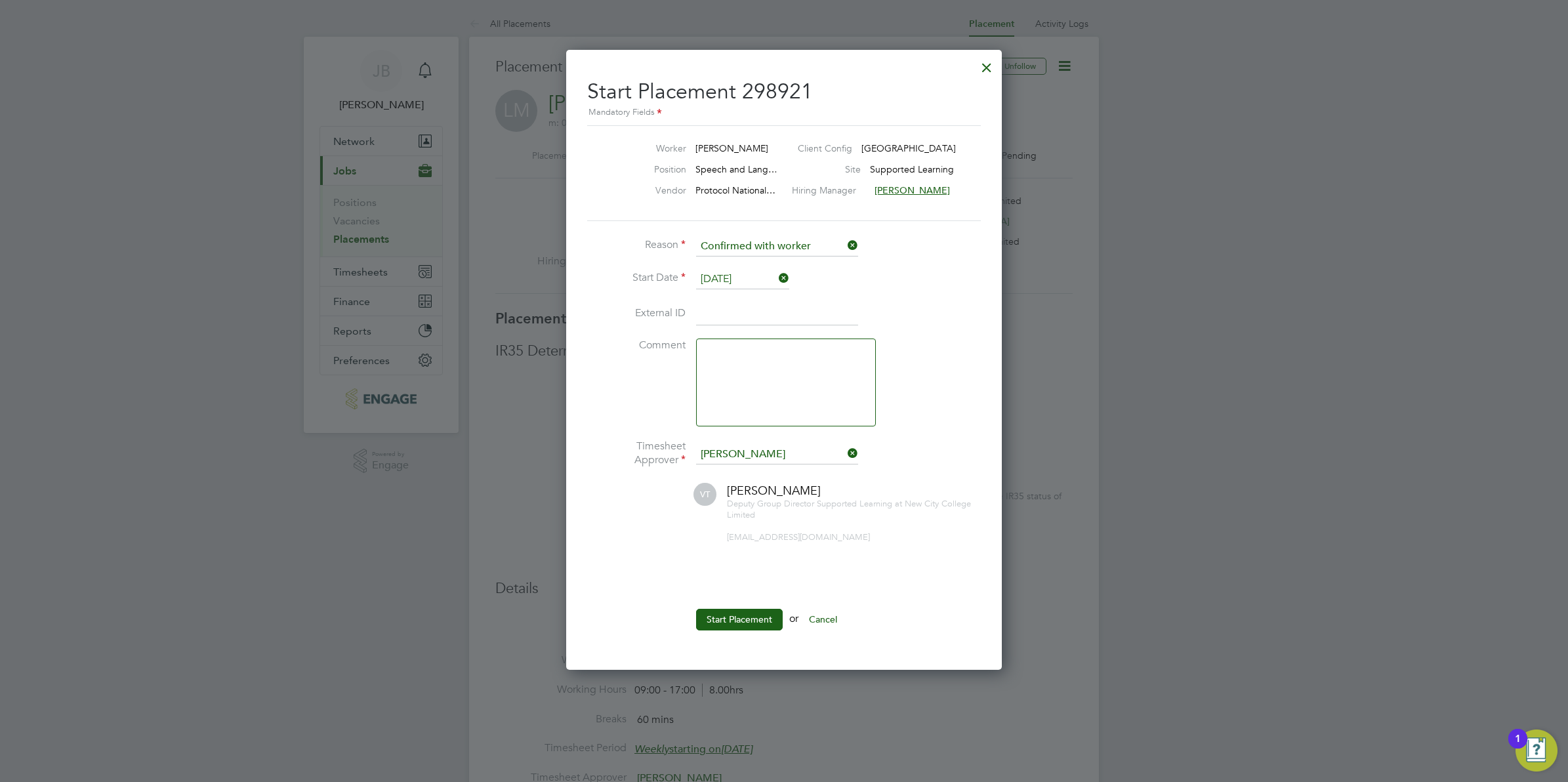
click at [777, 277] on icon at bounding box center [777, 277] width 0 height 18
click at [777, 279] on icon at bounding box center [777, 277] width 0 height 18
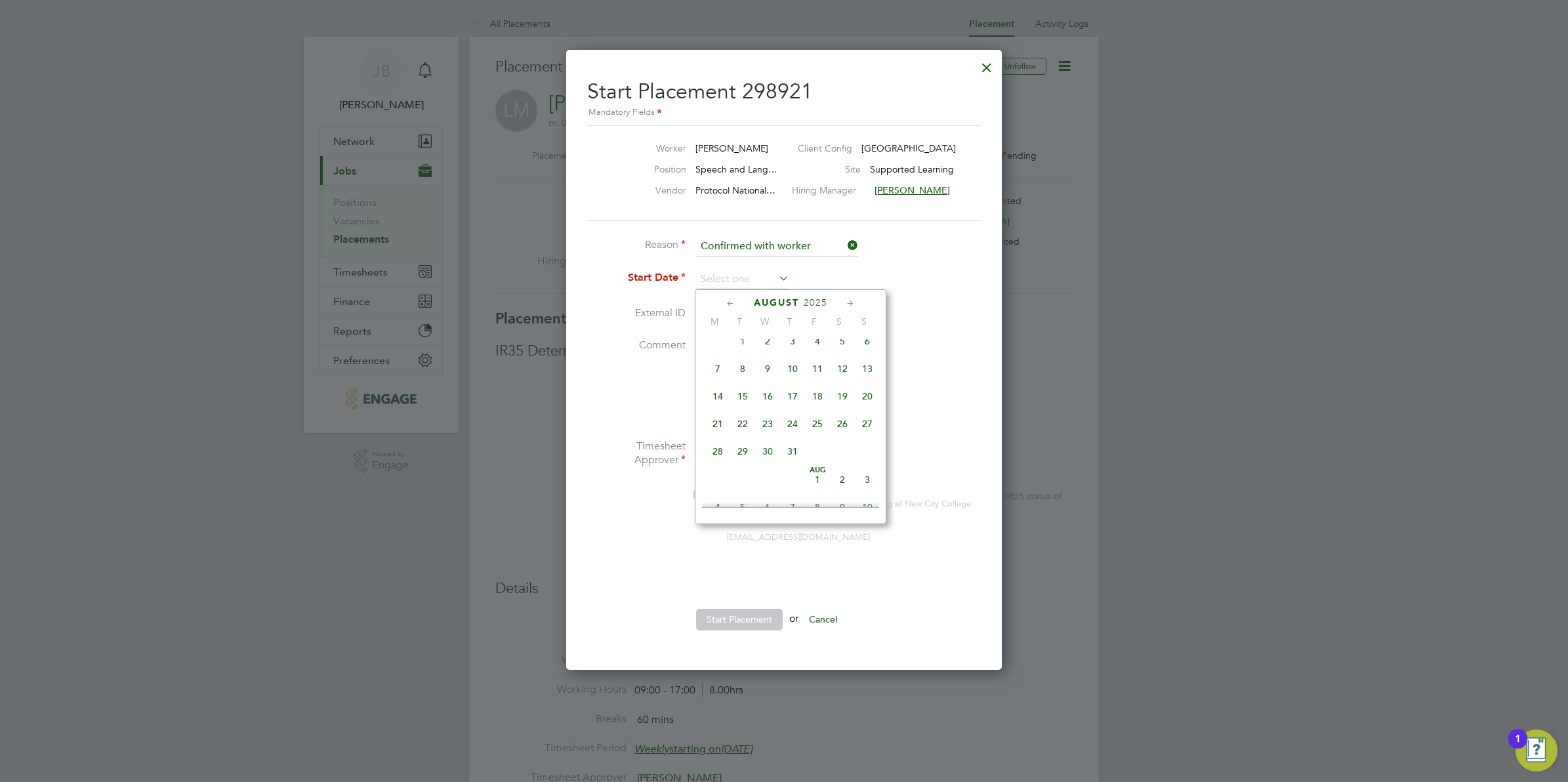
scroll to position [518, 0]
click at [724, 293] on div "[DATE] M T W T F S S [DATE] 2 3 4 5 6 7 8 9 10 11 12 13 14 15 16 17 18 19 20 21…" at bounding box center [791, 407] width 191 height 235
click at [731, 300] on icon at bounding box center [731, 304] width 12 height 15
click at [719, 408] on span "14" at bounding box center [717, 396] width 25 height 25
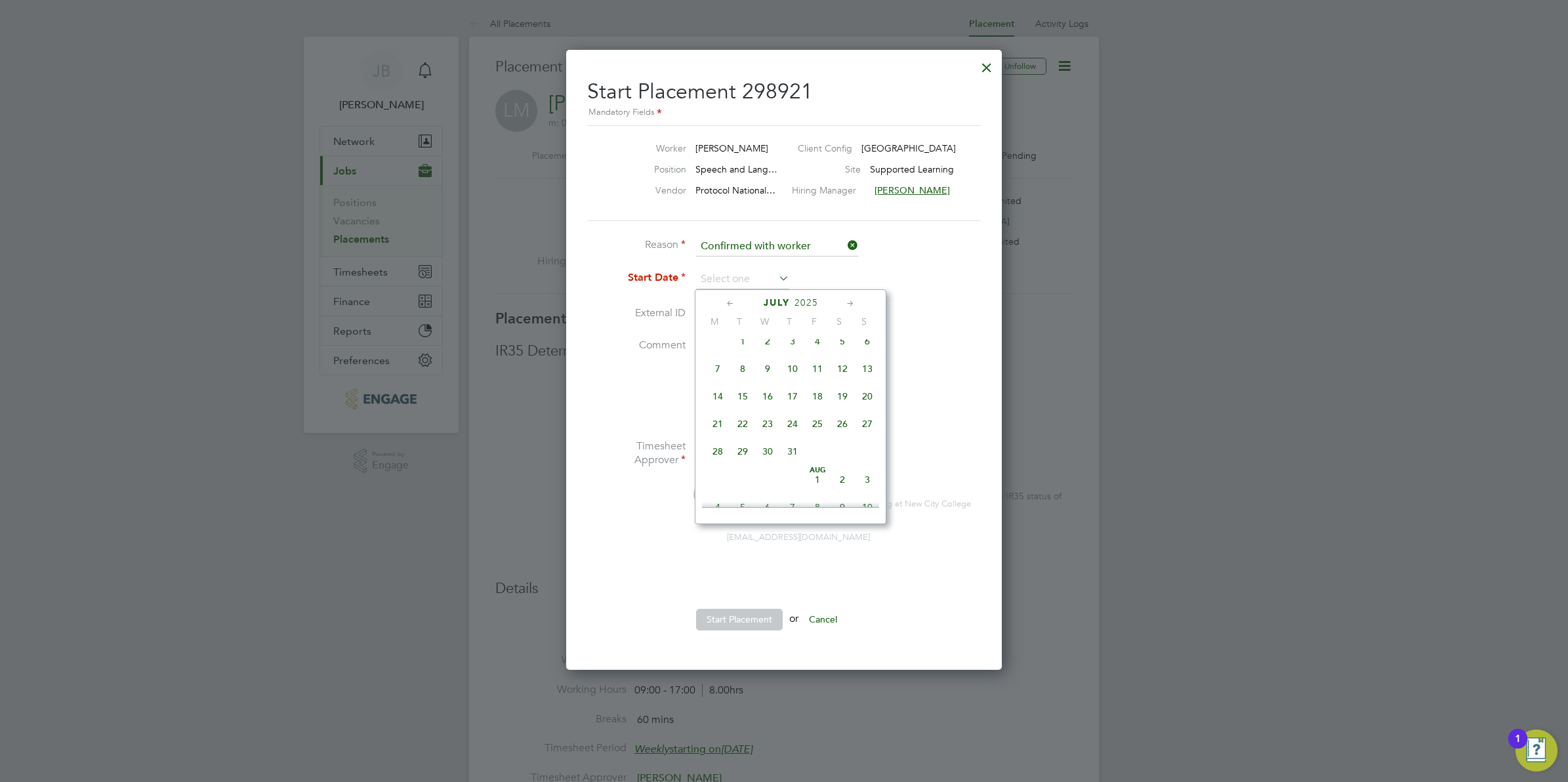
type input "[DATE]"
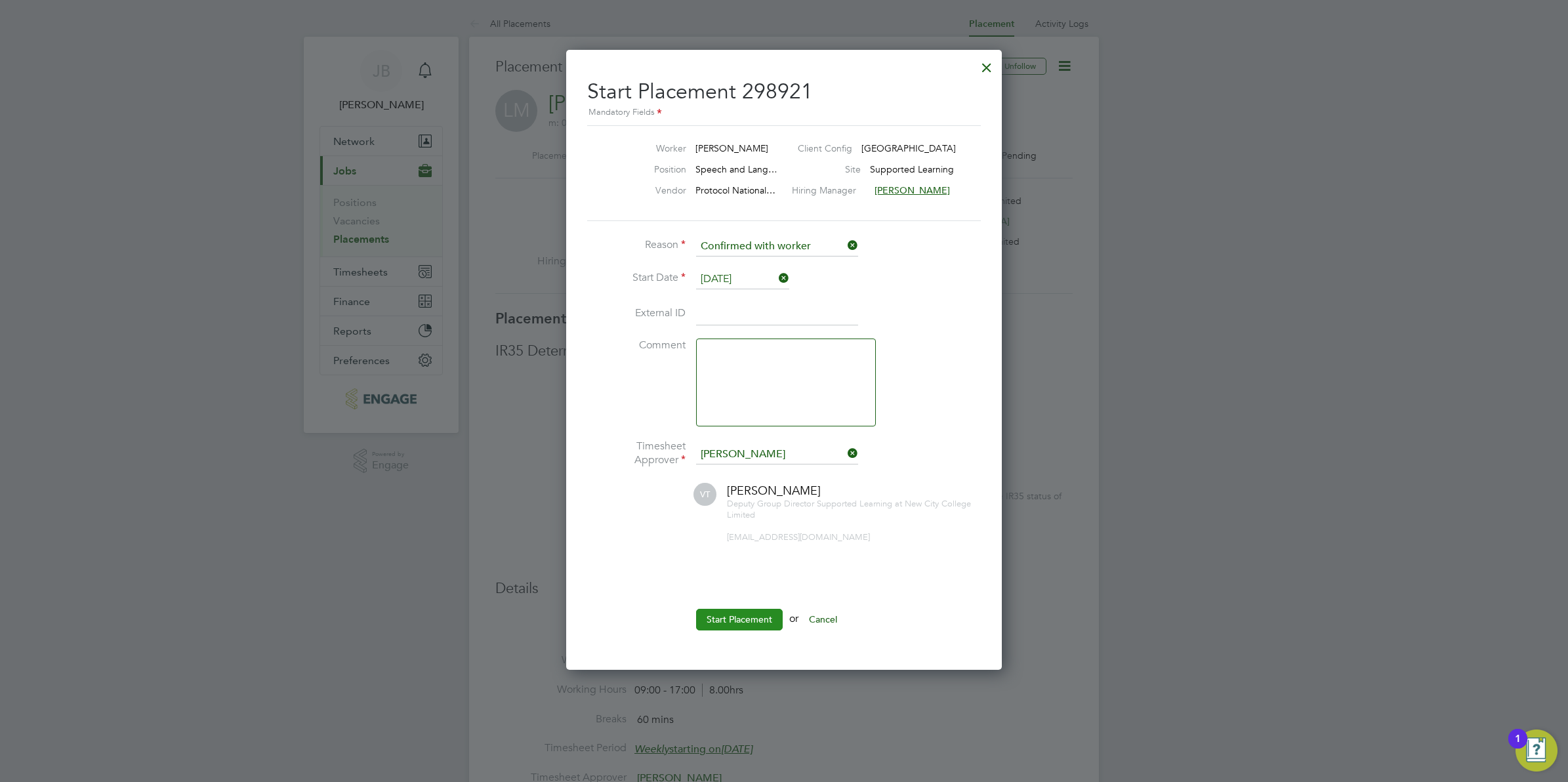
click at [747, 614] on button "Start Placement" at bounding box center [740, 619] width 87 height 21
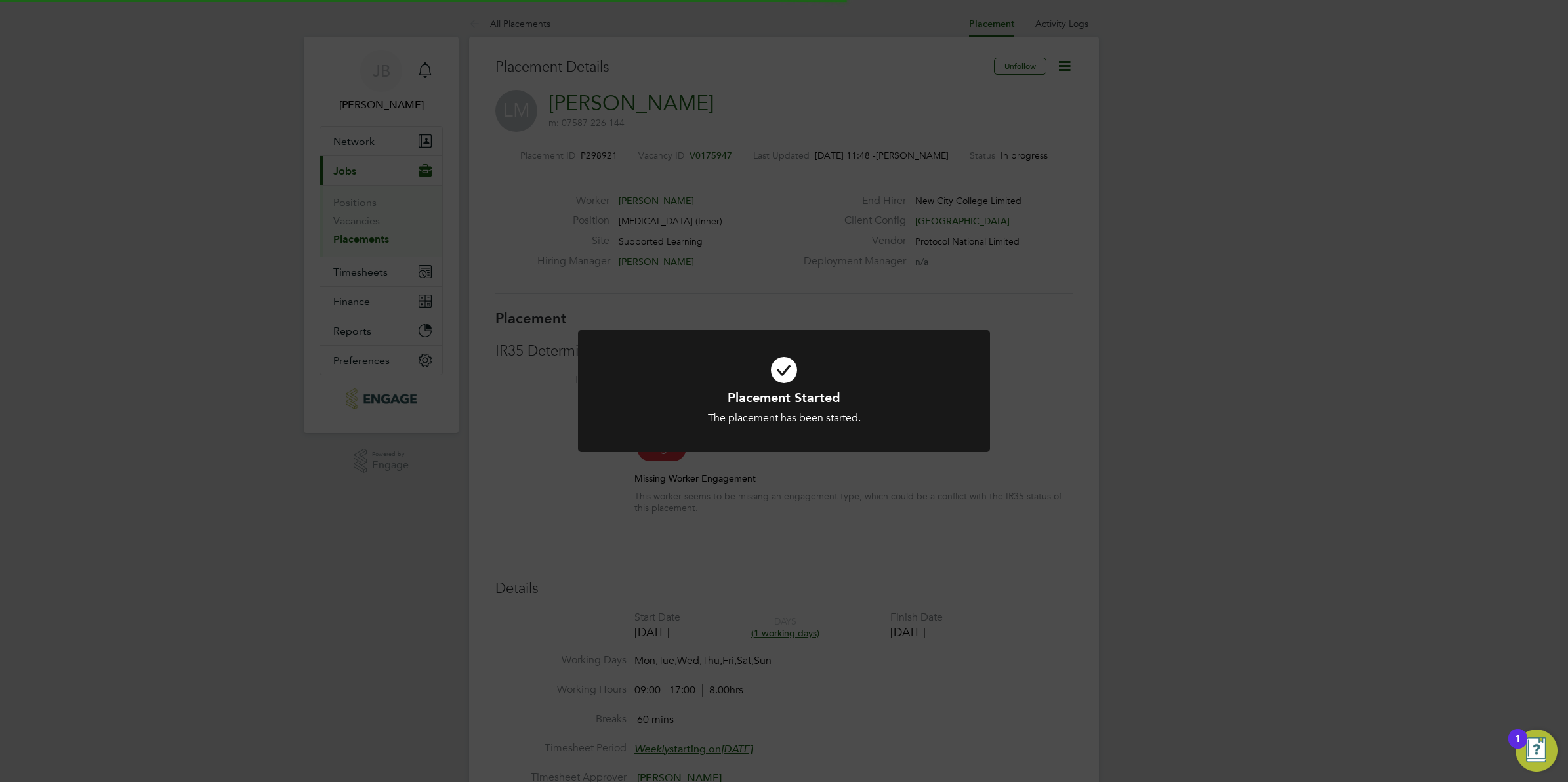
scroll to position [38, 92]
click at [757, 536] on div "Placement Started The placement has been started. Cancel Okay" at bounding box center [784, 391] width 1568 height 782
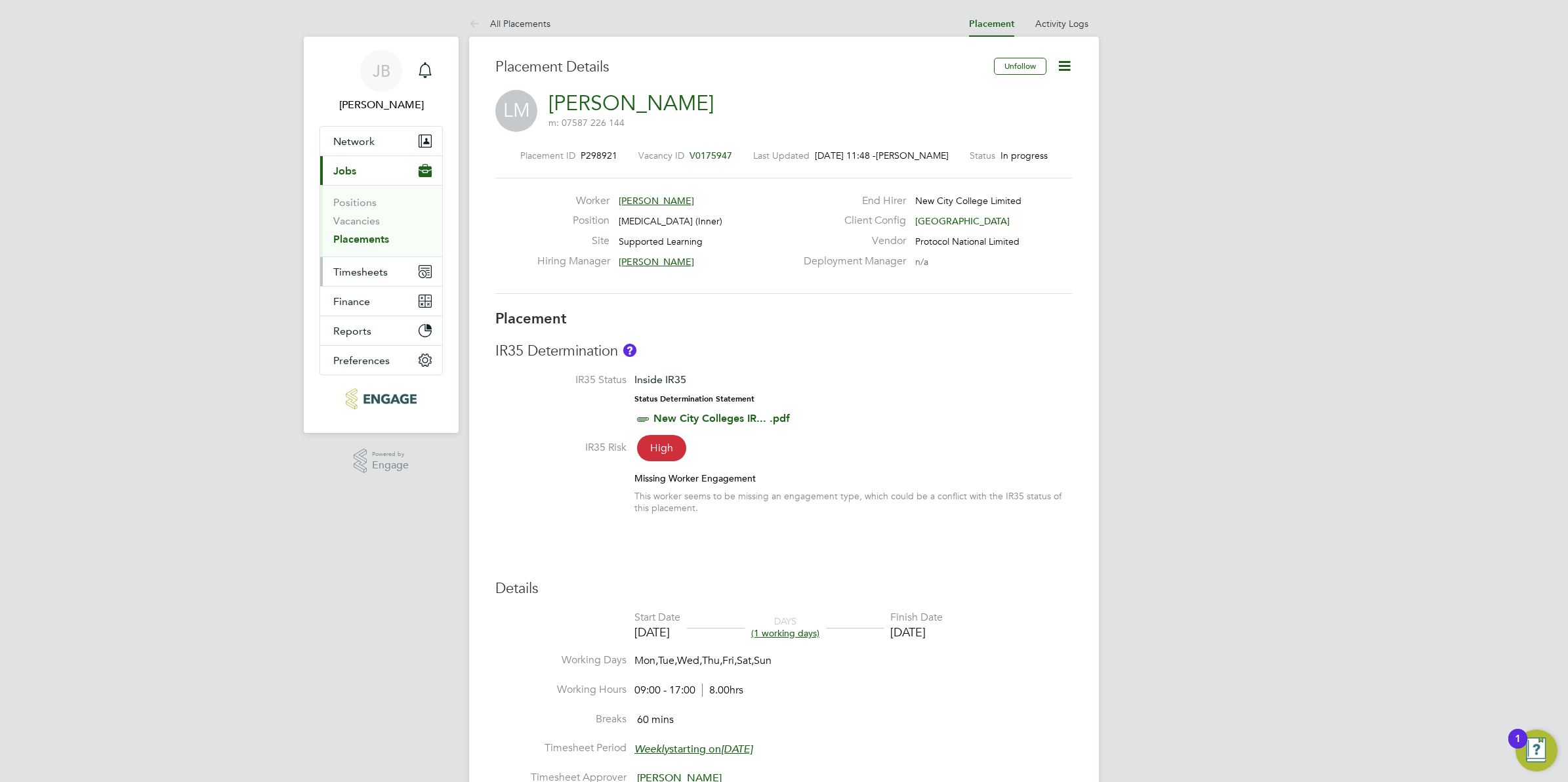
click at [353, 266] on span "Timesheets" at bounding box center [360, 272] width 55 height 12
click at [343, 234] on link "Timesheets" at bounding box center [360, 232] width 55 height 12
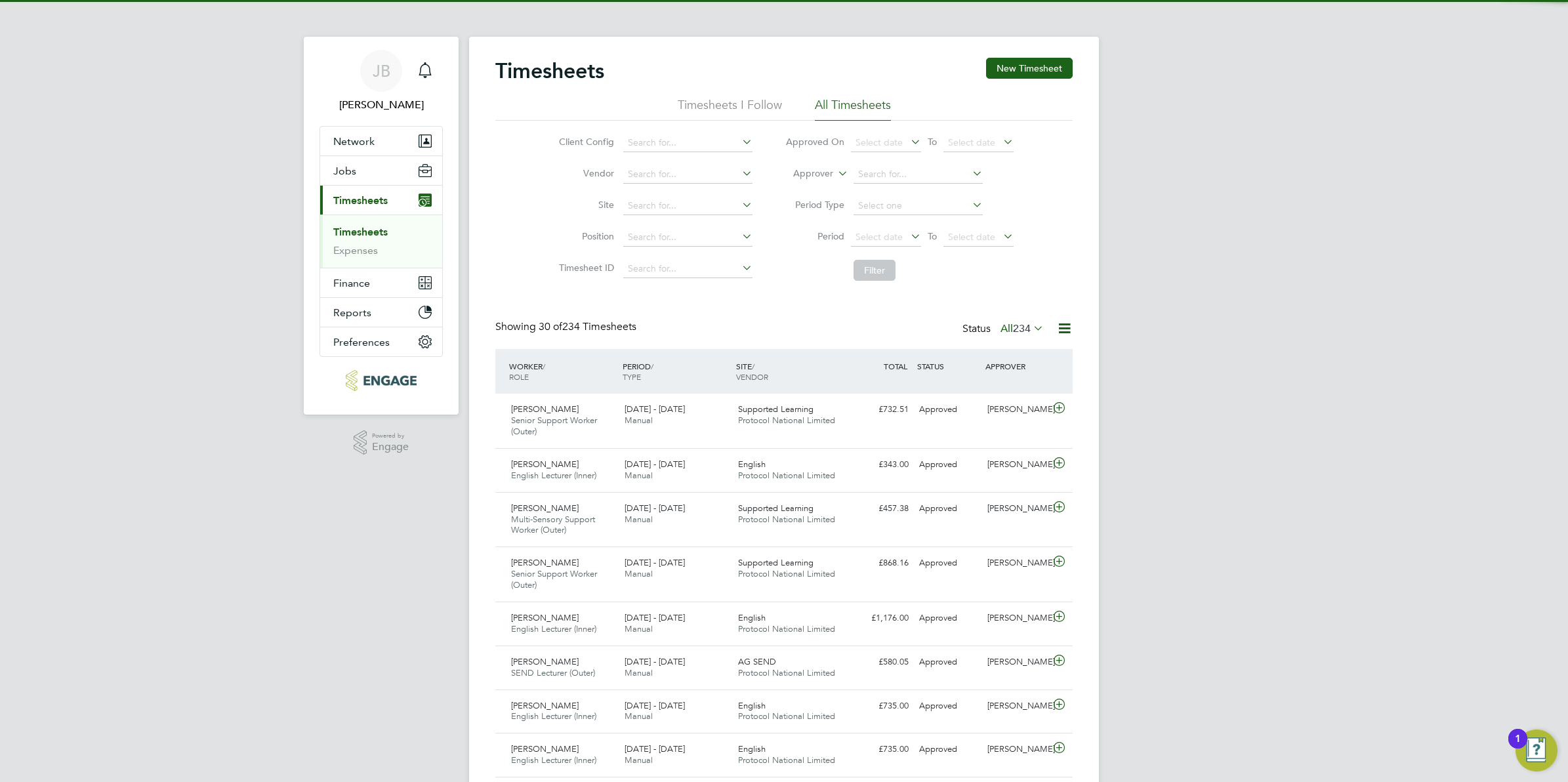
scroll to position [7, 7]
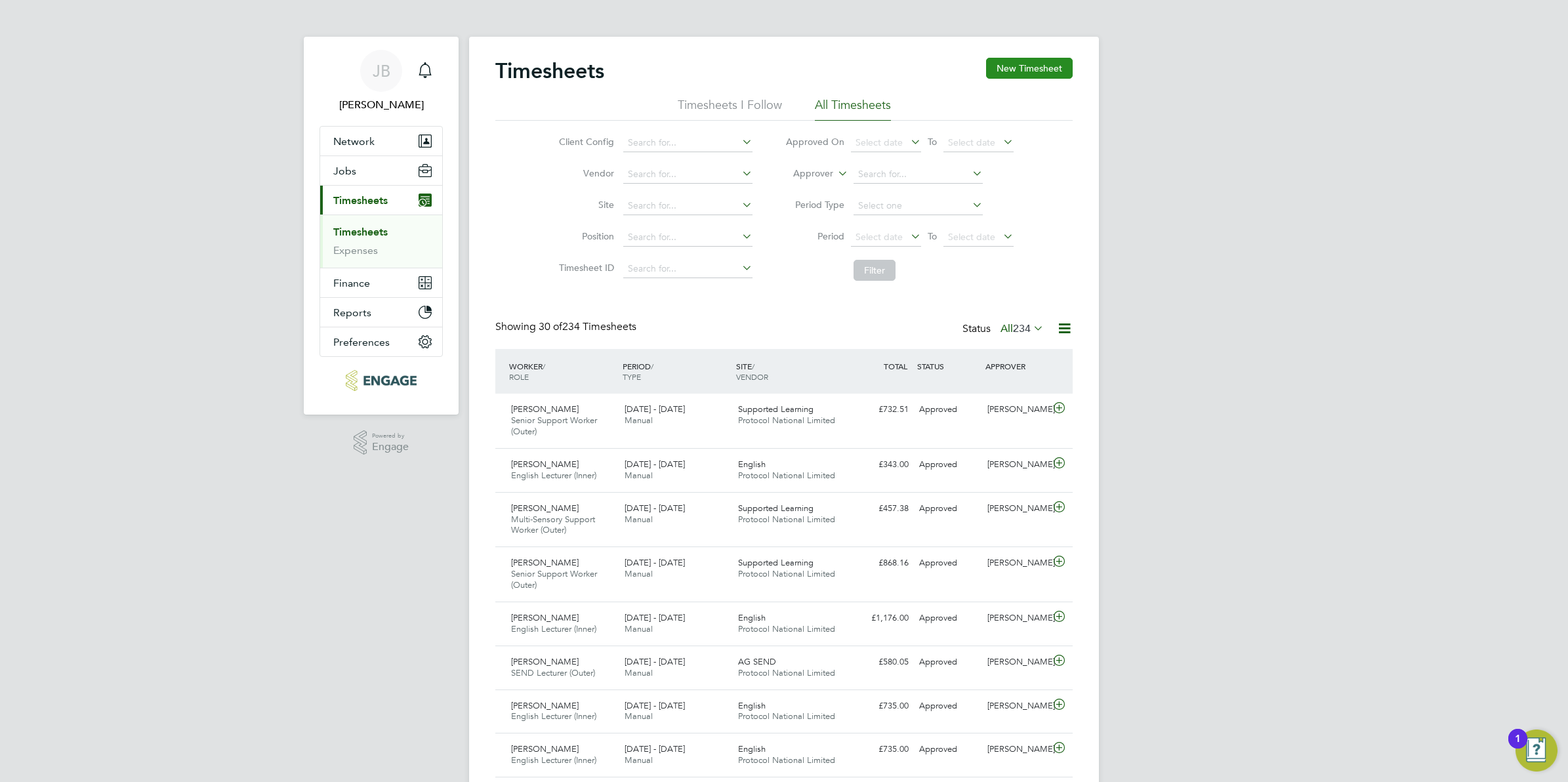
click at [998, 69] on button "New Timesheet" at bounding box center [1030, 68] width 87 height 21
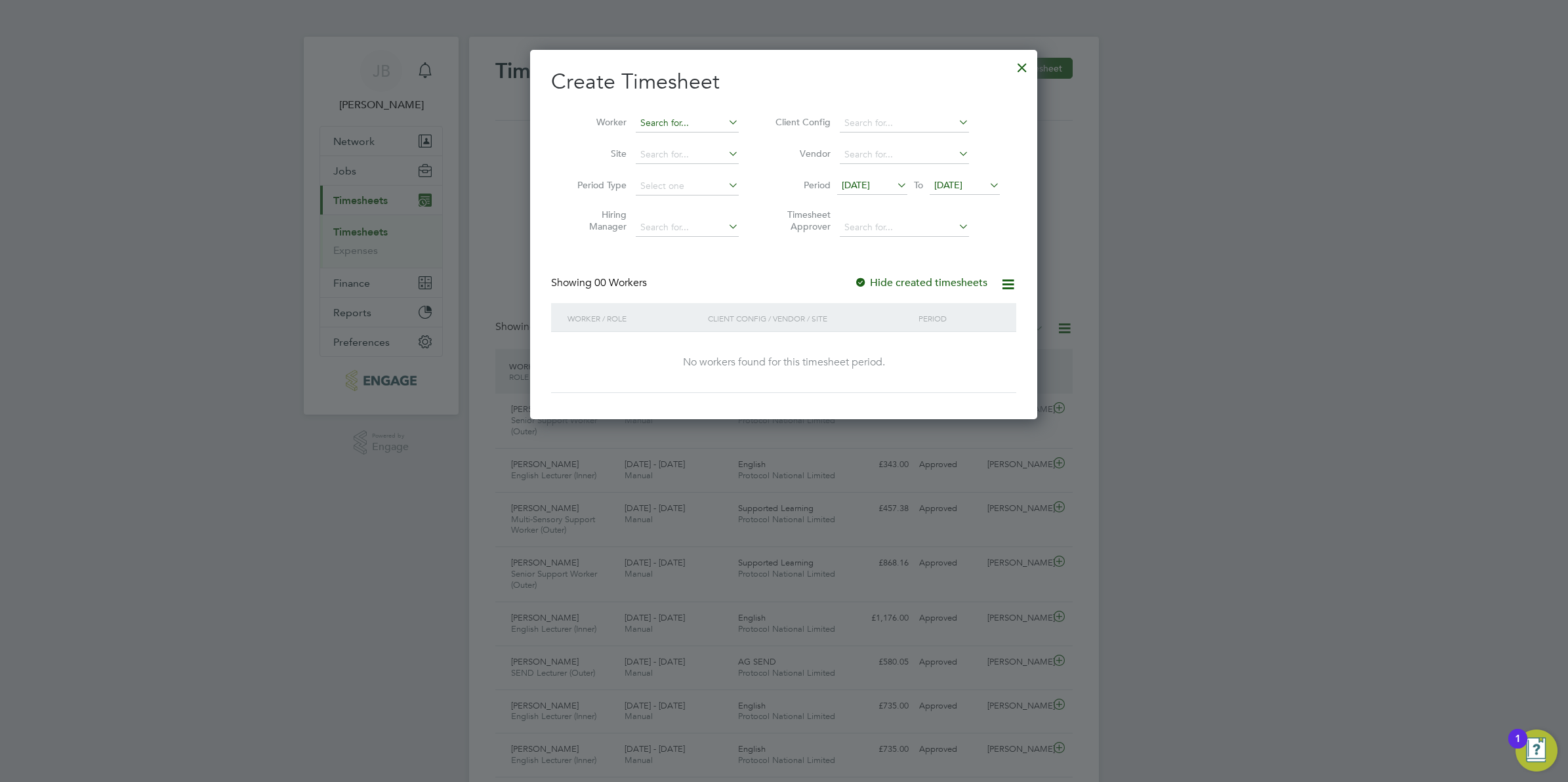
click at [715, 117] on input at bounding box center [687, 123] width 103 height 18
click at [694, 136] on li "Loui [PERSON_NAME]" at bounding box center [687, 141] width 104 height 17
type input "[PERSON_NAME]"
click at [691, 155] on input at bounding box center [687, 155] width 103 height 18
click at [565, 159] on li "Site" at bounding box center [653, 155] width 204 height 31
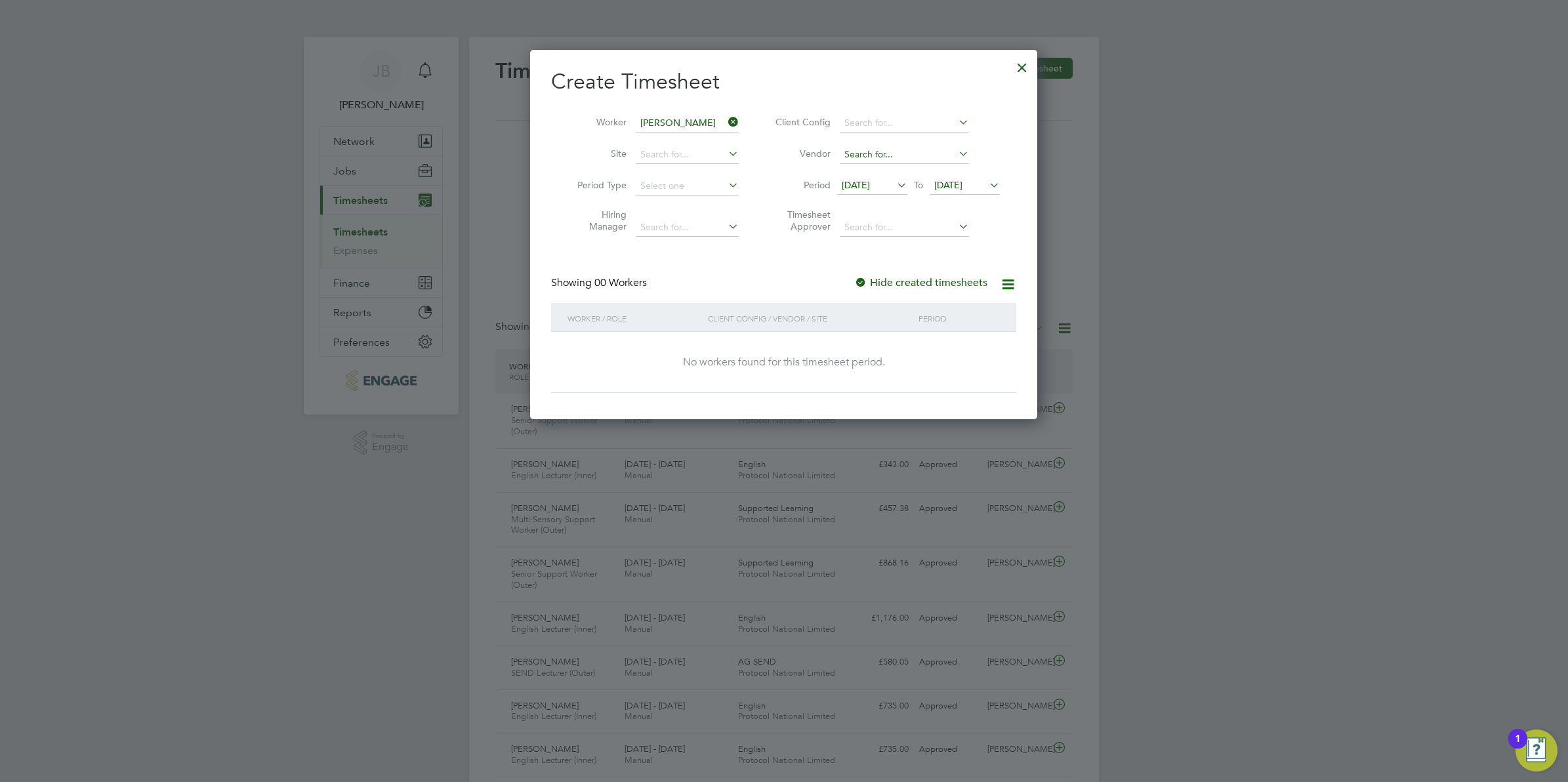
click at [884, 151] on input at bounding box center [904, 155] width 130 height 18
click at [867, 237] on li "Timesheet Approver" at bounding box center [885, 223] width 261 height 42
click at [868, 218] on input at bounding box center [904, 227] width 130 height 18
click at [857, 221] on input at bounding box center [904, 227] width 130 height 18
click at [749, 252] on div "Create Timesheet Worker [PERSON_NAME] Site Period Type Hiring Manager Client Co…" at bounding box center [784, 230] width 465 height 324
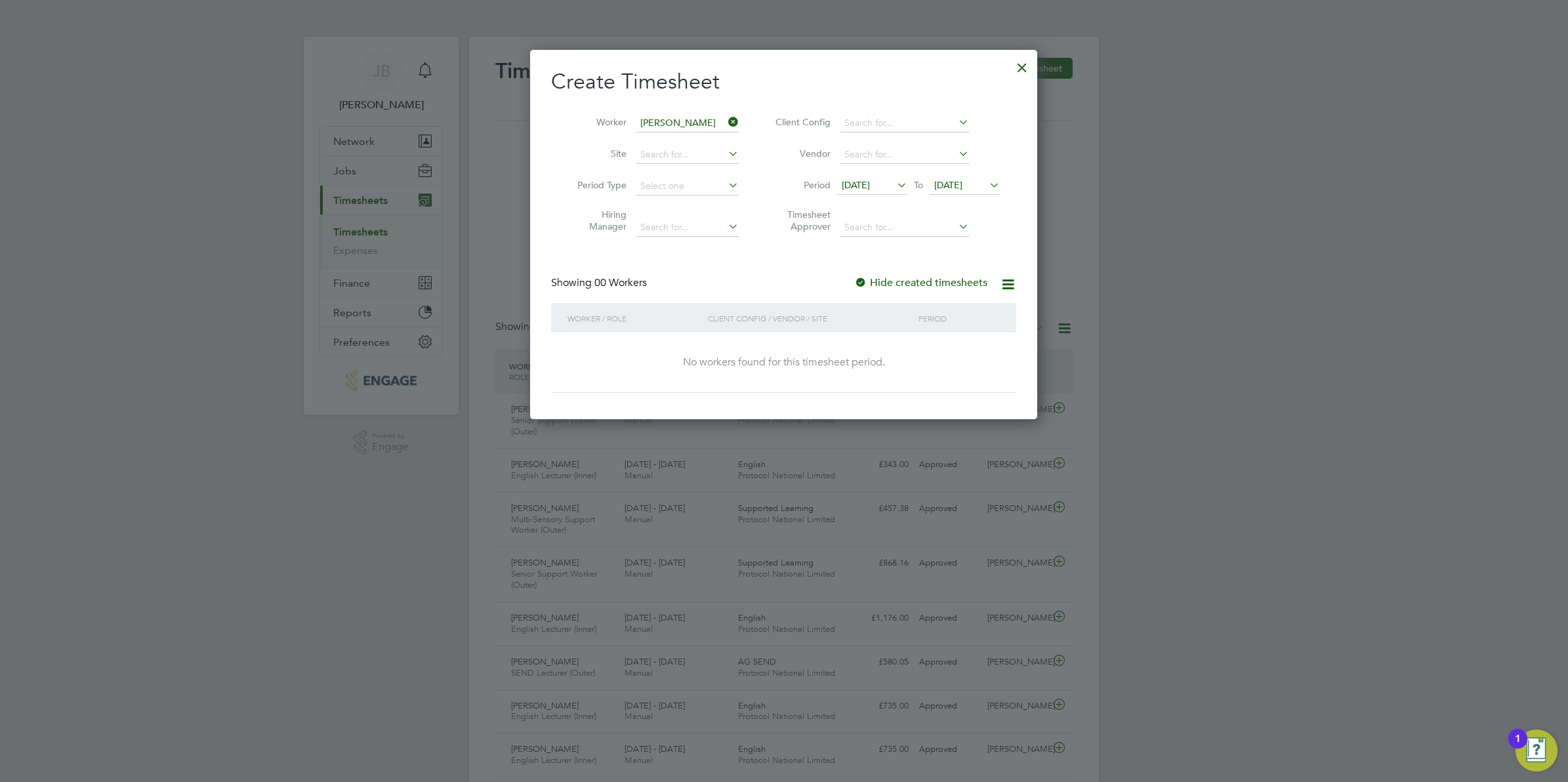
click at [1019, 61] on div at bounding box center [1022, 63] width 23 height 23
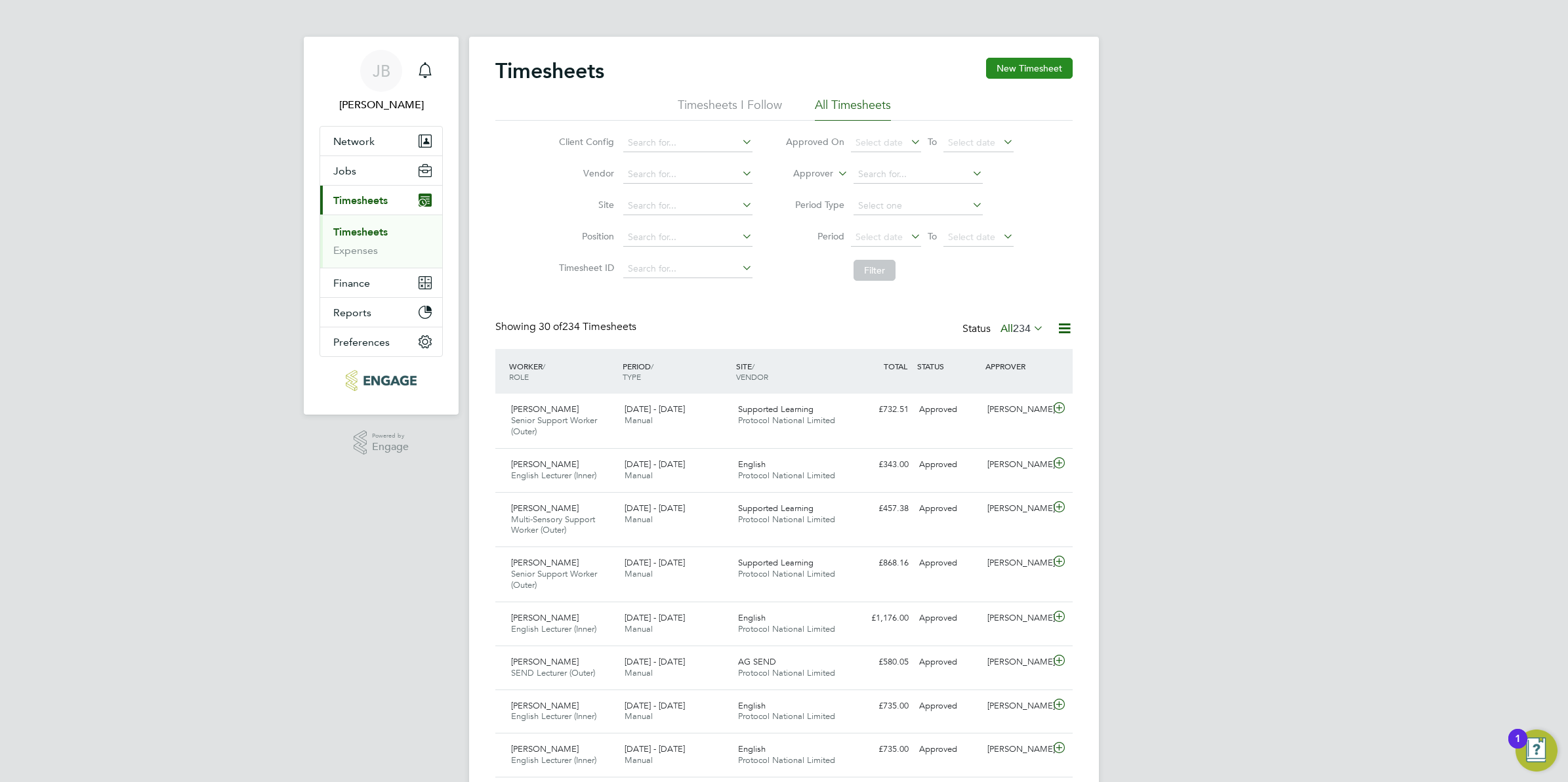
click at [1003, 65] on button "New Timesheet" at bounding box center [1030, 68] width 87 height 21
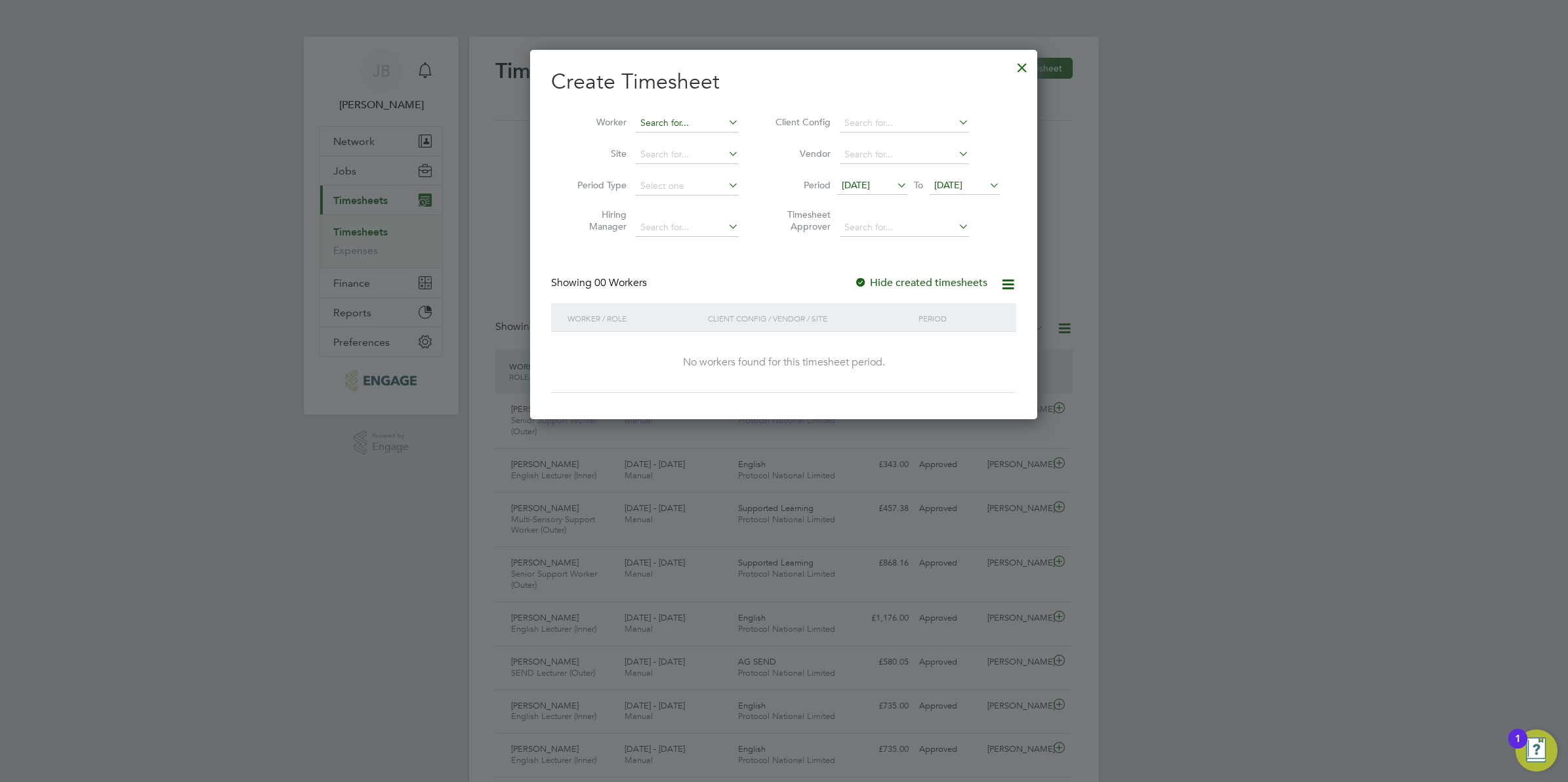
click at [670, 126] on input at bounding box center [687, 123] width 103 height 18
click at [686, 143] on li "Loui [PERSON_NAME]" at bounding box center [687, 141] width 104 height 17
type input "[PERSON_NAME]"
click at [690, 156] on input at bounding box center [687, 155] width 103 height 18
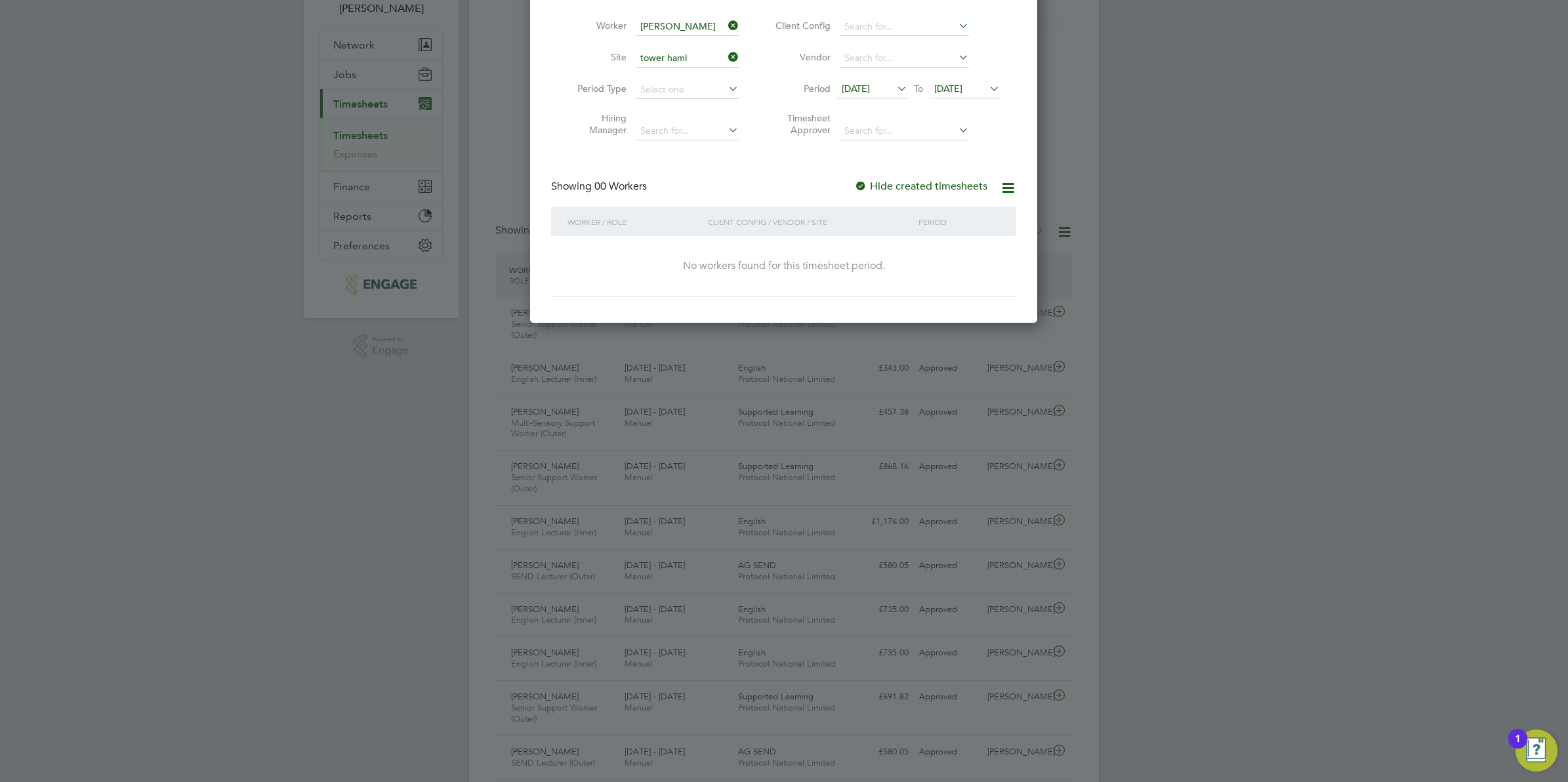
click at [664, 76] on li "AS - 14-16 provisions" at bounding box center [735, 76] width 200 height 17
type input "AS - 14-16 provisions"
click at [664, 87] on input at bounding box center [687, 90] width 103 height 18
click at [657, 118] on li "Week" at bounding box center [687, 124] width 104 height 17
type input "Week"
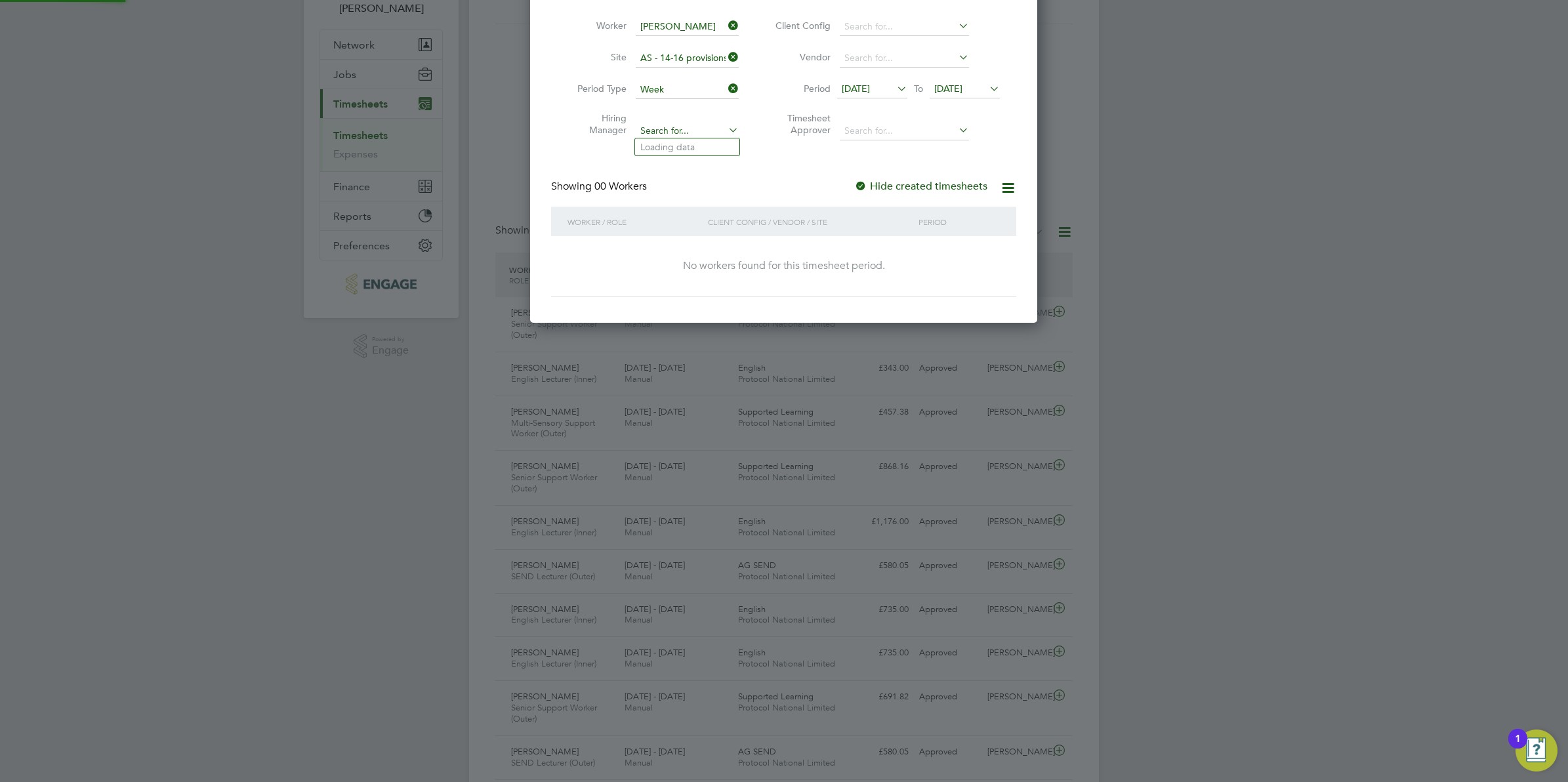
click at [666, 124] on input at bounding box center [687, 130] width 103 height 18
click at [667, 143] on li "[DATE] ie Strong" at bounding box center [687, 147] width 104 height 17
type input "[PERSON_NAME]"
click at [860, 130] on input at bounding box center [904, 130] width 130 height 18
click at [861, 148] on b "Natalie" at bounding box center [883, 147] width 77 height 11
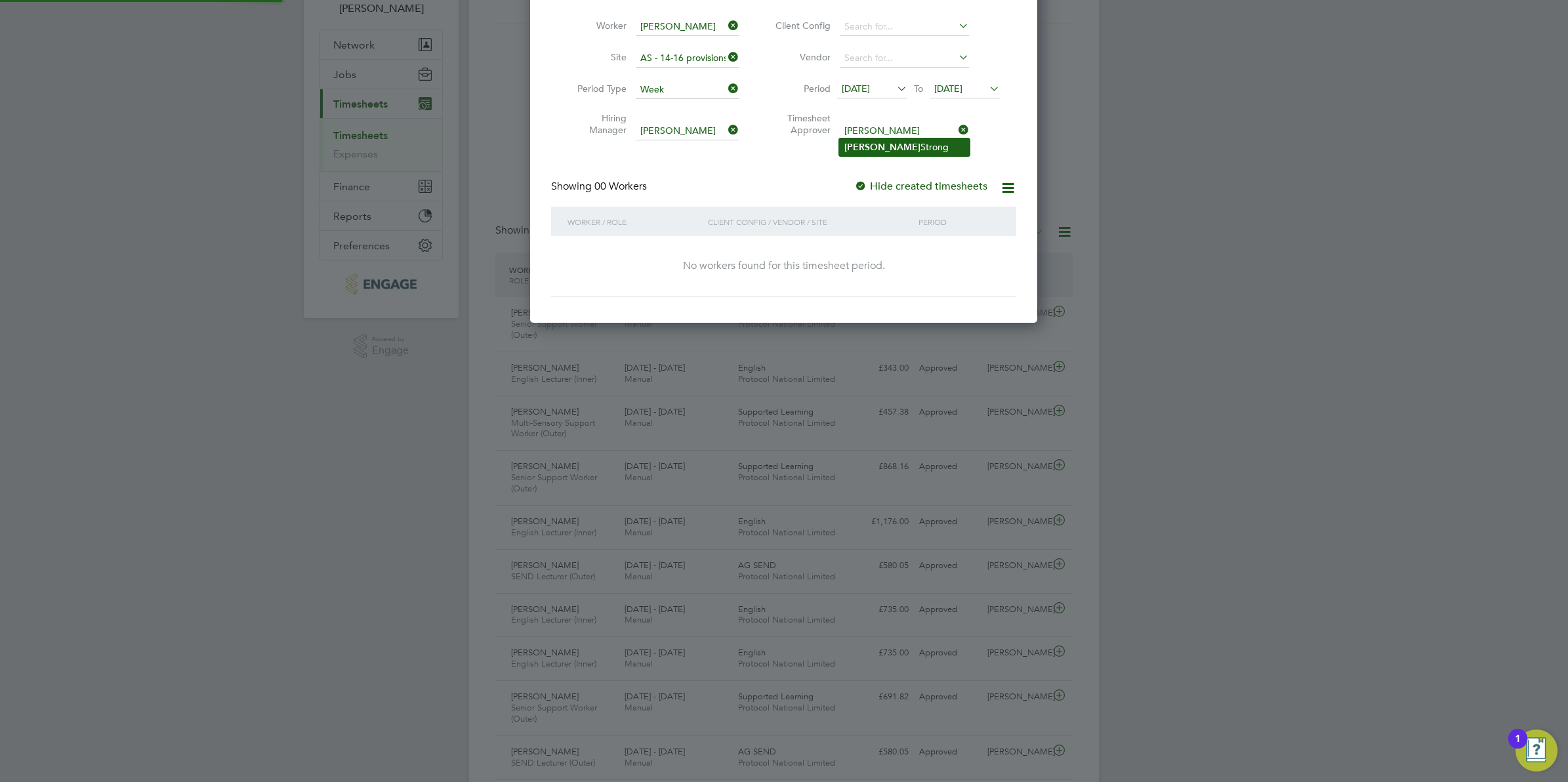
type input "Natalie Strong"
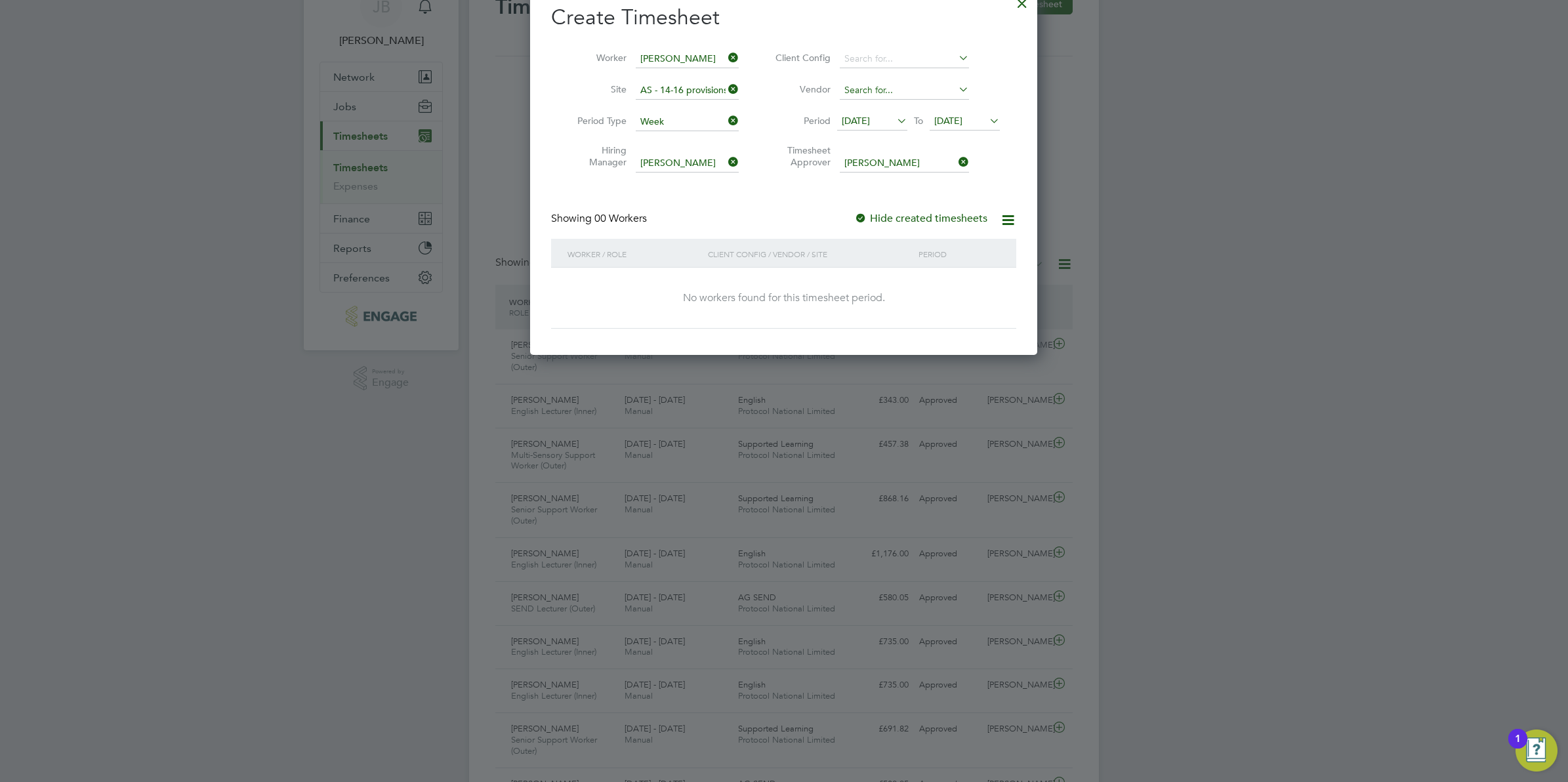
click at [864, 84] on input at bounding box center [904, 90] width 130 height 18
click at [870, 59] on input at bounding box center [904, 58] width 130 height 18
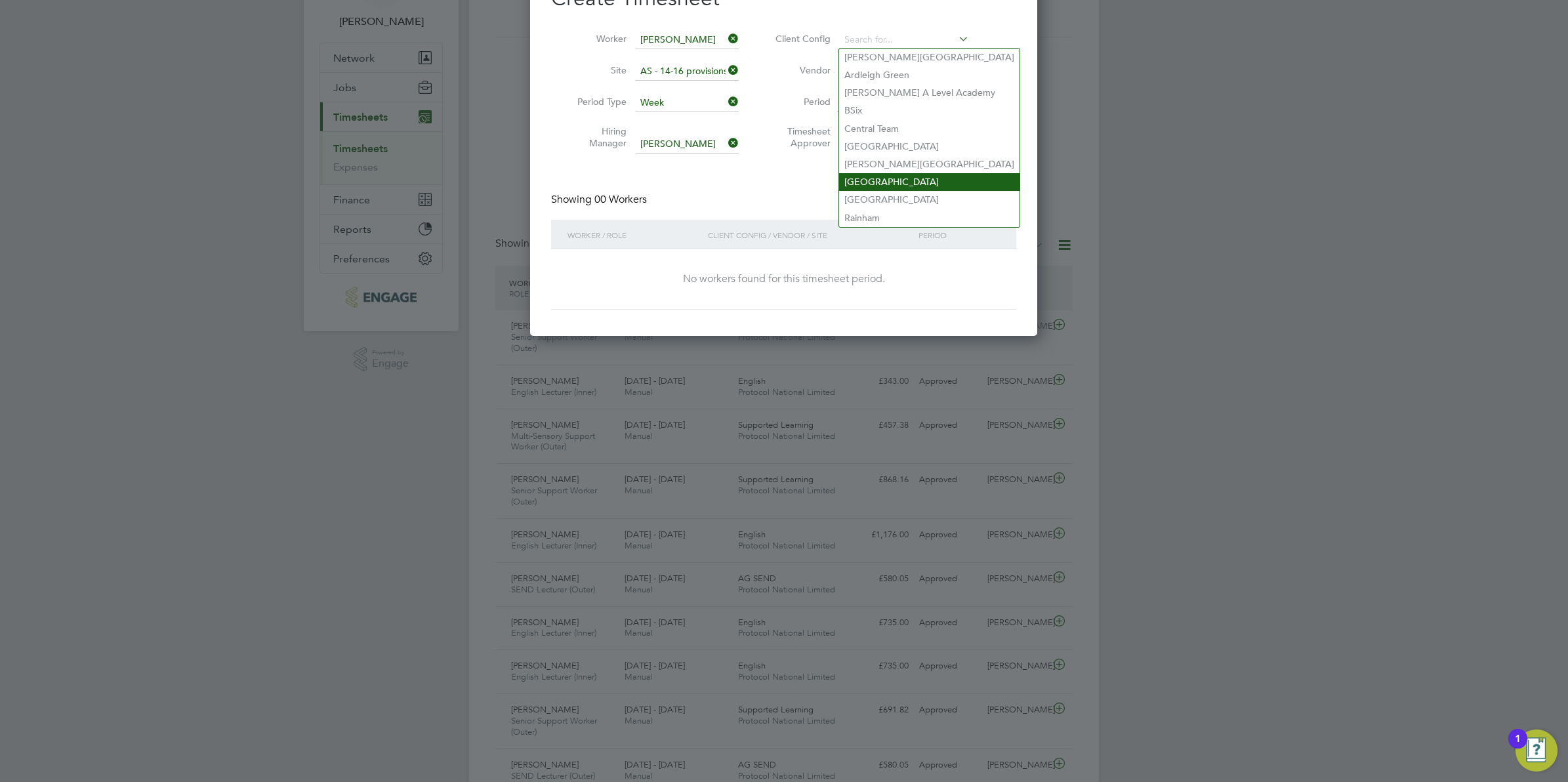
scroll to position [85, 0]
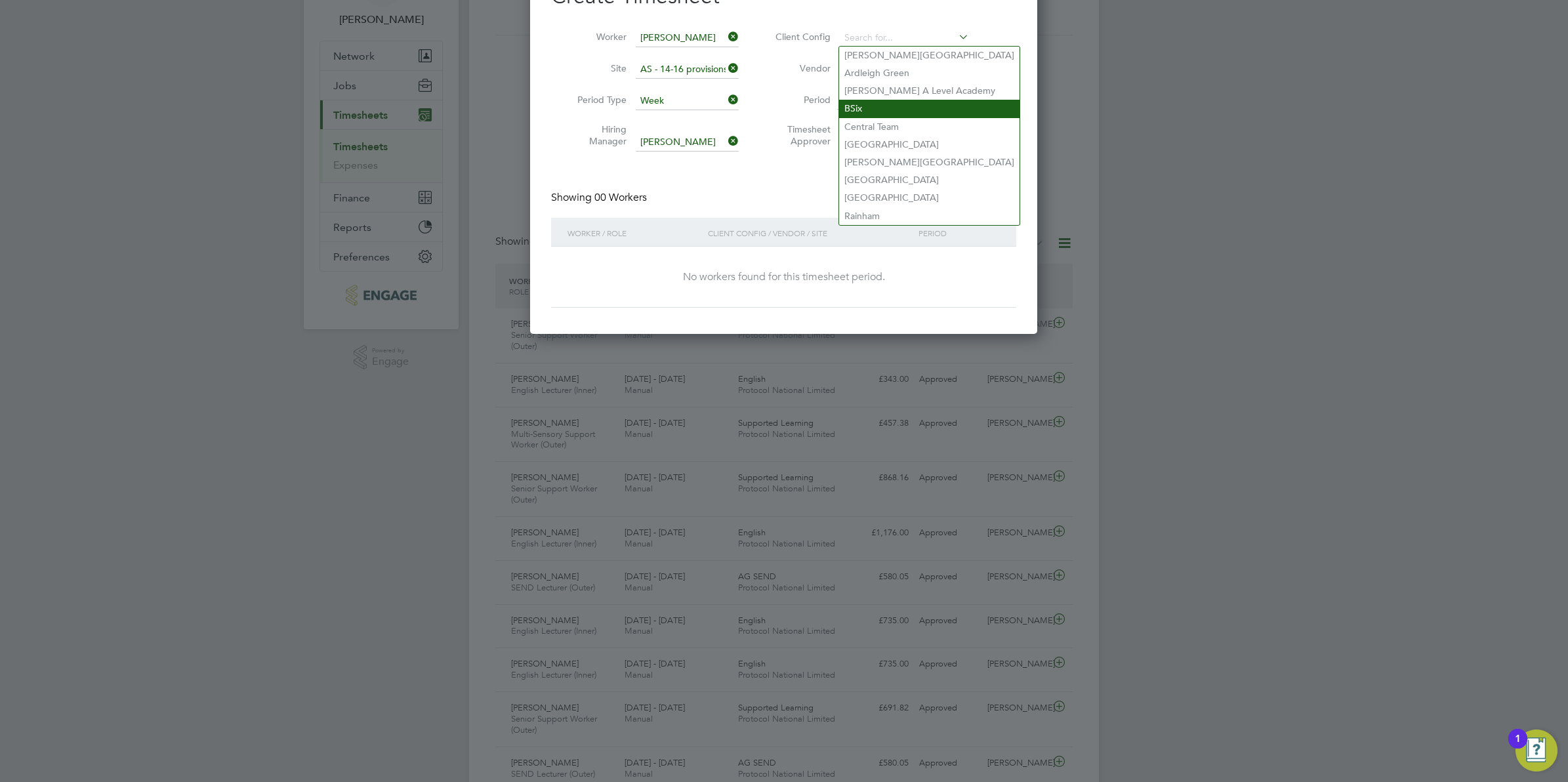
click at [871, 105] on li "BSix" at bounding box center [929, 109] width 180 height 17
type input "BSix"
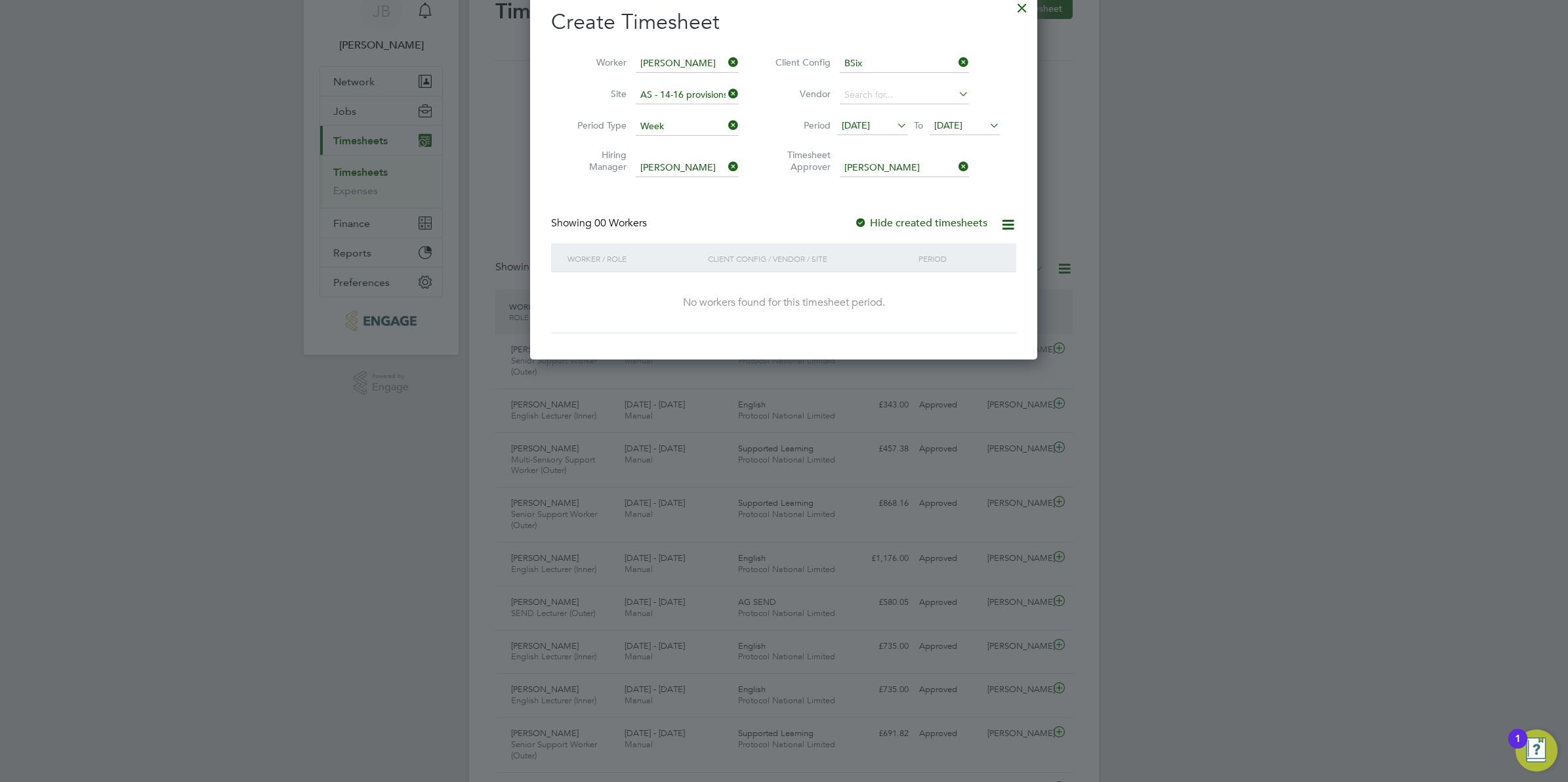
scroll to position [59, 0]
click at [863, 85] on li "Vendor" at bounding box center [885, 96] width 261 height 31
click at [875, 95] on input at bounding box center [904, 96] width 130 height 18
type input "p"
click at [820, 111] on li "Period 13 Aug 2025 To 20 Aug 2025" at bounding box center [885, 127] width 261 height 31
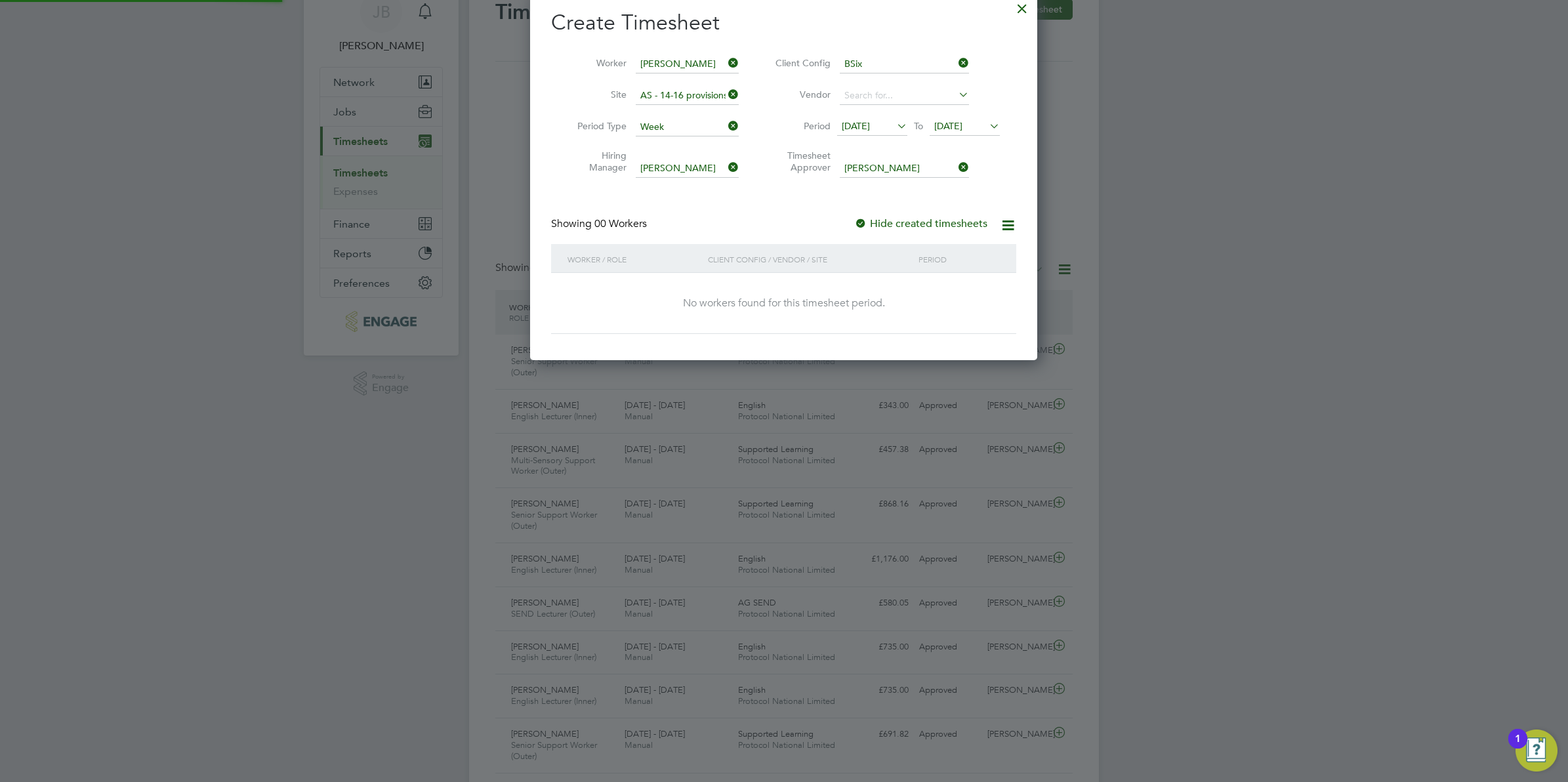
scroll to position [369, 507]
click at [956, 97] on icon at bounding box center [956, 94] width 0 height 18
click at [956, 115] on li "No results found" at bounding box center [904, 113] width 130 height 17
click at [894, 126] on icon at bounding box center [894, 125] width 0 height 18
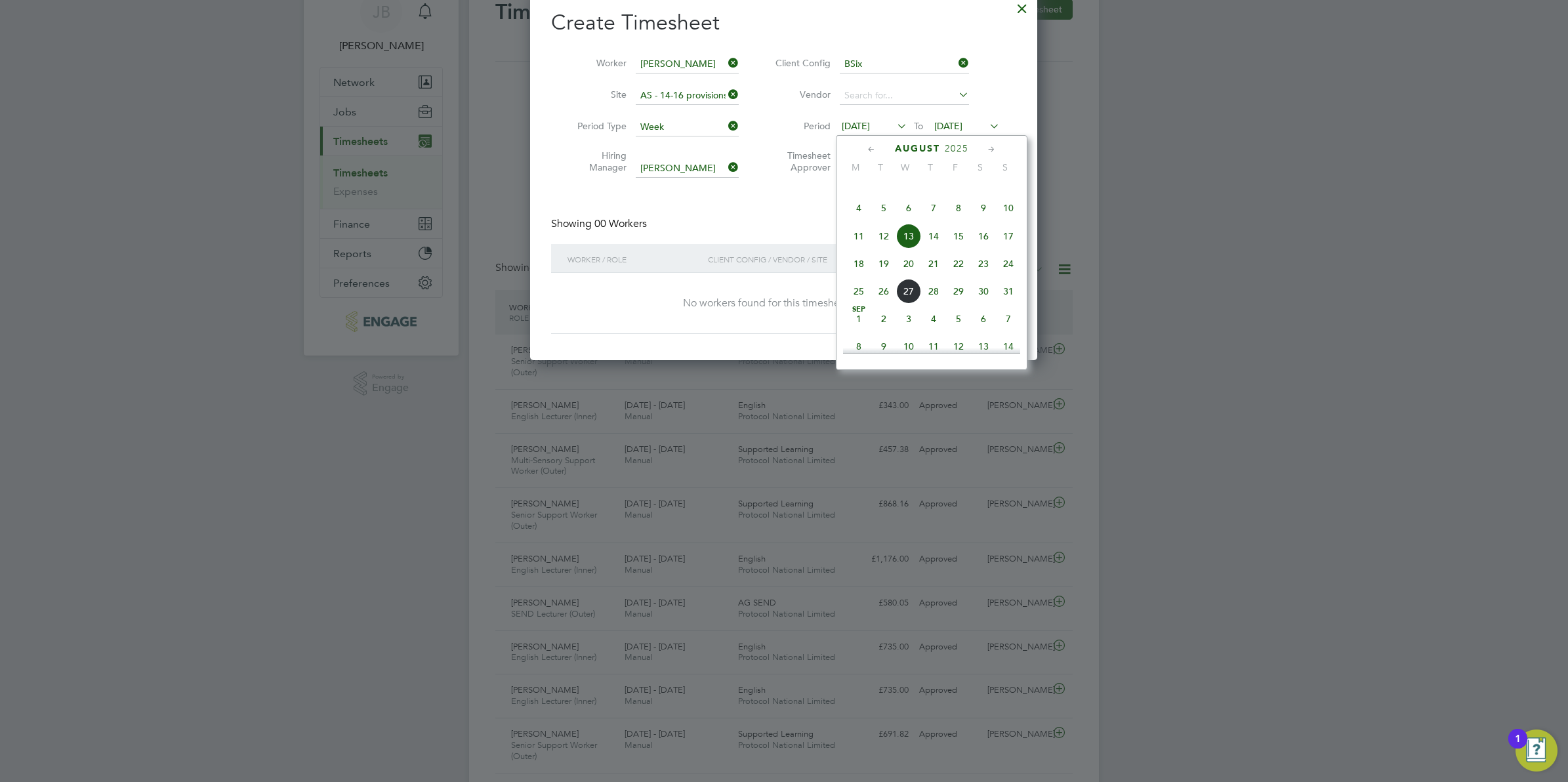
click at [864, 150] on div "August 2025" at bounding box center [932, 149] width 177 height 12
click at [867, 150] on icon at bounding box center [871, 150] width 12 height 15
click at [861, 255] on span "14" at bounding box center [858, 243] width 25 height 25
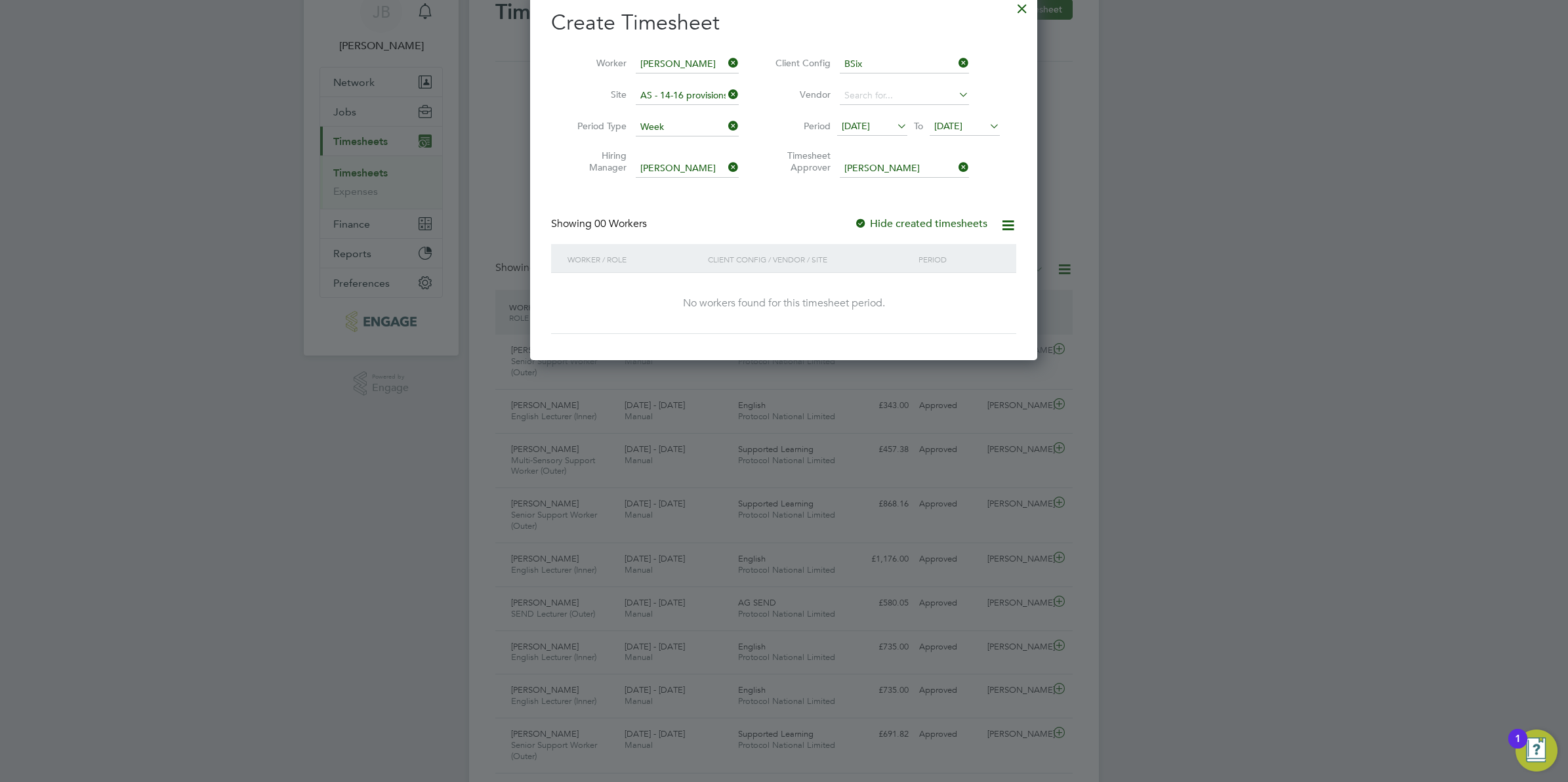
click at [987, 124] on icon at bounding box center [987, 125] width 0 height 18
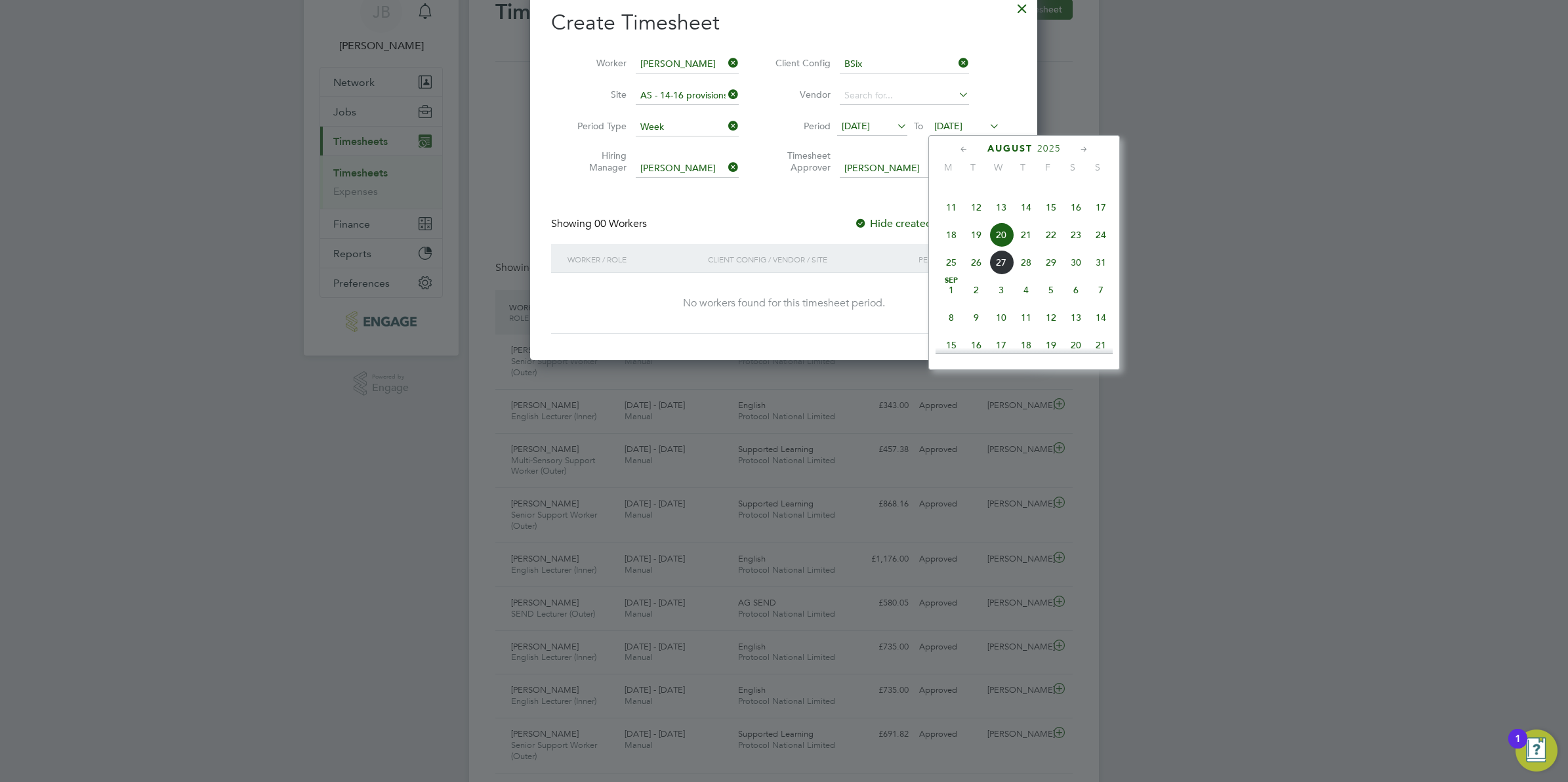
click at [962, 151] on icon at bounding box center [964, 150] width 12 height 15
click at [1001, 256] on span "16" at bounding box center [1001, 243] width 25 height 25
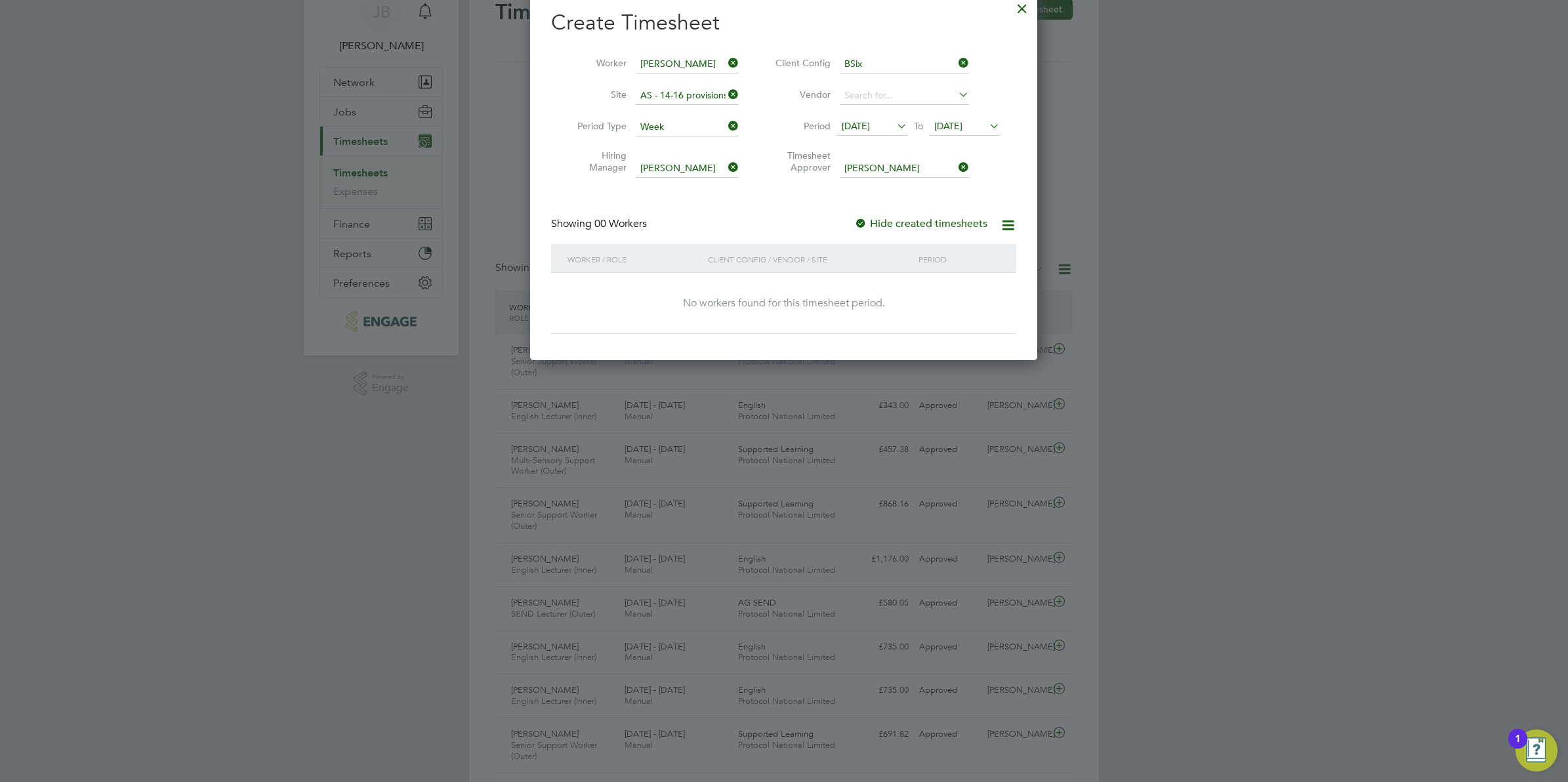
click at [877, 197] on div "Create Timesheet Worker Louise Middleton Site AS - 14-16 provisions Period Type…" at bounding box center [784, 171] width 465 height 324
click at [859, 221] on div at bounding box center [860, 224] width 13 height 13
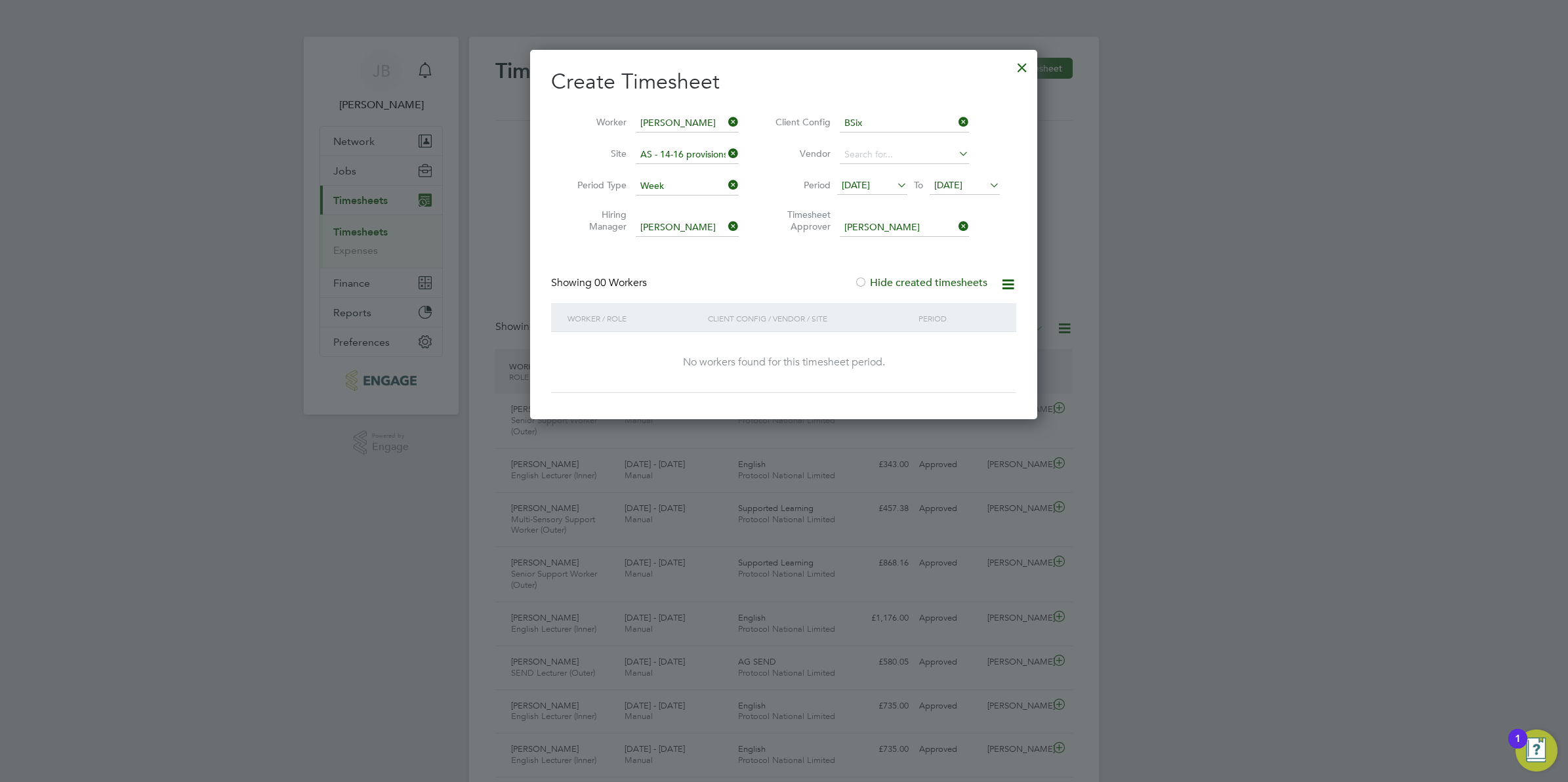
click at [857, 344] on div "No workers found for this timesheet period." at bounding box center [784, 363] width 439 height 61
click at [1011, 280] on icon at bounding box center [1008, 284] width 17 height 17
click at [982, 260] on div "Create Timesheet Worker Louise Middleton Site AS - 14-16 provisions Period Type…" at bounding box center [784, 230] width 465 height 324
click at [956, 154] on icon at bounding box center [956, 153] width 0 height 18
click at [876, 172] on li "No results found" at bounding box center [904, 172] width 130 height 17
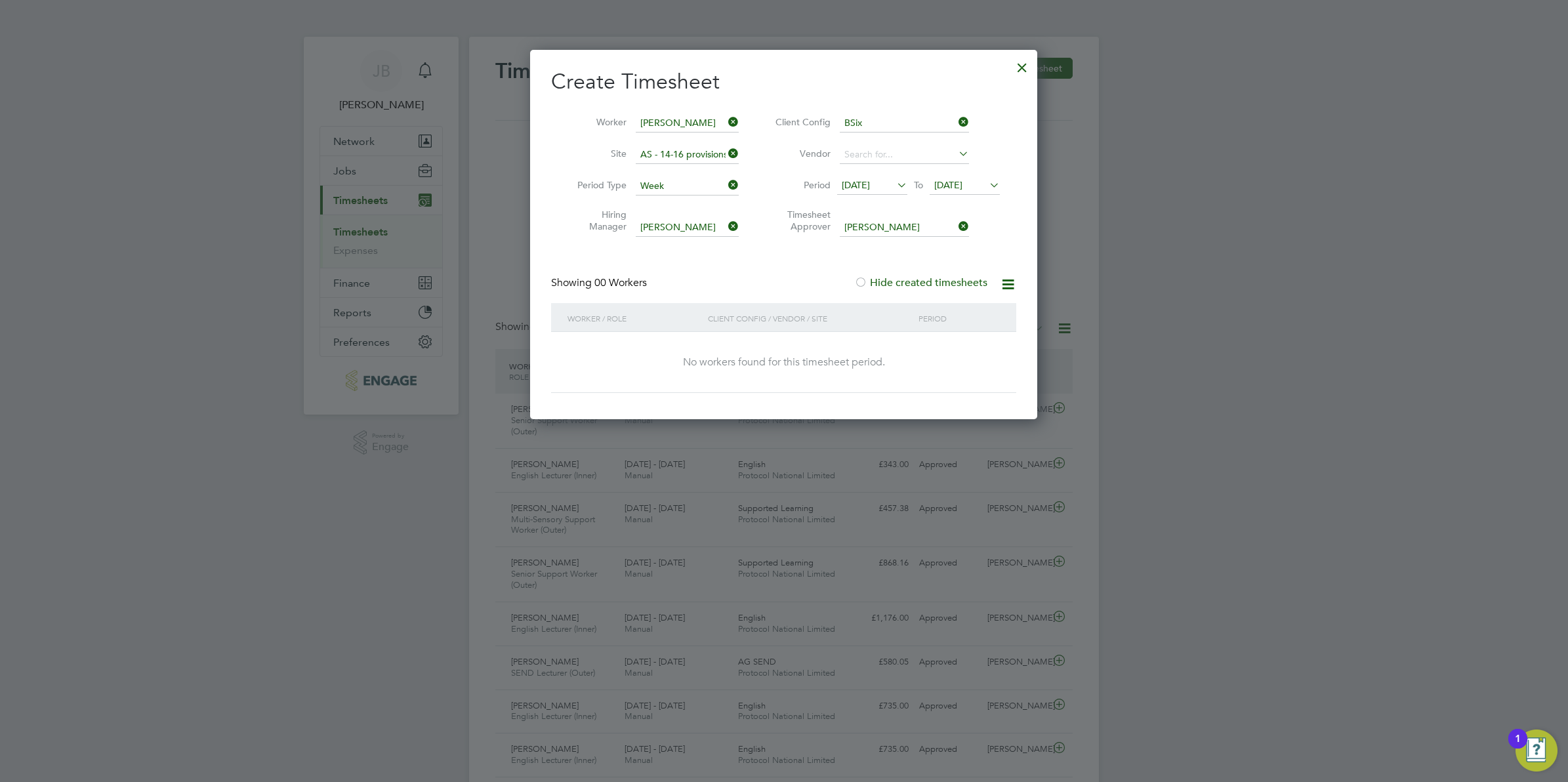
click at [726, 119] on icon at bounding box center [726, 122] width 0 height 18
click at [670, 122] on input at bounding box center [687, 123] width 103 height 18
click at [667, 133] on li "Loui [PERSON_NAME]" at bounding box center [687, 141] width 104 height 17
type input "[PERSON_NAME]"
click at [1029, 61] on div at bounding box center [1022, 63] width 23 height 23
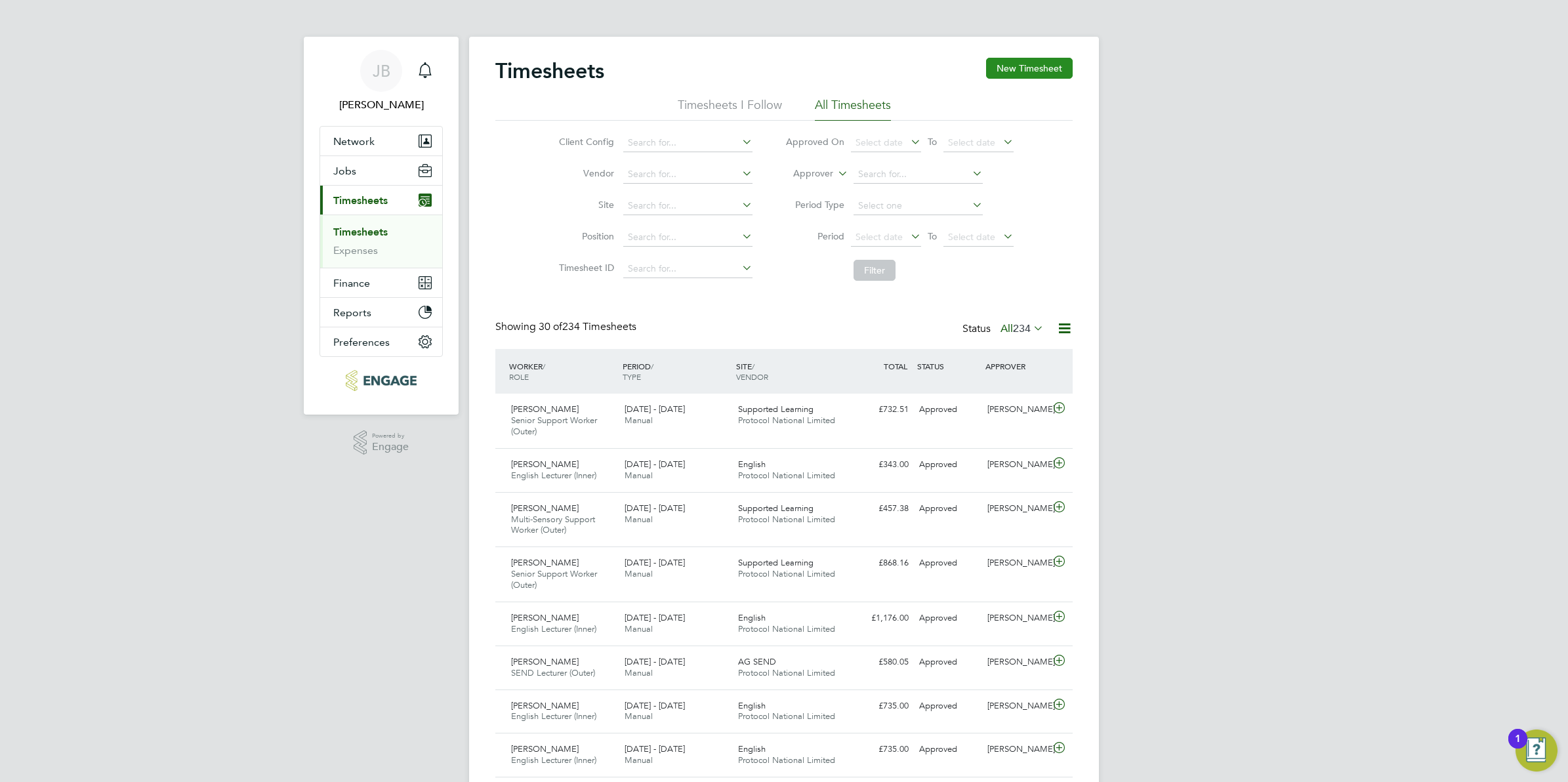
click at [1019, 57] on button "New Timesheet" at bounding box center [1030, 68] width 87 height 21
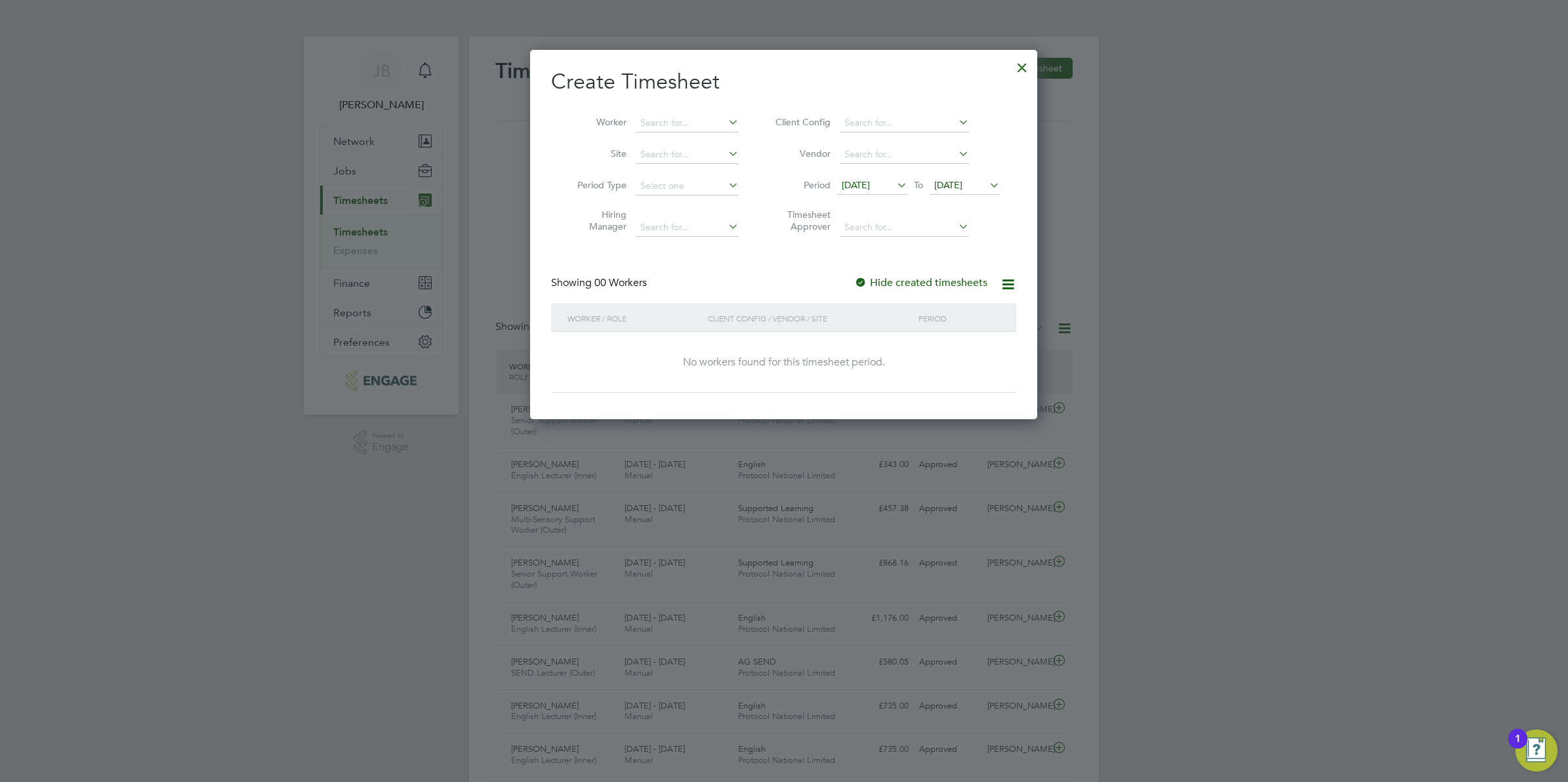
click at [1004, 282] on icon at bounding box center [1008, 284] width 17 height 17
click at [1028, 63] on div at bounding box center [1022, 63] width 23 height 23
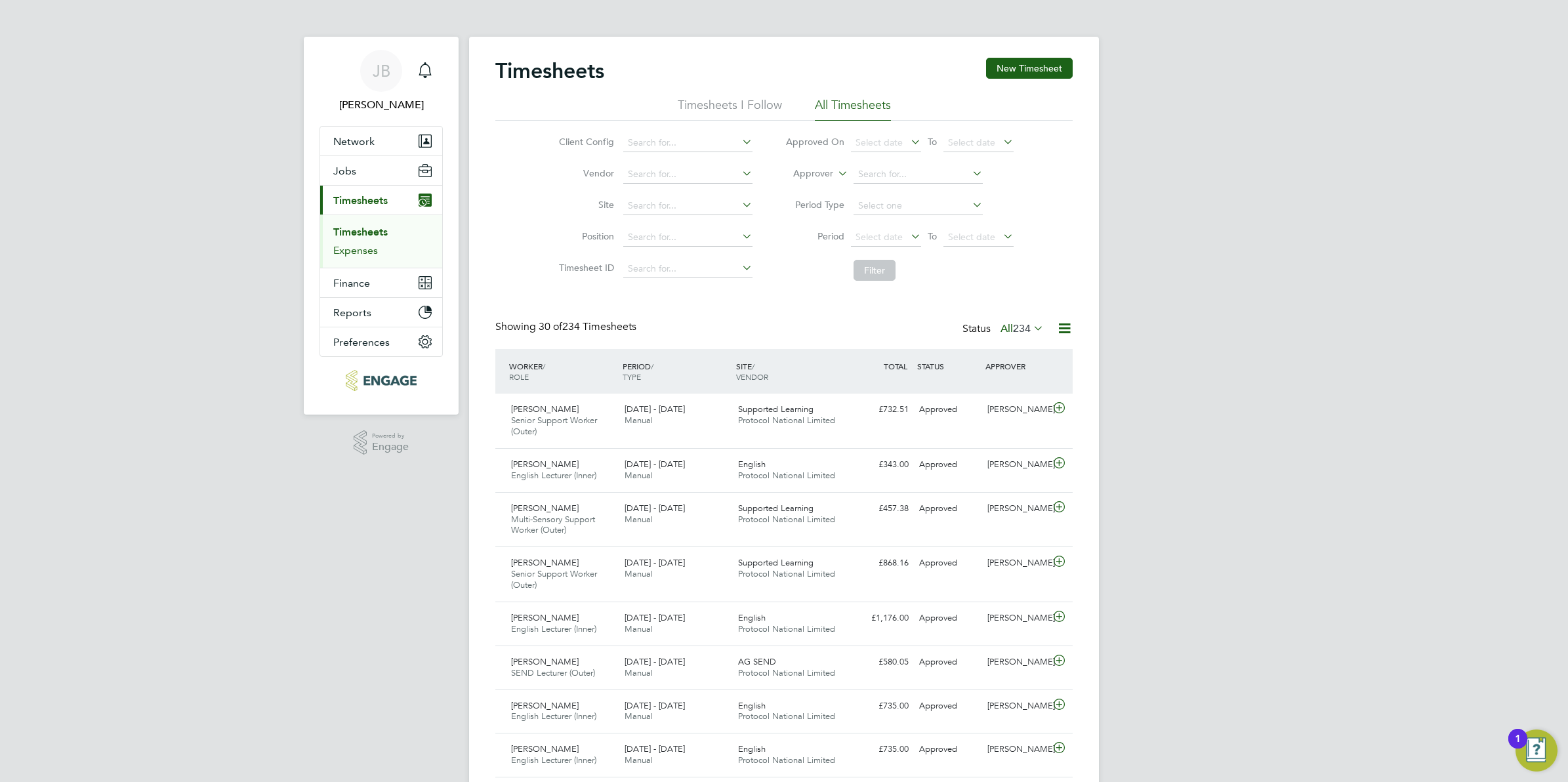
click at [335, 250] on link "Expenses" at bounding box center [355, 251] width 44 height 12
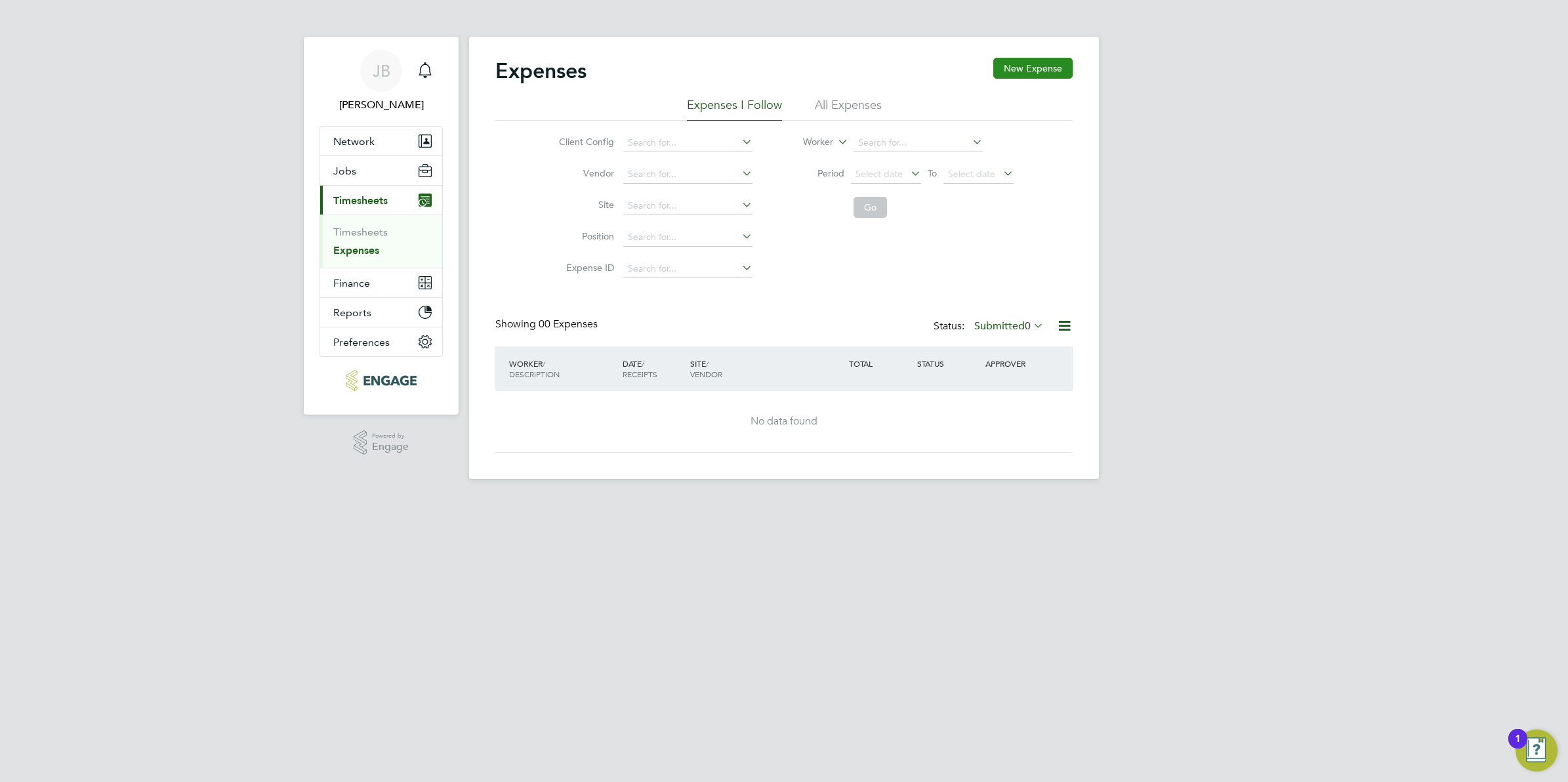
click at [1023, 66] on button "New Expense" at bounding box center [1032, 68] width 79 height 21
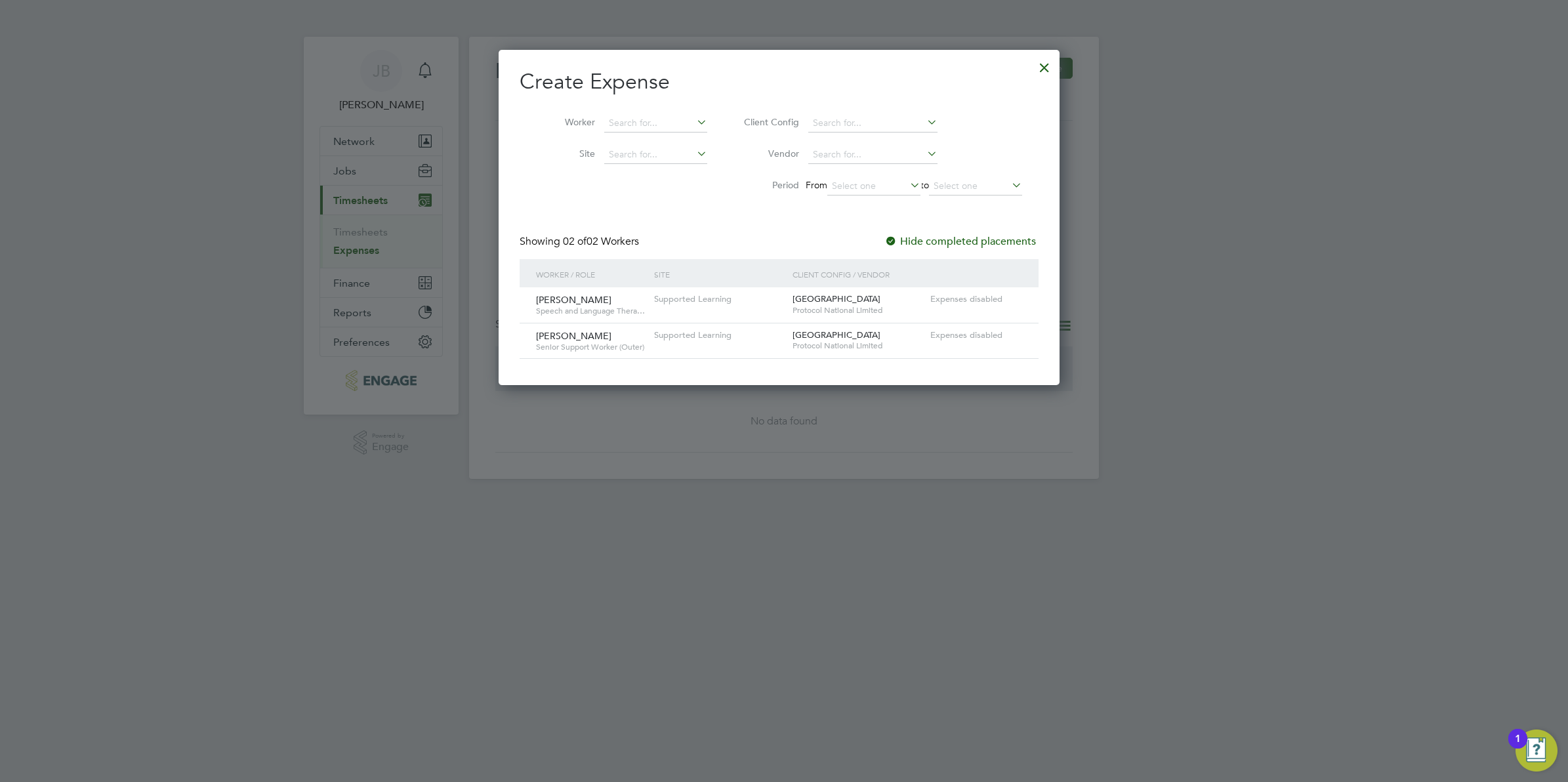
click at [601, 306] on span "Speech and Language Thera…" at bounding box center [590, 311] width 108 height 10
click at [631, 302] on div "Louise Middleton Speech and Language Thera…" at bounding box center [592, 304] width 118 height 36
click at [694, 122] on icon at bounding box center [694, 122] width 0 height 18
click at [648, 194] on div "Worker Site Client Config Vendor Period From to" at bounding box center [779, 151] width 519 height 101
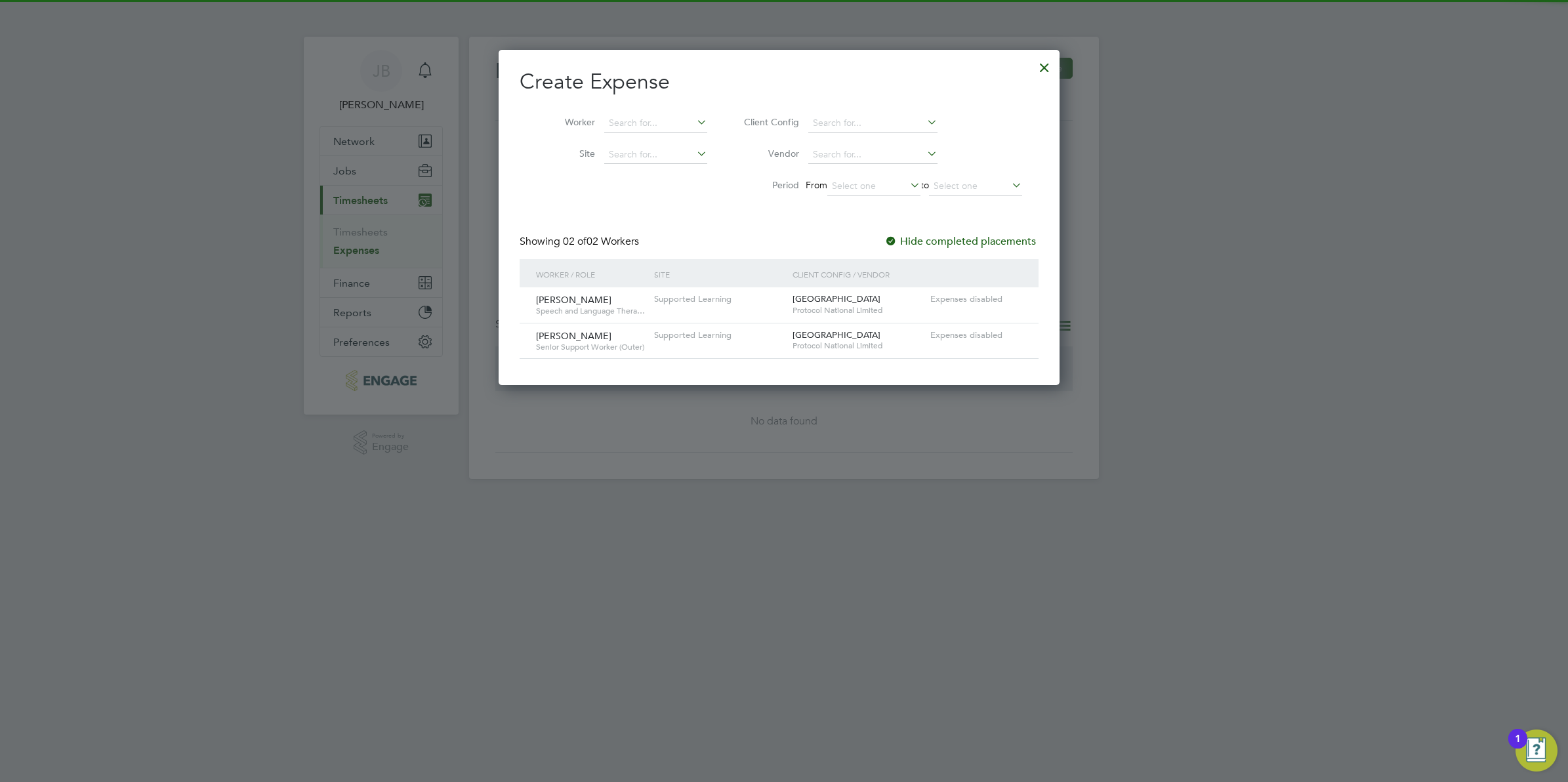
click at [597, 296] on span "[PERSON_NAME]" at bounding box center [573, 300] width 76 height 12
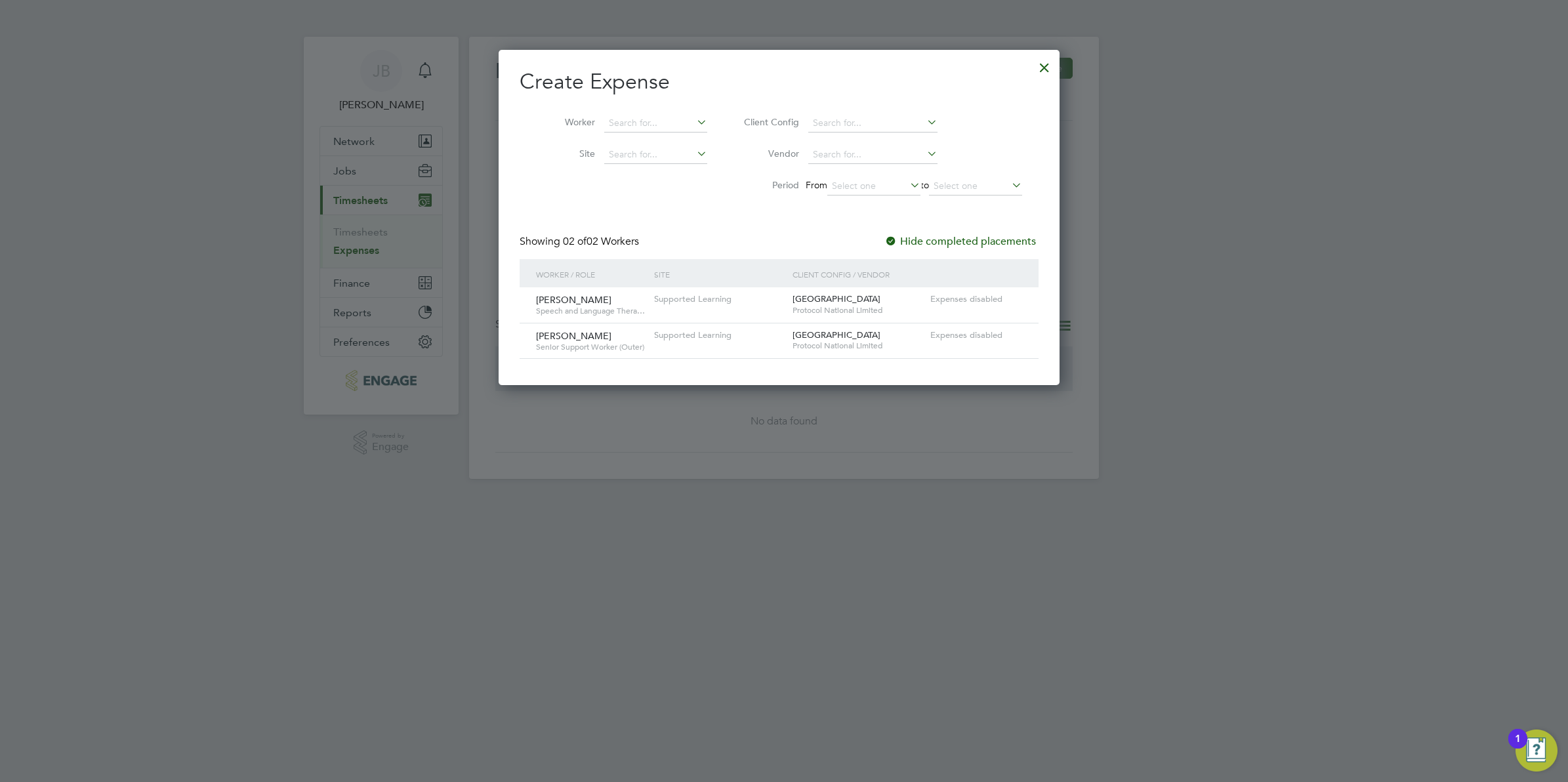
click at [597, 296] on span "[PERSON_NAME]" at bounding box center [573, 300] width 76 height 12
click at [1053, 64] on div at bounding box center [1044, 63] width 23 height 23
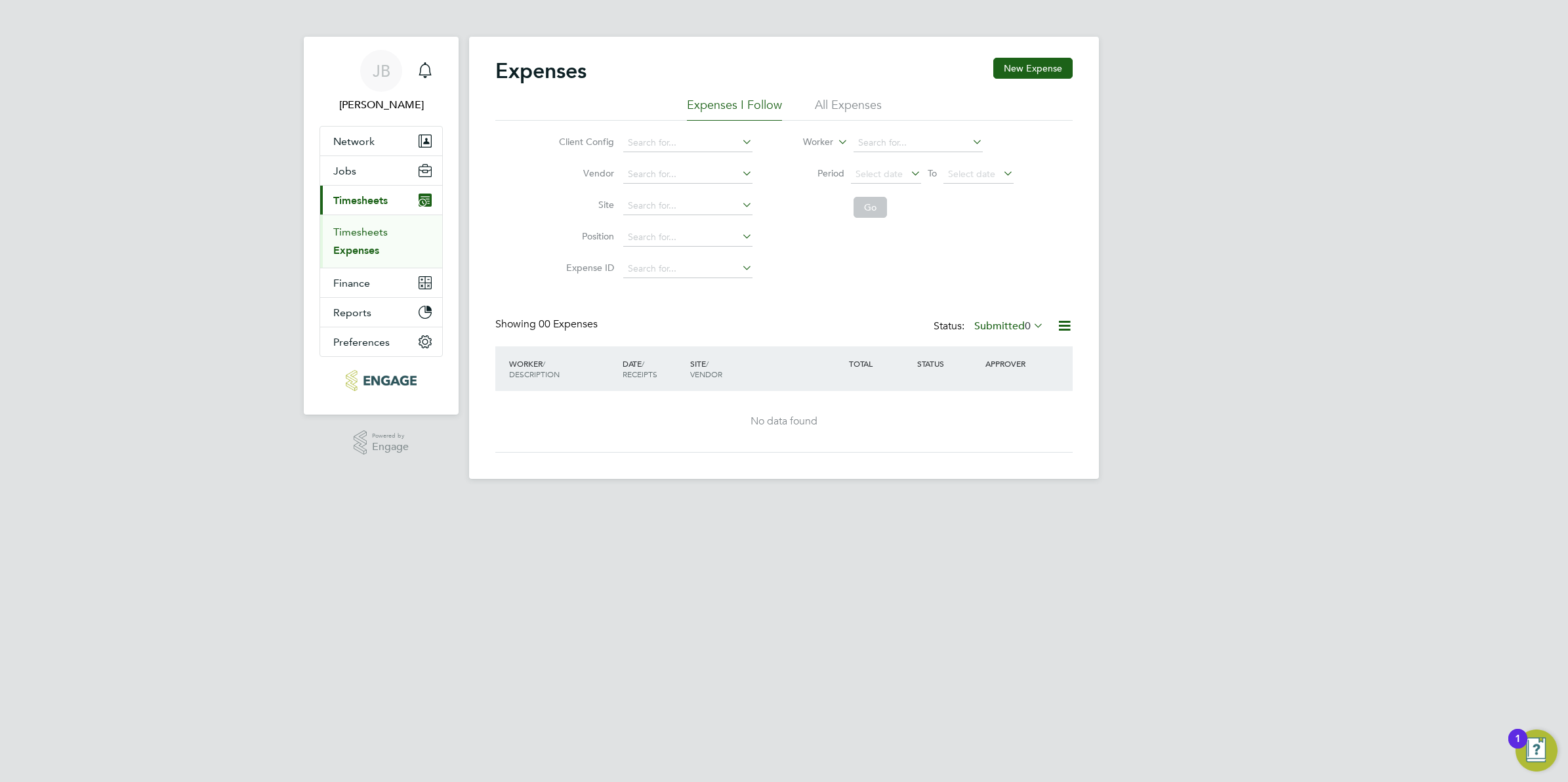
click at [369, 233] on link "Timesheets" at bounding box center [360, 232] width 55 height 12
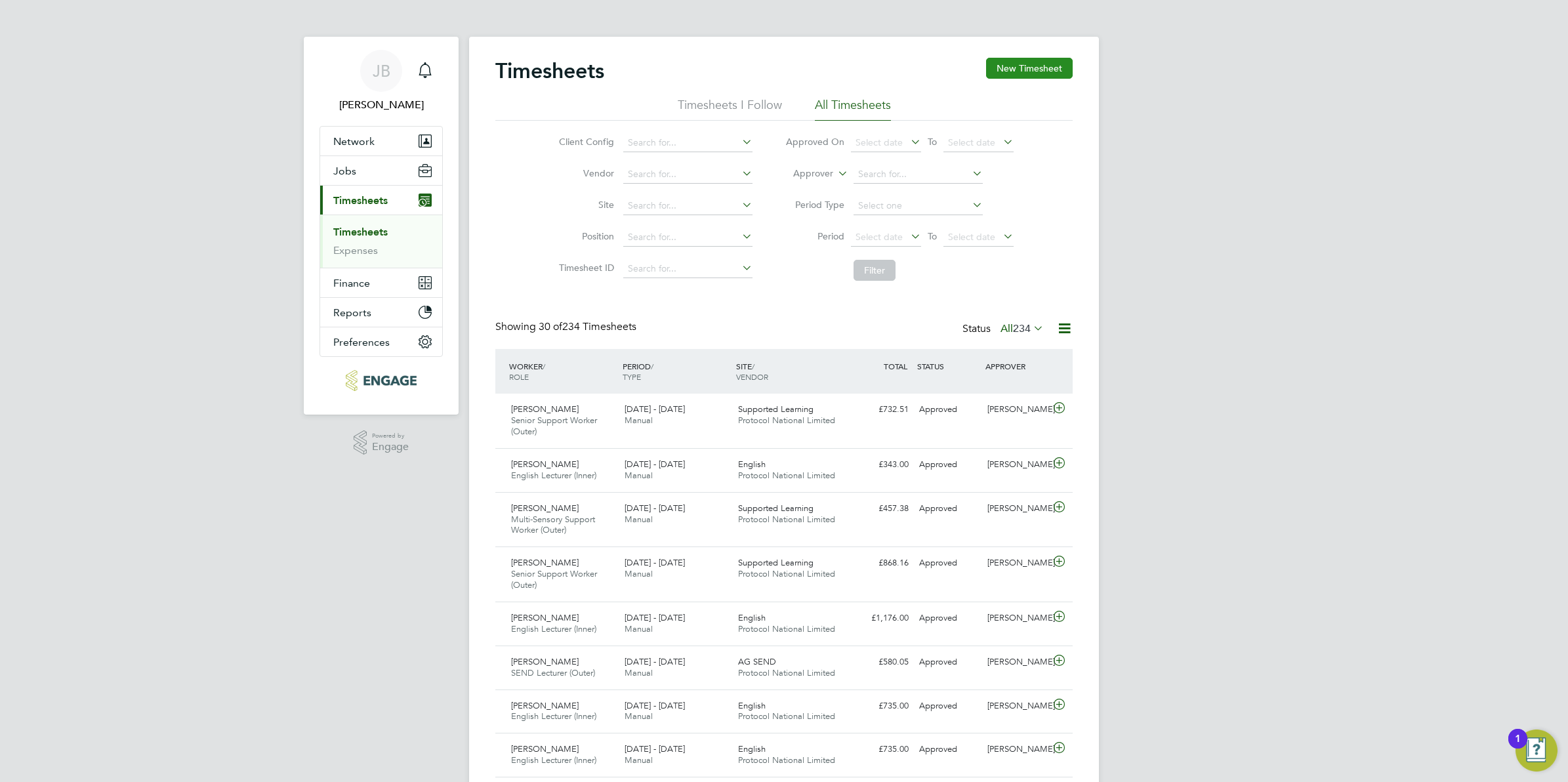
click at [1012, 77] on button "New Timesheet" at bounding box center [1030, 68] width 87 height 21
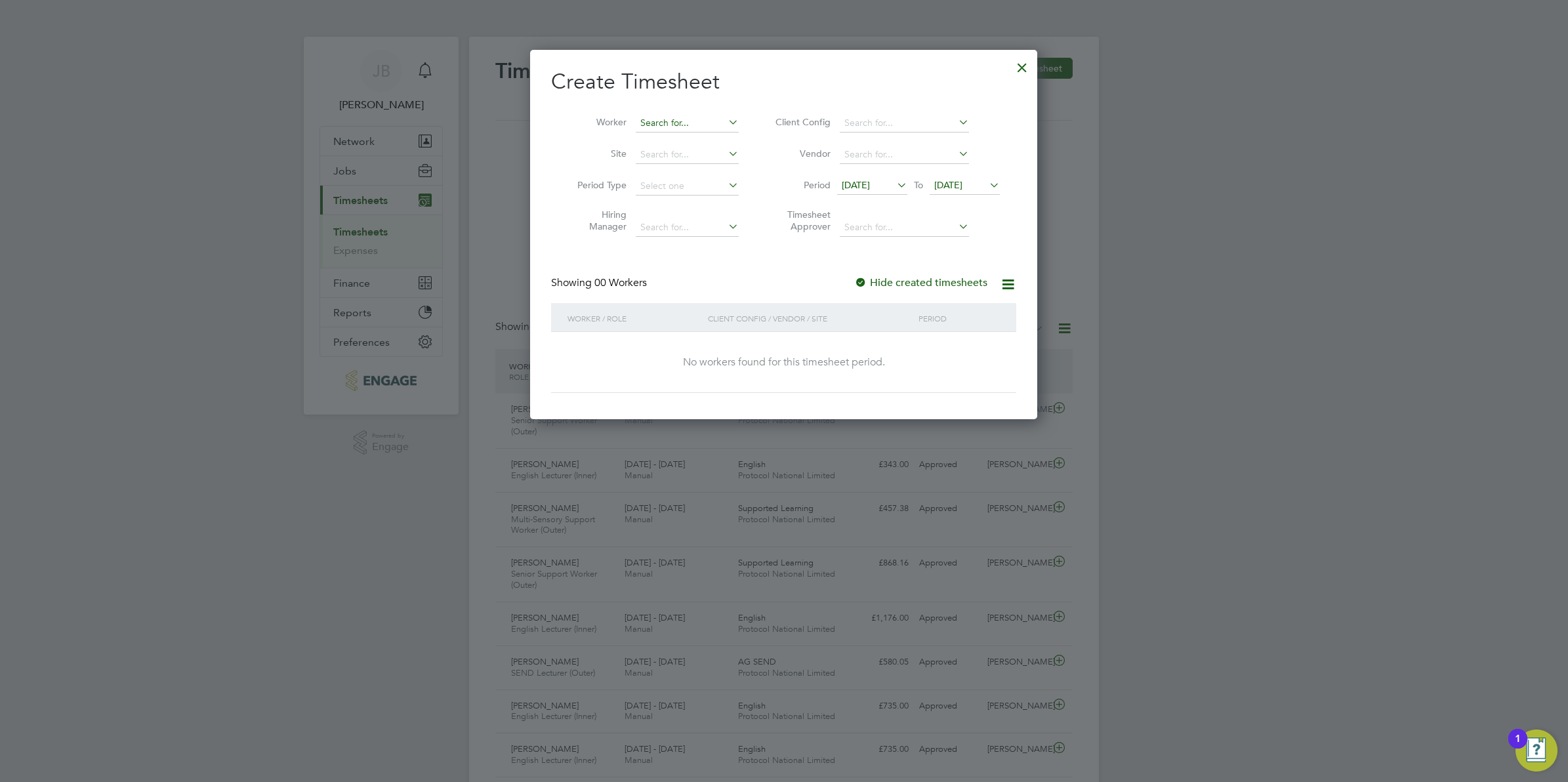
click at [676, 122] on input at bounding box center [687, 123] width 103 height 18
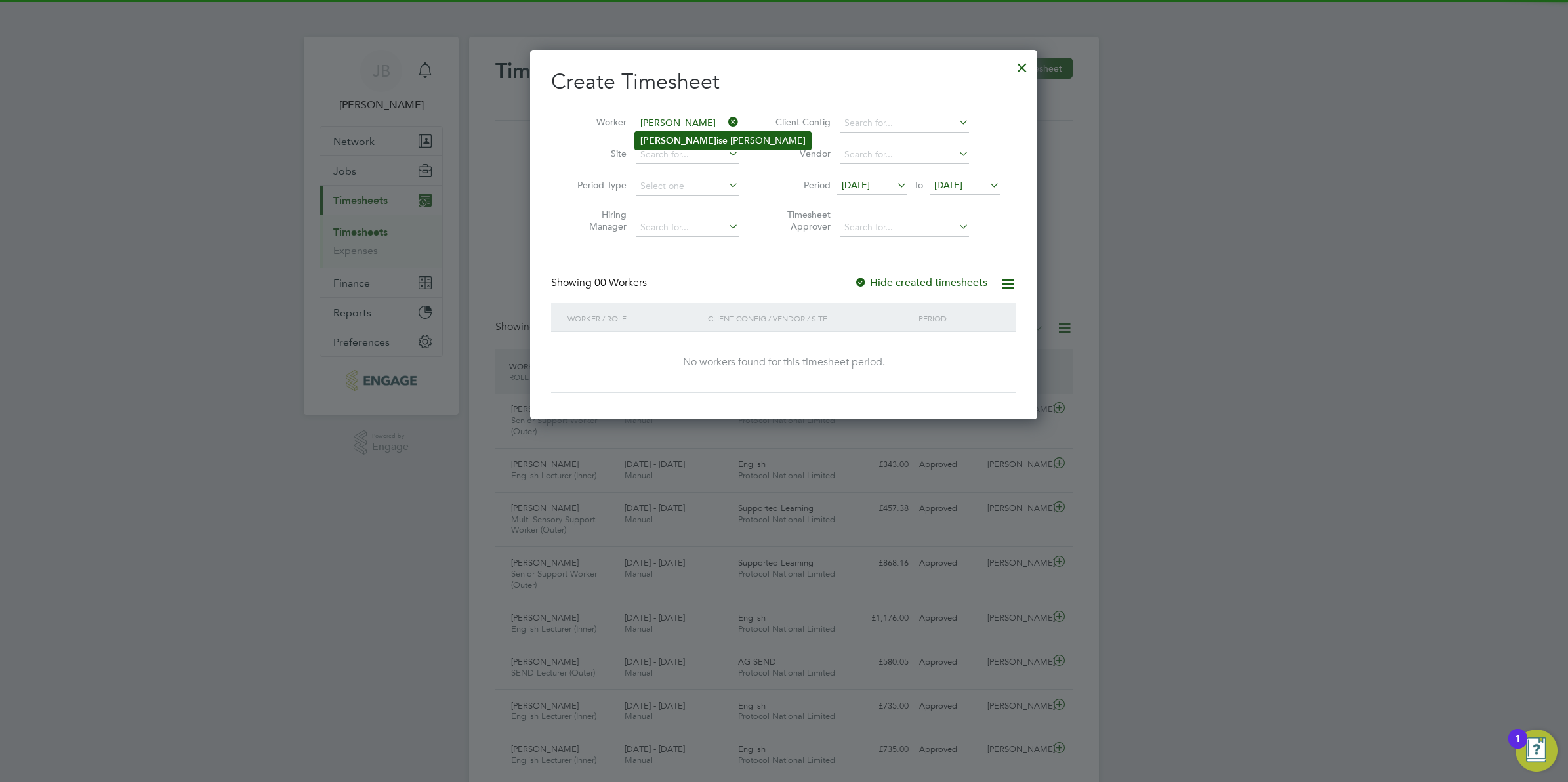
click at [673, 137] on li "Lou ise Middleton" at bounding box center [723, 141] width 176 height 17
type input "[PERSON_NAME]"
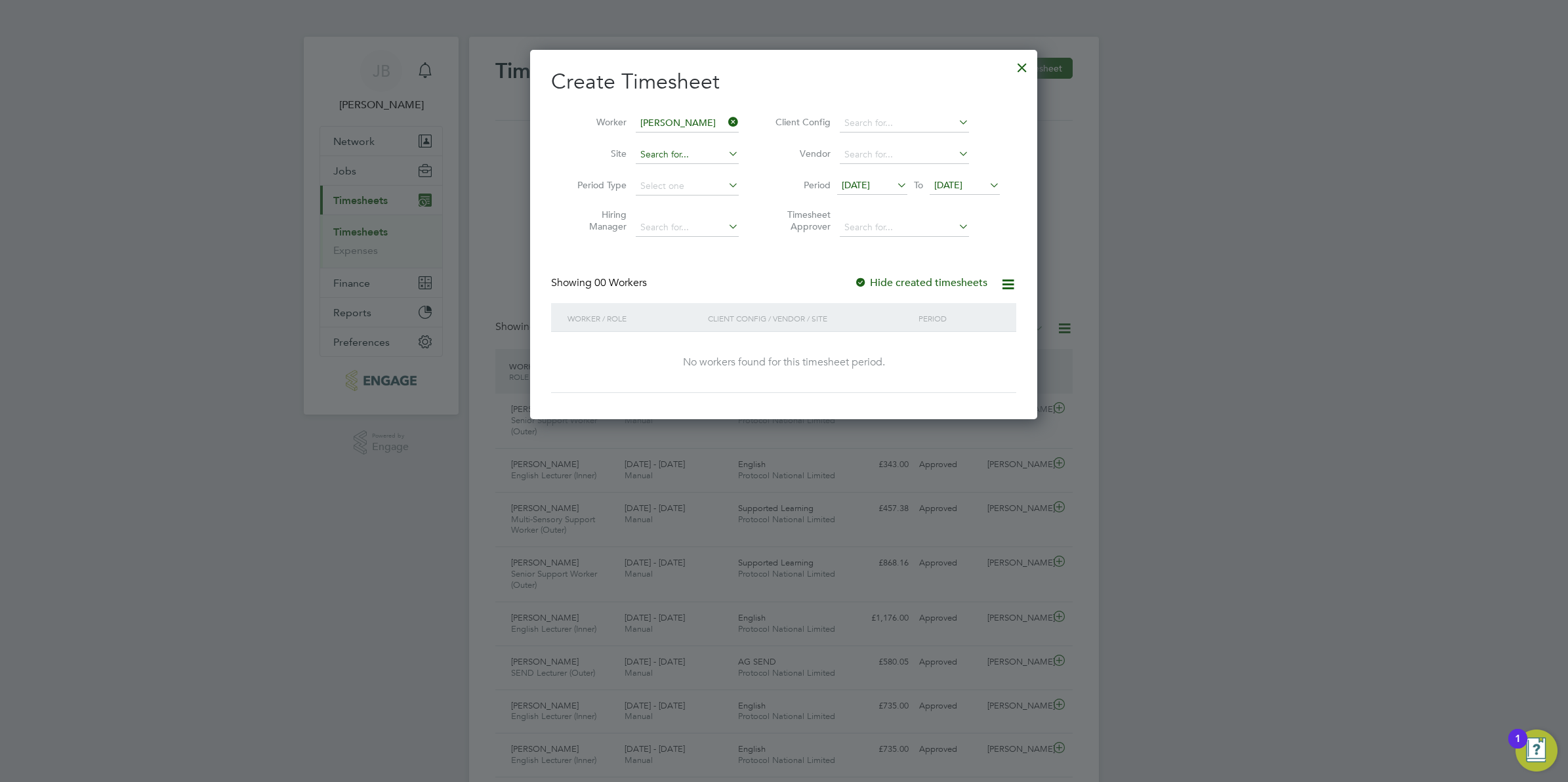
click at [667, 159] on input at bounding box center [687, 155] width 103 height 18
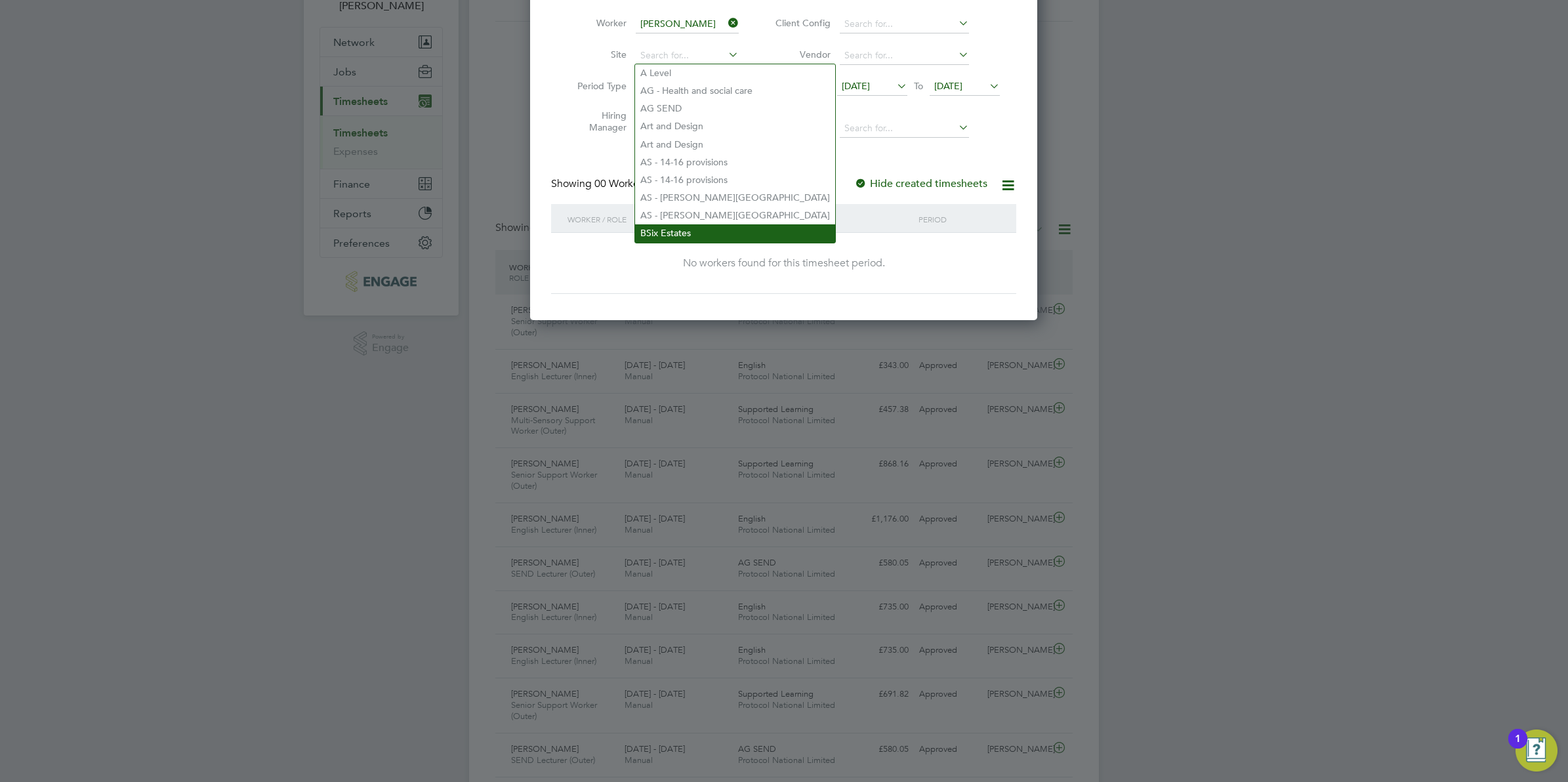
click at [668, 227] on li "BSix Estates" at bounding box center [735, 233] width 200 height 17
type input "BSix Estates"
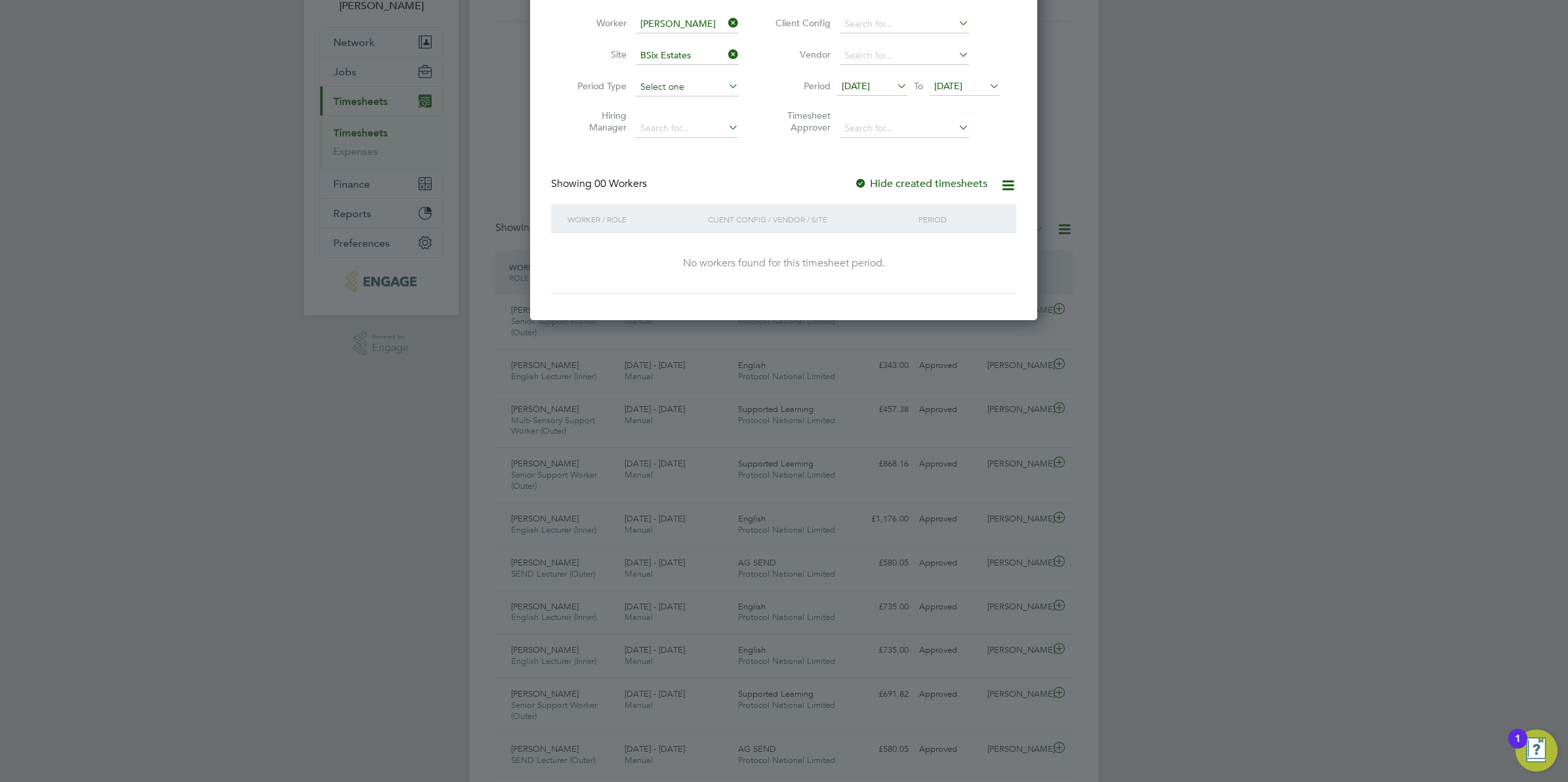
click at [687, 79] on input at bounding box center [687, 87] width 103 height 18
click at [670, 104] on li "Any" at bounding box center [687, 104] width 104 height 17
type input "Any"
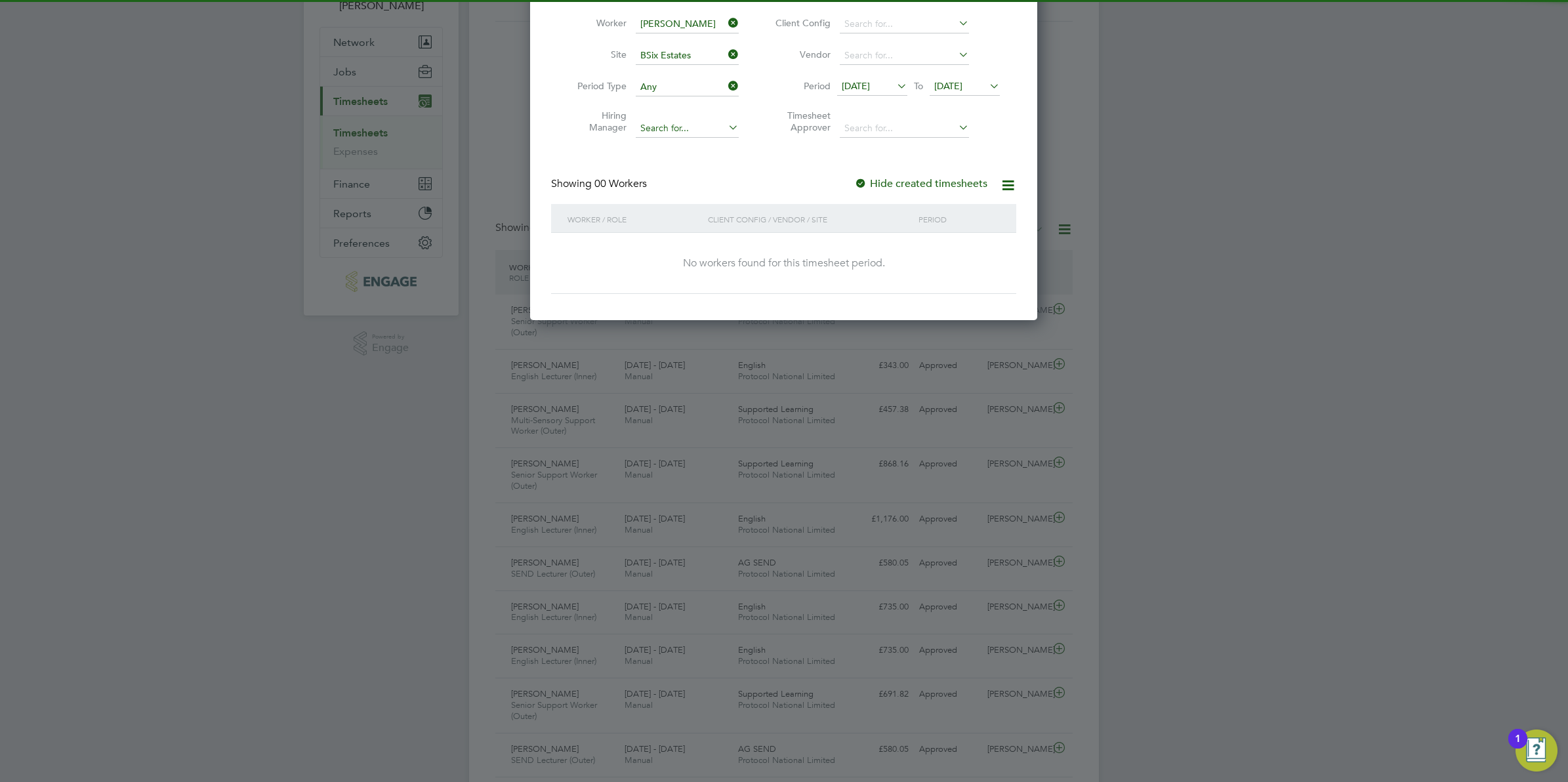
click at [677, 128] on input at bounding box center [687, 128] width 103 height 18
click at [671, 148] on li "Nat alie Strong" at bounding box center [693, 144] width 117 height 17
type input "Natalie Strong"
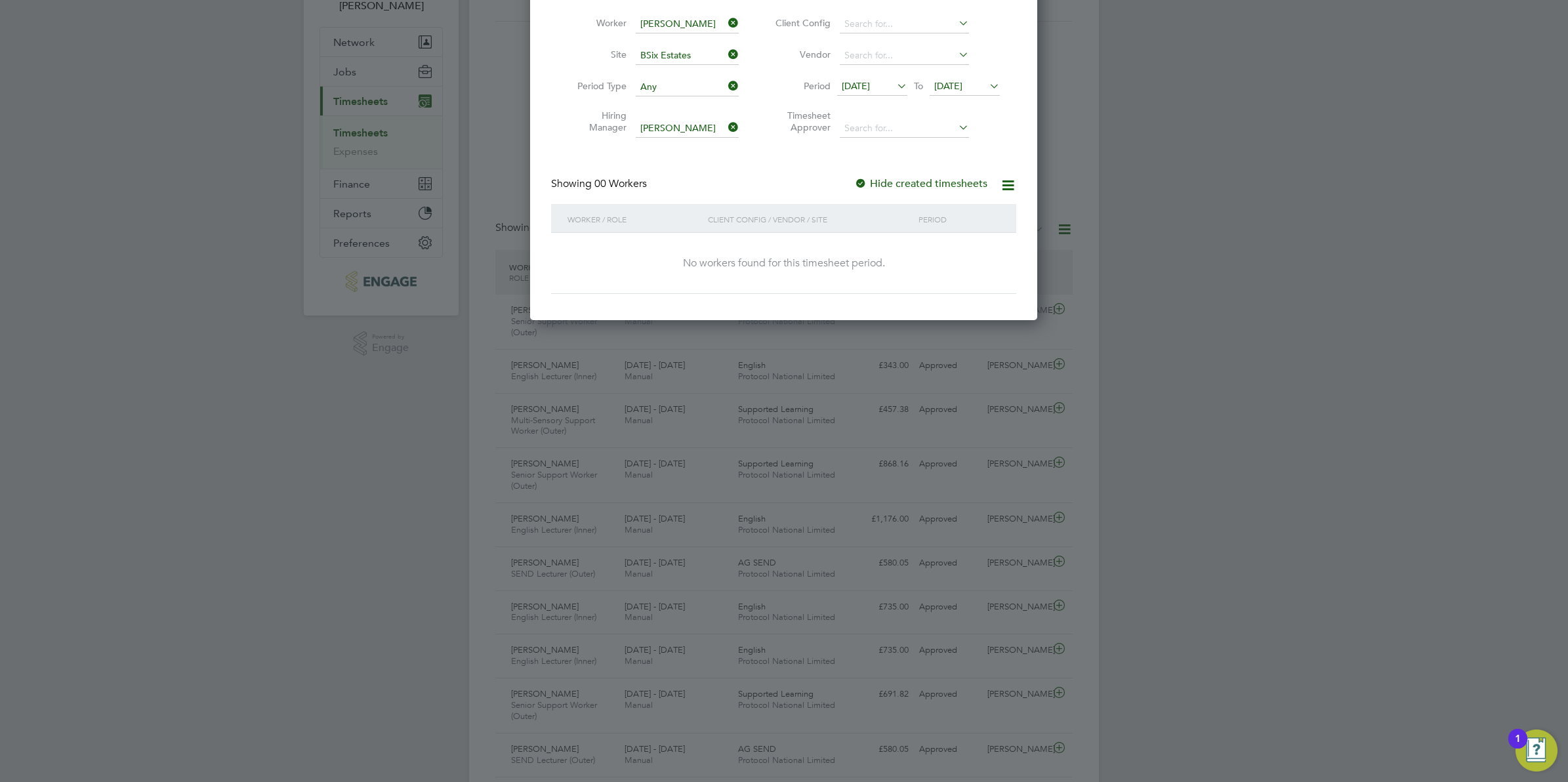
click at [726, 54] on icon at bounding box center [726, 54] width 0 height 18
click at [726, 86] on icon at bounding box center [726, 85] width 0 height 18
click at [894, 86] on icon at bounding box center [894, 85] width 0 height 18
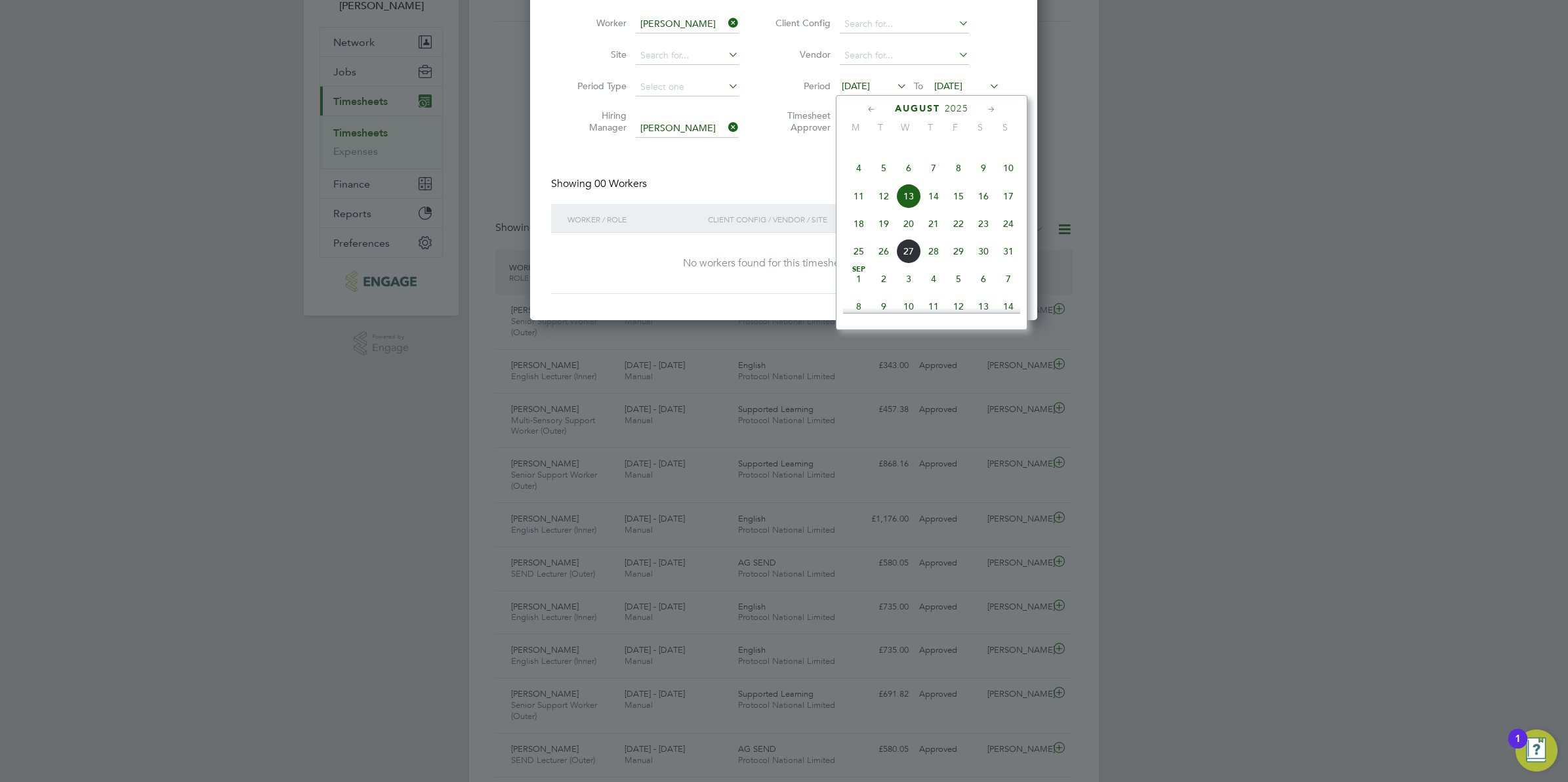
click at [998, 60] on li "Vendor" at bounding box center [885, 56] width 261 height 31
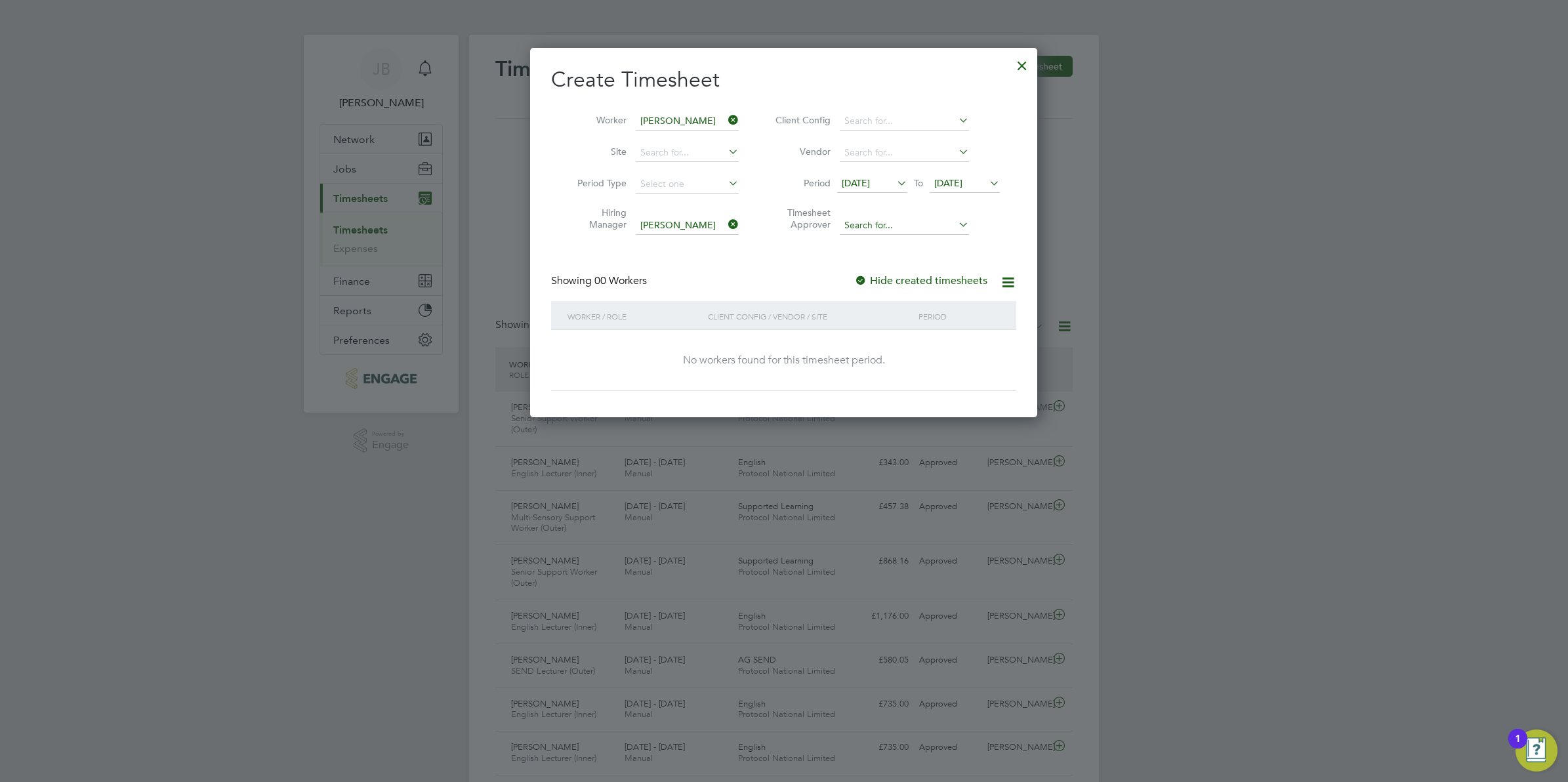
click at [951, 230] on input at bounding box center [904, 225] width 130 height 18
click at [726, 224] on icon at bounding box center [726, 224] width 0 height 18
click at [884, 364] on div "No workers found for this timesheet period." at bounding box center [784, 361] width 439 height 14
click at [1044, 168] on div at bounding box center [784, 391] width 1568 height 782
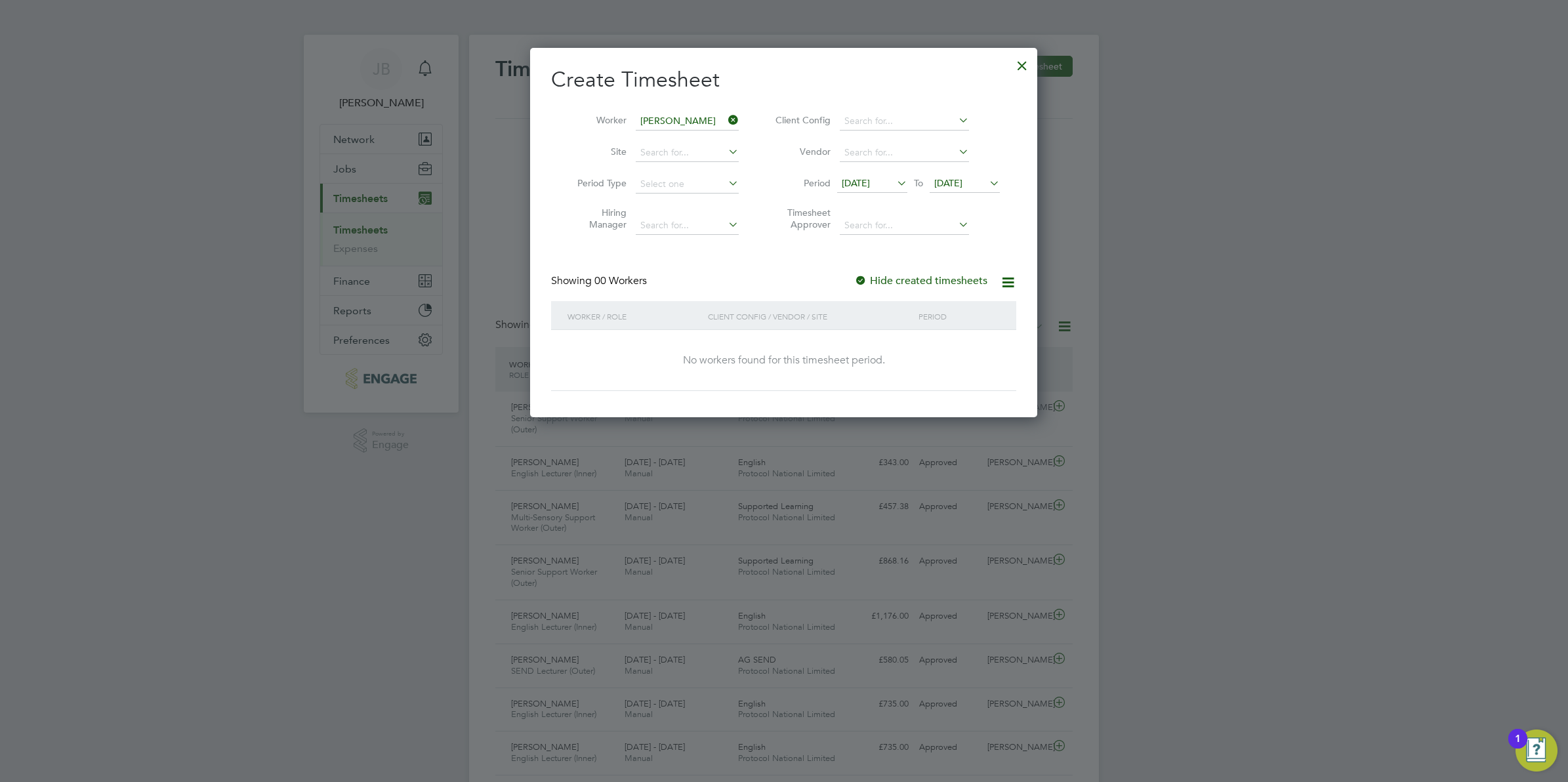
click at [1014, 64] on div at bounding box center [1022, 62] width 23 height 23
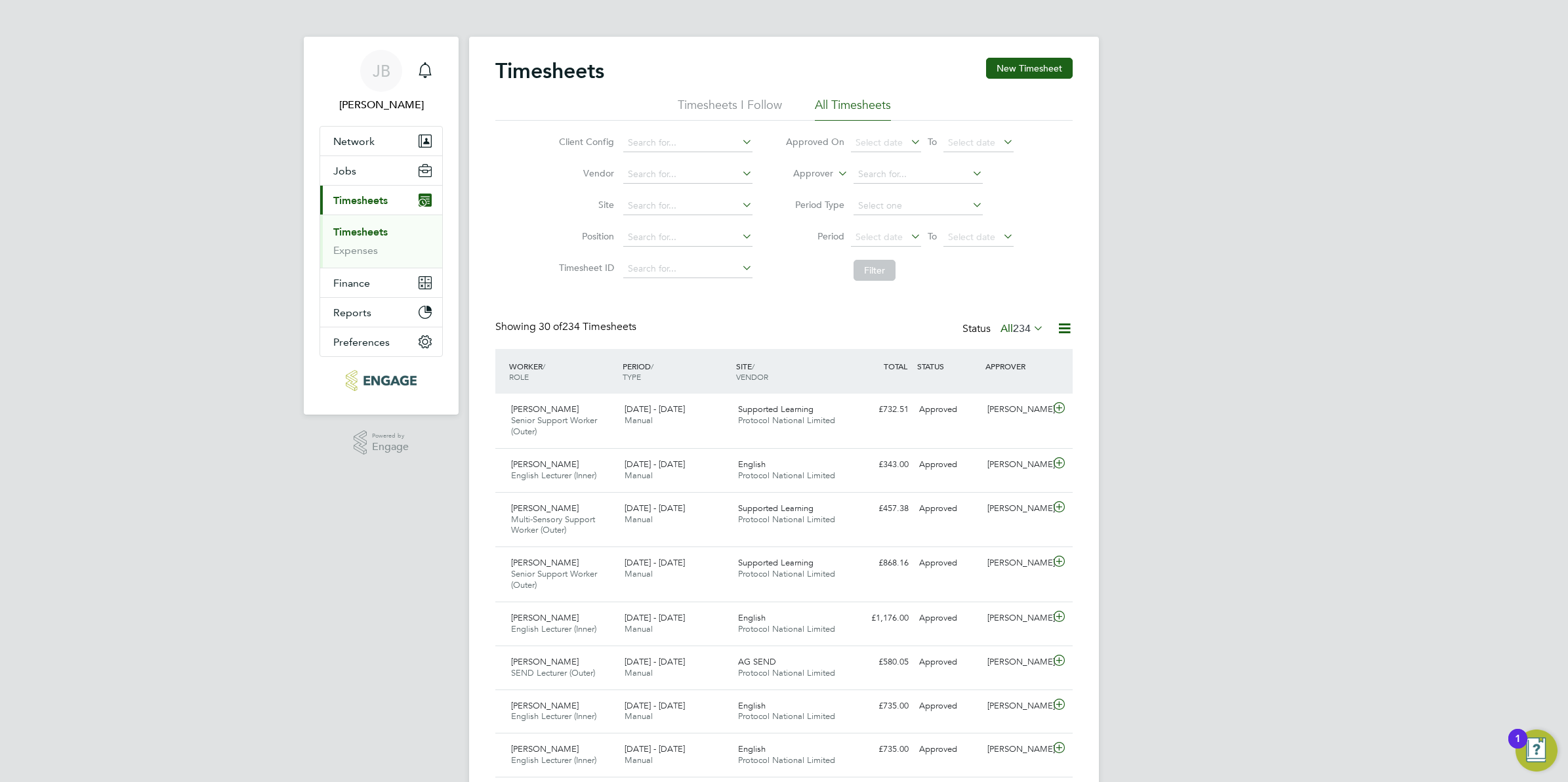
click at [378, 284] on button "Finance" at bounding box center [381, 283] width 122 height 29
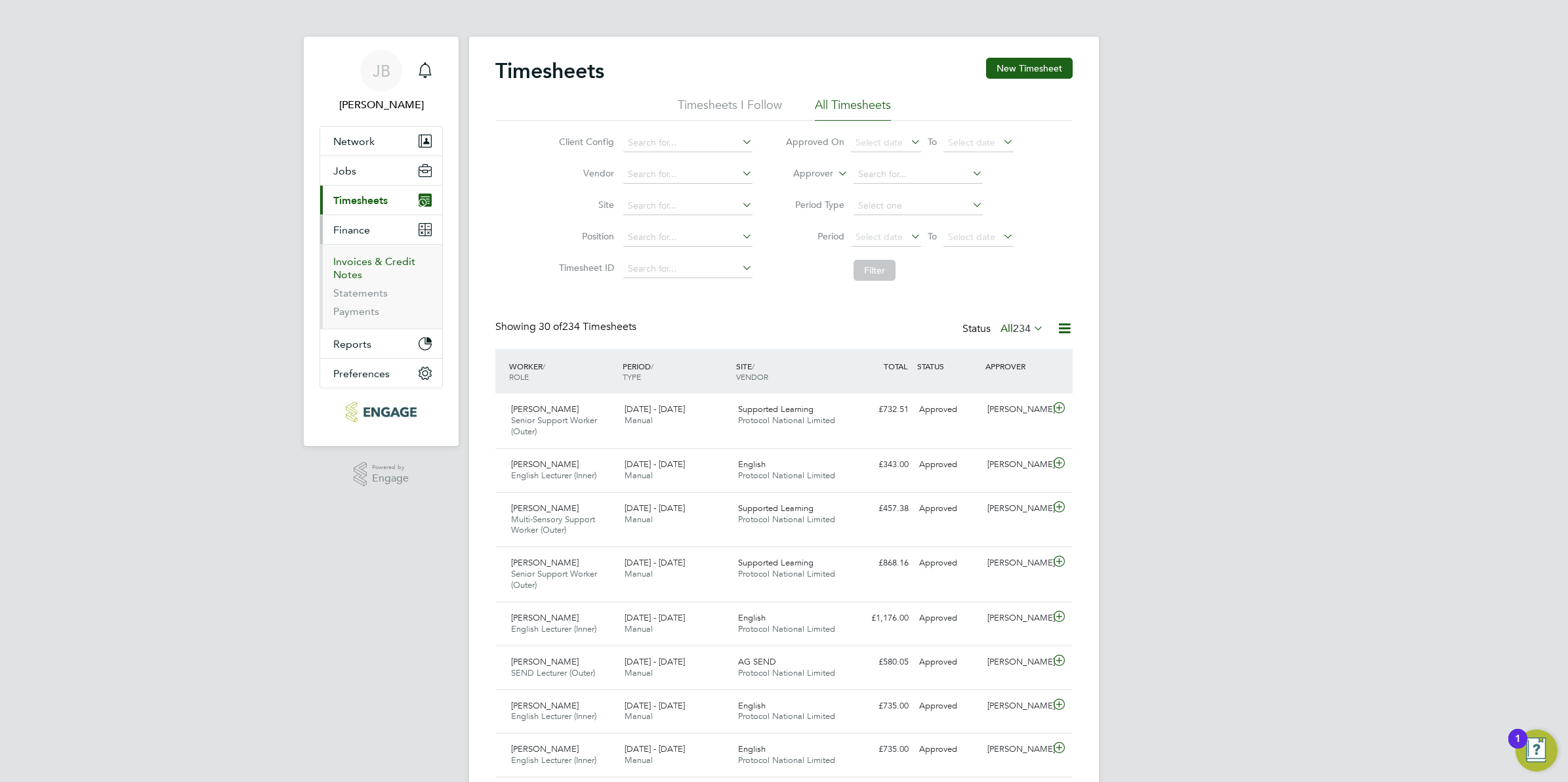
click at [344, 264] on link "Invoices & Credit Notes" at bounding box center [374, 268] width 82 height 25
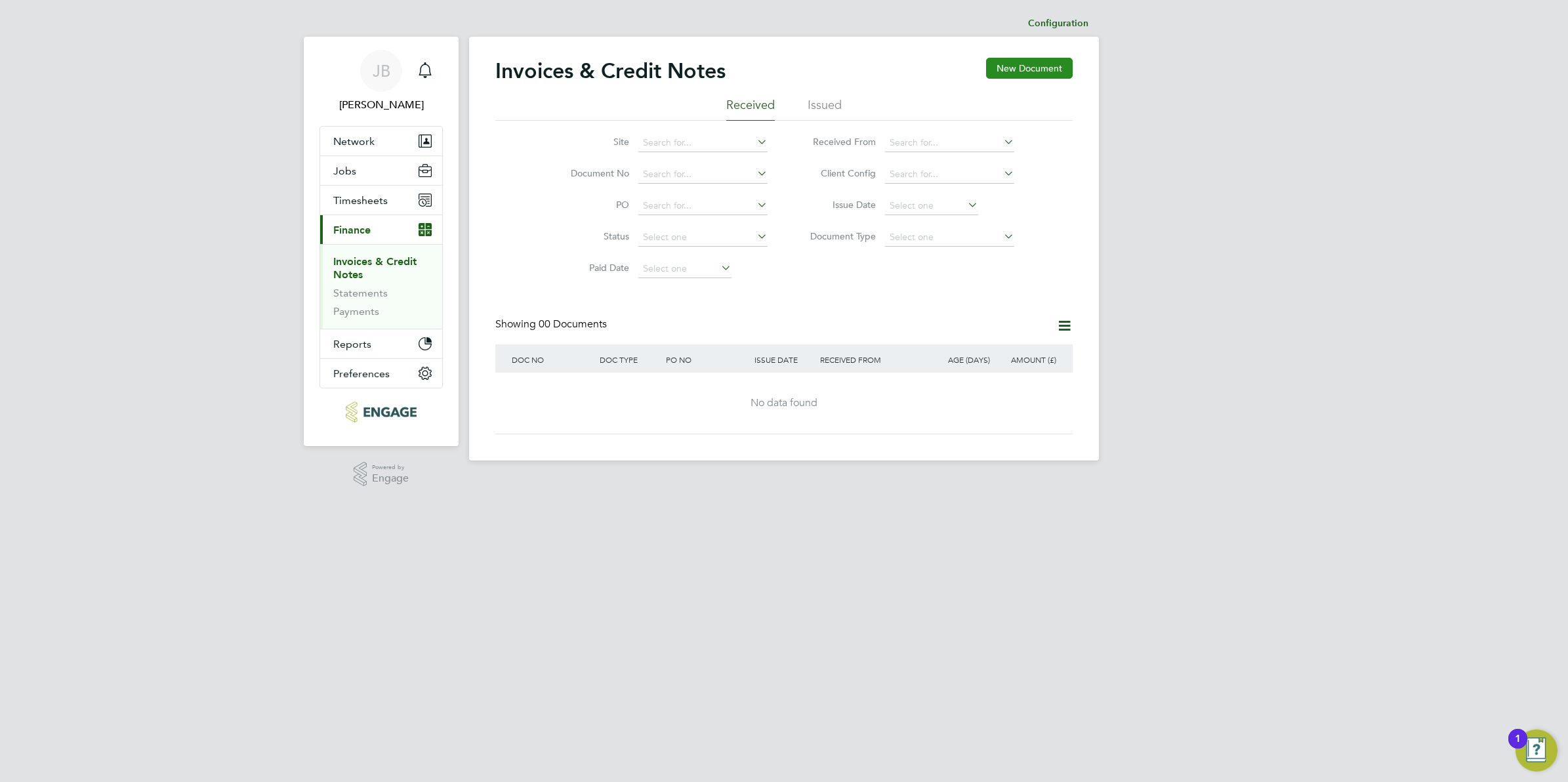
click at [1001, 70] on button "New Document" at bounding box center [1030, 68] width 87 height 21
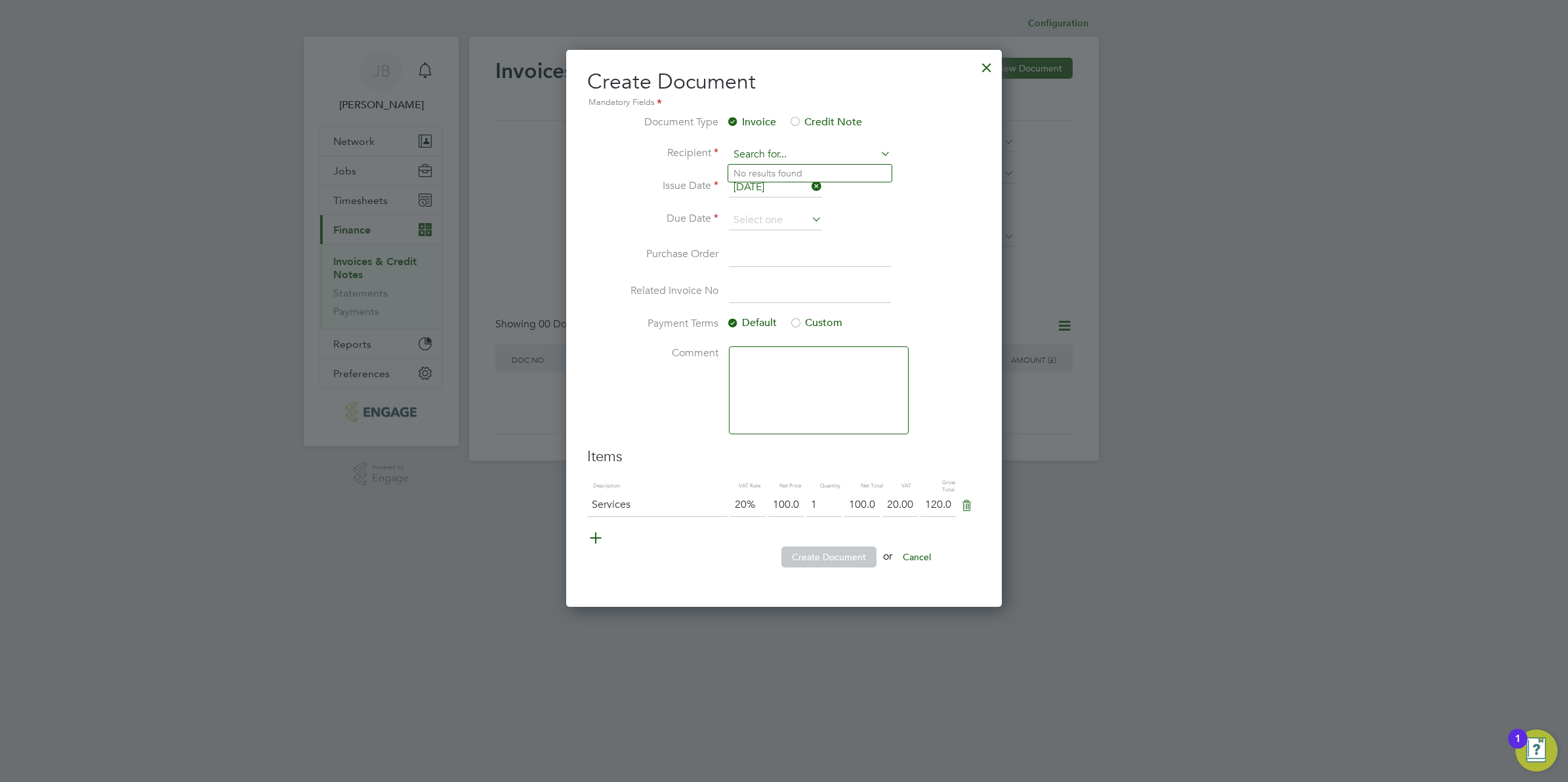
click at [773, 154] on input at bounding box center [810, 155] width 162 height 20
click at [984, 61] on div at bounding box center [986, 63] width 23 height 23
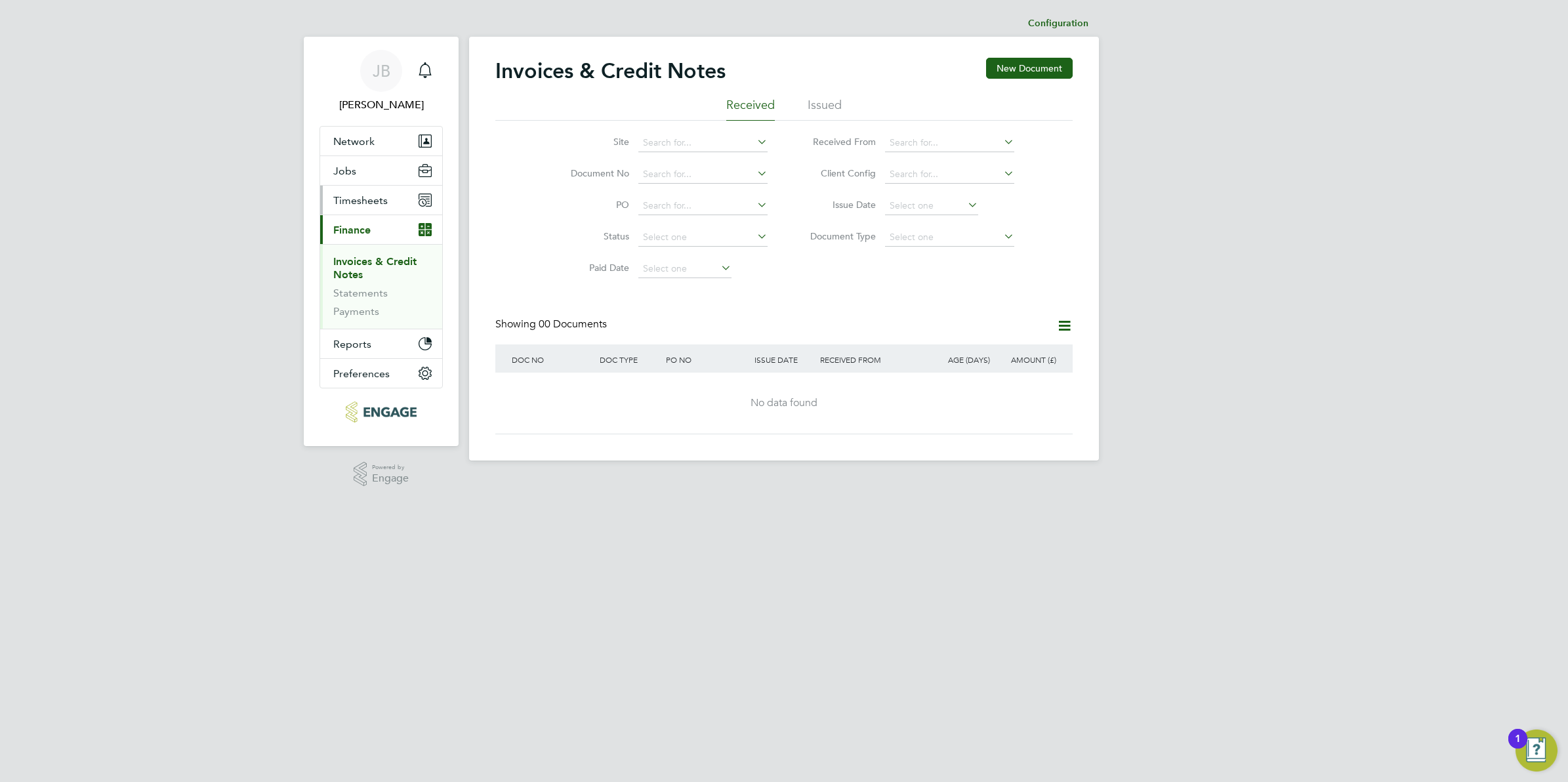
click at [349, 204] on span "Timesheets" at bounding box center [360, 200] width 55 height 12
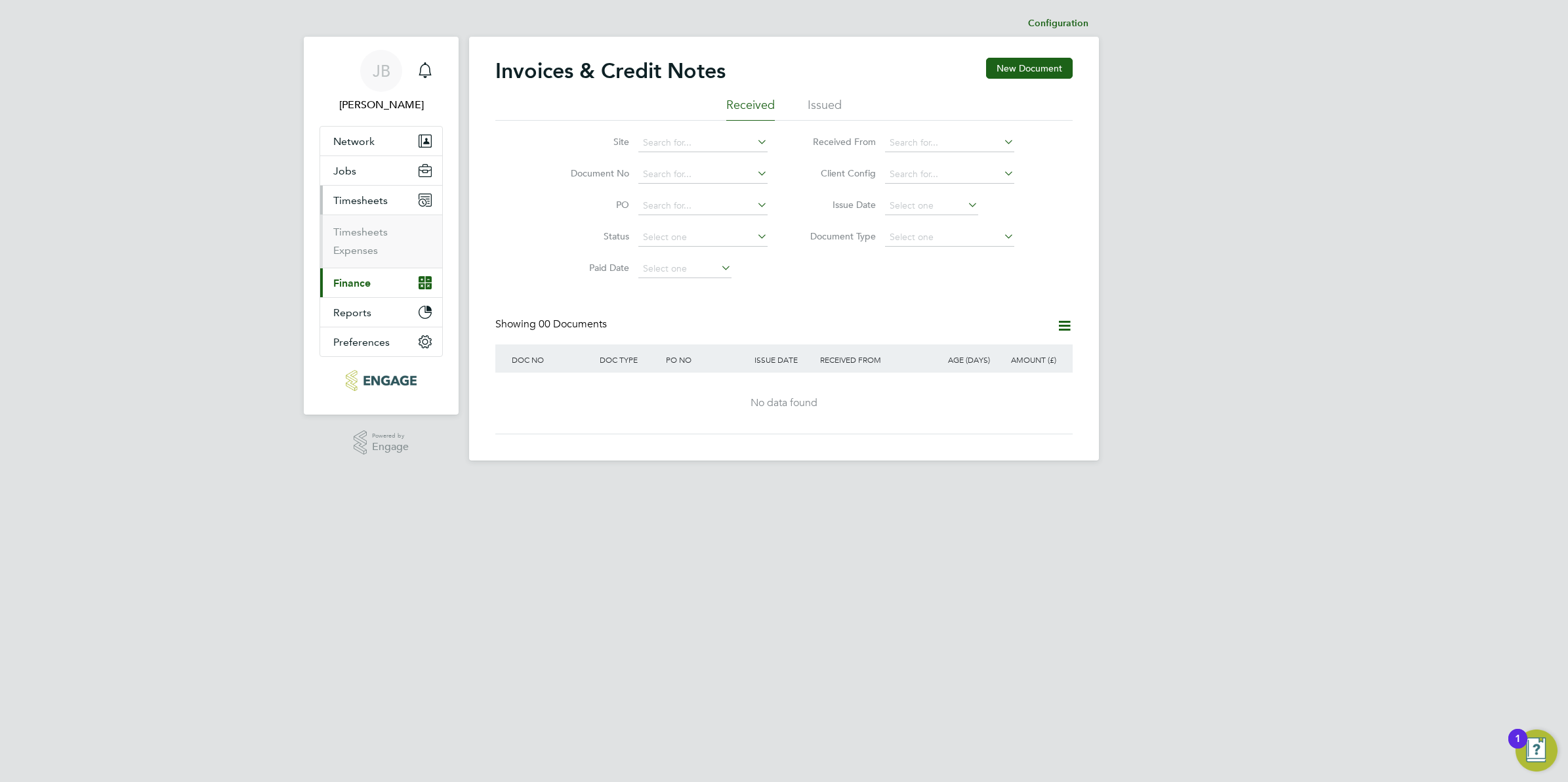
click at [362, 242] on li "Timesheets" at bounding box center [382, 235] width 98 height 18
click at [357, 226] on link "Timesheets" at bounding box center [360, 232] width 55 height 12
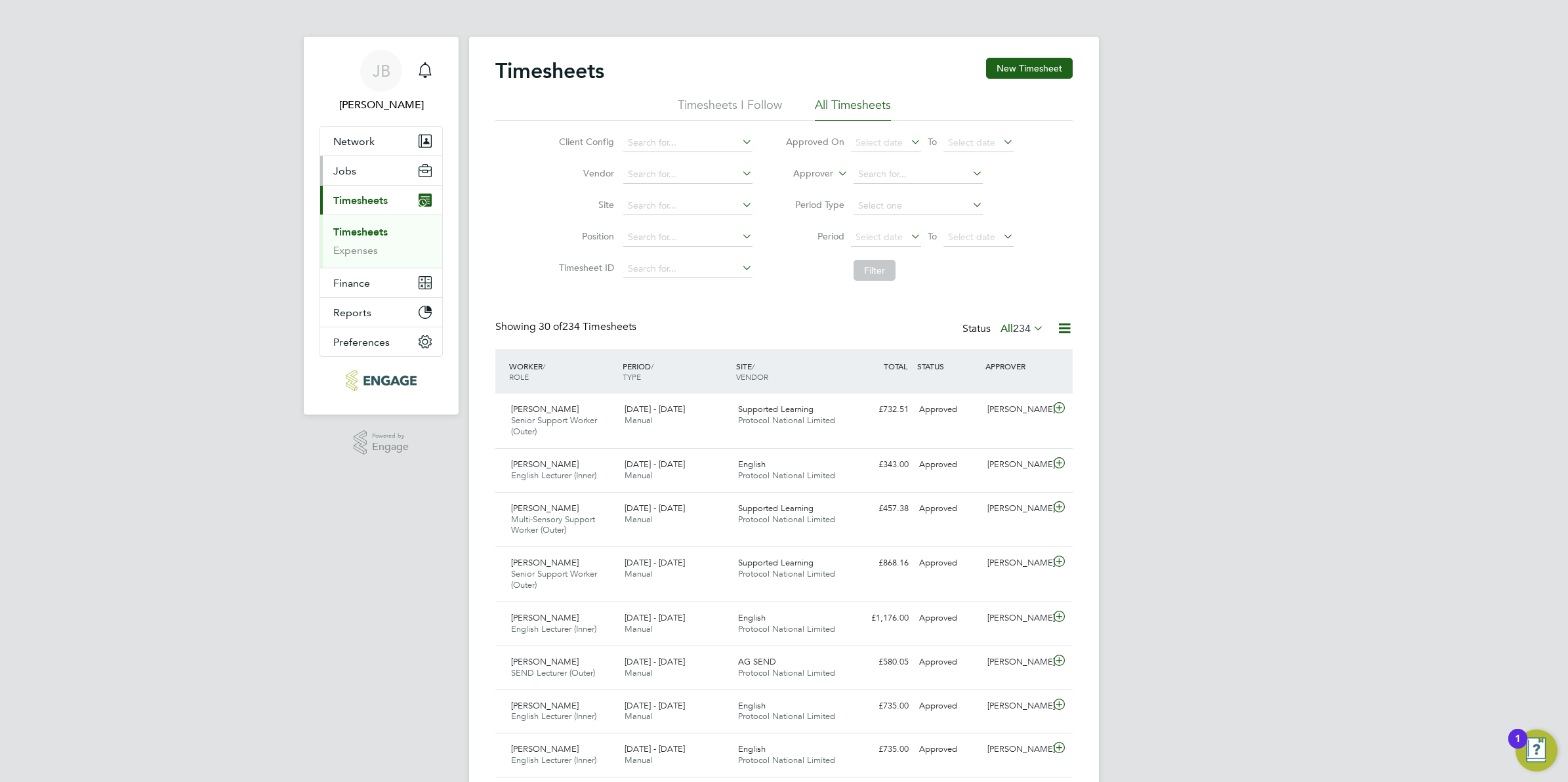
click at [344, 178] on button "Jobs" at bounding box center [381, 170] width 122 height 29
click at [350, 250] on ul "Positions Vacancies Placements" at bounding box center [381, 221] width 122 height 71
click at [346, 239] on link "Placements" at bounding box center [360, 239] width 55 height 12
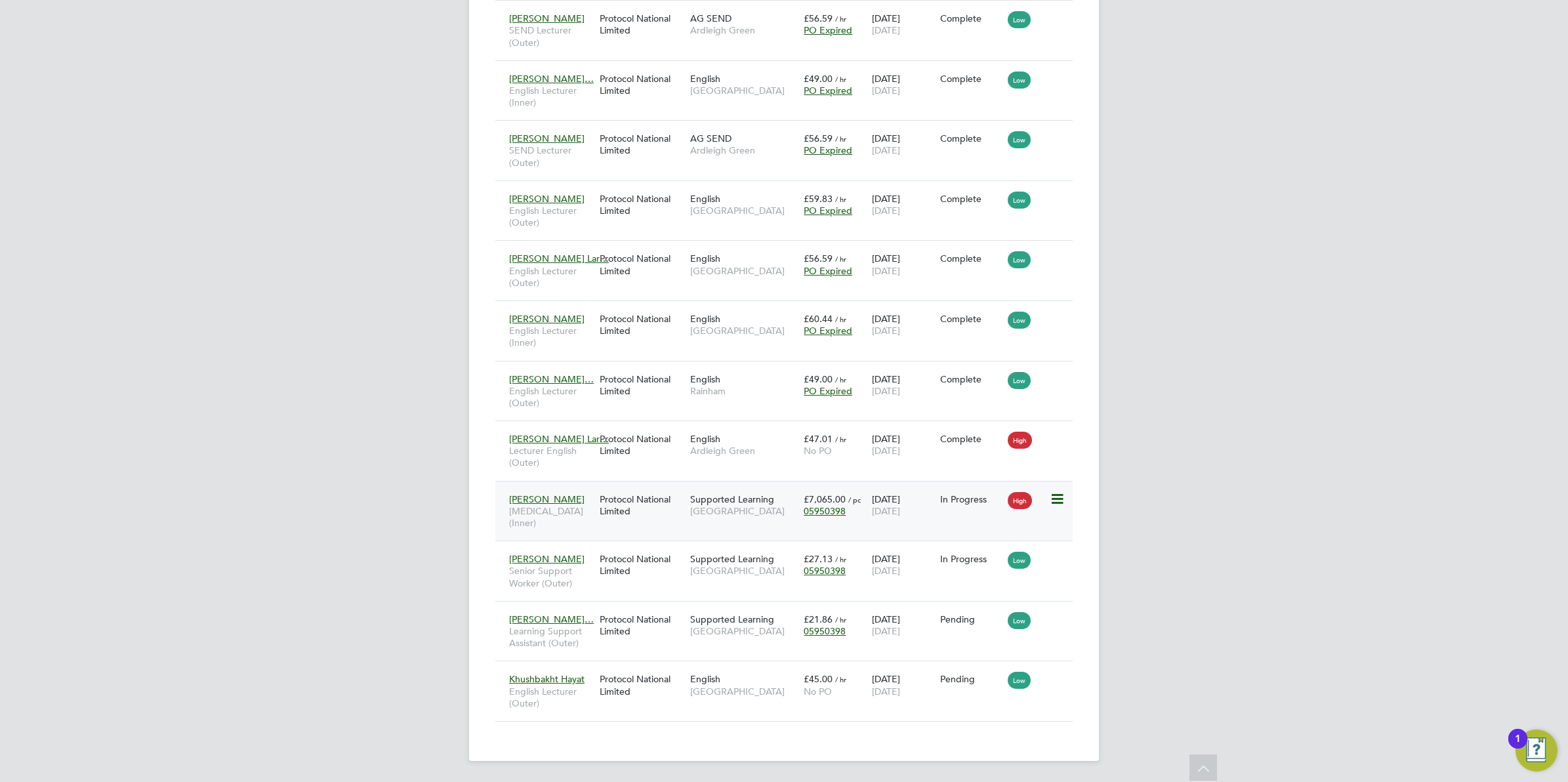
click at [1063, 491] on icon at bounding box center [1056, 499] width 13 height 16
click at [565, 493] on span "Louise Middleton" at bounding box center [547, 499] width 76 height 12
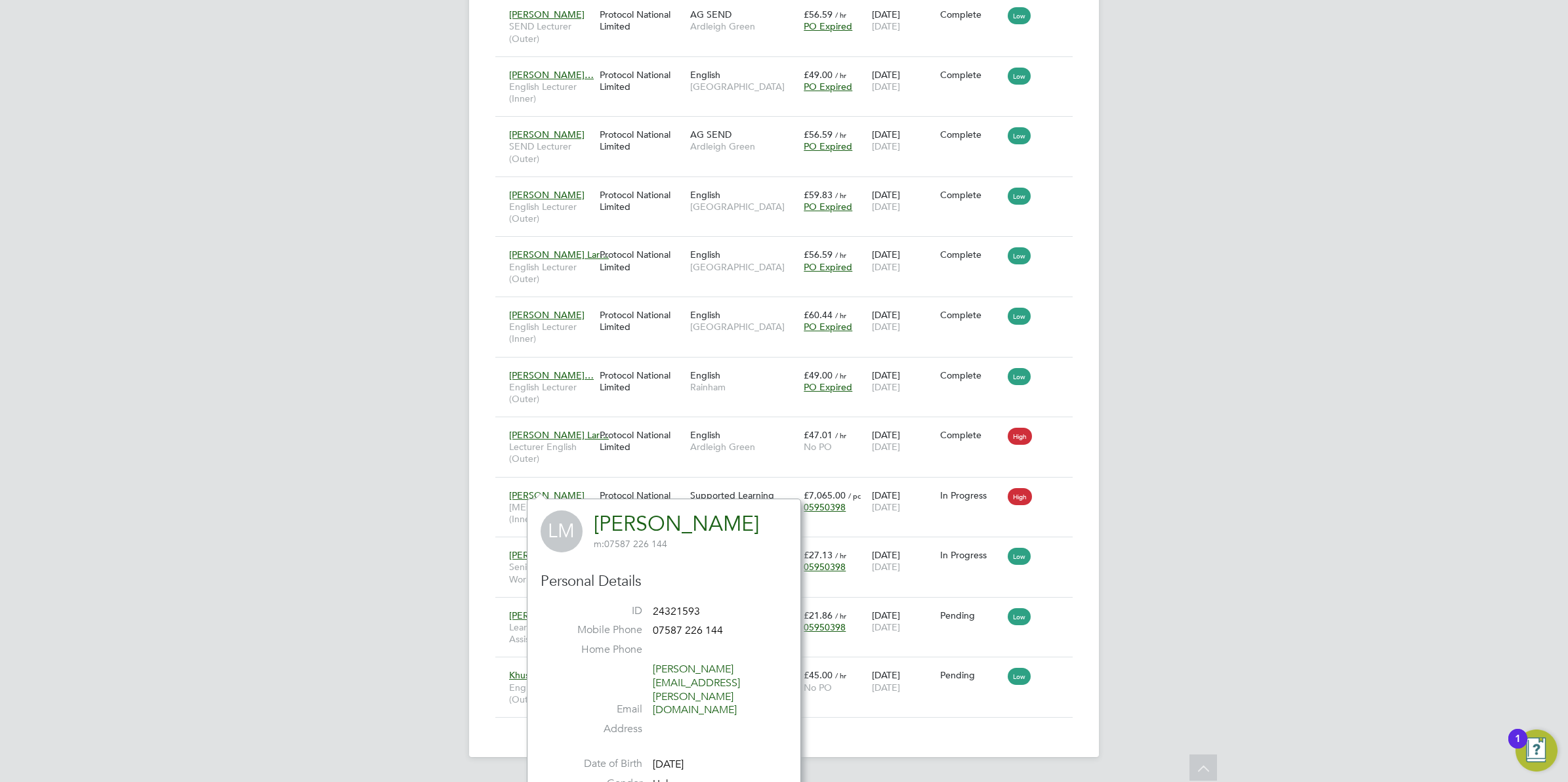
click at [622, 520] on link "Louise Middleton" at bounding box center [677, 524] width 165 height 25
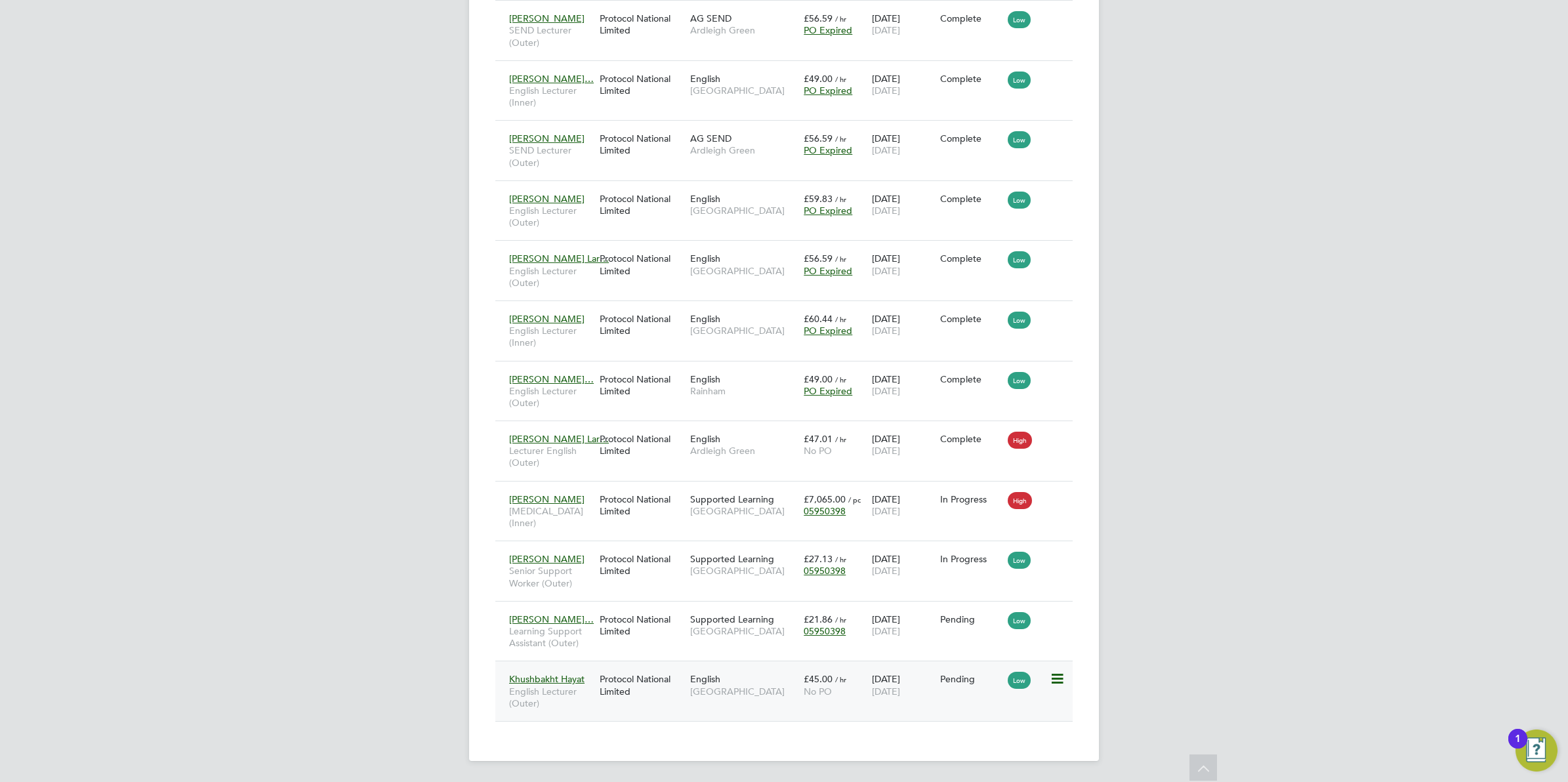
click at [523, 683] on span "Khushbakht Hayat" at bounding box center [547, 679] width 76 height 12
click at [536, 689] on span "English Lecturer (Outer)" at bounding box center [551, 697] width 84 height 23
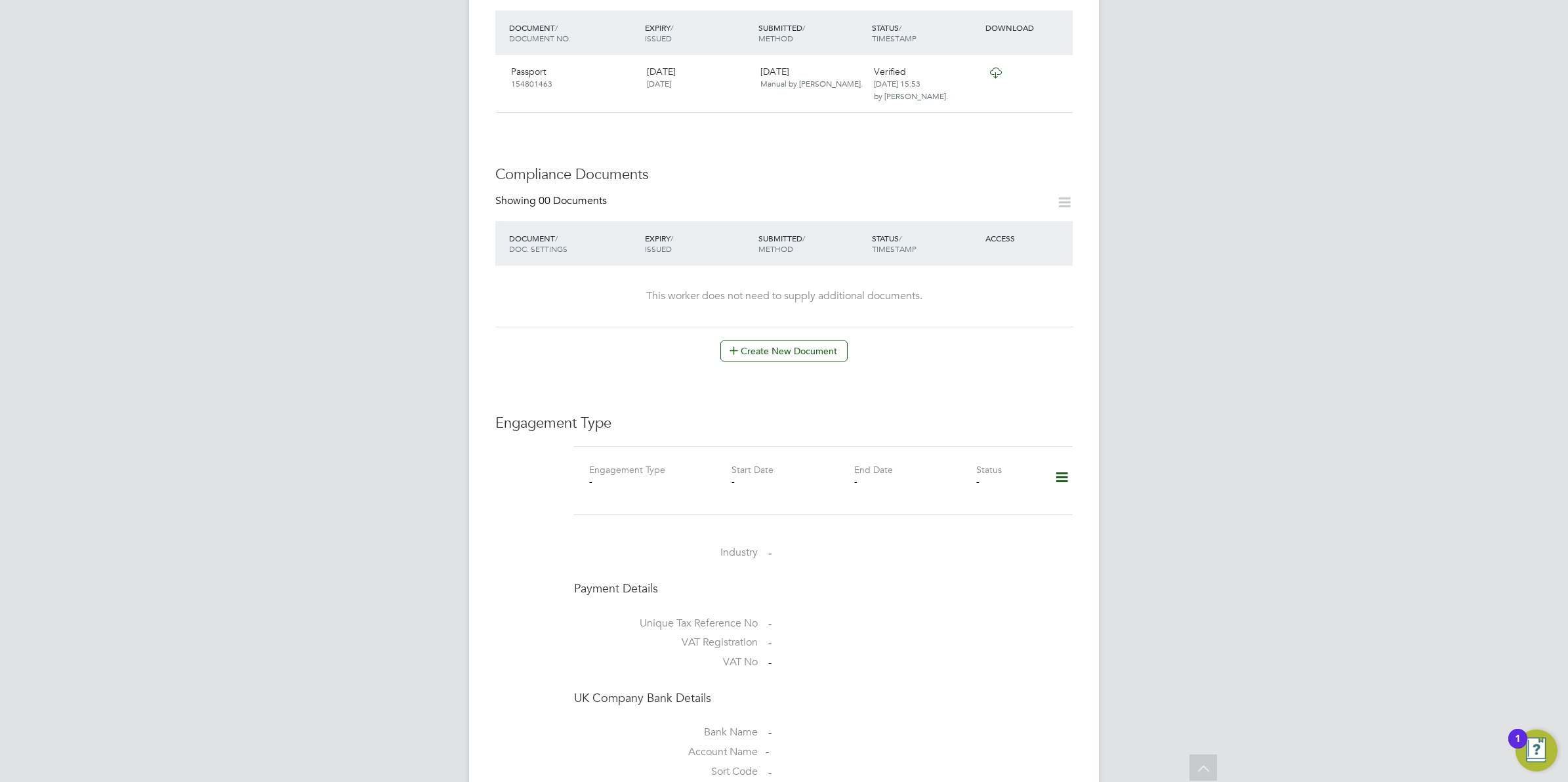
scroll to position [512, 0]
click at [1068, 464] on icon at bounding box center [1062, 478] width 23 height 30
click at [996, 491] on li "Add Engagement Type" at bounding box center [994, 494] width 149 height 18
click at [787, 595] on input at bounding box center [804, 604] width 162 height 18
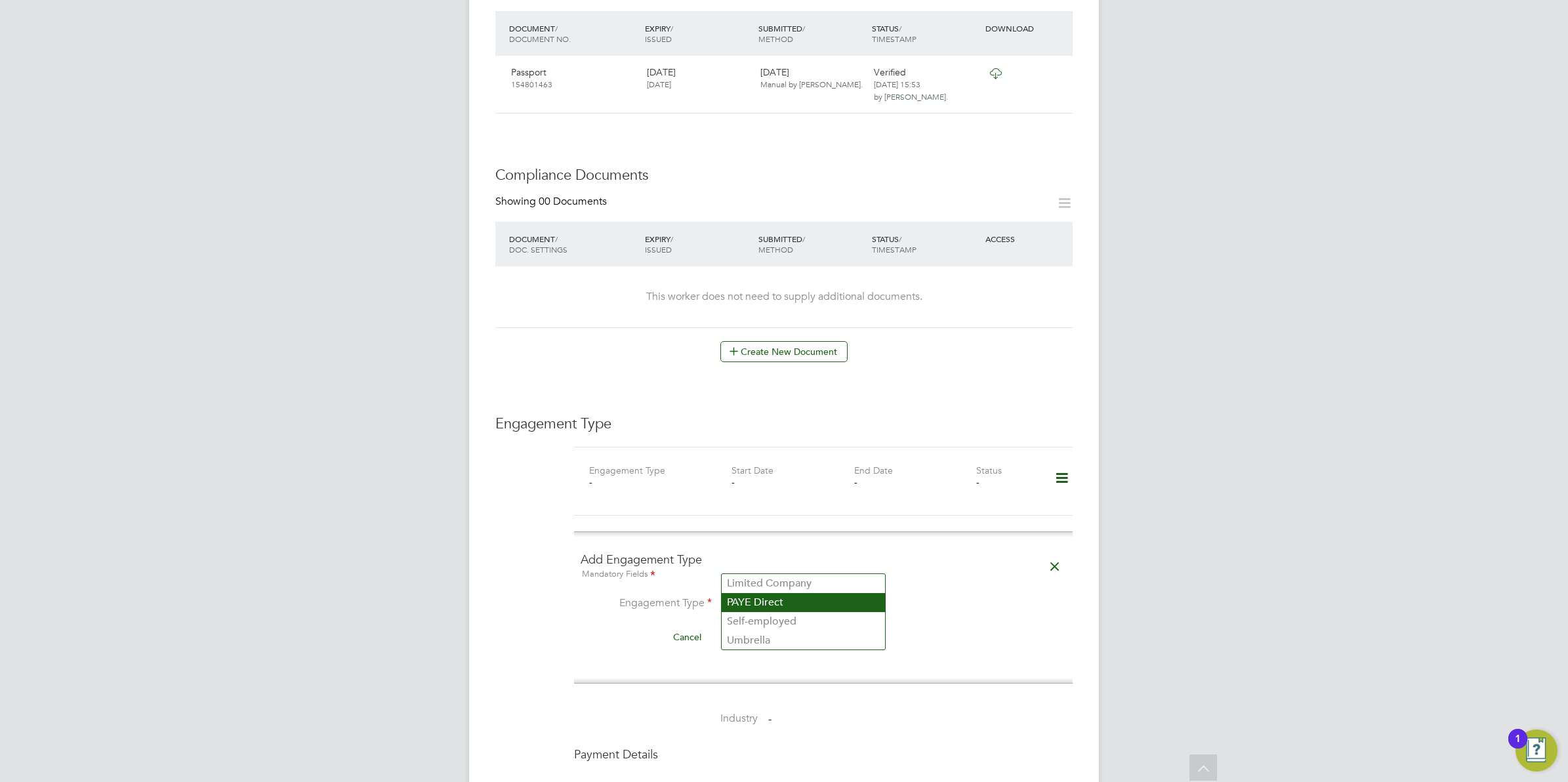
click at [758, 603] on li "PAYE Direct" at bounding box center [804, 603] width 163 height 19
type input "PAYE Direct"
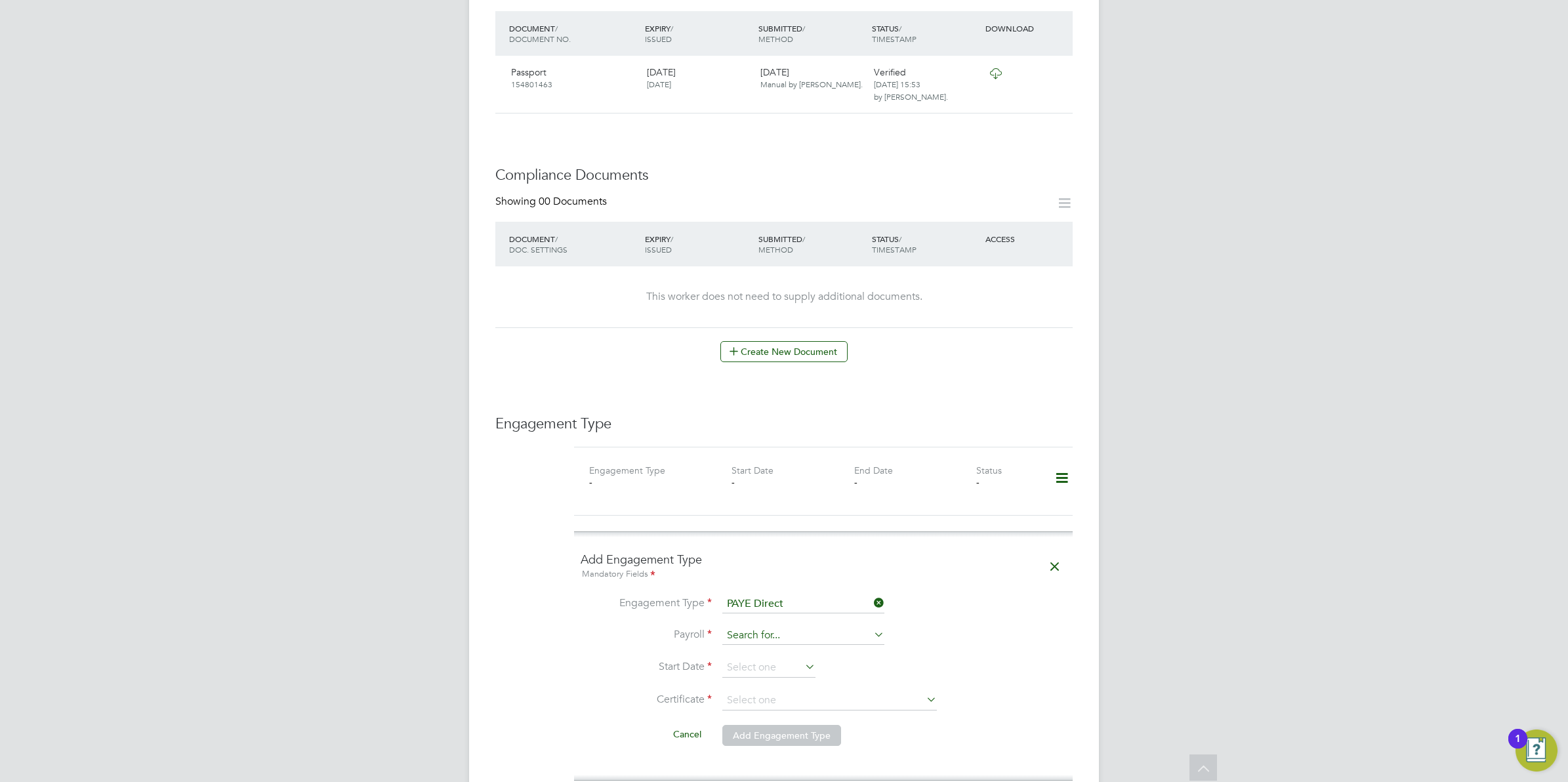
click at [755, 627] on input at bounding box center [804, 636] width 162 height 18
click at [755, 607] on li "PAYE" at bounding box center [804, 615] width 163 height 19
type input "PAYE"
click at [752, 658] on input at bounding box center [769, 668] width 93 height 20
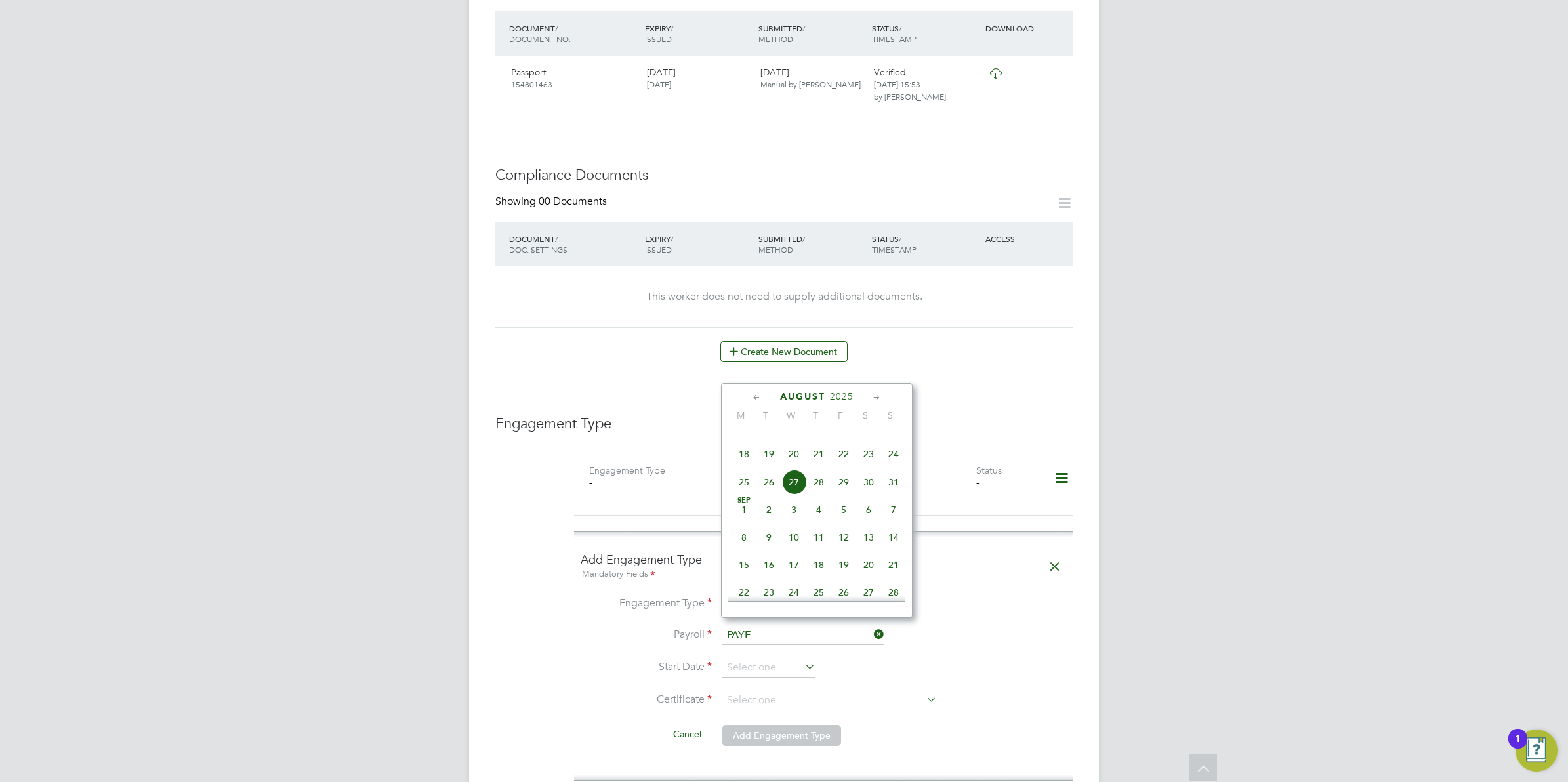
click at [797, 495] on span "27" at bounding box center [794, 482] width 25 height 25
type input "27 Aug 2025"
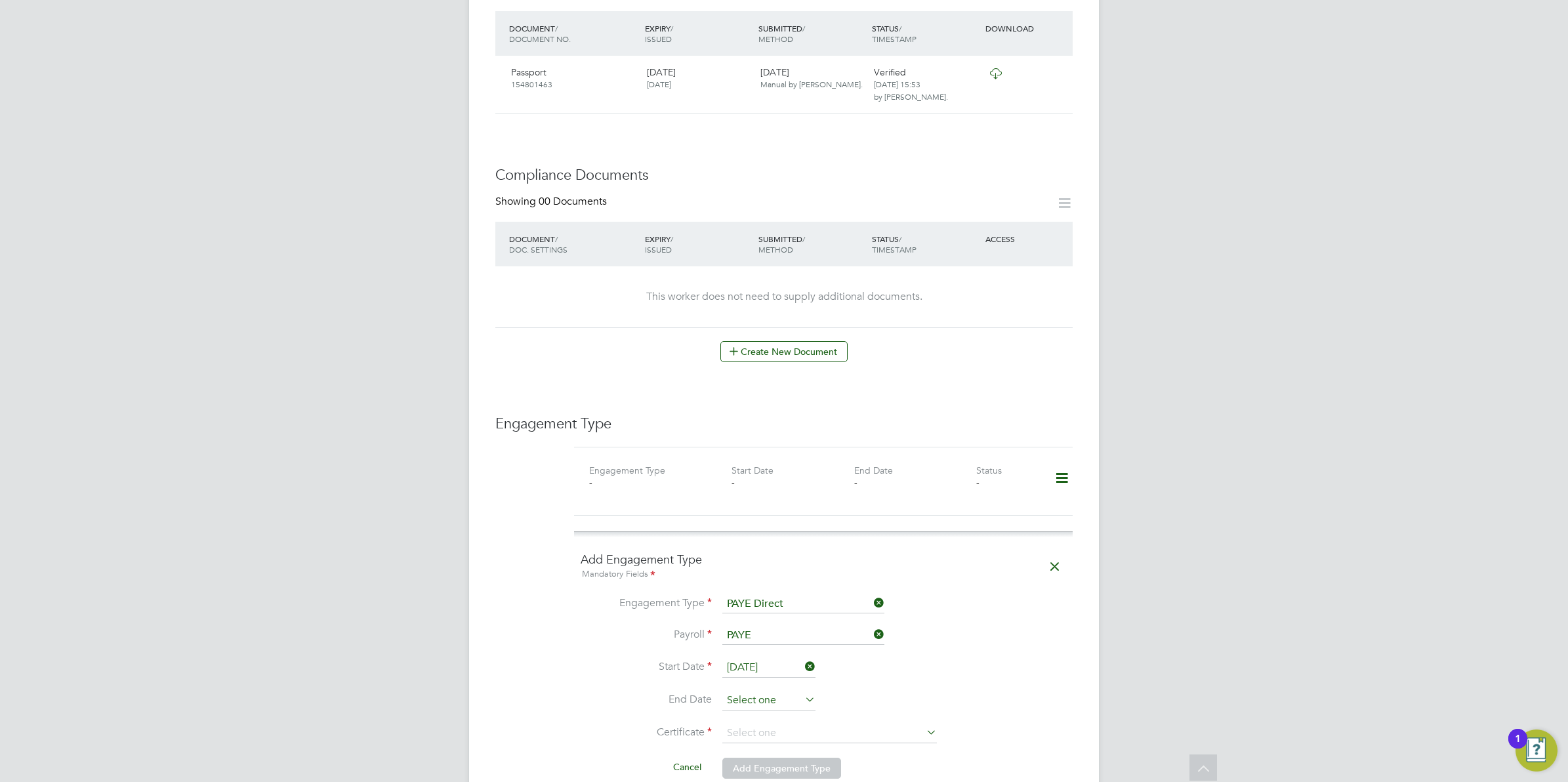
click at [750, 692] on input at bounding box center [769, 701] width 93 height 20
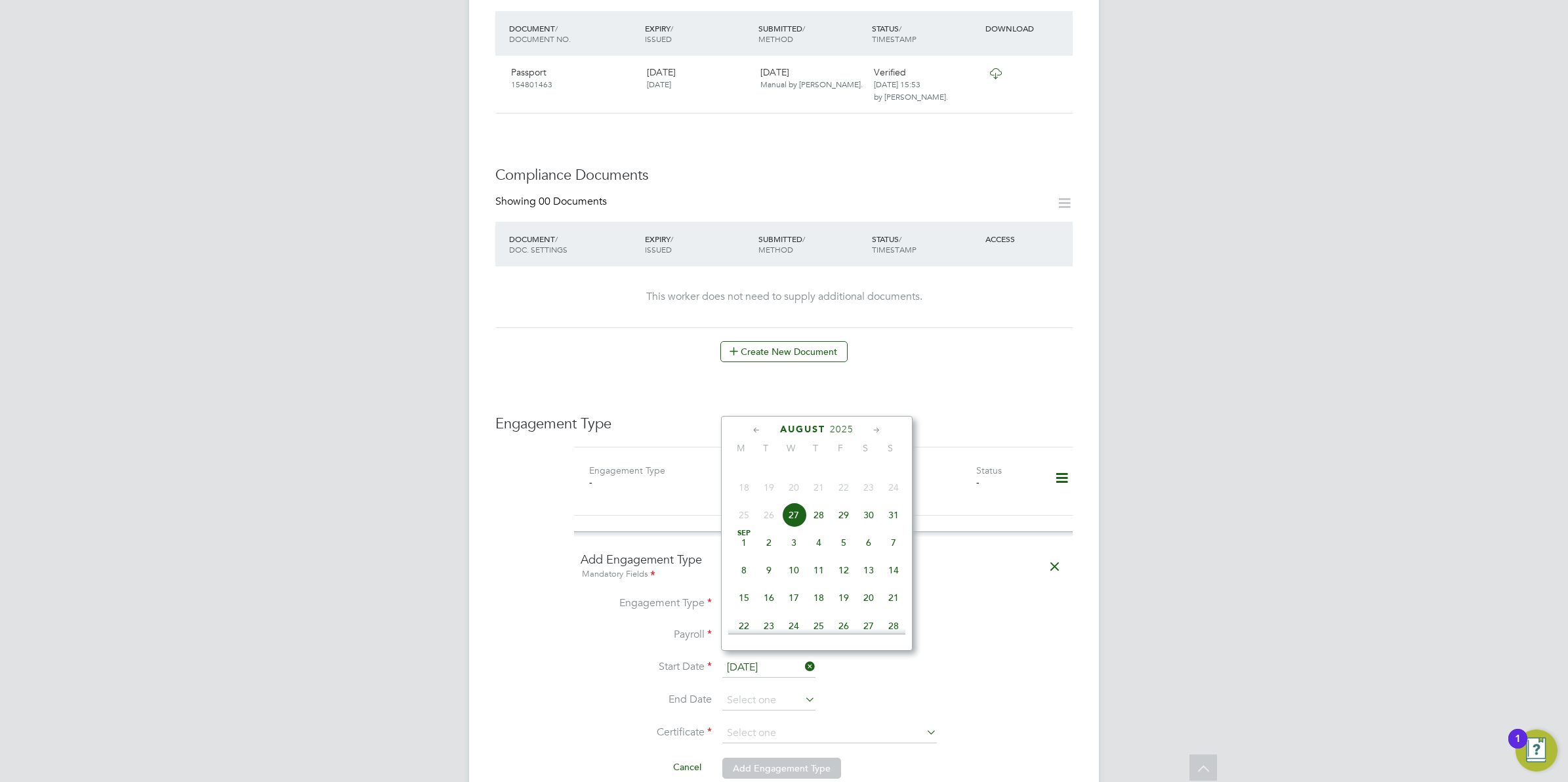
click at [876, 424] on icon at bounding box center [877, 431] width 12 height 15
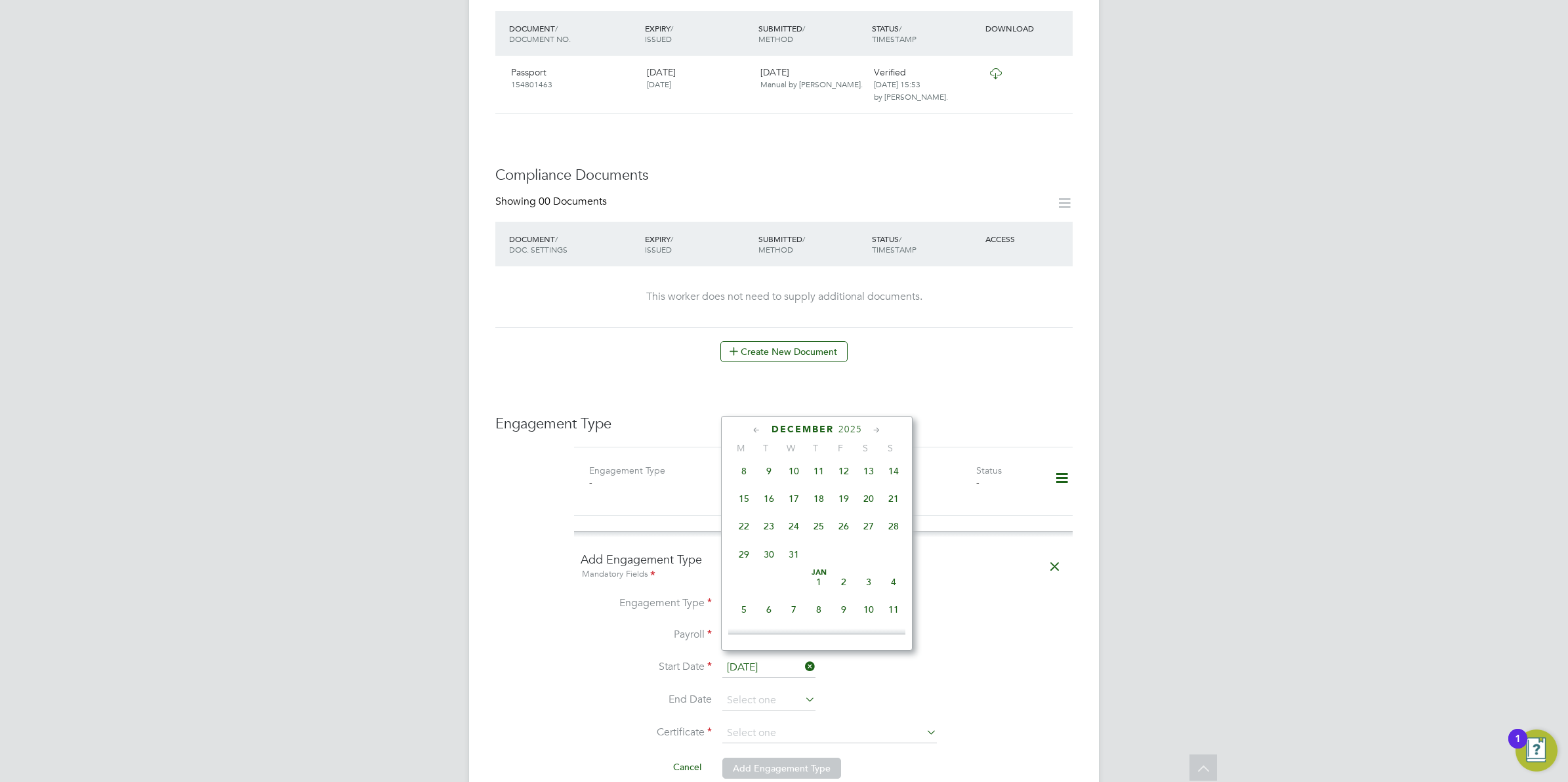
click at [876, 424] on icon at bounding box center [877, 431] width 12 height 15
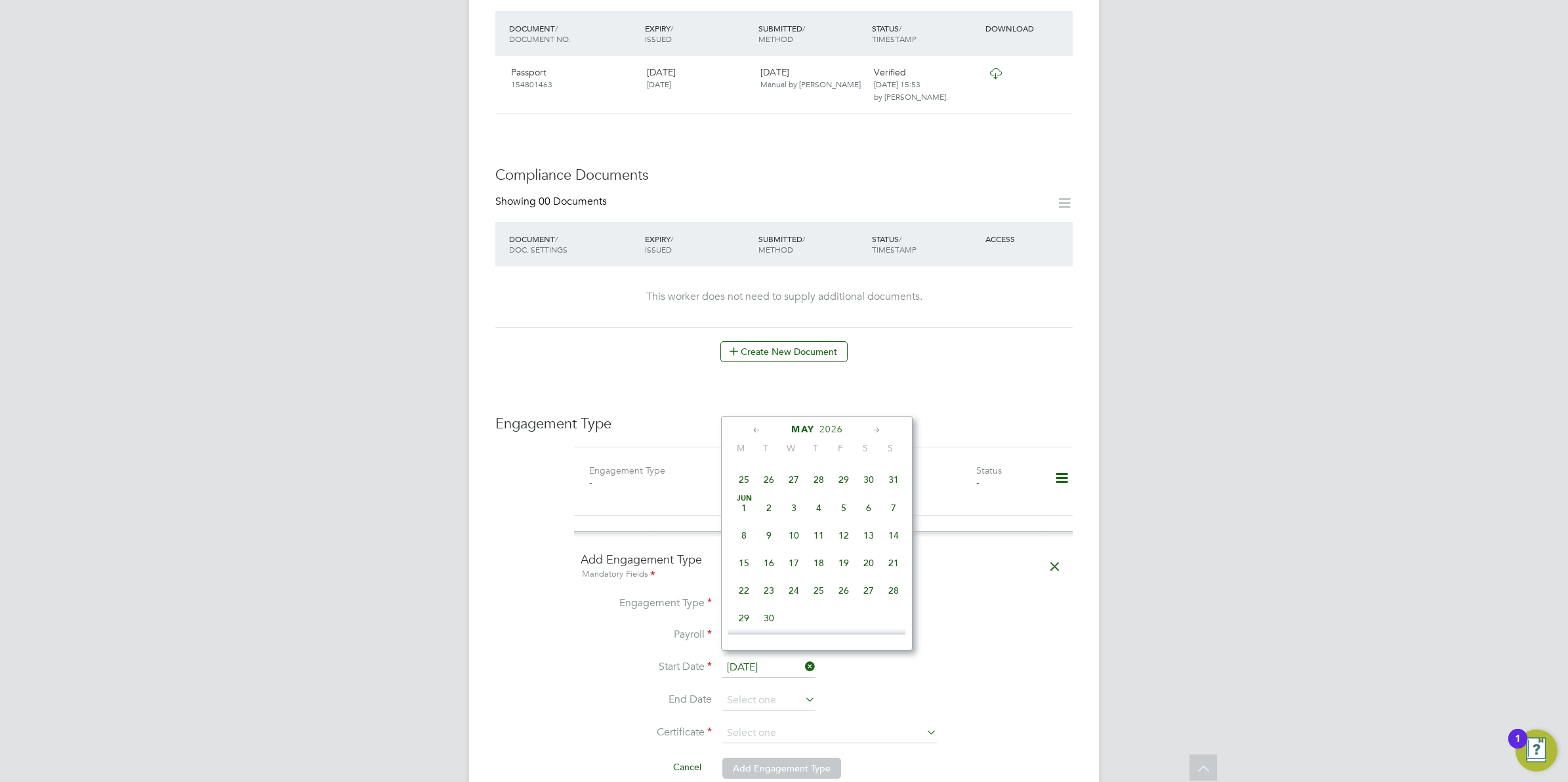
click at [876, 424] on icon at bounding box center [877, 431] width 12 height 15
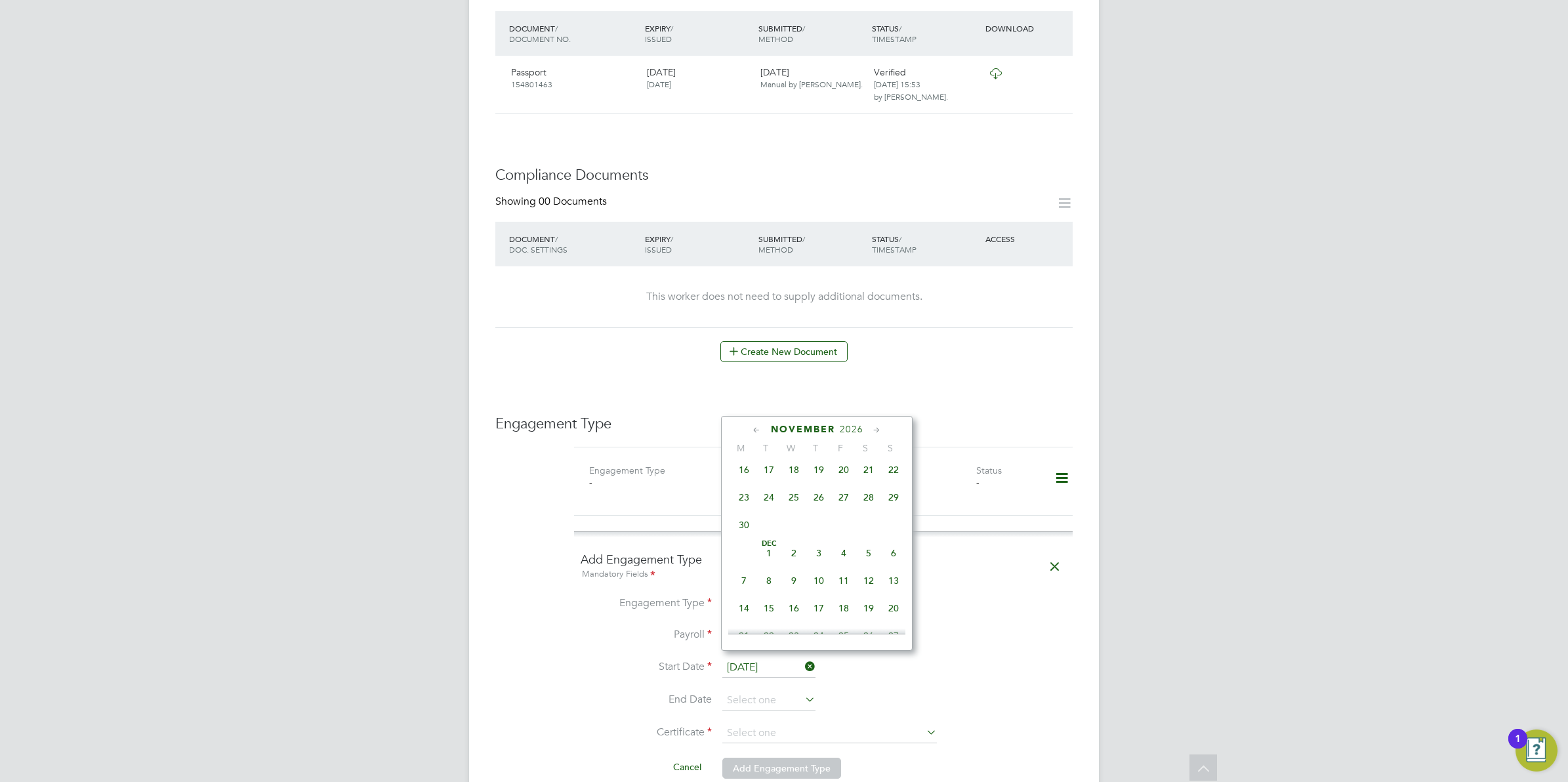
click at [876, 424] on icon at bounding box center [877, 431] width 12 height 15
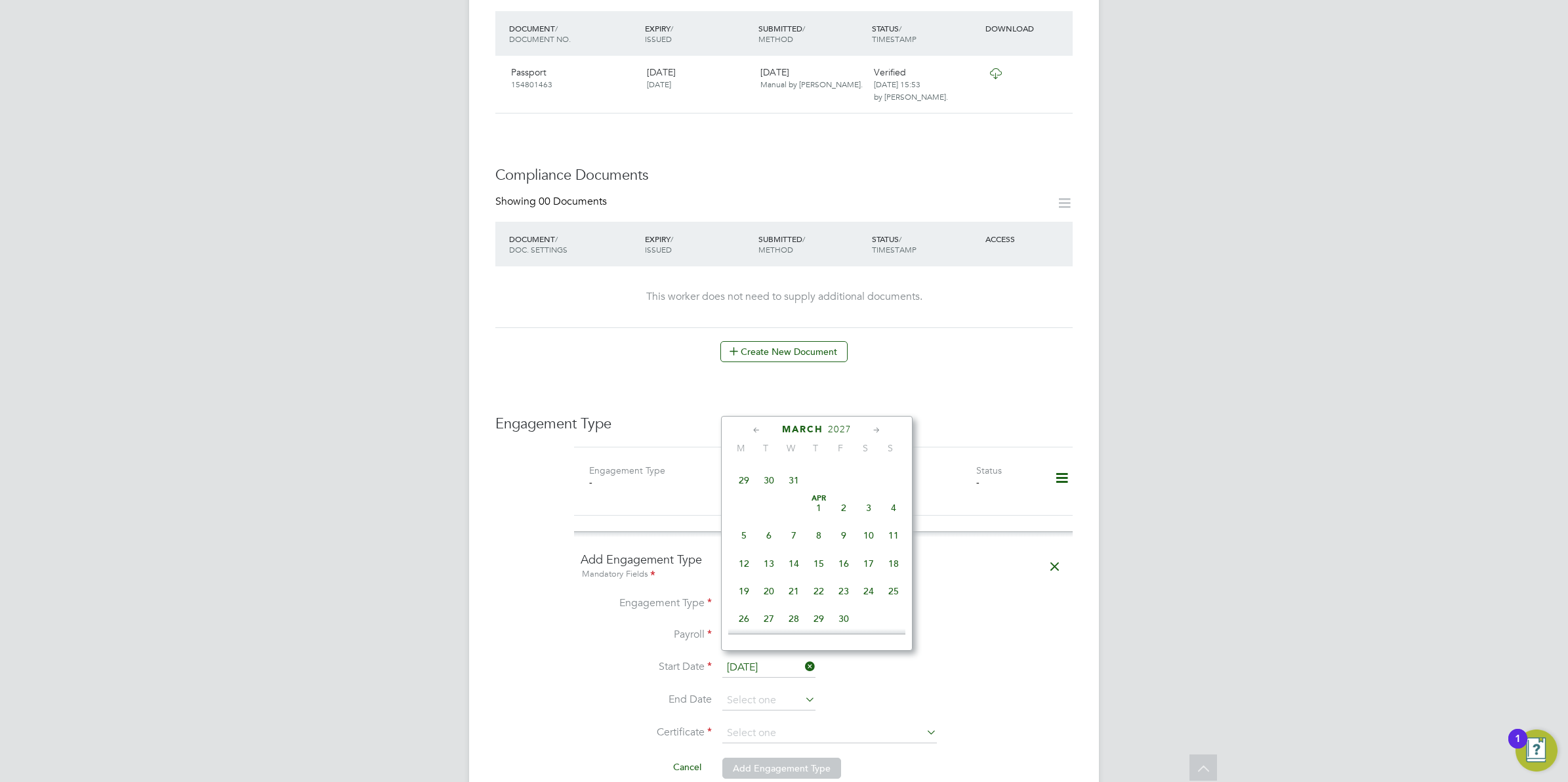
click at [876, 424] on icon at bounding box center [877, 431] width 12 height 15
click at [792, 467] on span "21" at bounding box center [794, 455] width 25 height 25
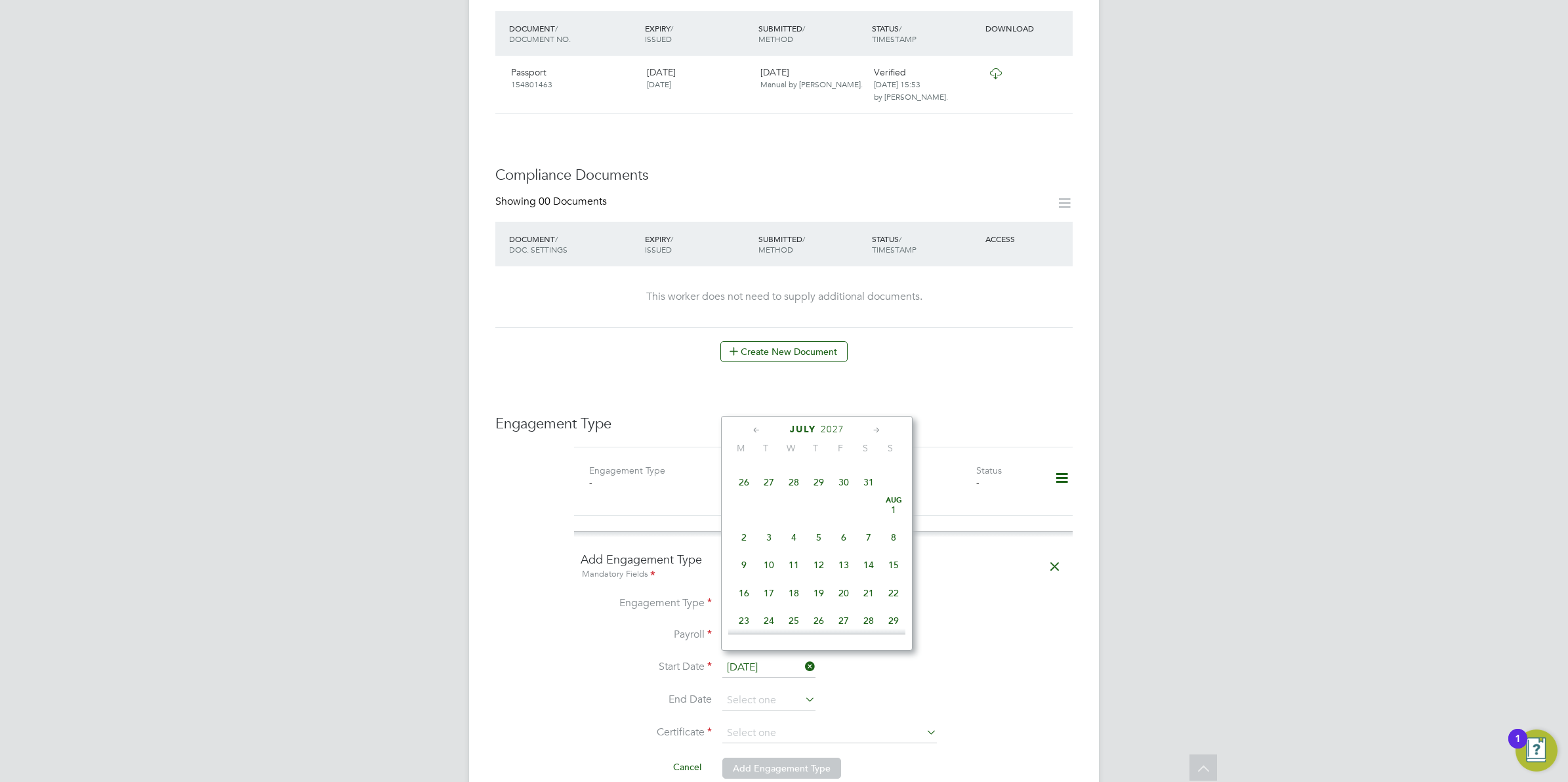
type input "21 Jul 2027"
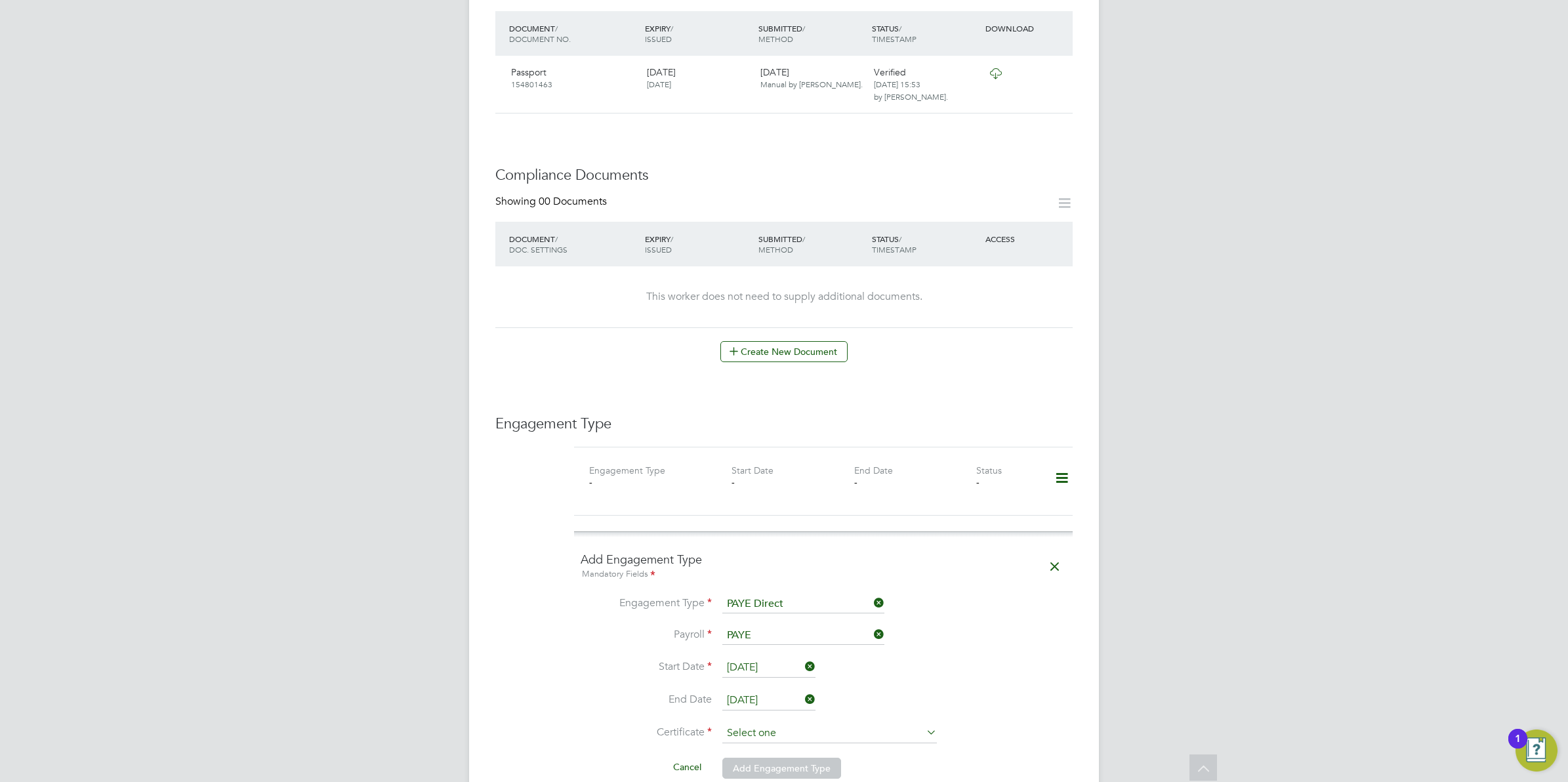
click at [738, 724] on input at bounding box center [830, 733] width 215 height 20
drag, startPoint x: 755, startPoint y: 736, endPoint x: 735, endPoint y: 768, distance: 37.7
click at [735, 768] on div "All Workers Worker Payment History Tasks Activity Logs Worker Payment History T…" at bounding box center [784, 446] width 630 height 1895
click at [742, 724] on input at bounding box center [830, 733] width 215 height 20
click at [742, 744] on li "Don't know" at bounding box center [830, 748] width 216 height 17
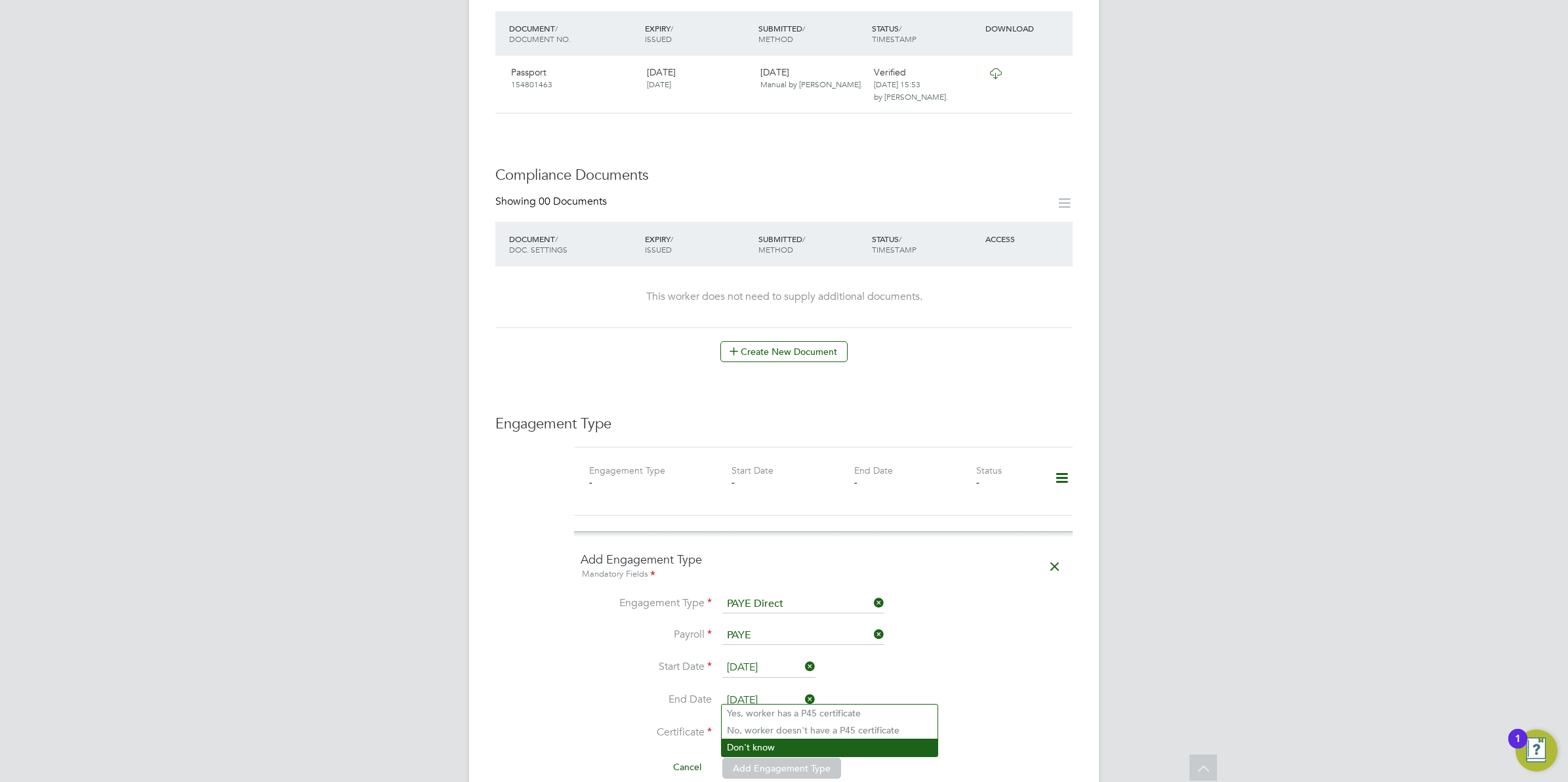
type input "Don't know"
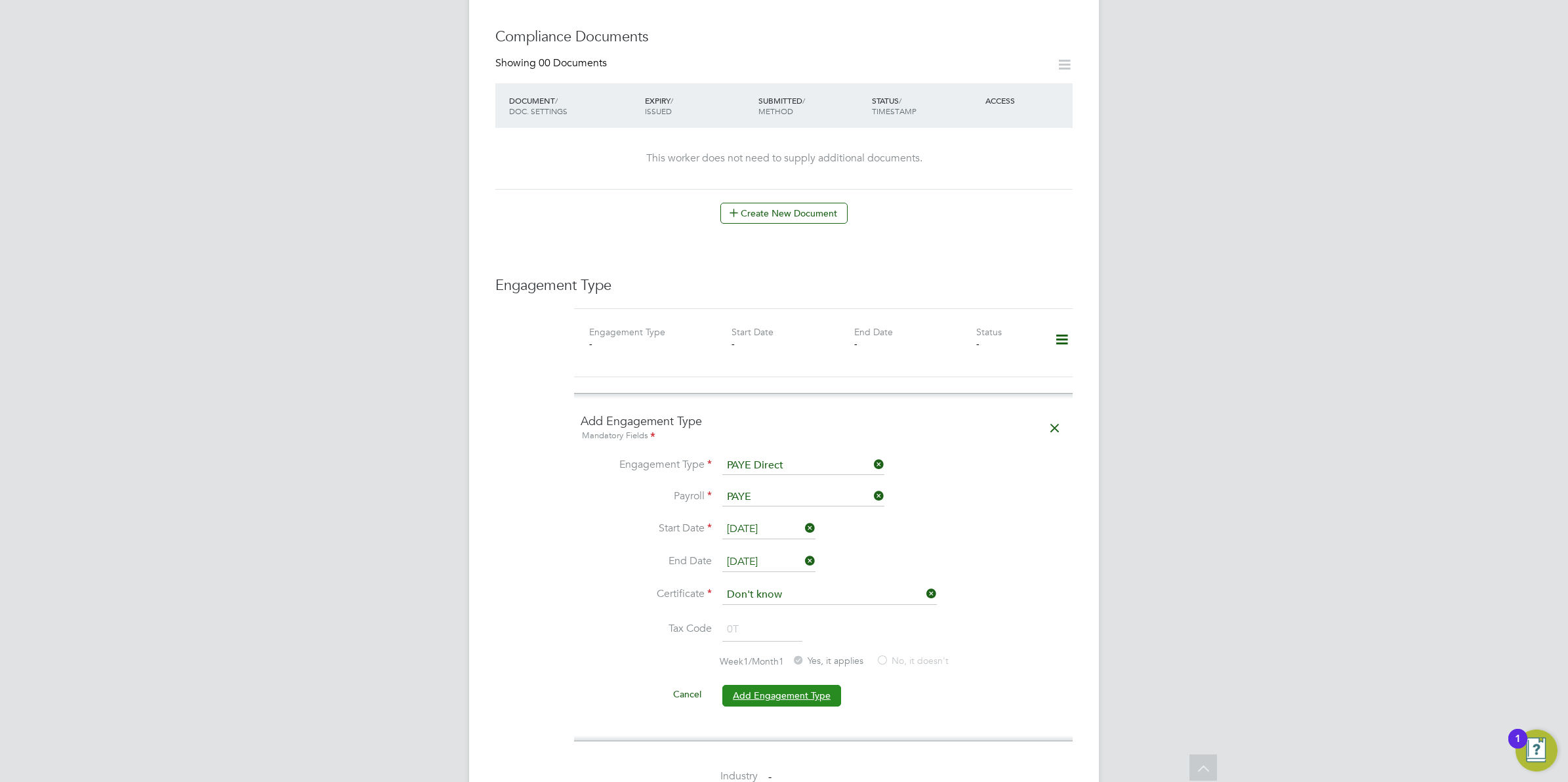
click at [756, 685] on button "Add Engagement Type" at bounding box center [782, 696] width 119 height 21
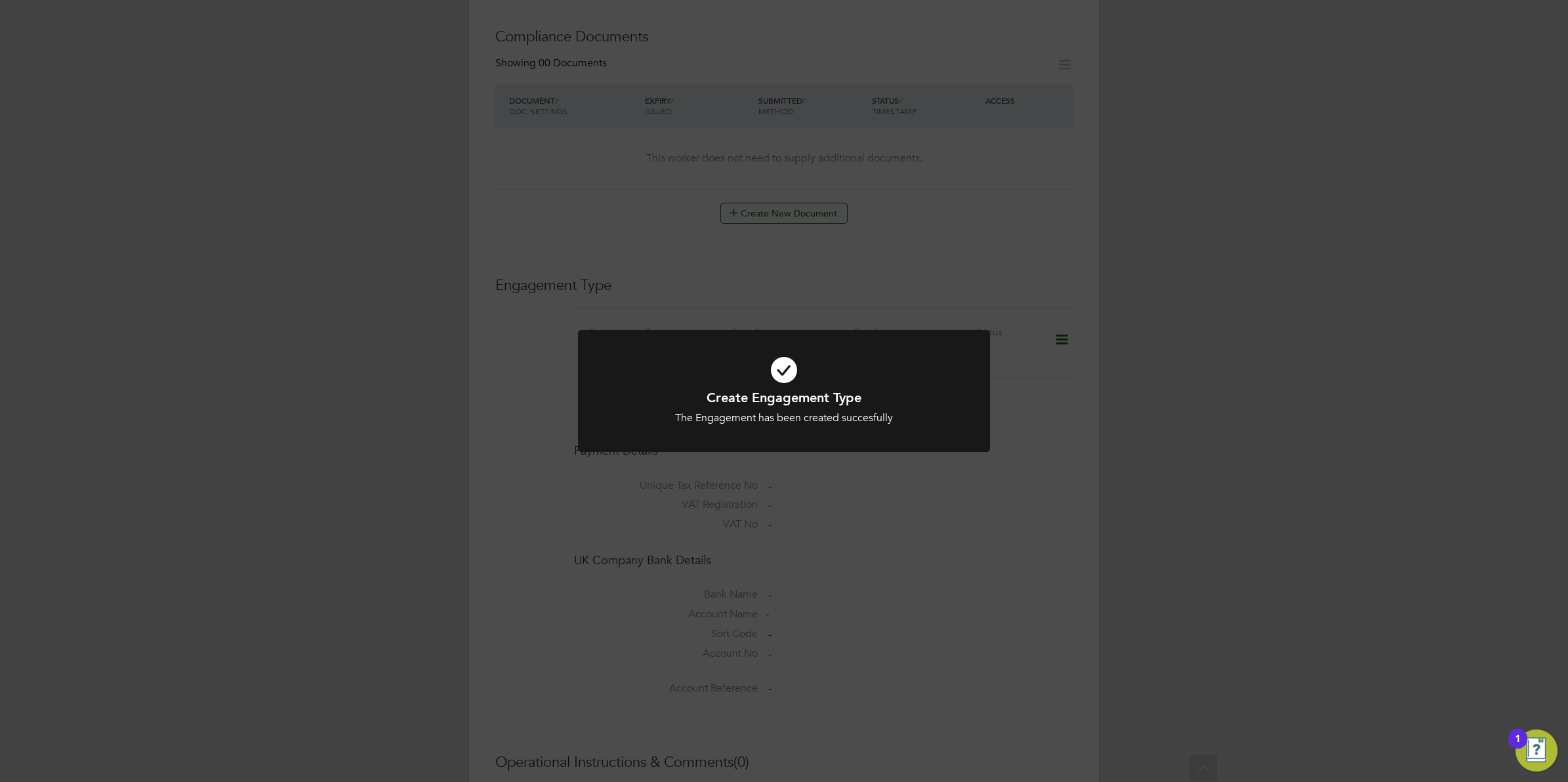
click at [949, 547] on div "Create Engagement Type The Engagement has been created succesfully Cancel Okay" at bounding box center [784, 391] width 1568 height 782
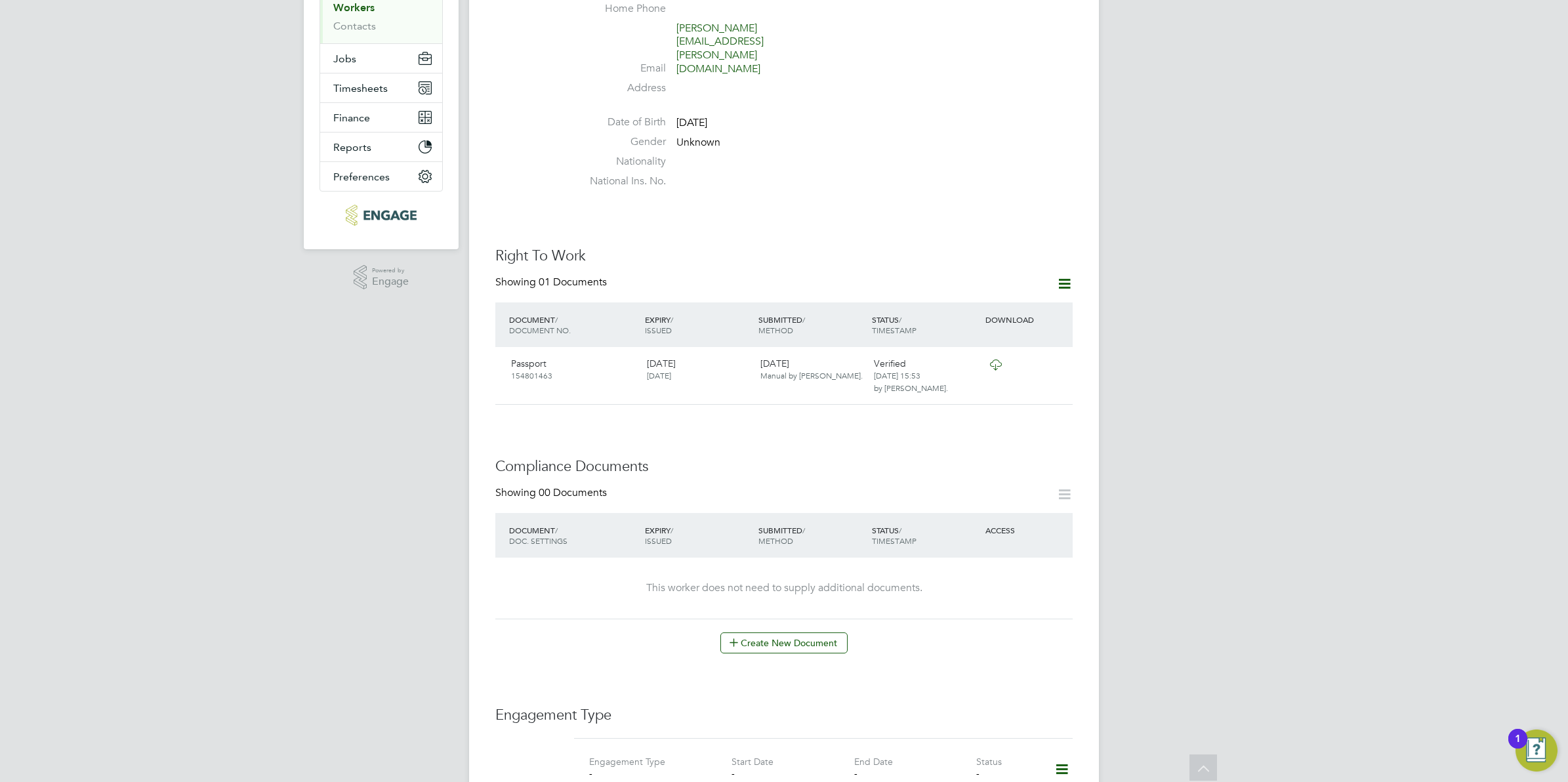
scroll to position [0, 0]
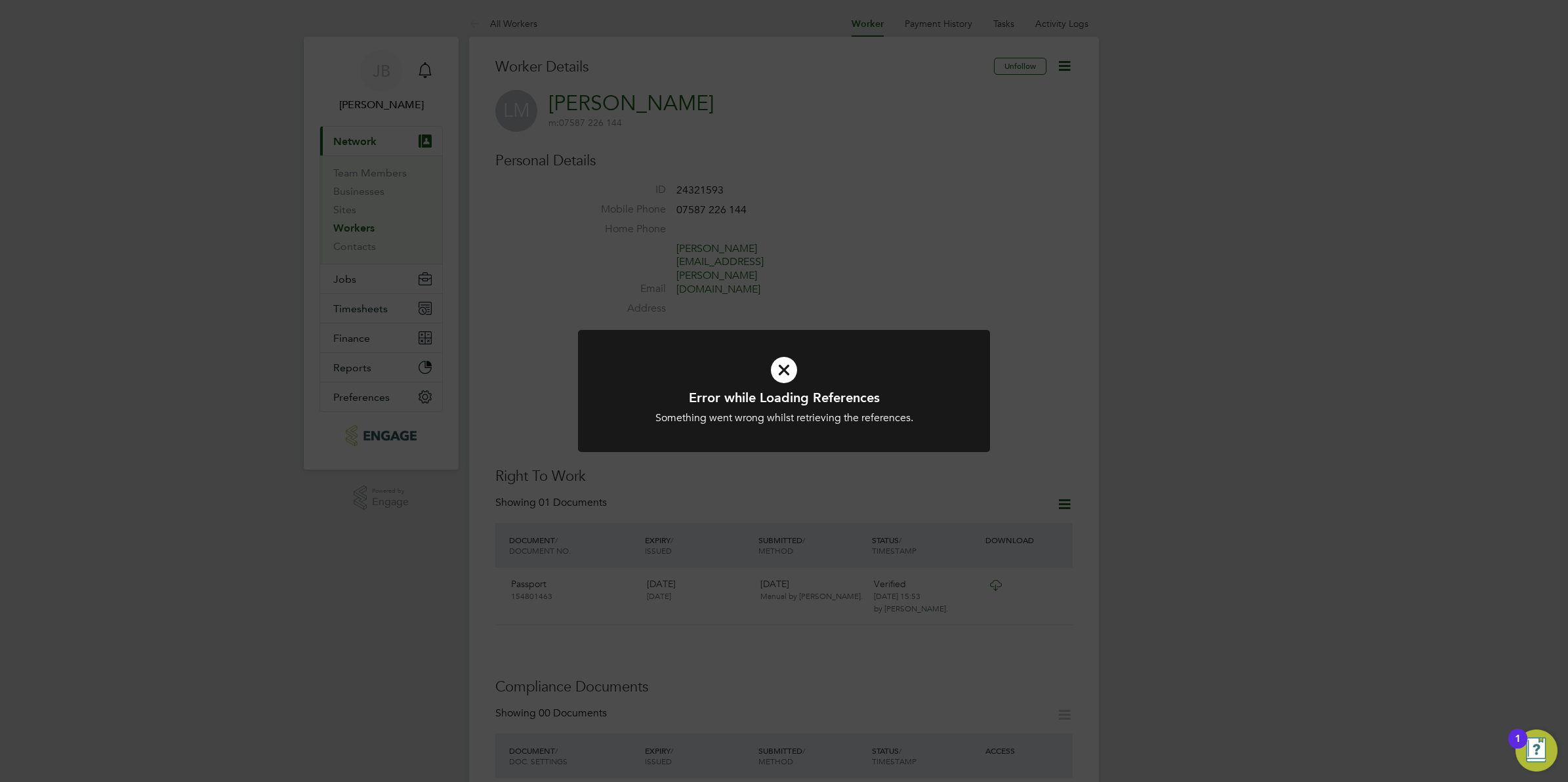
click at [597, 270] on div "Error while Loading References Something went wrong whilst retrieving the refer…" at bounding box center [784, 391] width 1568 height 782
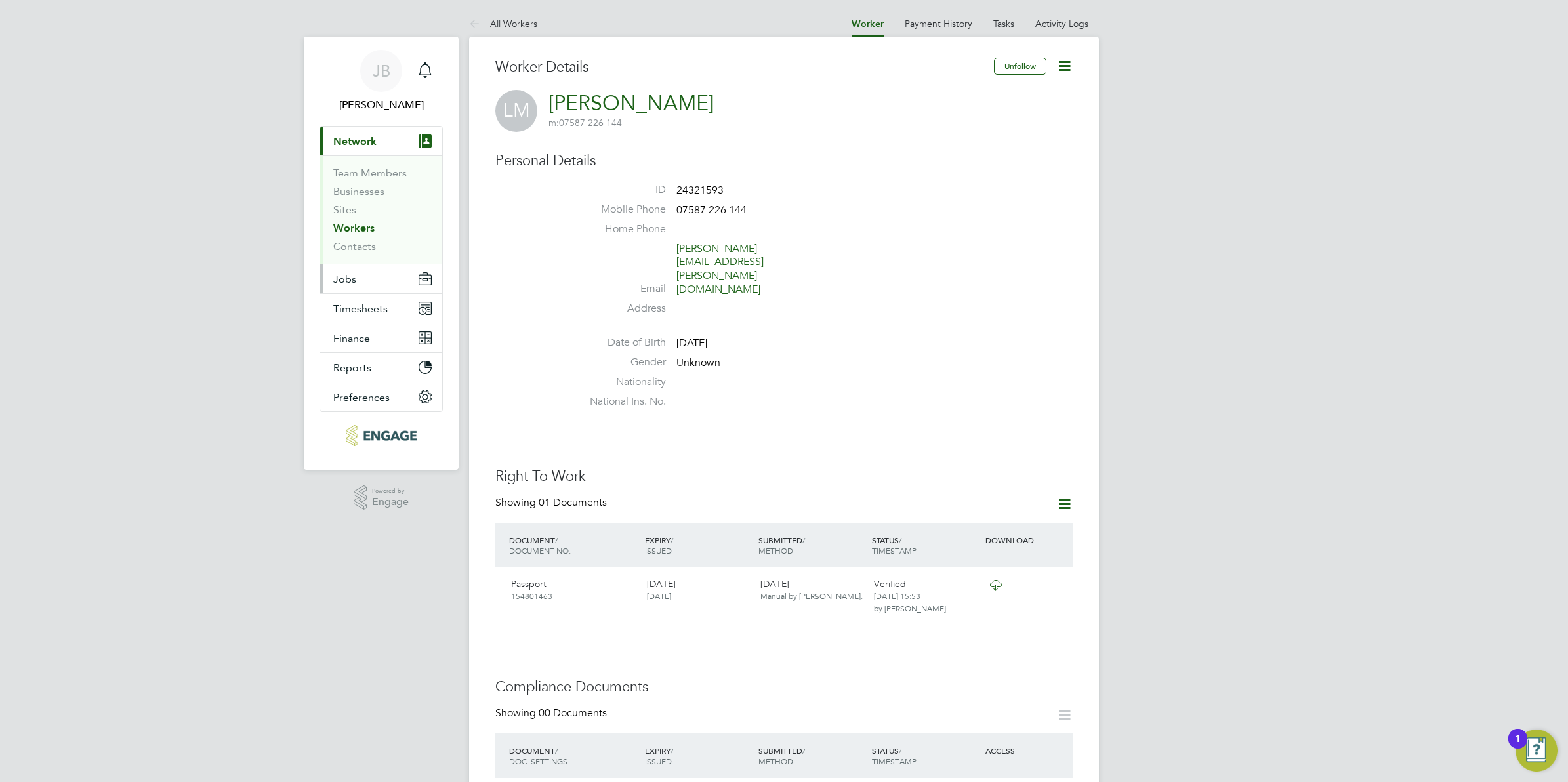
click at [348, 272] on button "Jobs" at bounding box center [381, 278] width 122 height 29
click at [348, 226] on link "Vacancies" at bounding box center [357, 221] width 47 height 12
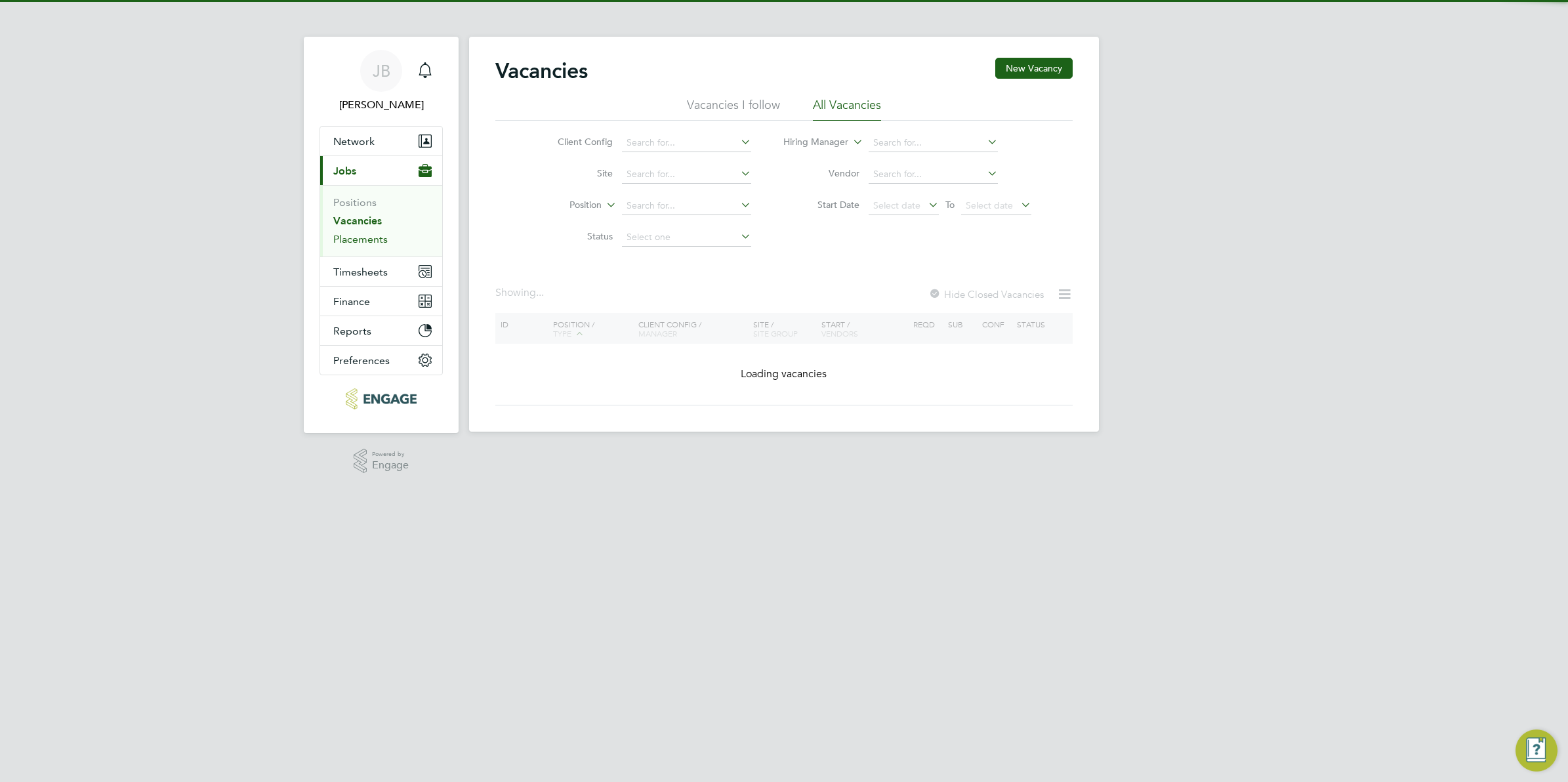
click at [351, 234] on link "Placements" at bounding box center [360, 239] width 55 height 12
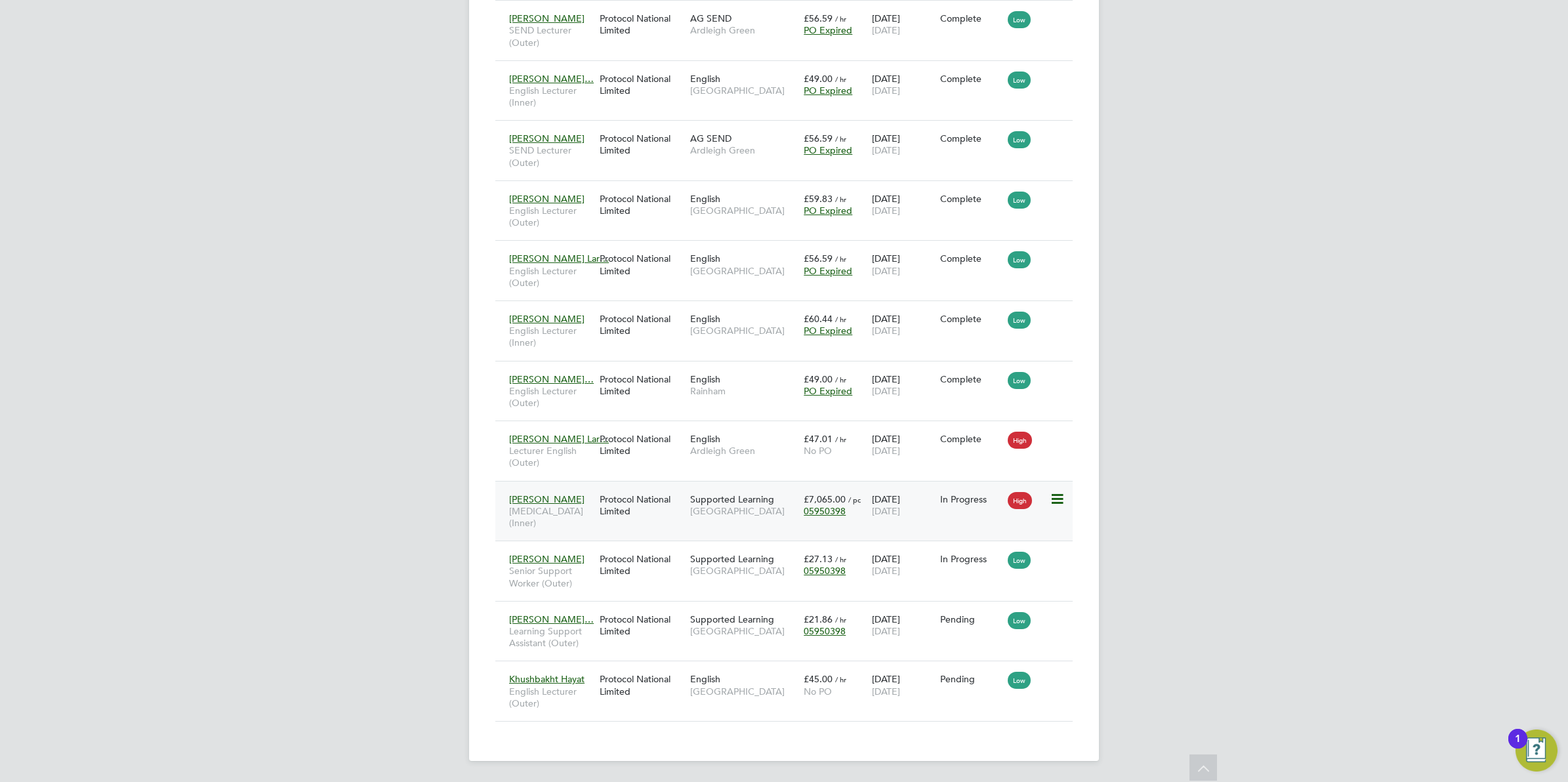
click at [548, 493] on span "[PERSON_NAME]" at bounding box center [547, 499] width 76 height 12
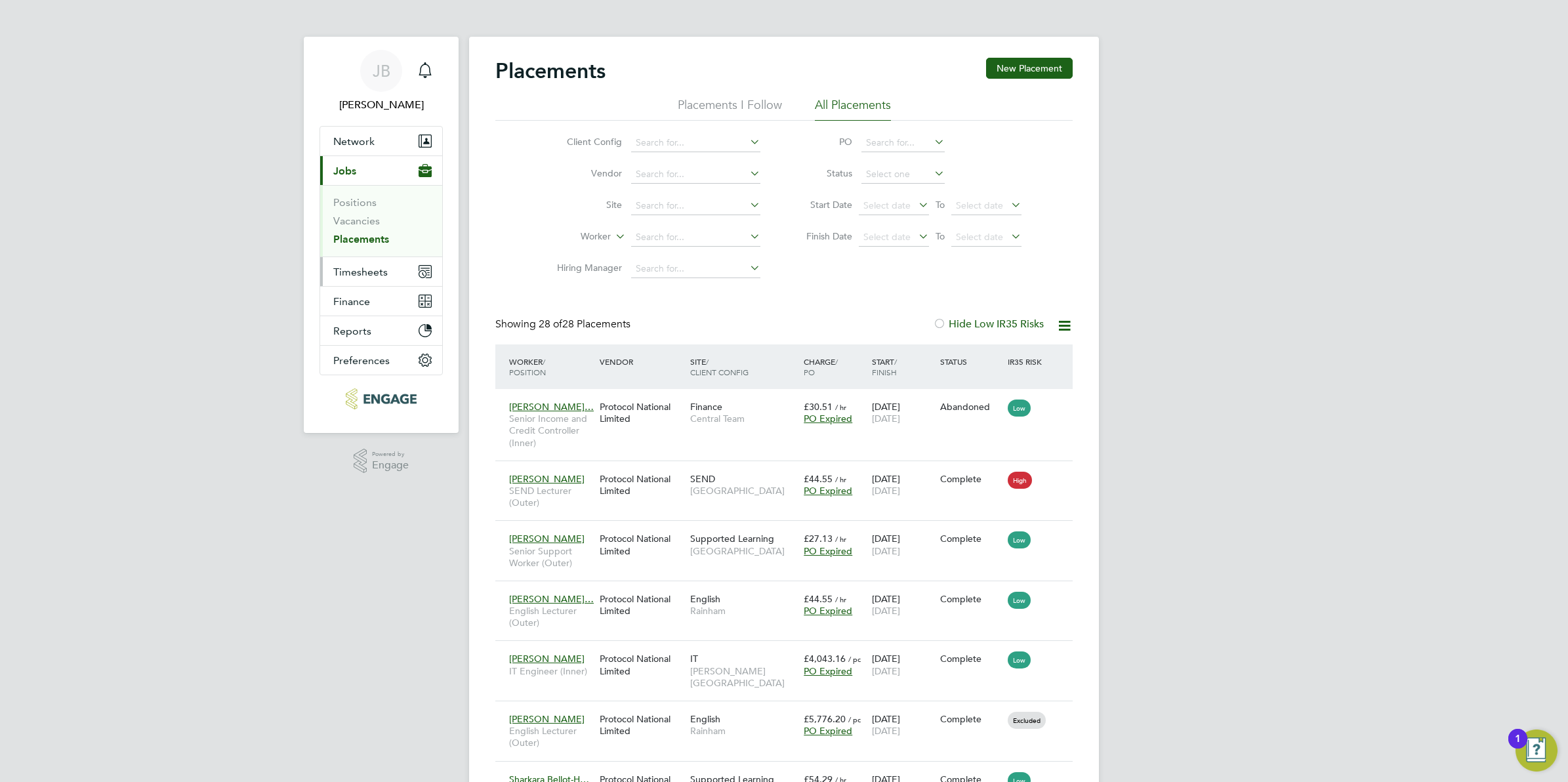
click at [361, 268] on span "Timesheets" at bounding box center [360, 272] width 55 height 12
click at [344, 237] on link "Timesheets" at bounding box center [360, 232] width 55 height 12
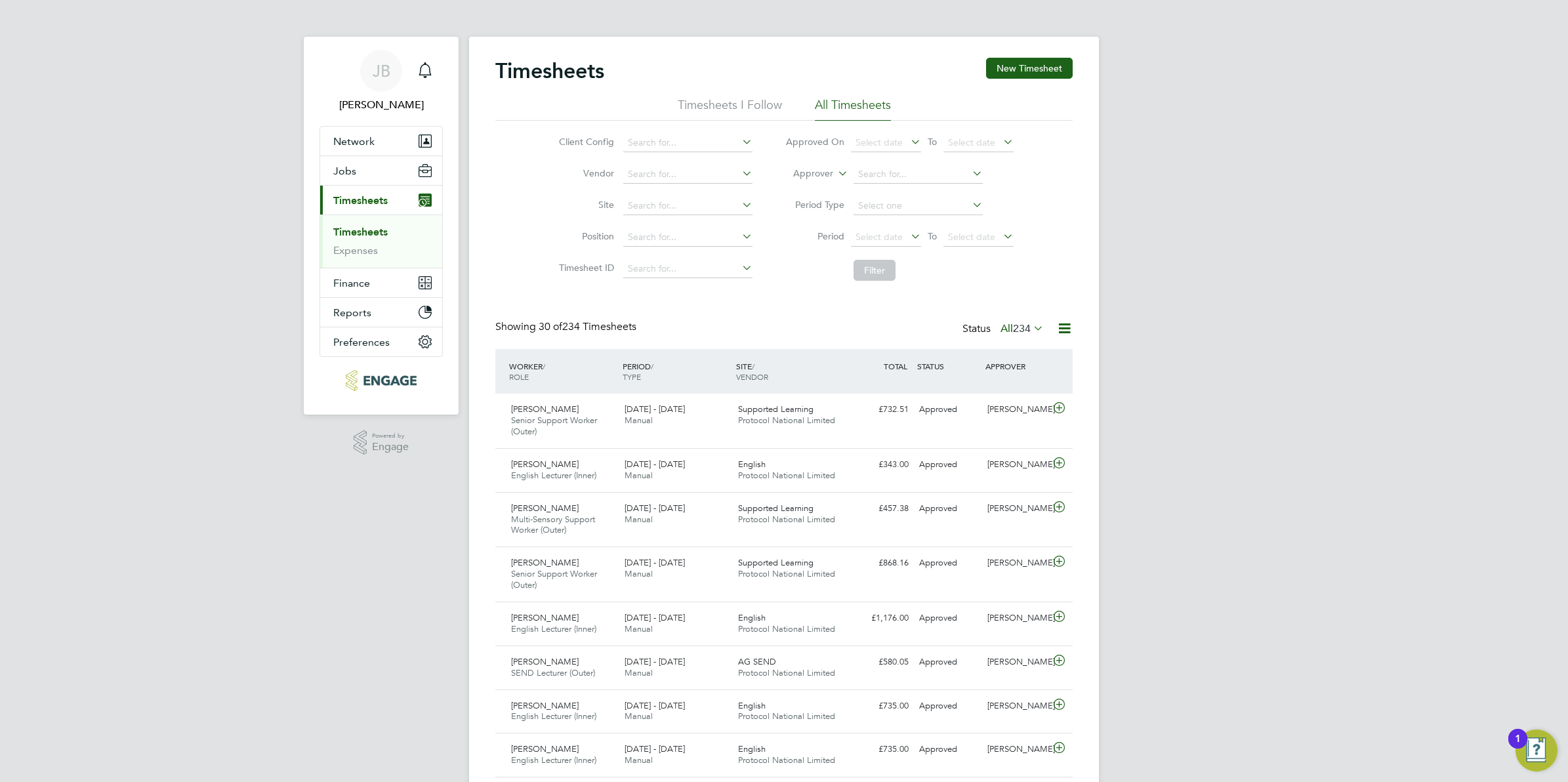
click at [715, 108] on li "Timesheets I Follow" at bounding box center [730, 109] width 104 height 23
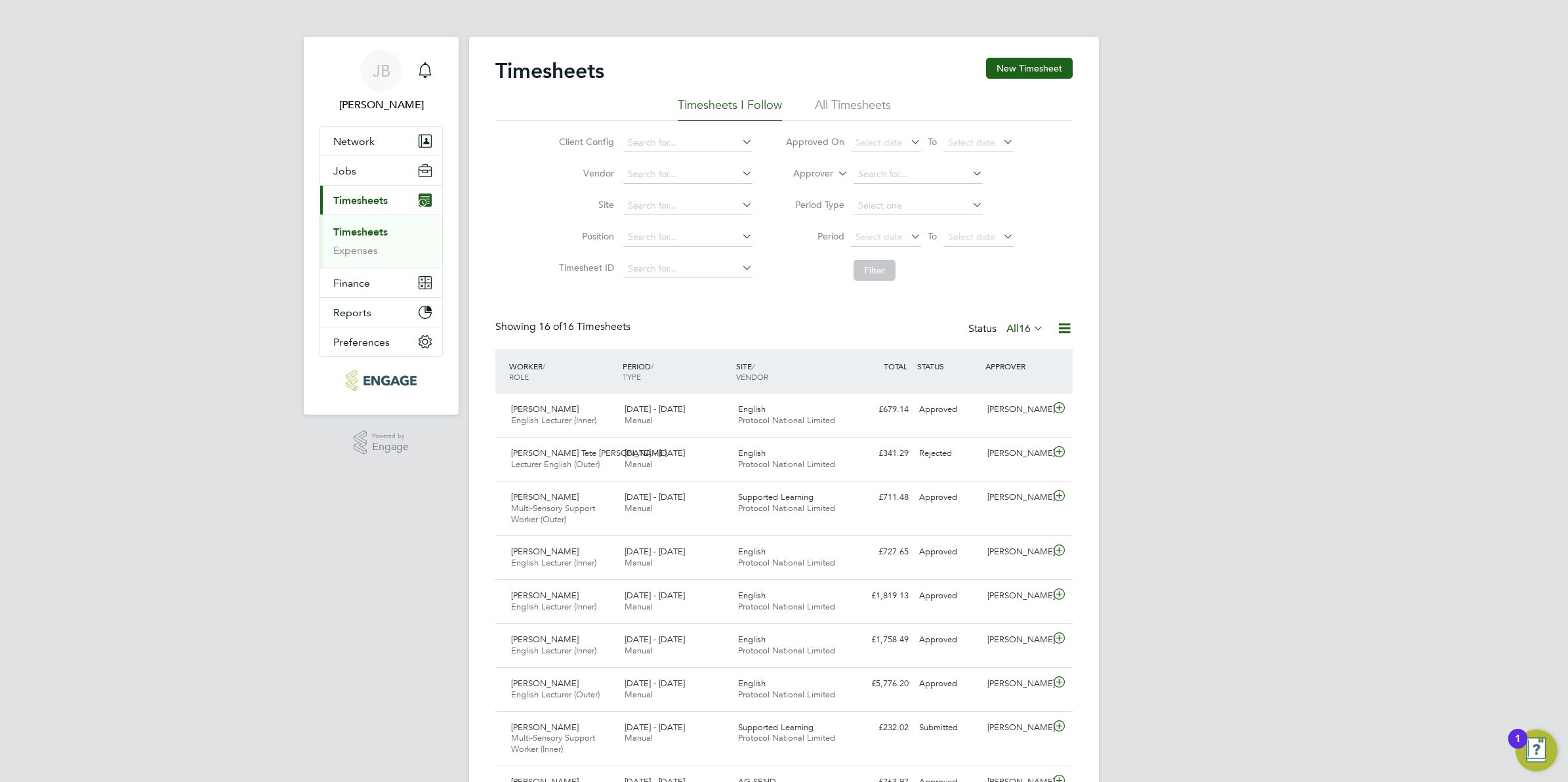
click at [841, 107] on li "All Timesheets" at bounding box center [853, 109] width 77 height 23
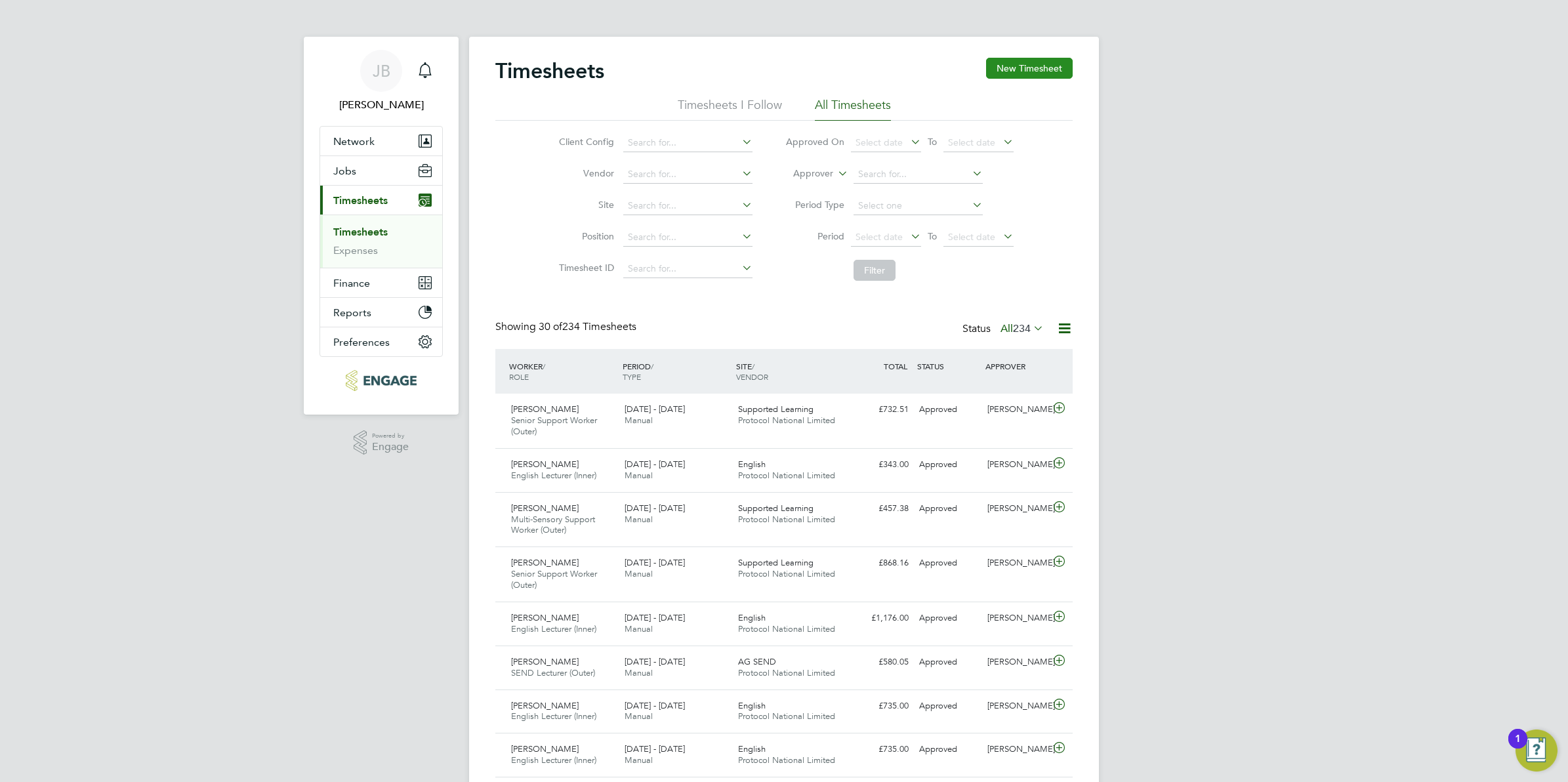
click at [1011, 67] on button "New Timesheet" at bounding box center [1030, 68] width 87 height 21
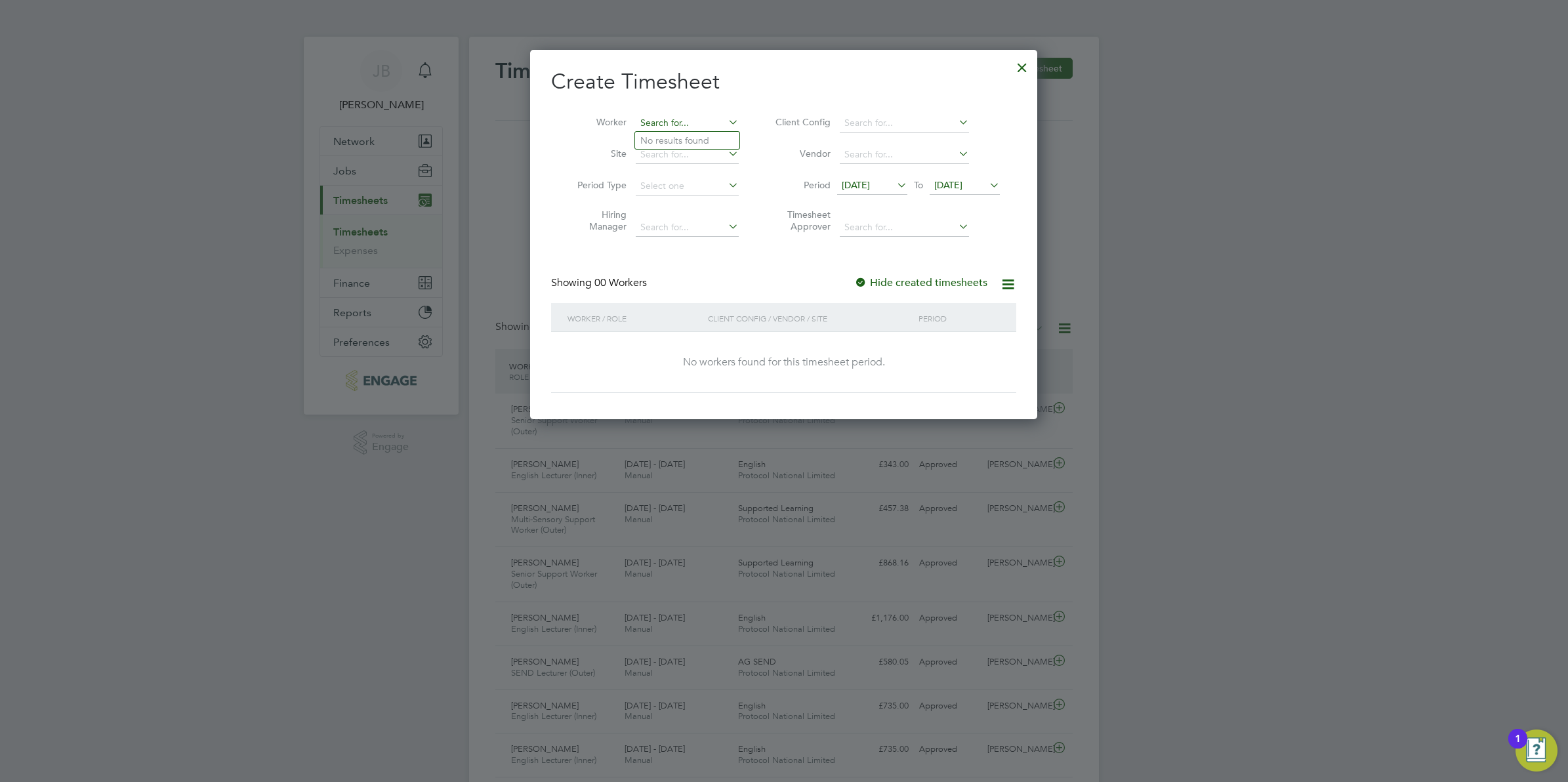
click at [704, 119] on input at bounding box center [687, 123] width 103 height 18
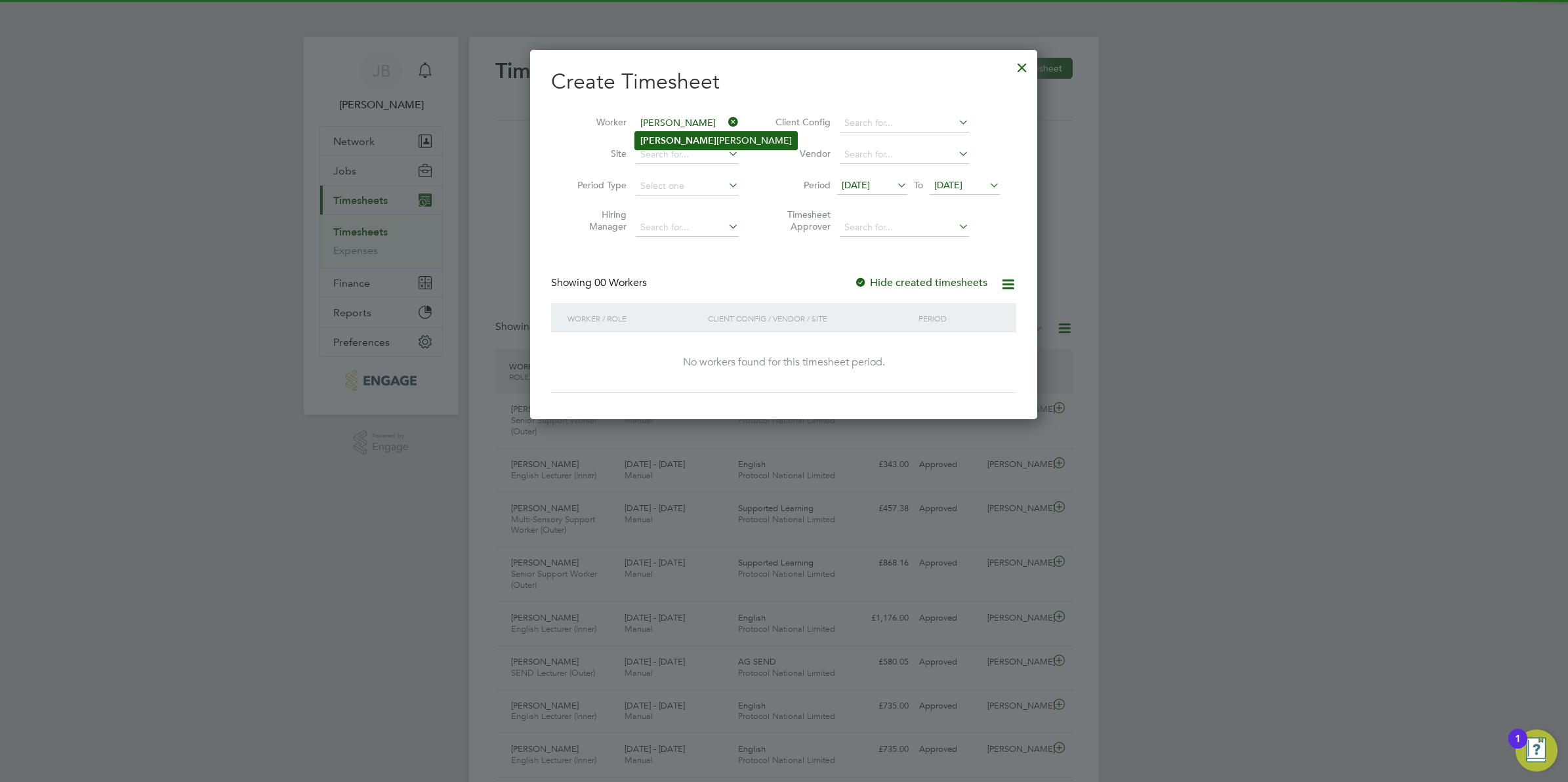
click at [699, 135] on li "[PERSON_NAME]" at bounding box center [716, 141] width 162 height 17
type input "[PERSON_NAME]"
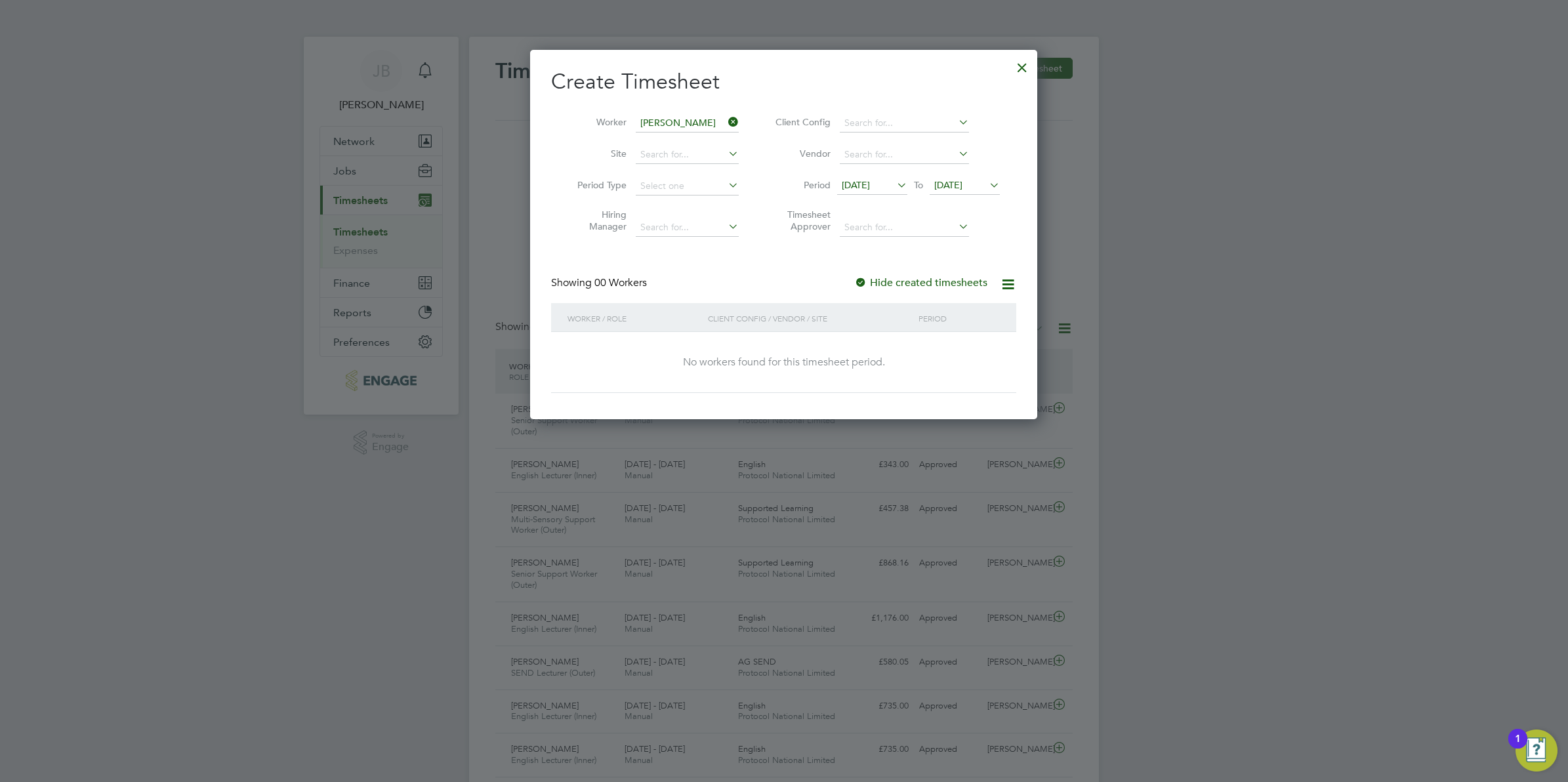
click at [864, 279] on div at bounding box center [860, 283] width 13 height 13
click at [1006, 283] on icon at bounding box center [1008, 284] width 17 height 17
click at [863, 257] on div "Create Timesheet Worker [PERSON_NAME] Site Period Type Hiring Manager Client Co…" at bounding box center [784, 230] width 465 height 324
click at [862, 224] on input at bounding box center [904, 227] width 130 height 18
click at [719, 274] on div "Create Timesheet Worker [PERSON_NAME] Site Period Type Hiring Manager Client Co…" at bounding box center [784, 230] width 465 height 324
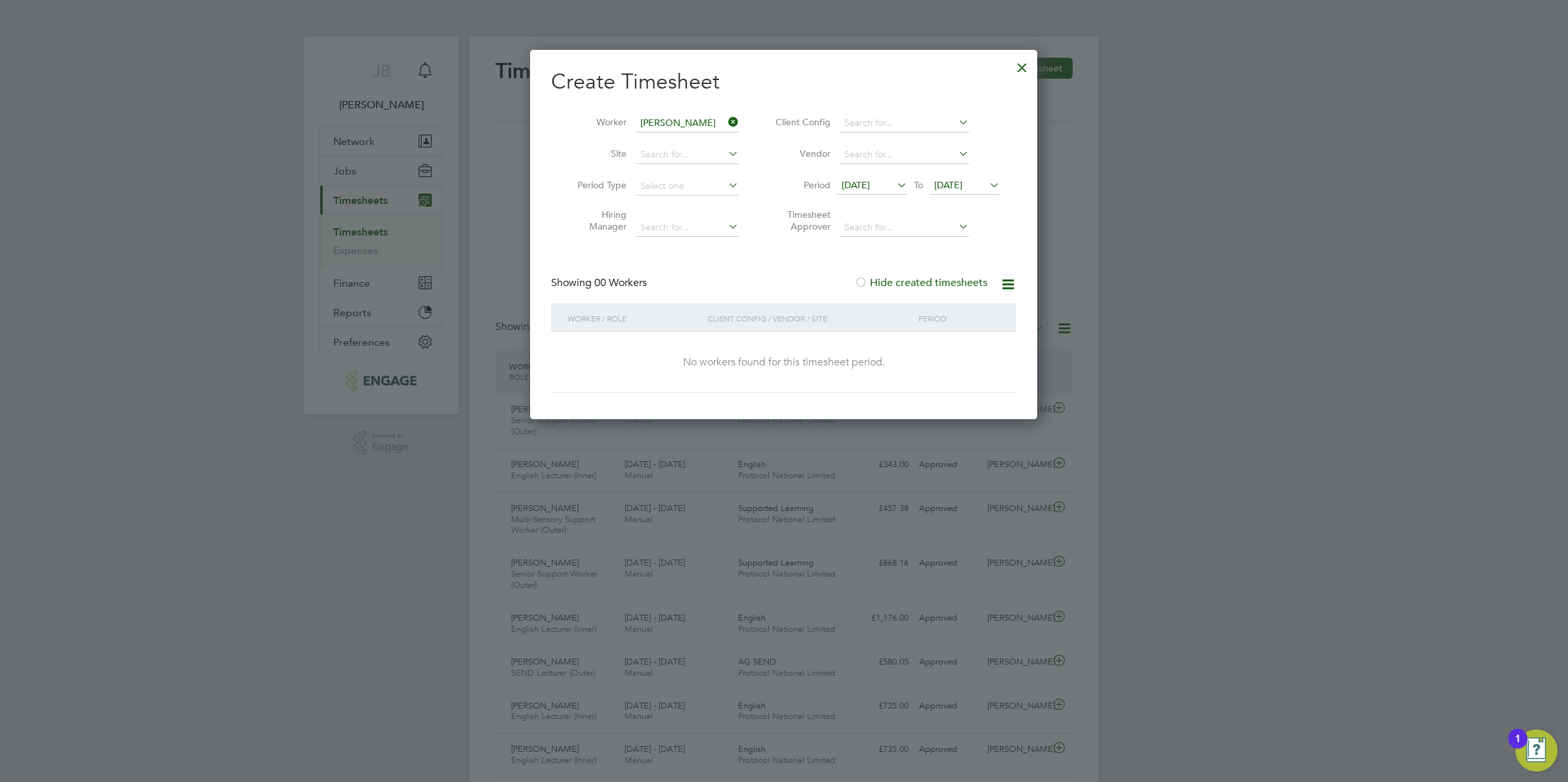
click at [1022, 61] on div at bounding box center [1022, 63] width 23 height 23
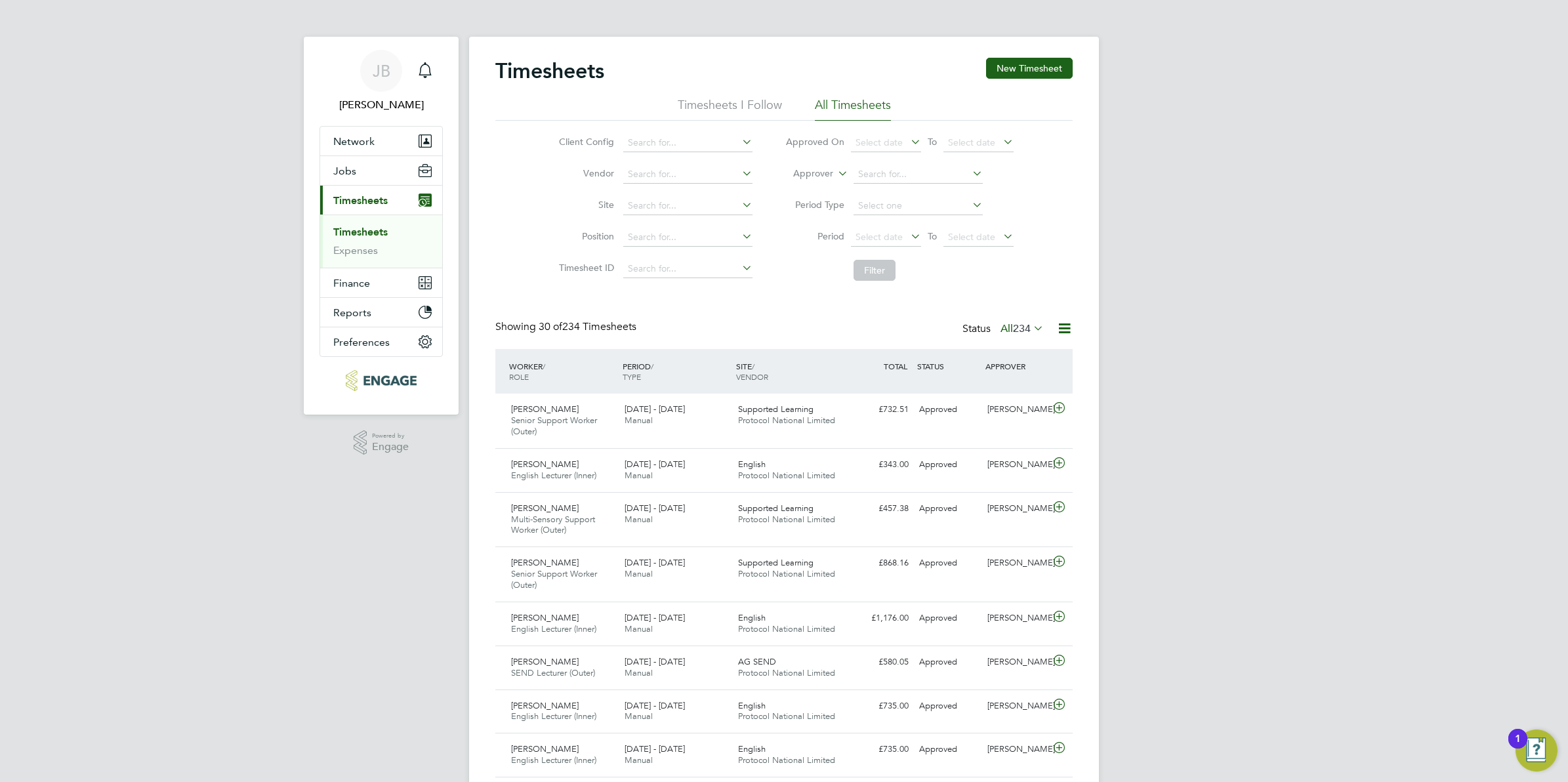
click at [349, 235] on link "Timesheets" at bounding box center [360, 232] width 55 height 12
click at [1004, 57] on button "New Timesheet" at bounding box center [1030, 68] width 87 height 21
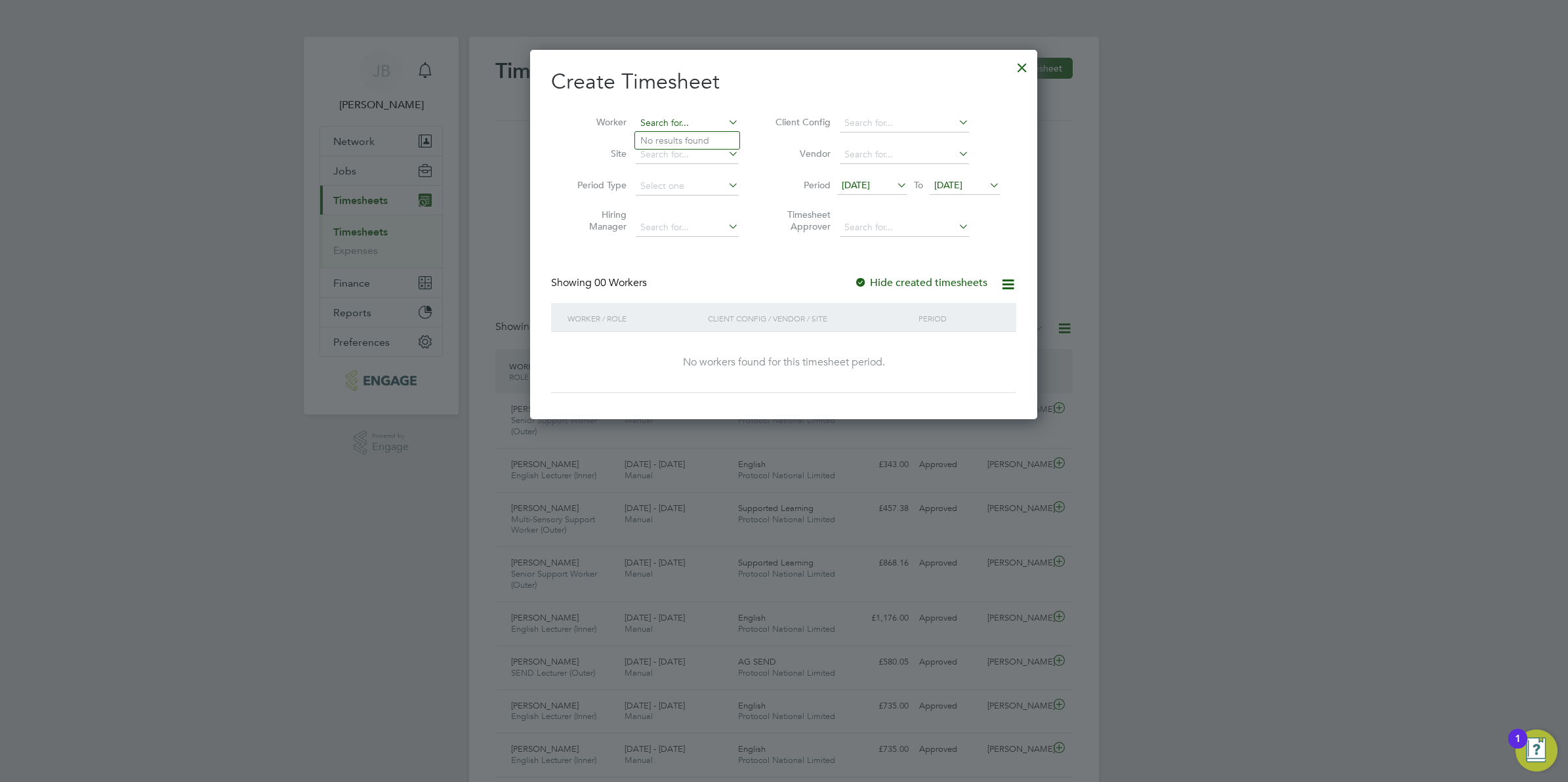
click at [689, 119] on input at bounding box center [687, 123] width 103 height 18
click at [947, 214] on li "Timesheet Approver" at bounding box center [885, 223] width 261 height 42
click at [894, 183] on icon at bounding box center [894, 184] width 0 height 18
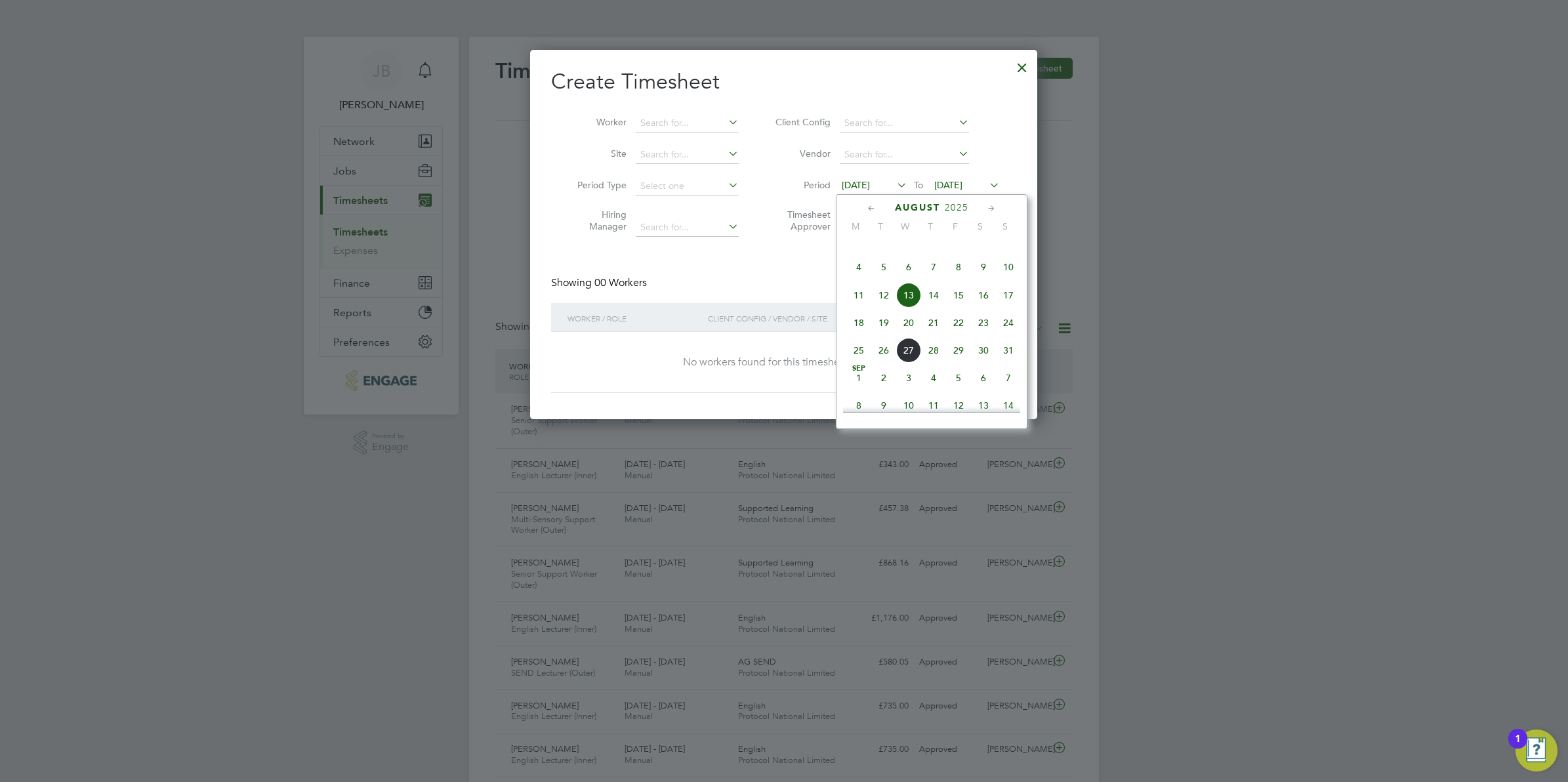
click at [867, 211] on icon at bounding box center [871, 209] width 12 height 15
click at [992, 207] on icon at bounding box center [991, 209] width 12 height 15
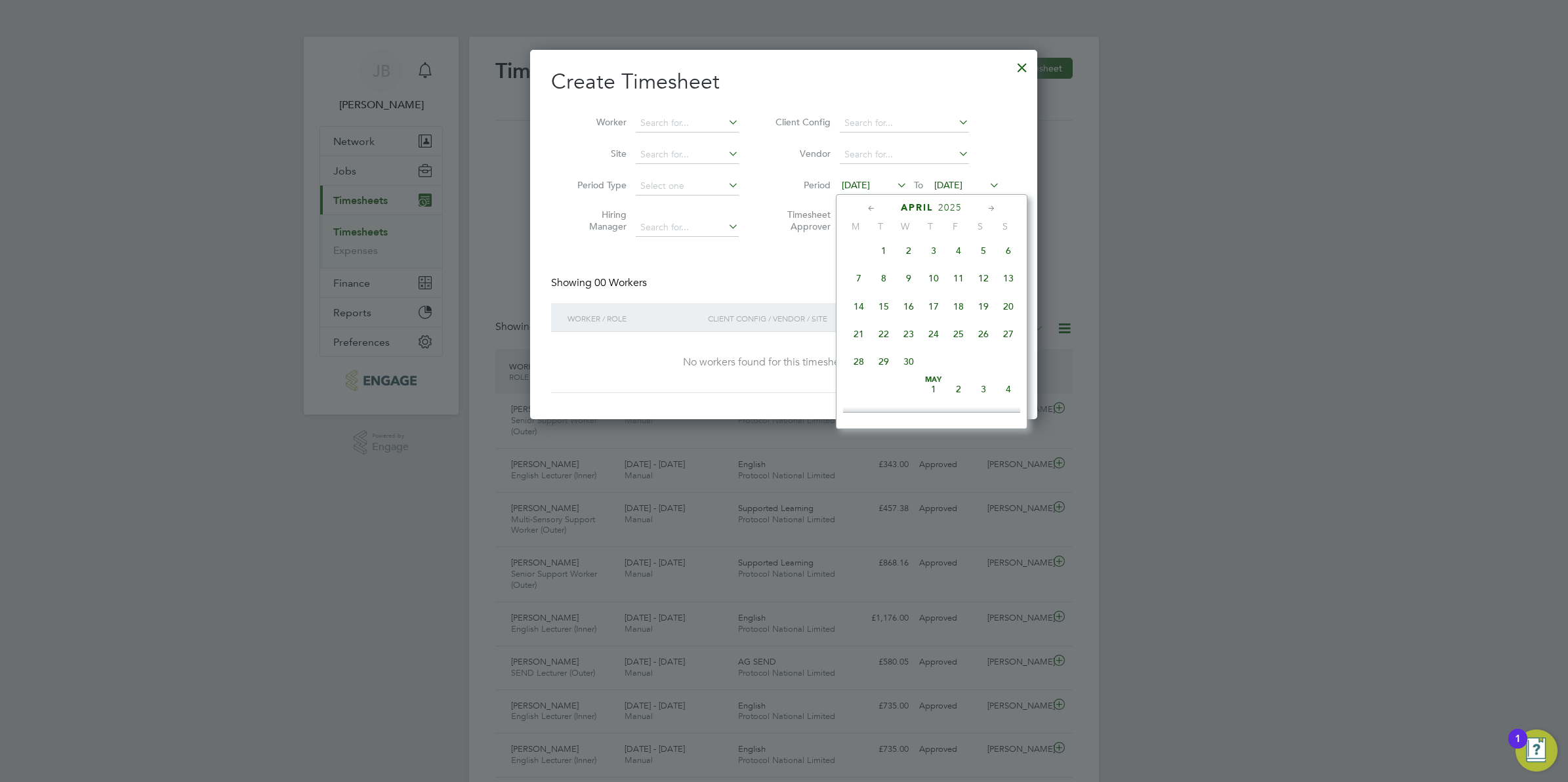
click at [992, 207] on icon at bounding box center [991, 209] width 12 height 15
click at [933, 311] on span "15" at bounding box center [933, 302] width 25 height 25
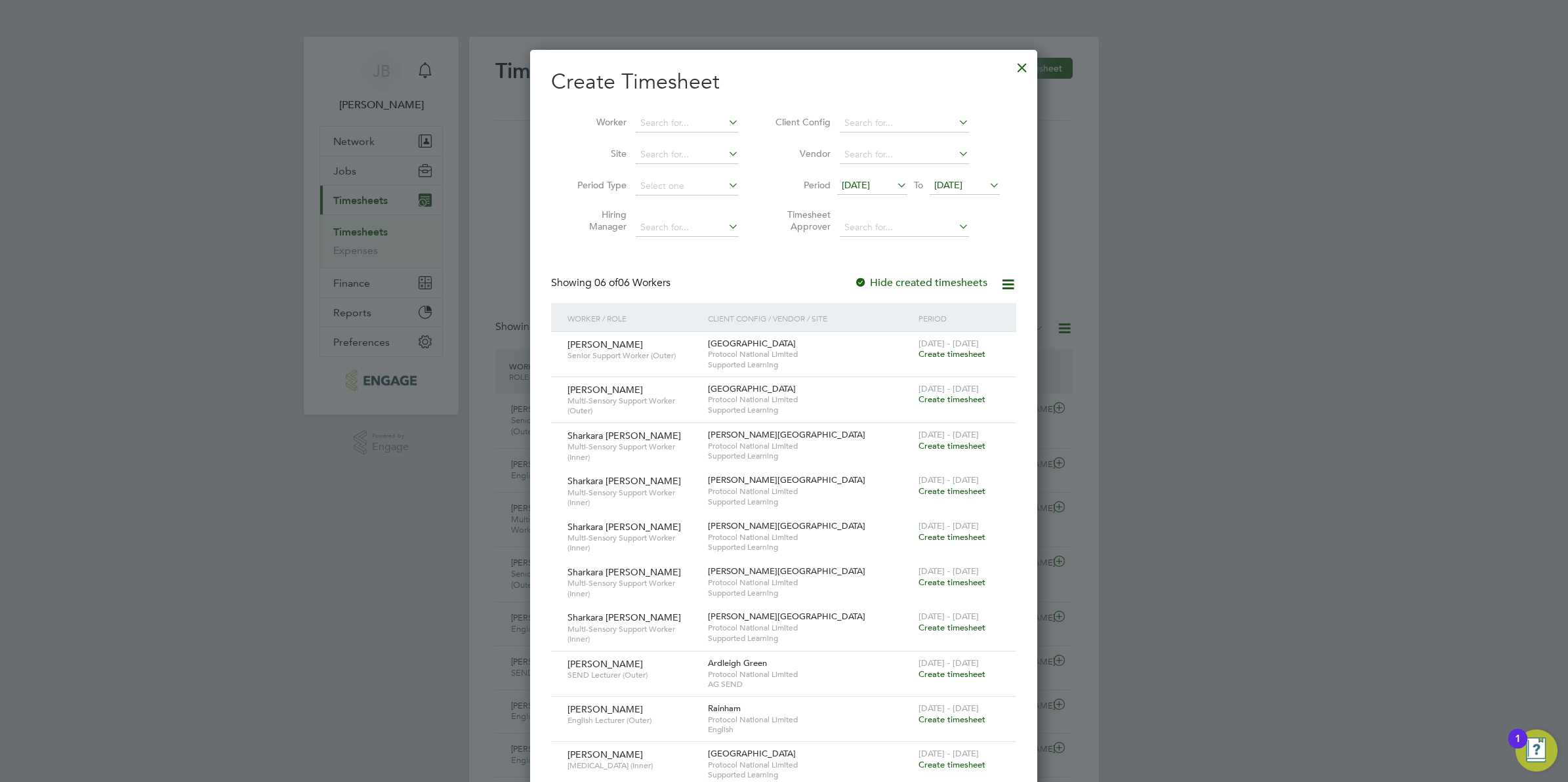
click at [894, 183] on icon at bounding box center [894, 184] width 0 height 18
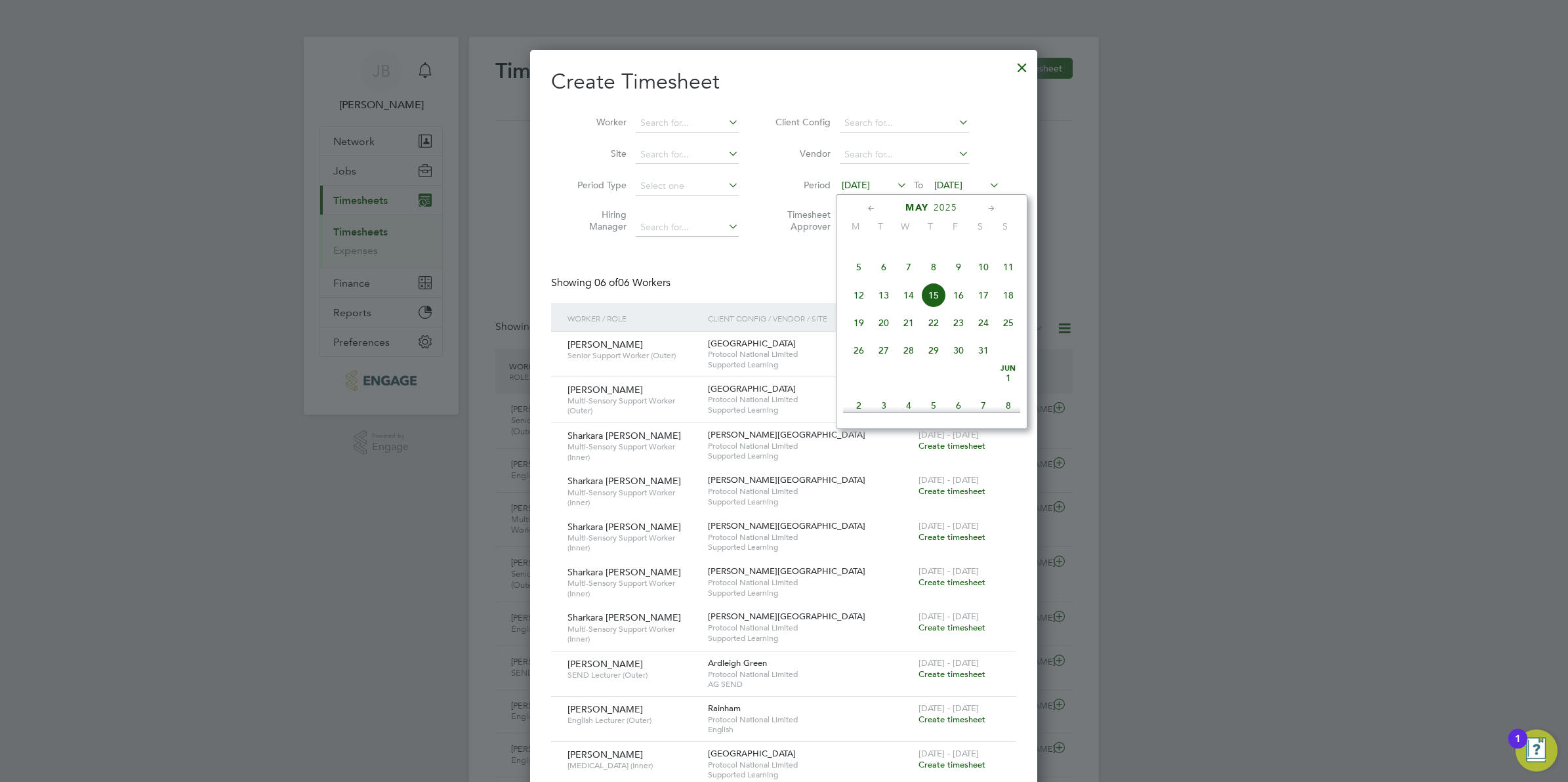
click at [991, 204] on icon at bounding box center [991, 209] width 12 height 15
click at [878, 298] on span "15" at bounding box center [884, 285] width 25 height 25
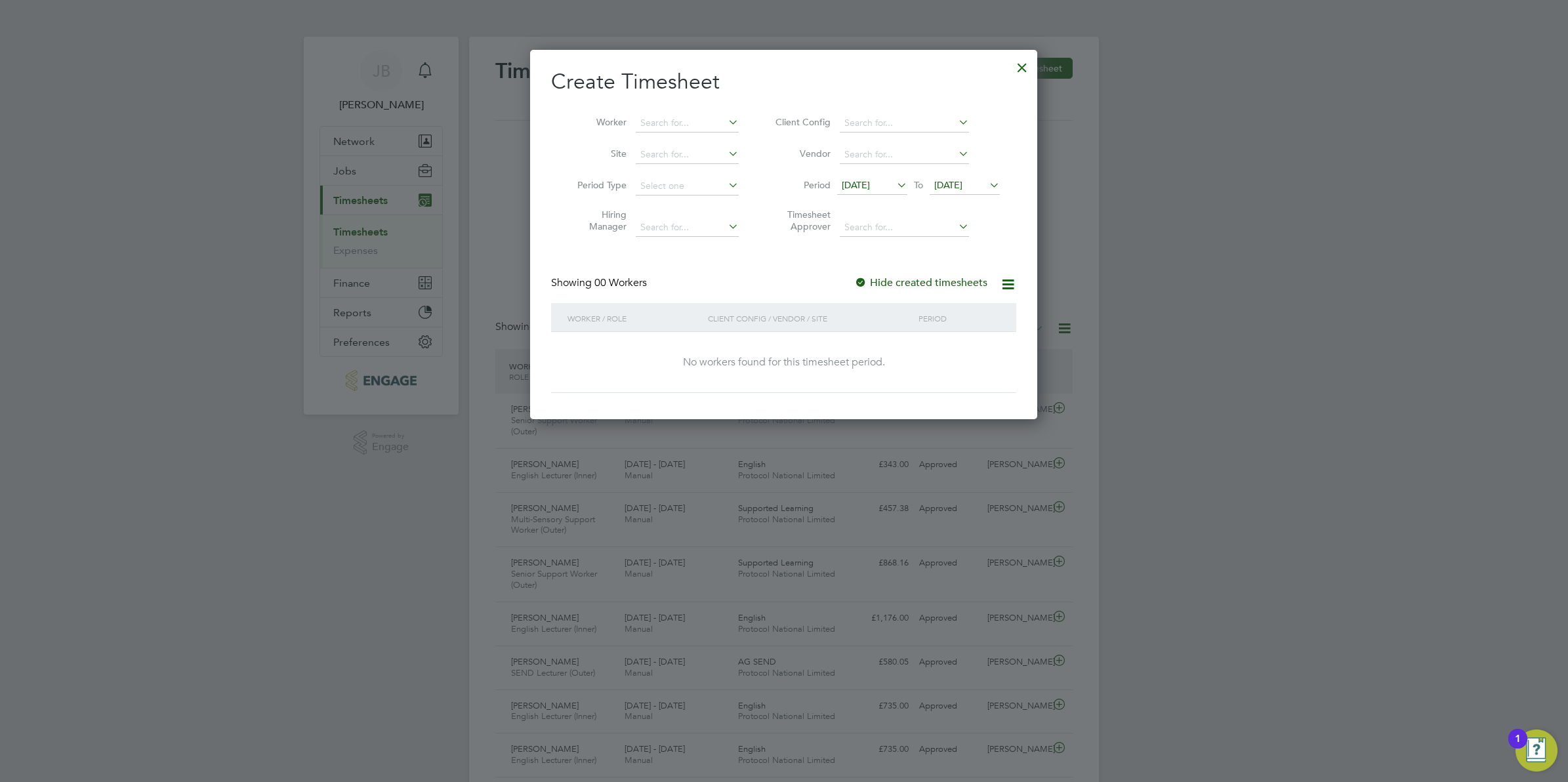
click at [987, 182] on icon at bounding box center [987, 184] width 0 height 18
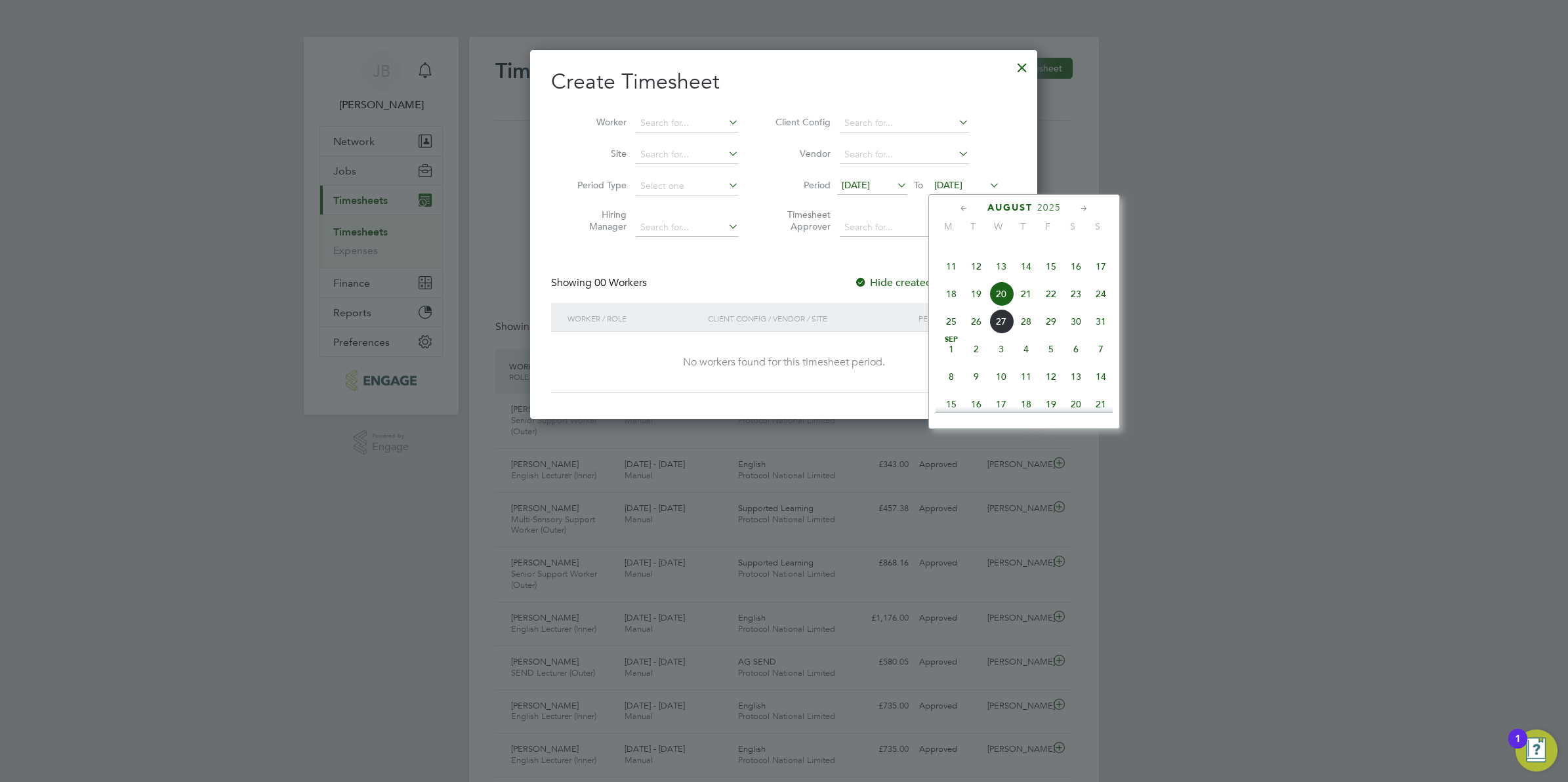
click at [959, 207] on icon at bounding box center [964, 209] width 12 height 15
click at [1087, 204] on icon at bounding box center [1084, 209] width 12 height 15
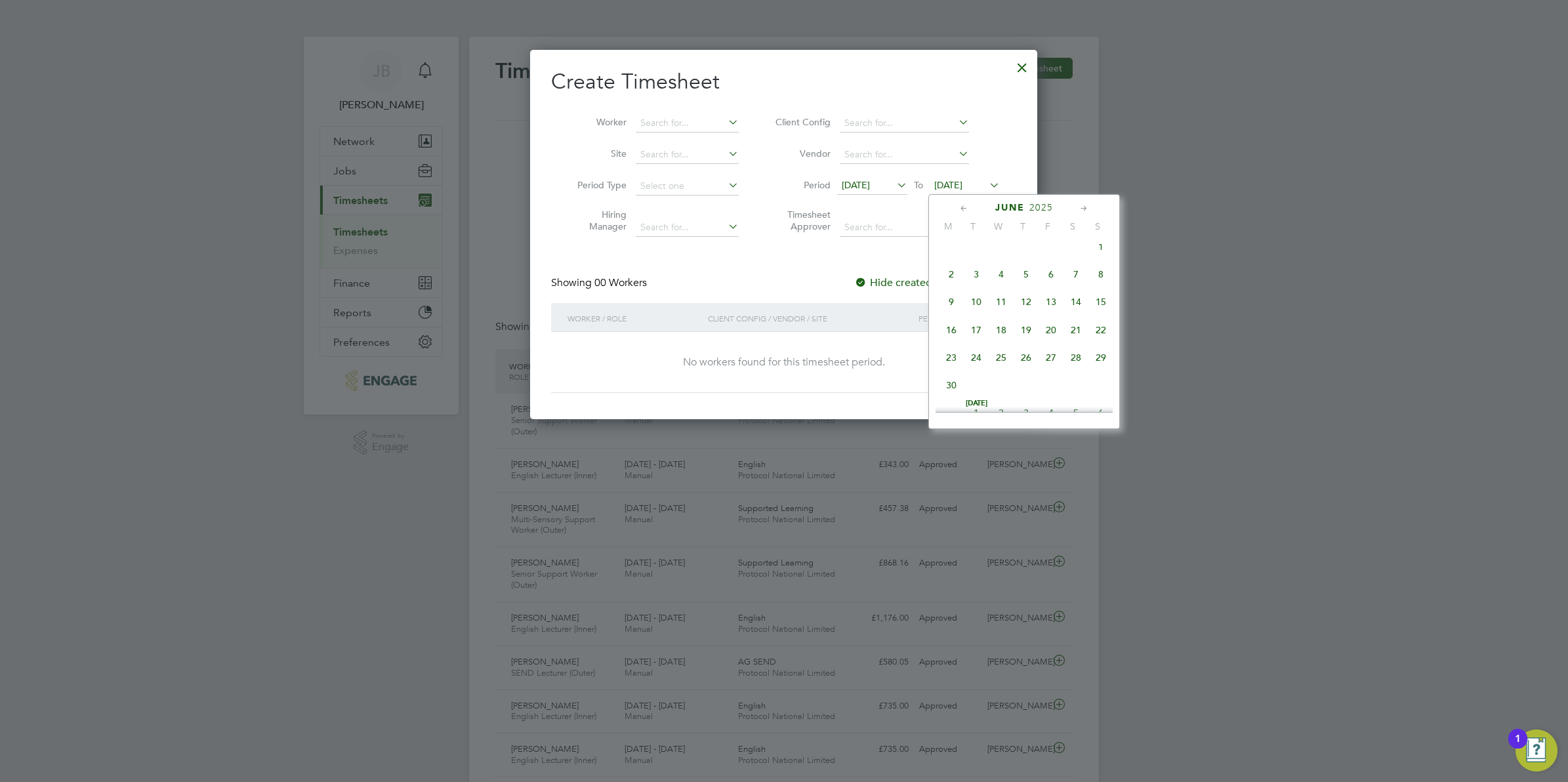
click at [1098, 311] on span "15" at bounding box center [1101, 302] width 25 height 25
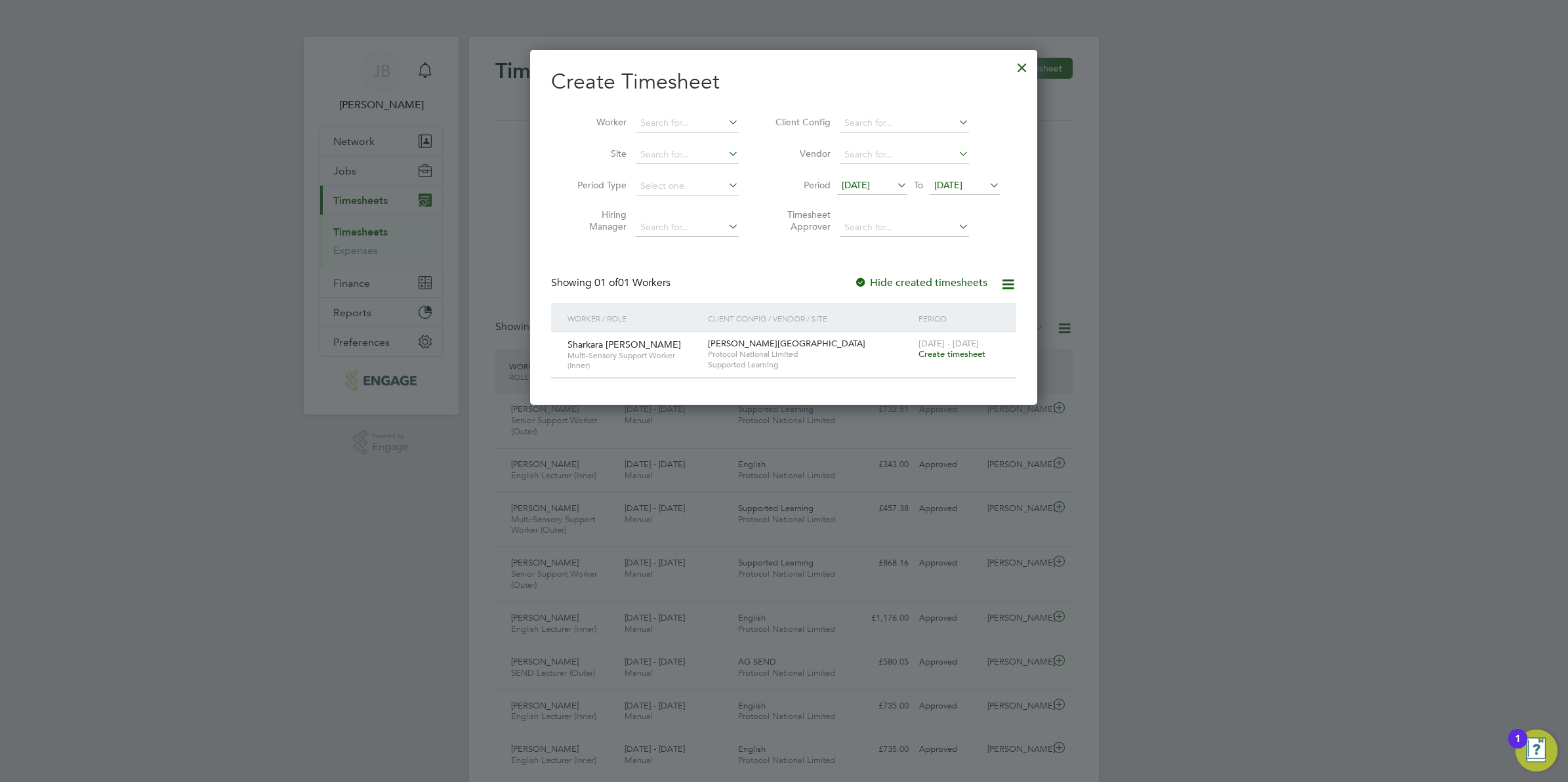
click at [987, 179] on icon at bounding box center [987, 184] width 0 height 18
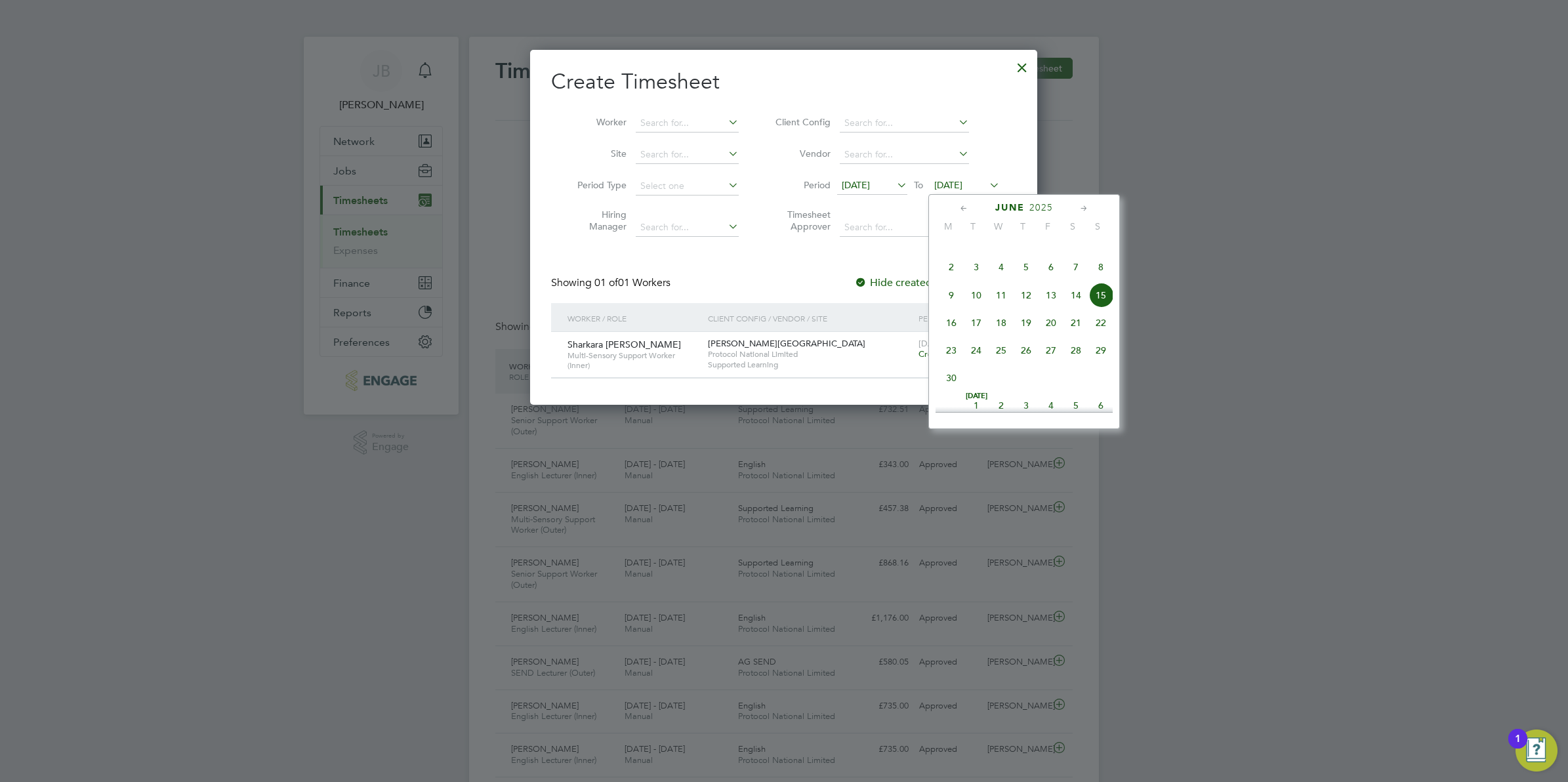
click at [1087, 207] on icon at bounding box center [1084, 209] width 12 height 15
click at [977, 304] on span "15" at bounding box center [976, 291] width 25 height 25
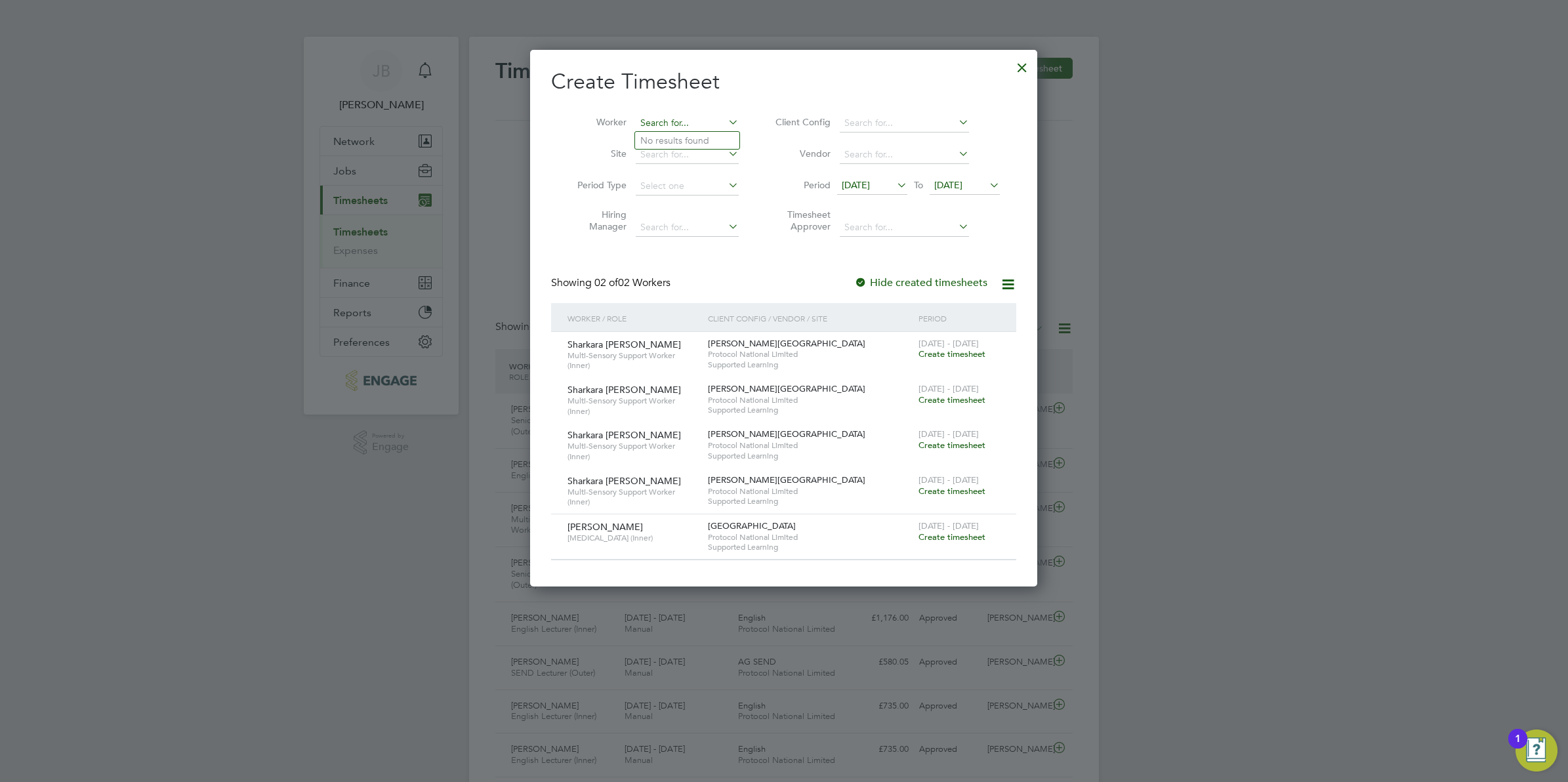
click at [677, 122] on input at bounding box center [687, 123] width 103 height 18
click at [677, 135] on li "Loui se Middleton" at bounding box center [687, 141] width 104 height 17
type input "[PERSON_NAME]"
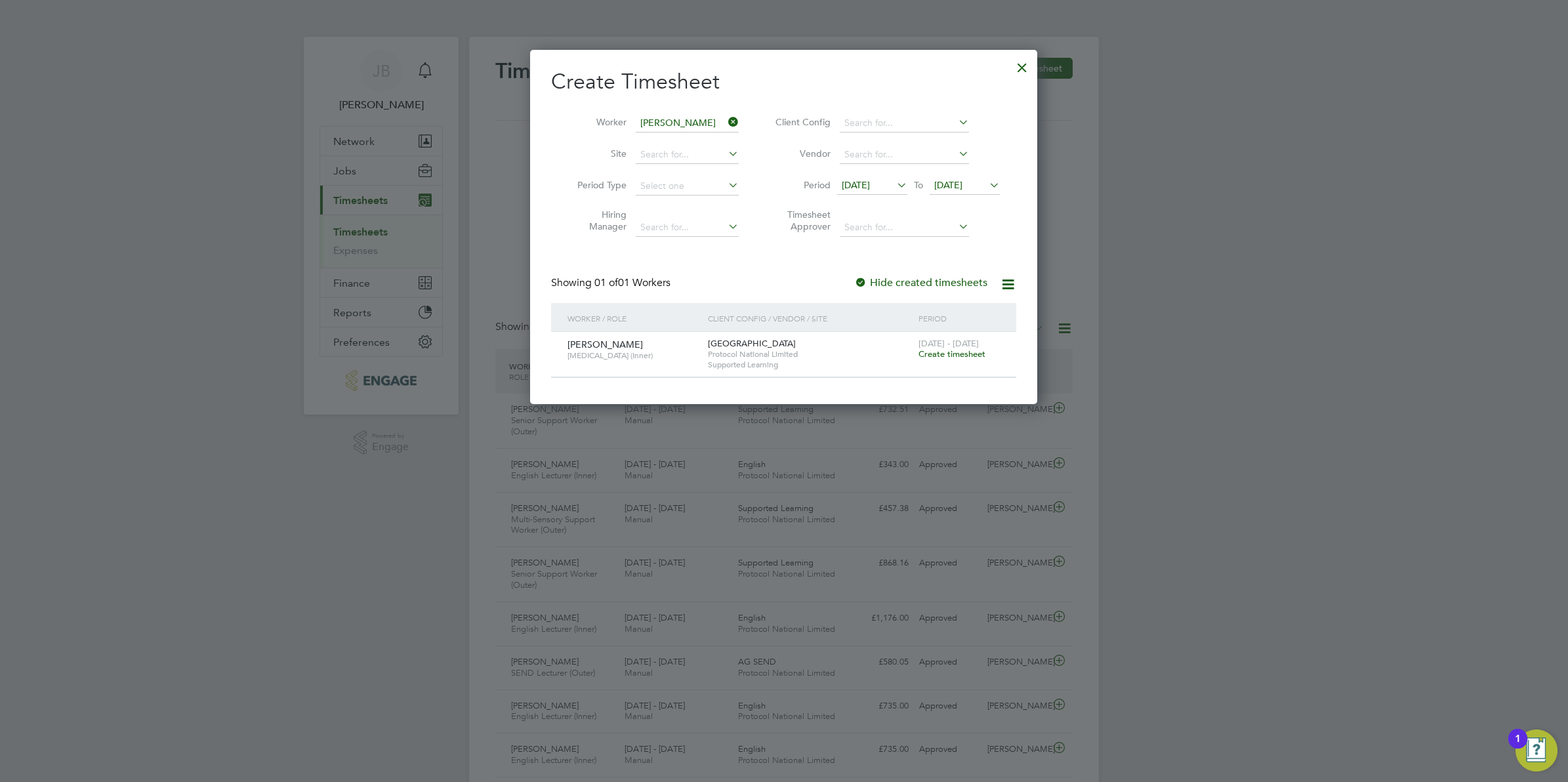
click at [935, 356] on span "Create timesheet" at bounding box center [951, 354] width 67 height 11
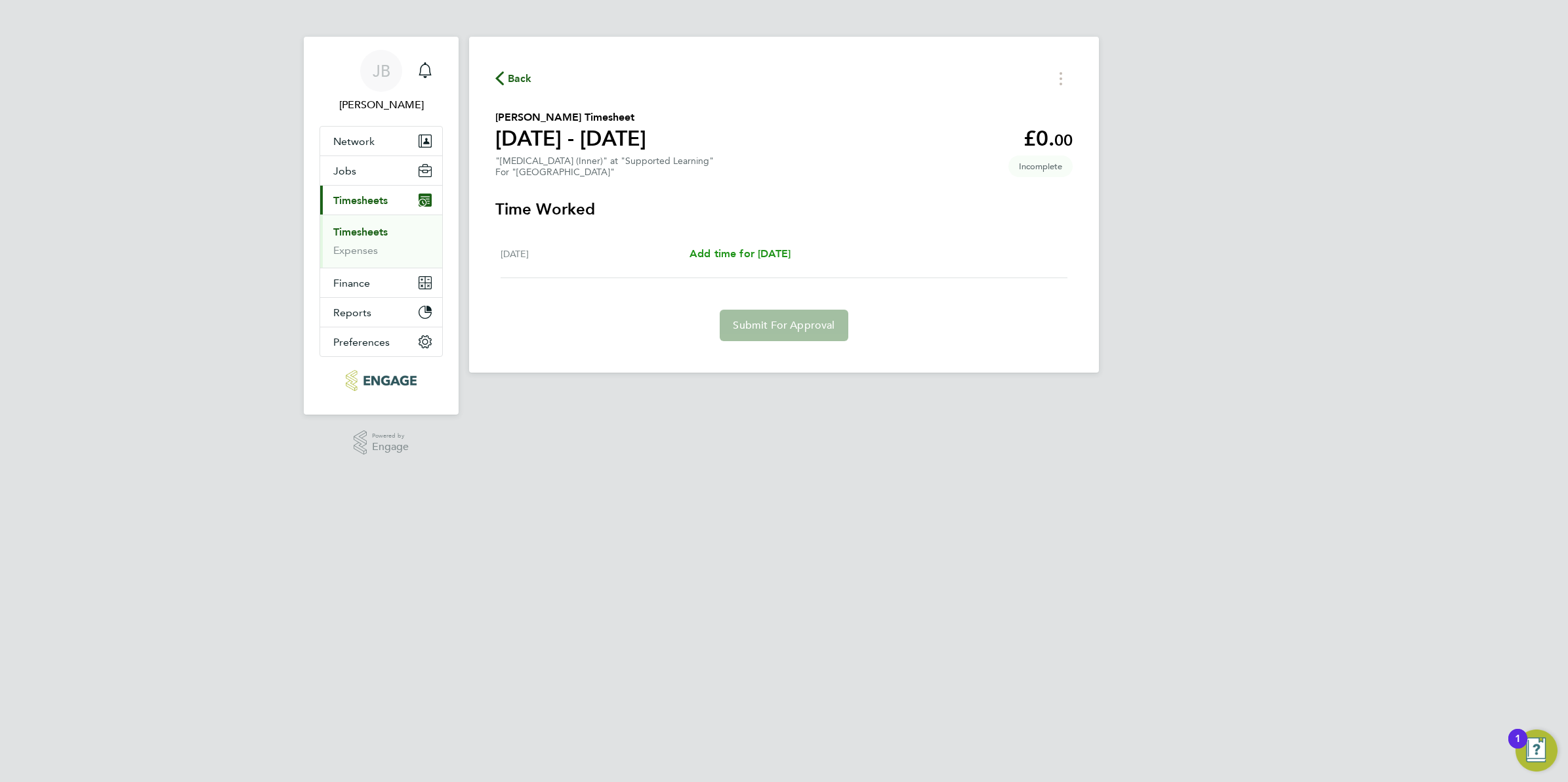
click at [697, 250] on span "Add time for Mon 14 Jul" at bounding box center [740, 253] width 101 height 12
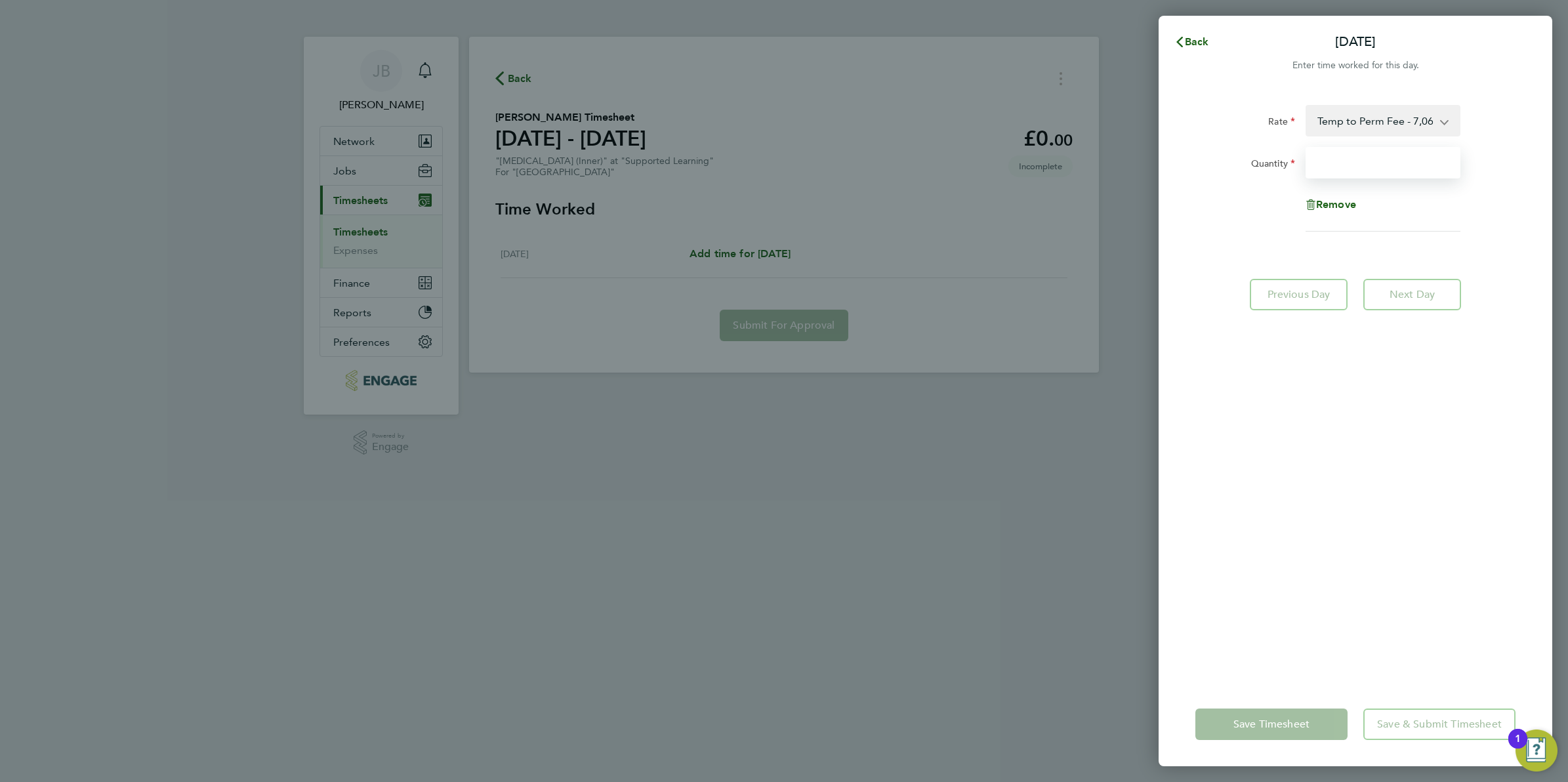
click at [1324, 162] on input "Quantity" at bounding box center [1384, 163] width 155 height 31
type input "1"
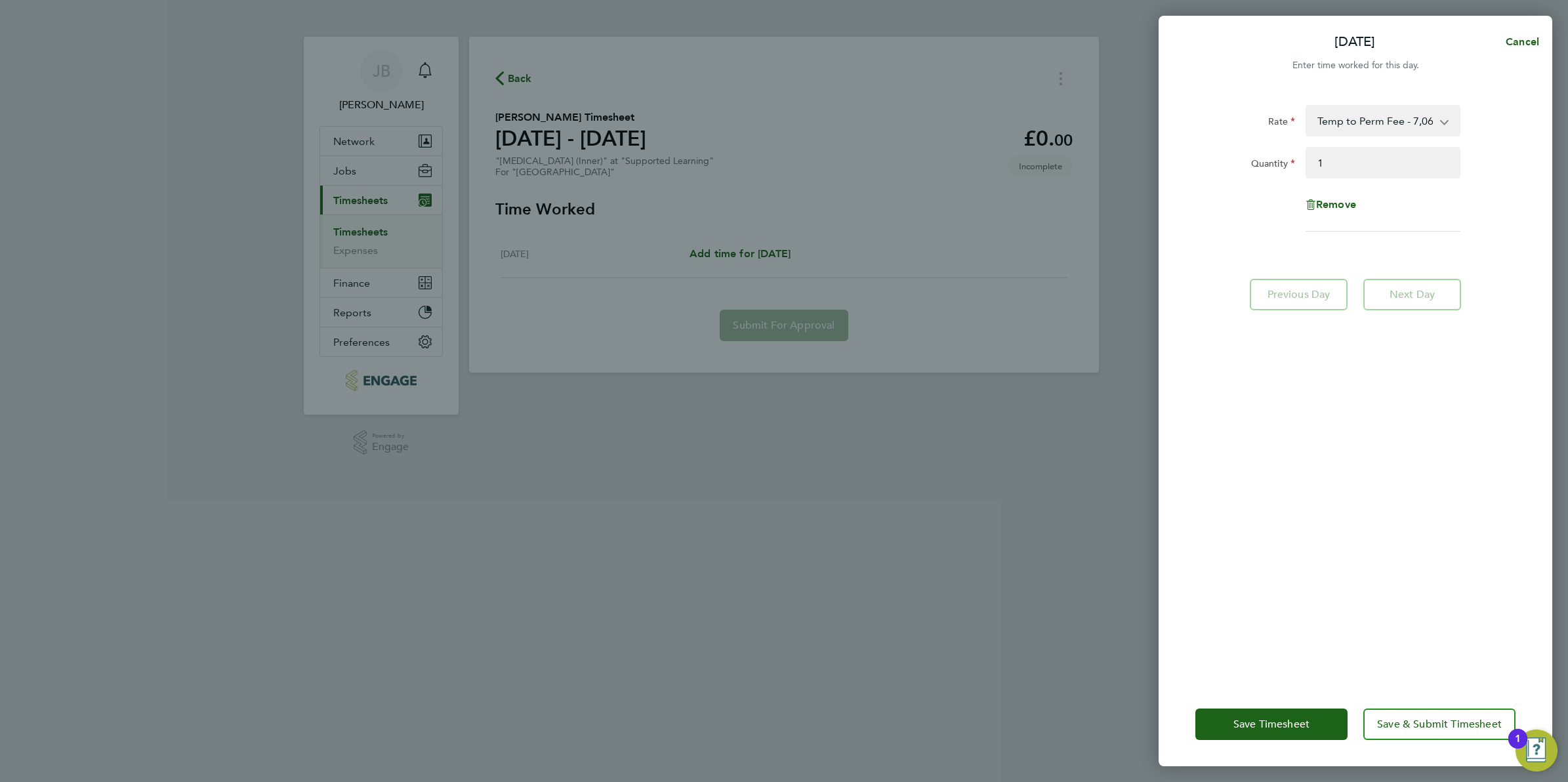
click at [1271, 344] on div "Rate Temp to Perm Fee - 7,065.00 Quantity 1 Remove Previous Day Next Day" at bounding box center [1356, 386] width 394 height 593
click at [1274, 725] on span "Save Timesheet" at bounding box center [1272, 724] width 77 height 13
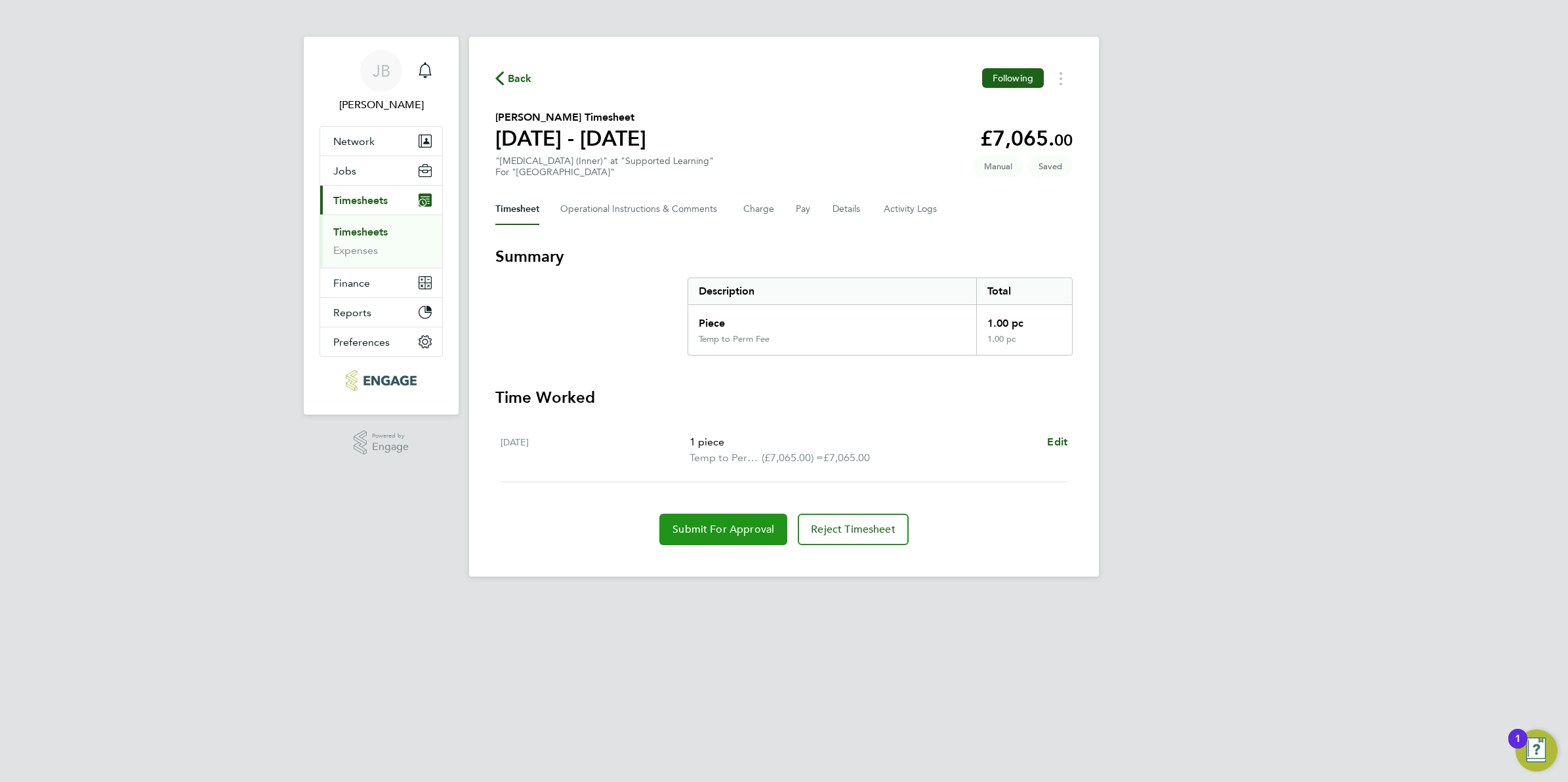
click at [726, 526] on span "Submit For Approval" at bounding box center [723, 529] width 102 height 13
click at [1164, 238] on div "JB Josh Boulding Notifications Applications: Network Team Members Businesses Si…" at bounding box center [784, 298] width 1568 height 598
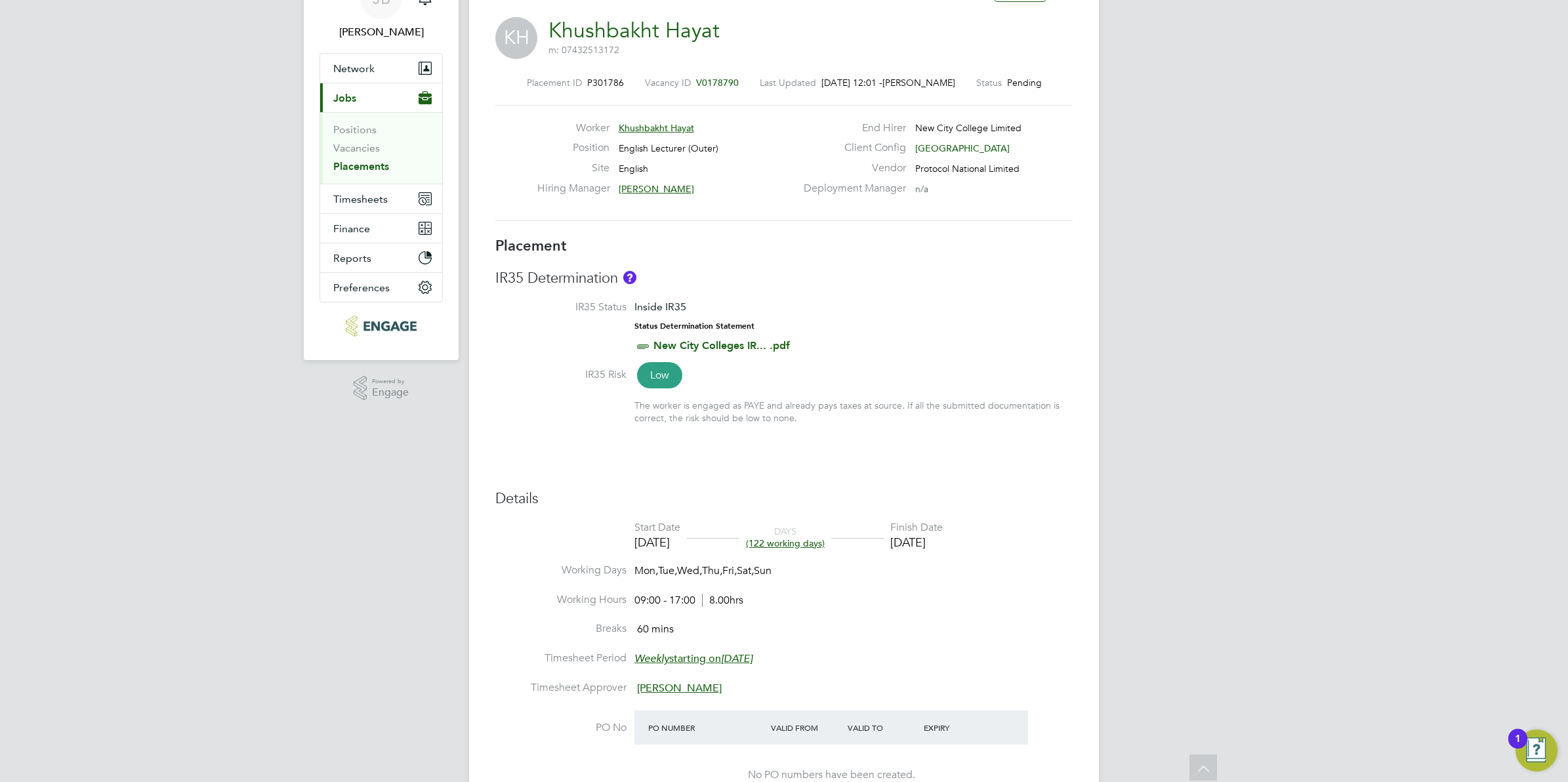
scroll to position [70, 0]
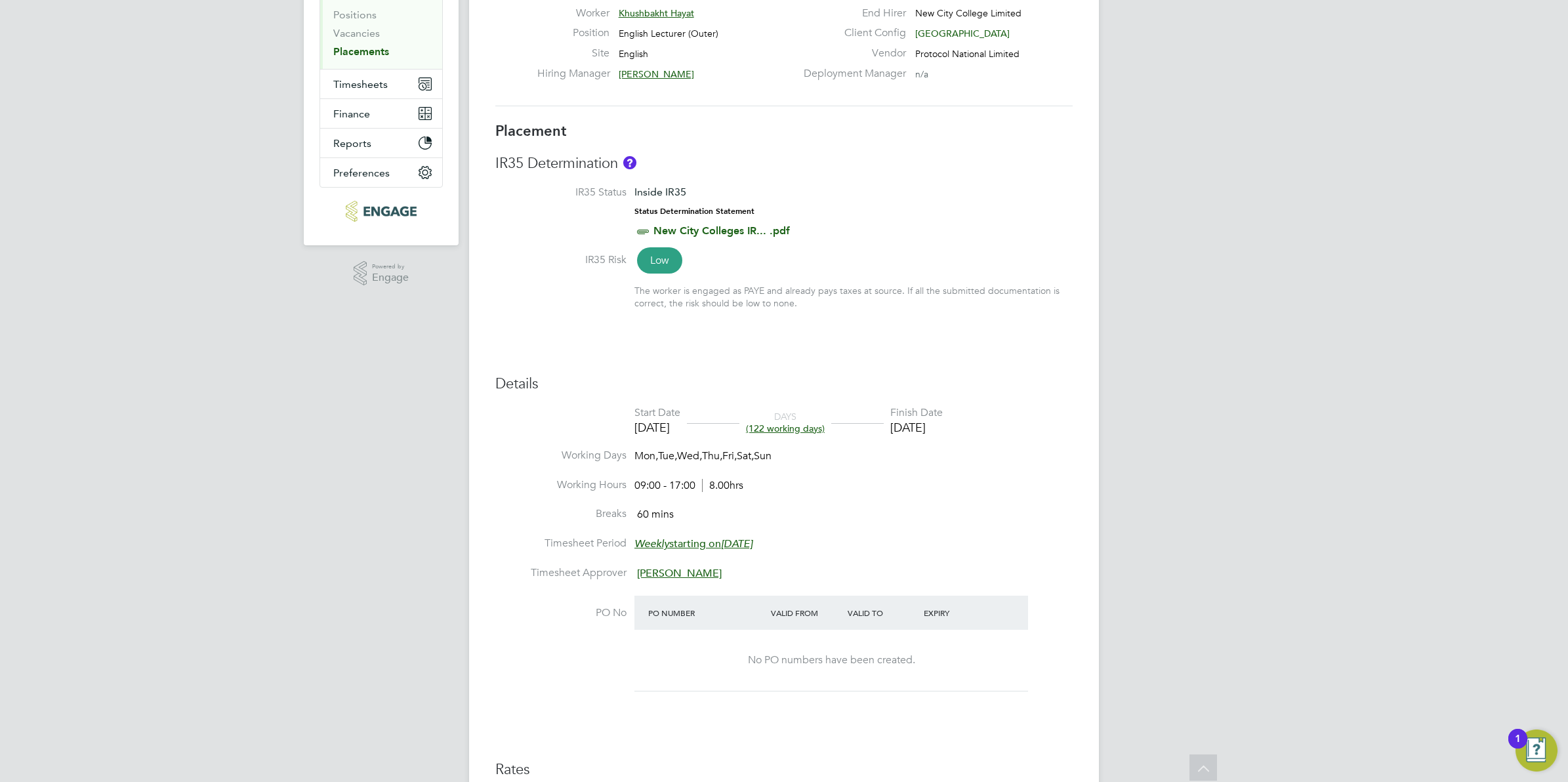
click at [349, 50] on link "Placements" at bounding box center [361, 51] width 56 height 12
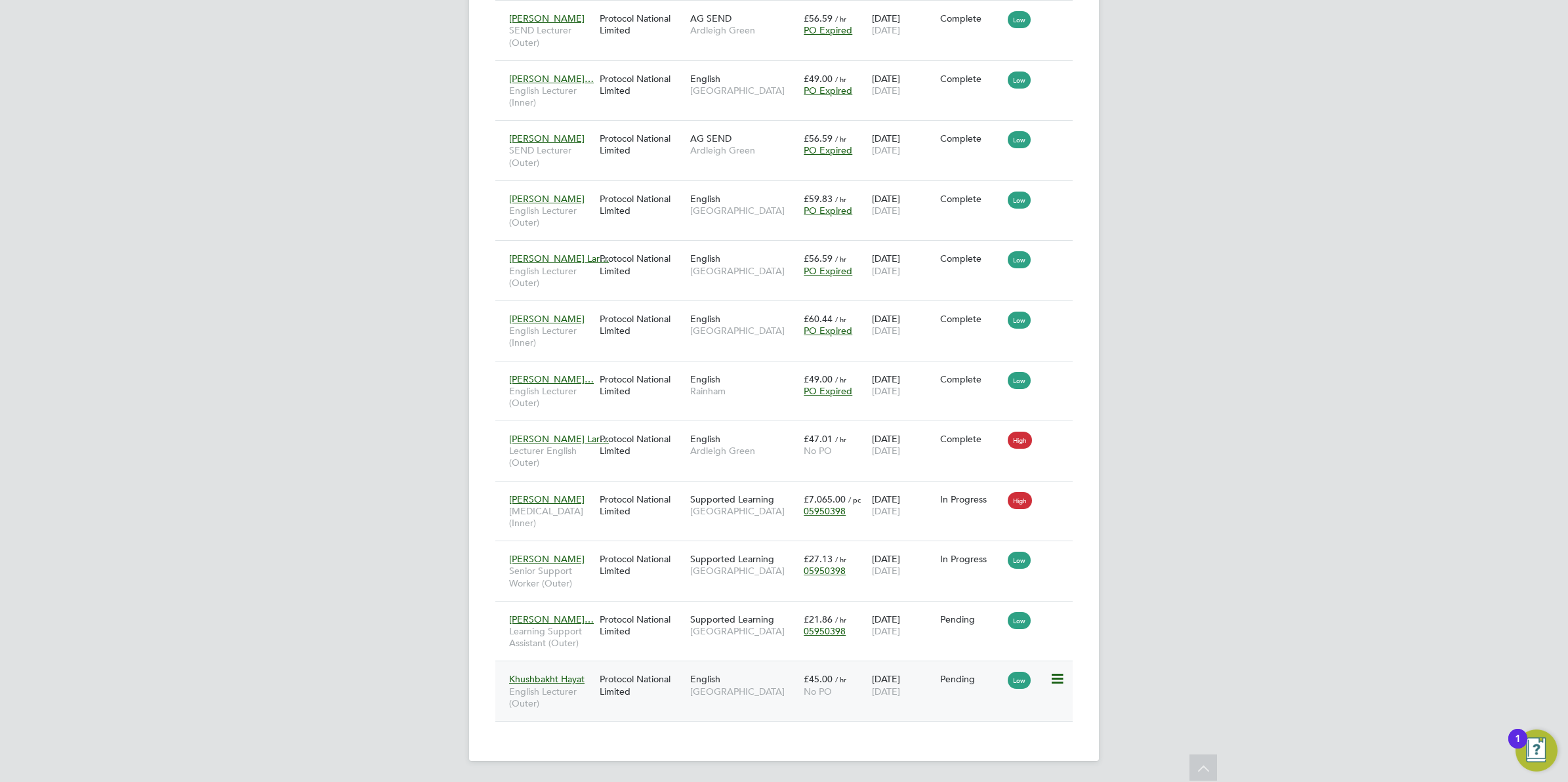
click at [624, 676] on div "Protocol National Limited" at bounding box center [642, 685] width 90 height 37
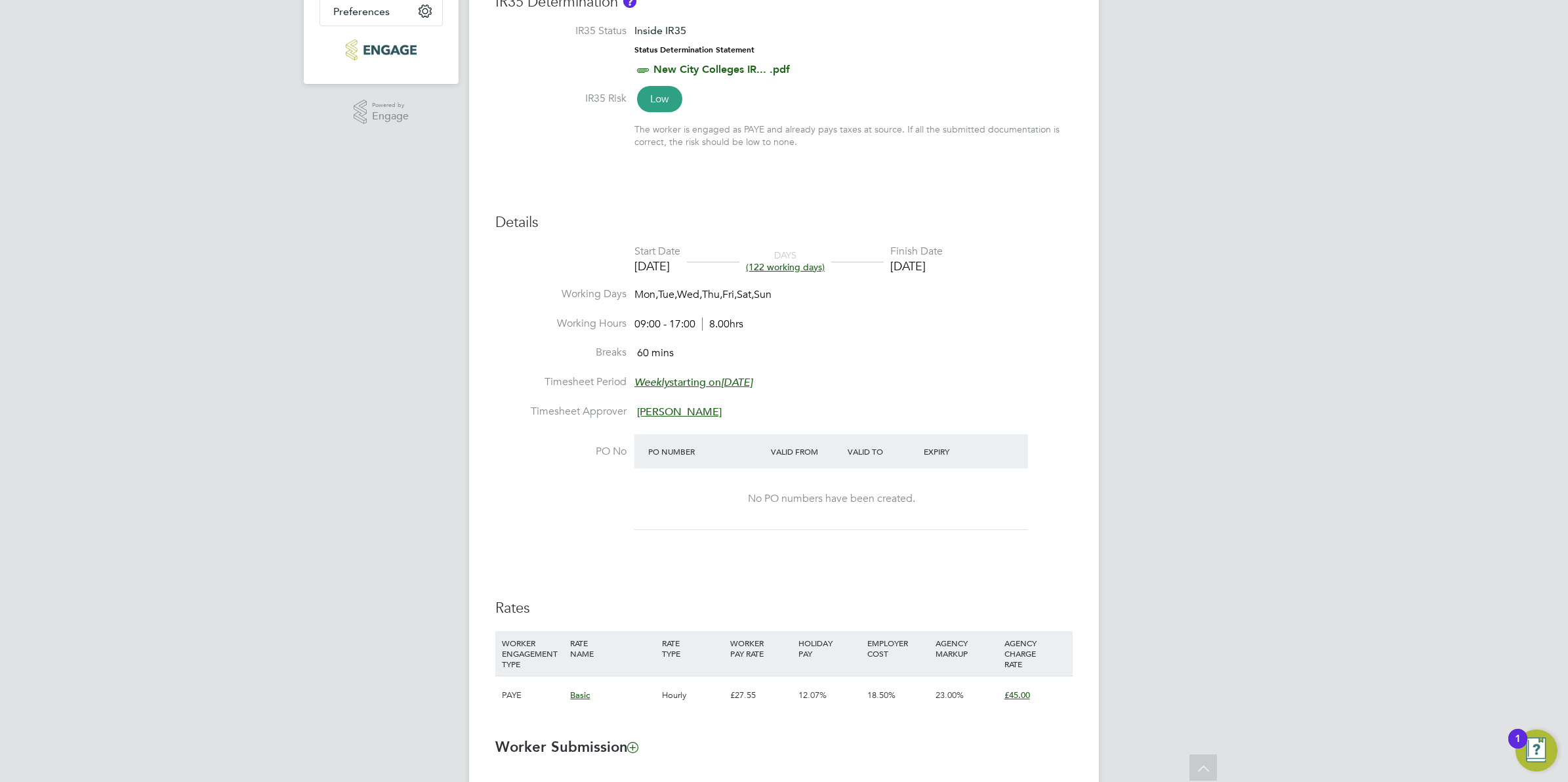
scroll to position [345, 0]
click at [861, 69] on li "IR35 Status Inside IR35 Status Determination Statement New City Colleges IR... …" at bounding box center [784, 61] width 577 height 67
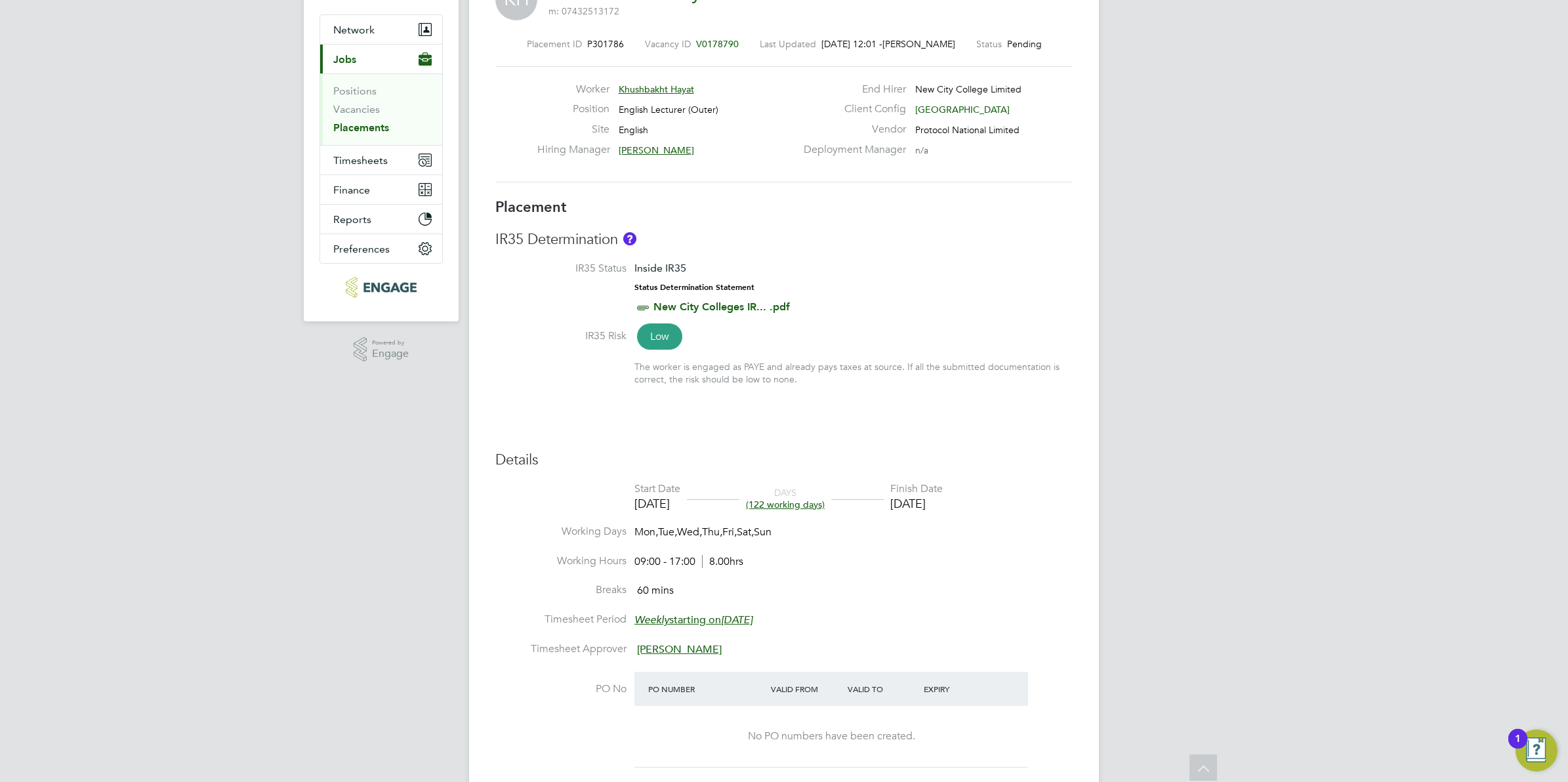
scroll to position [0, 0]
